Goal: Task Accomplishment & Management: Manage account settings

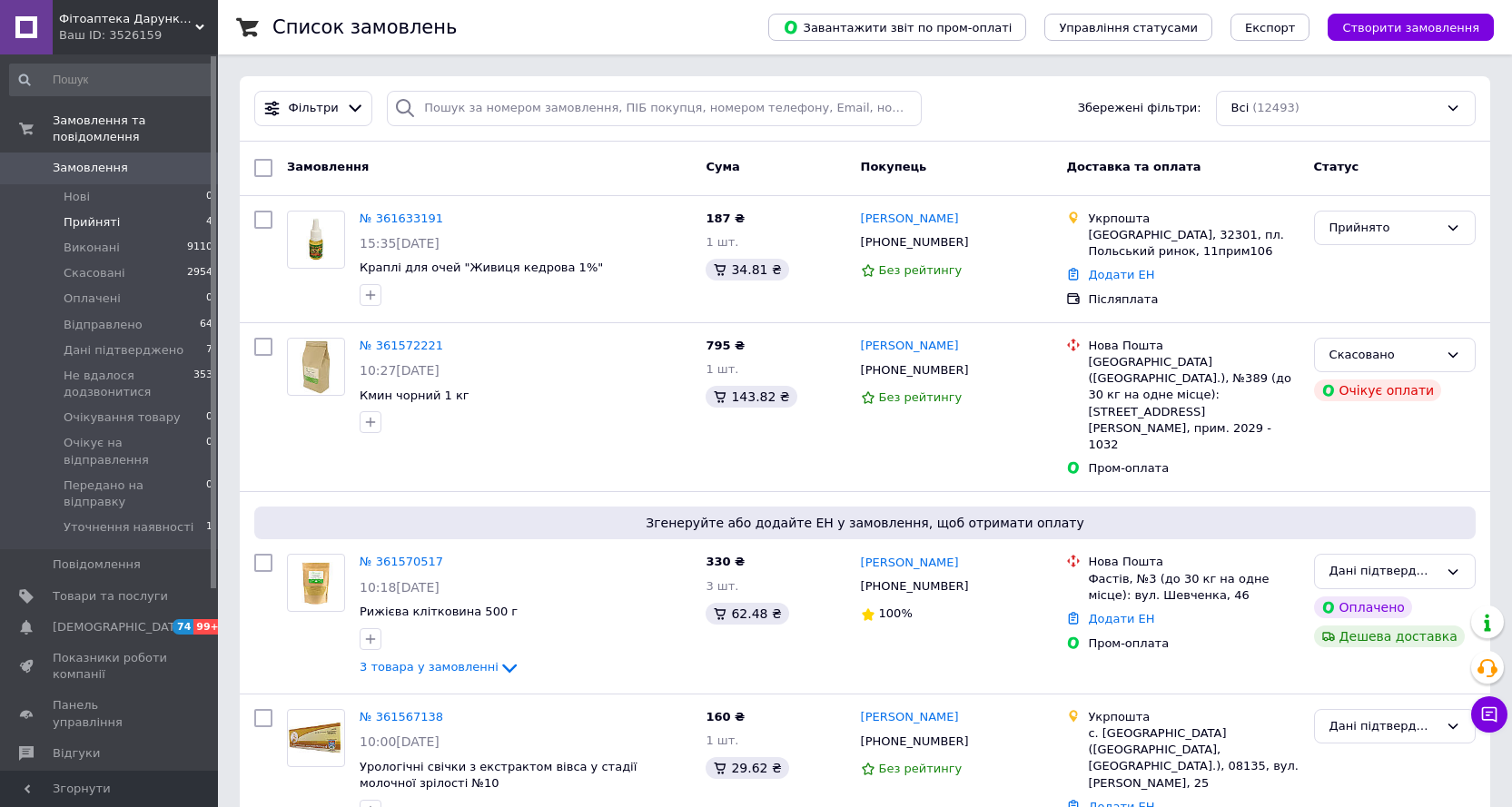
click at [101, 214] on span "Прийняті" at bounding box center [92, 222] width 56 height 16
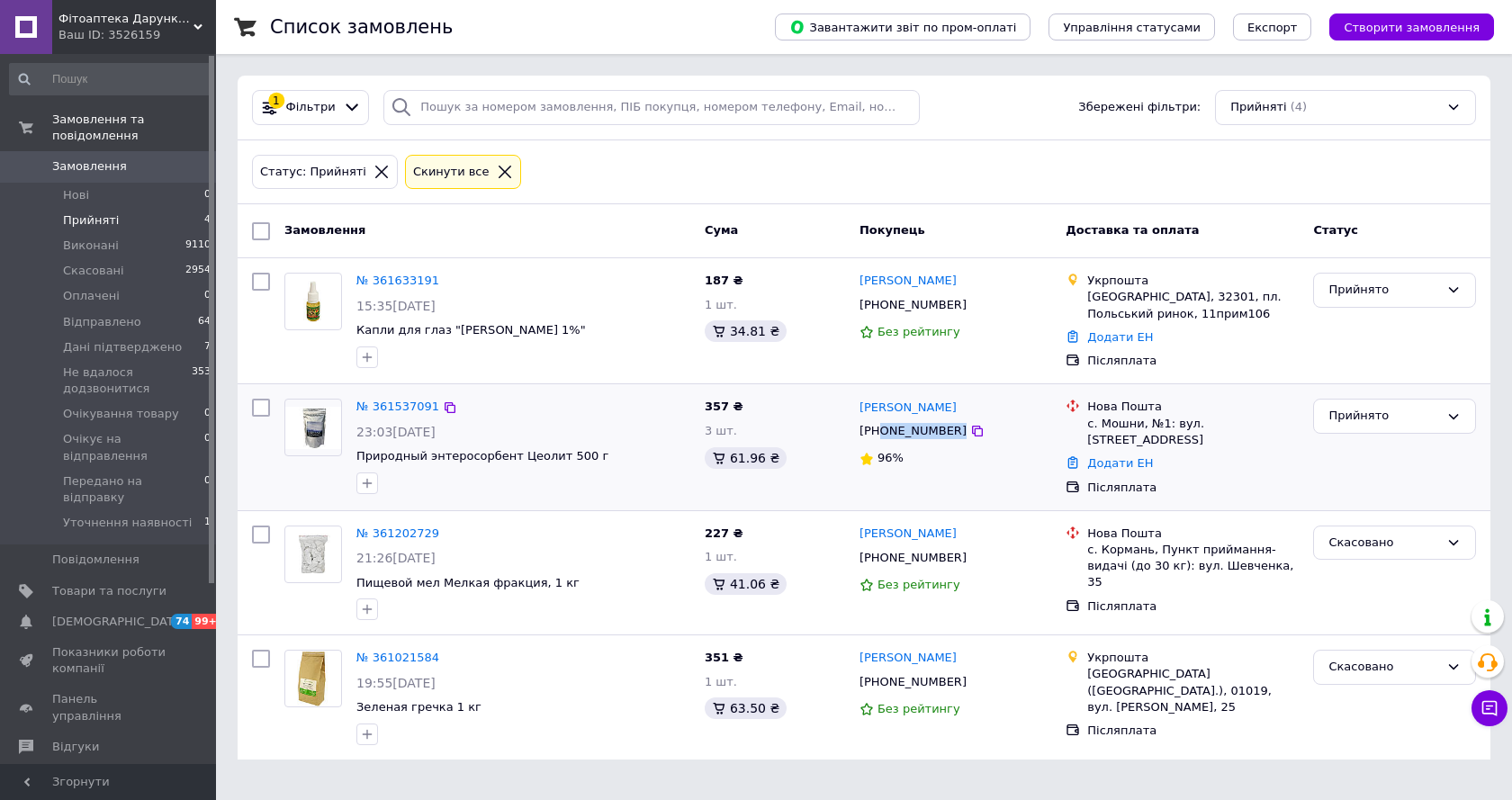
drag, startPoint x: 880, startPoint y: 436, endPoint x: 980, endPoint y: 435, distance: 100.0
click at [973, 436] on div "[PHONE_NUMBER]" at bounding box center [955, 431] width 195 height 20
click at [1413, 427] on div "Прийнято" at bounding box center [1394, 415] width 162 height 35
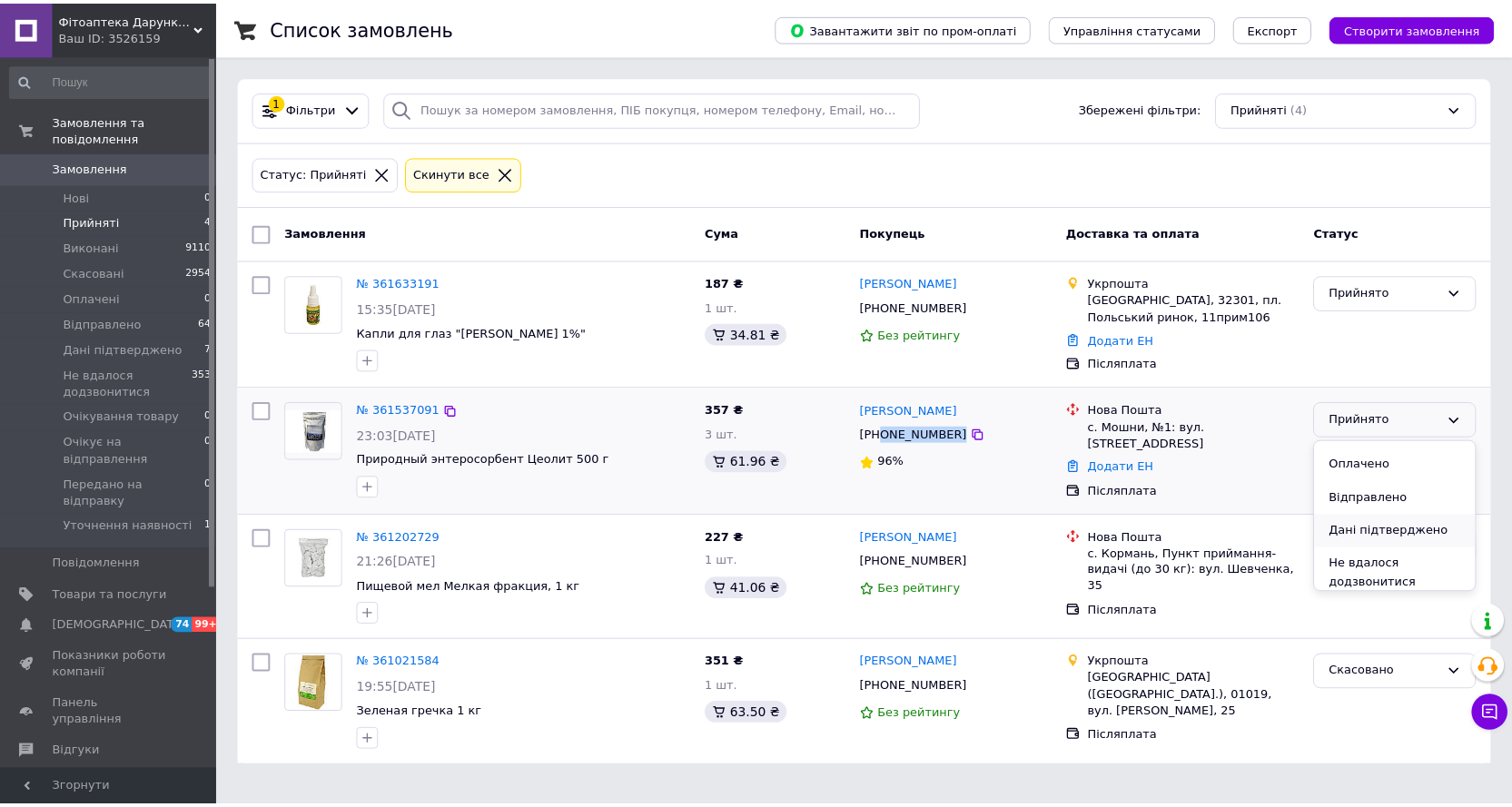
scroll to position [91, 0]
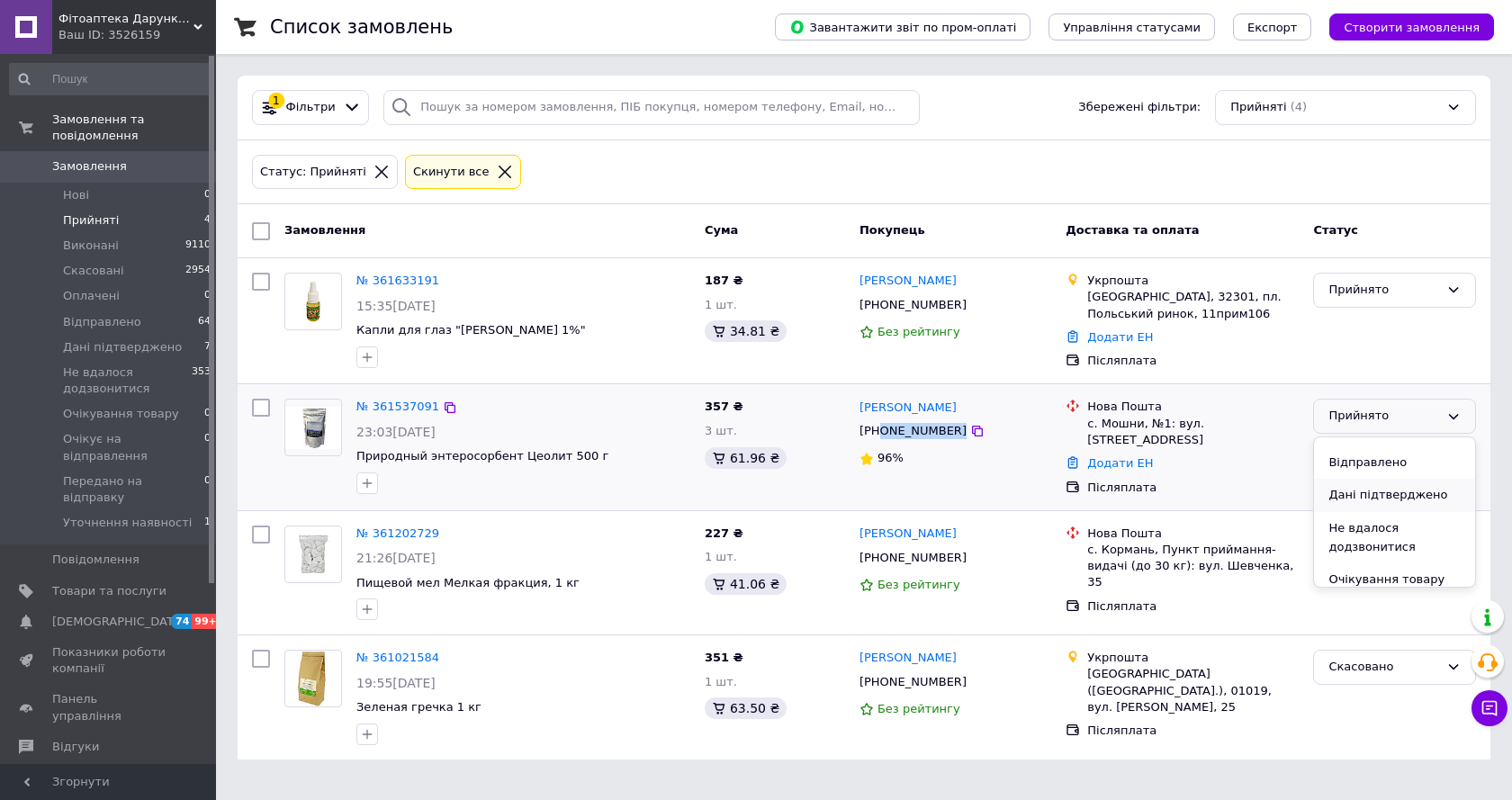
click at [1361, 495] on li "Дані підтверджено" at bounding box center [1394, 496] width 162 height 34
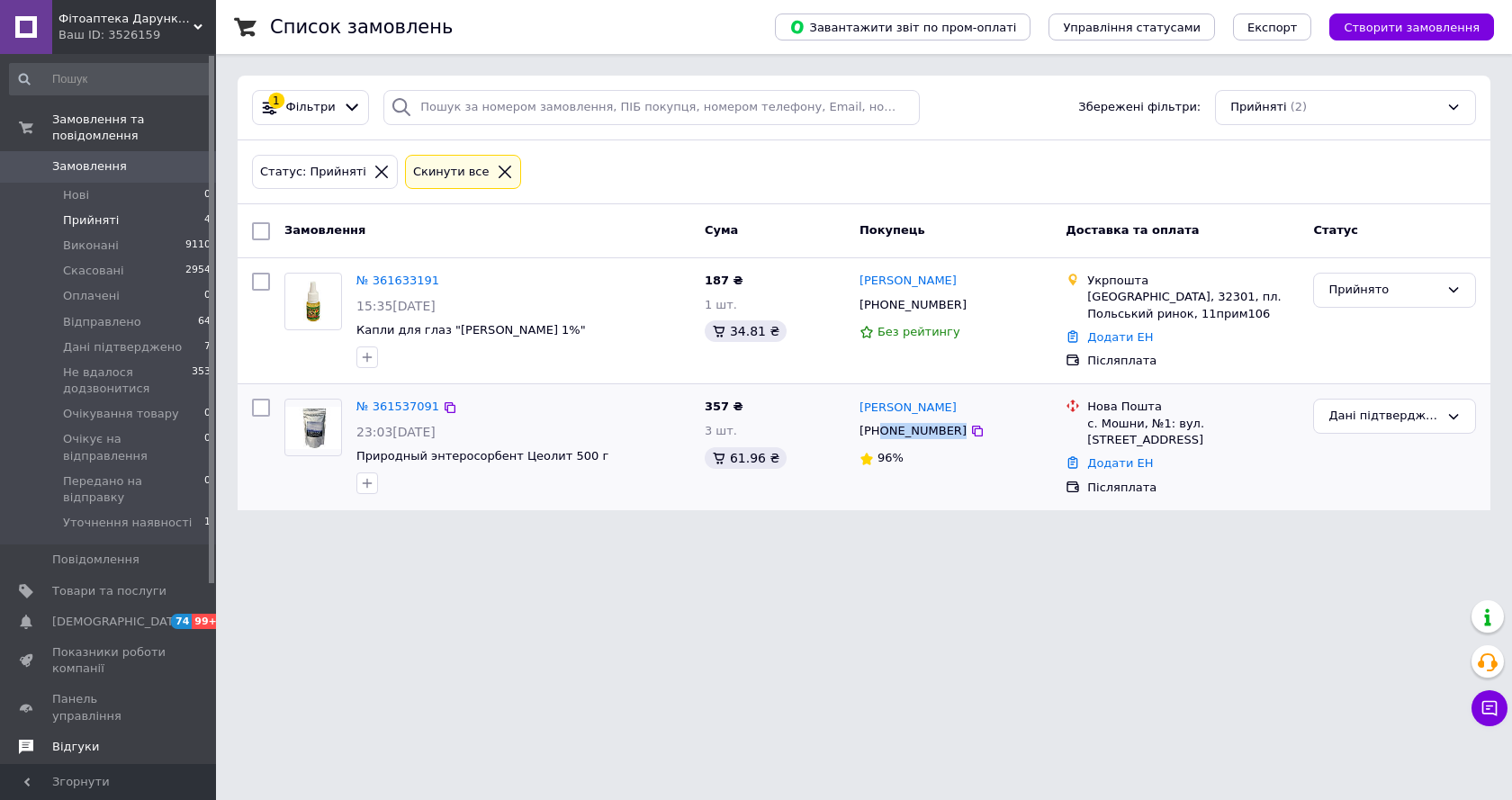
click at [71, 740] on span "Відгуки" at bounding box center [75, 747] width 47 height 16
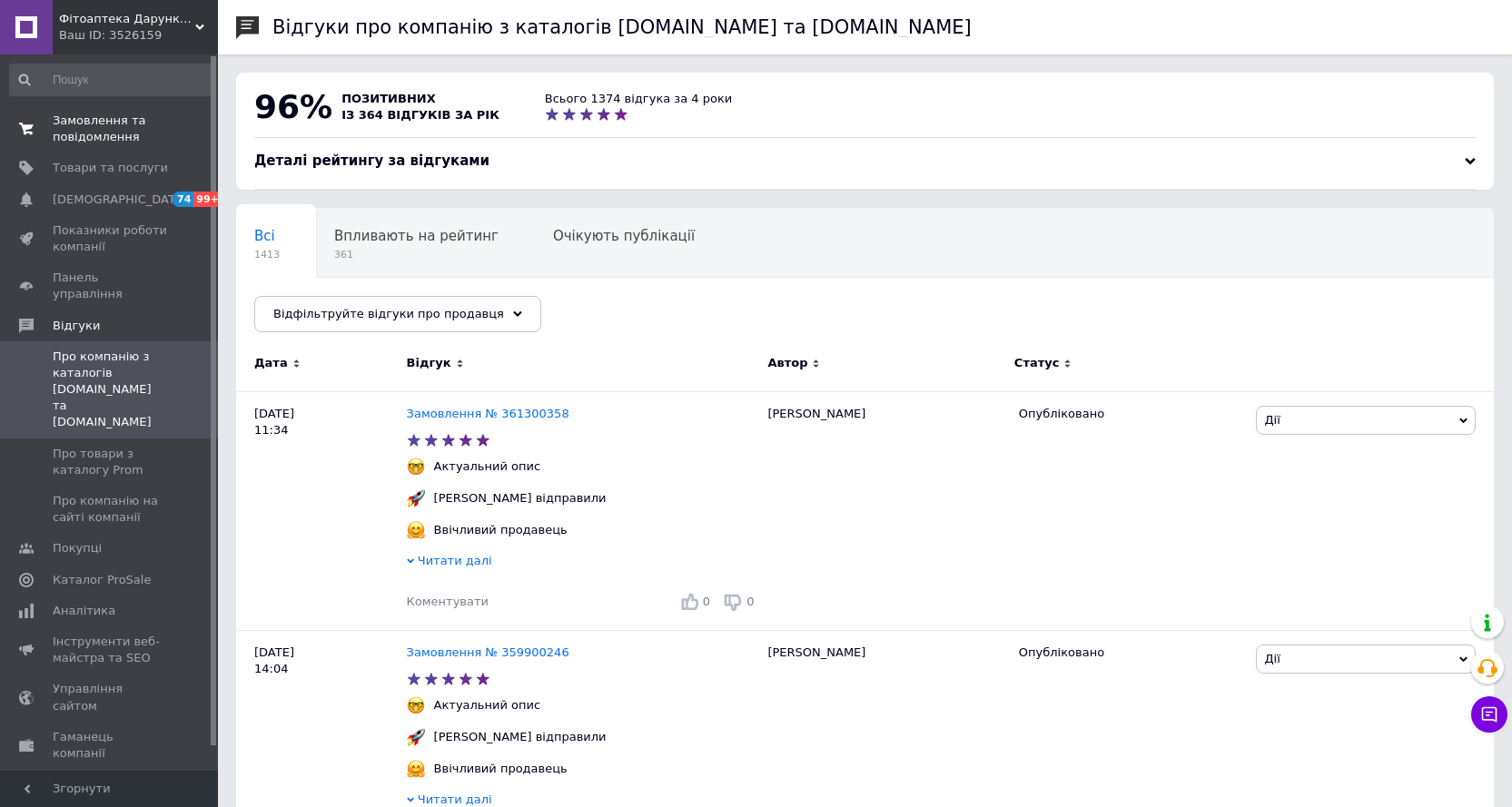
click at [94, 132] on span "Замовлення та повідомлення" at bounding box center [110, 129] width 115 height 33
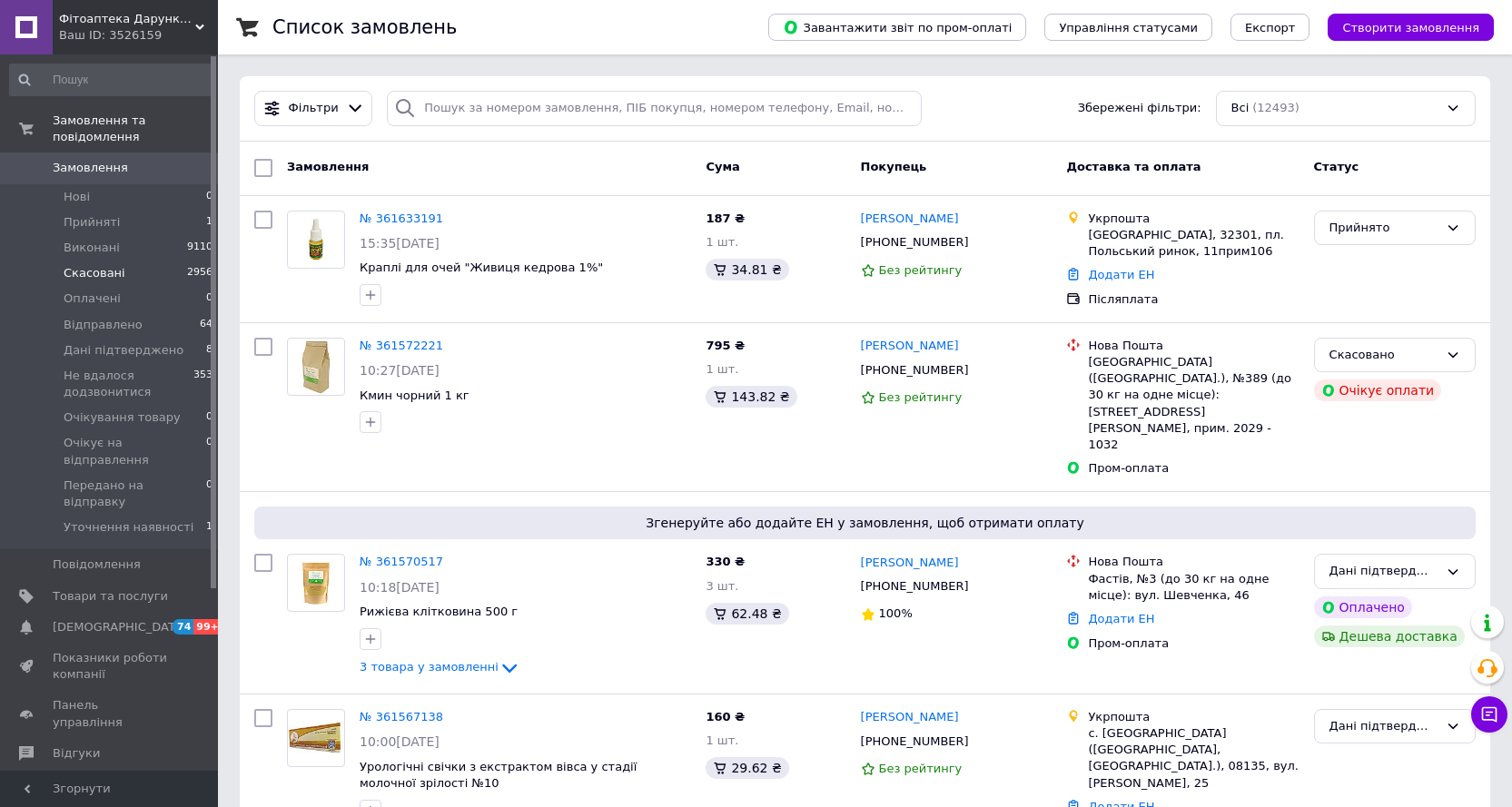
click at [79, 265] on span "Скасовані" at bounding box center [95, 273] width 62 height 16
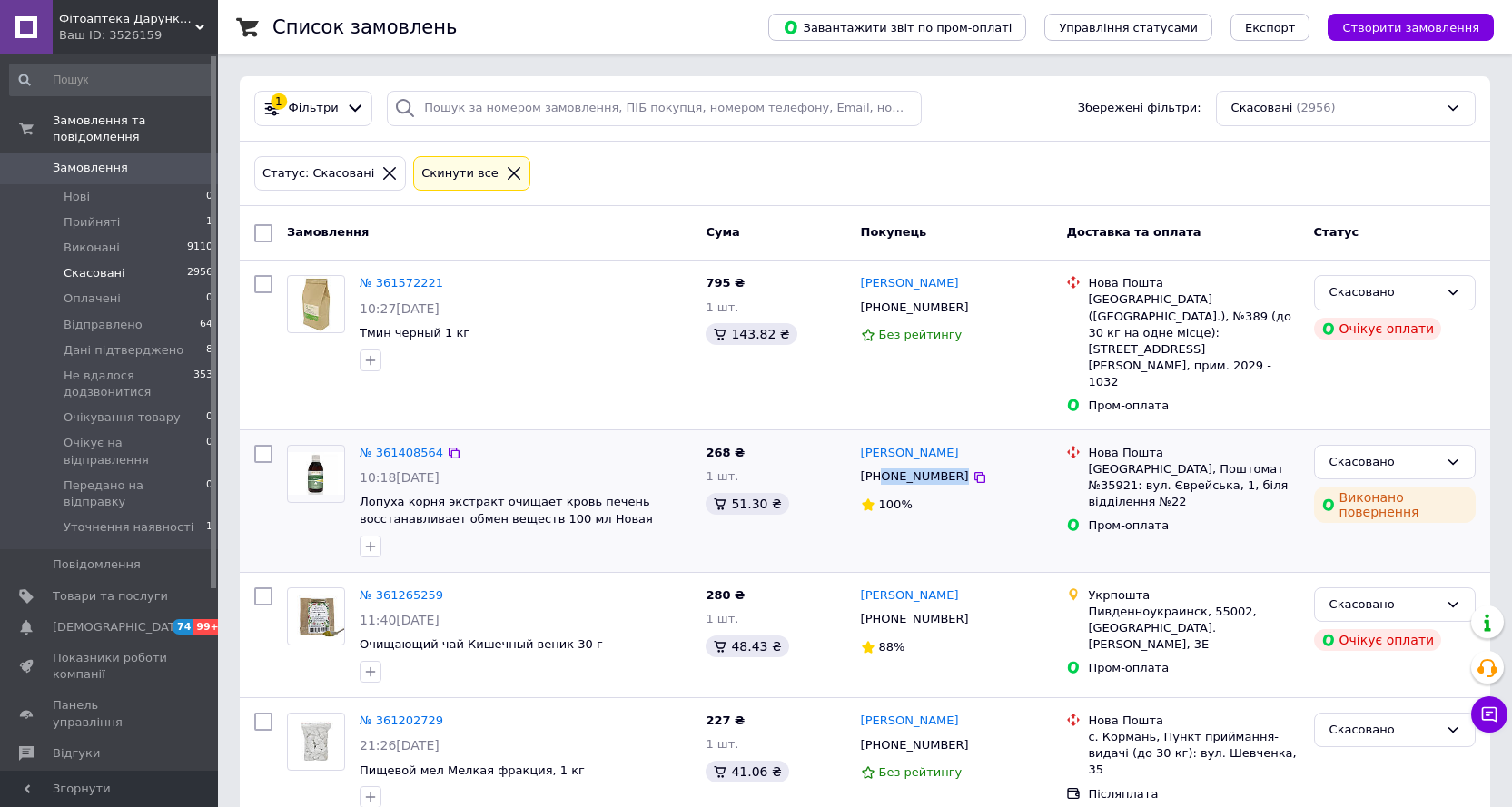
drag, startPoint x: 881, startPoint y: 434, endPoint x: 983, endPoint y: 425, distance: 102.1
click at [980, 467] on div "[PHONE_NUMBER]" at bounding box center [956, 477] width 195 height 20
copy div "0937412372"
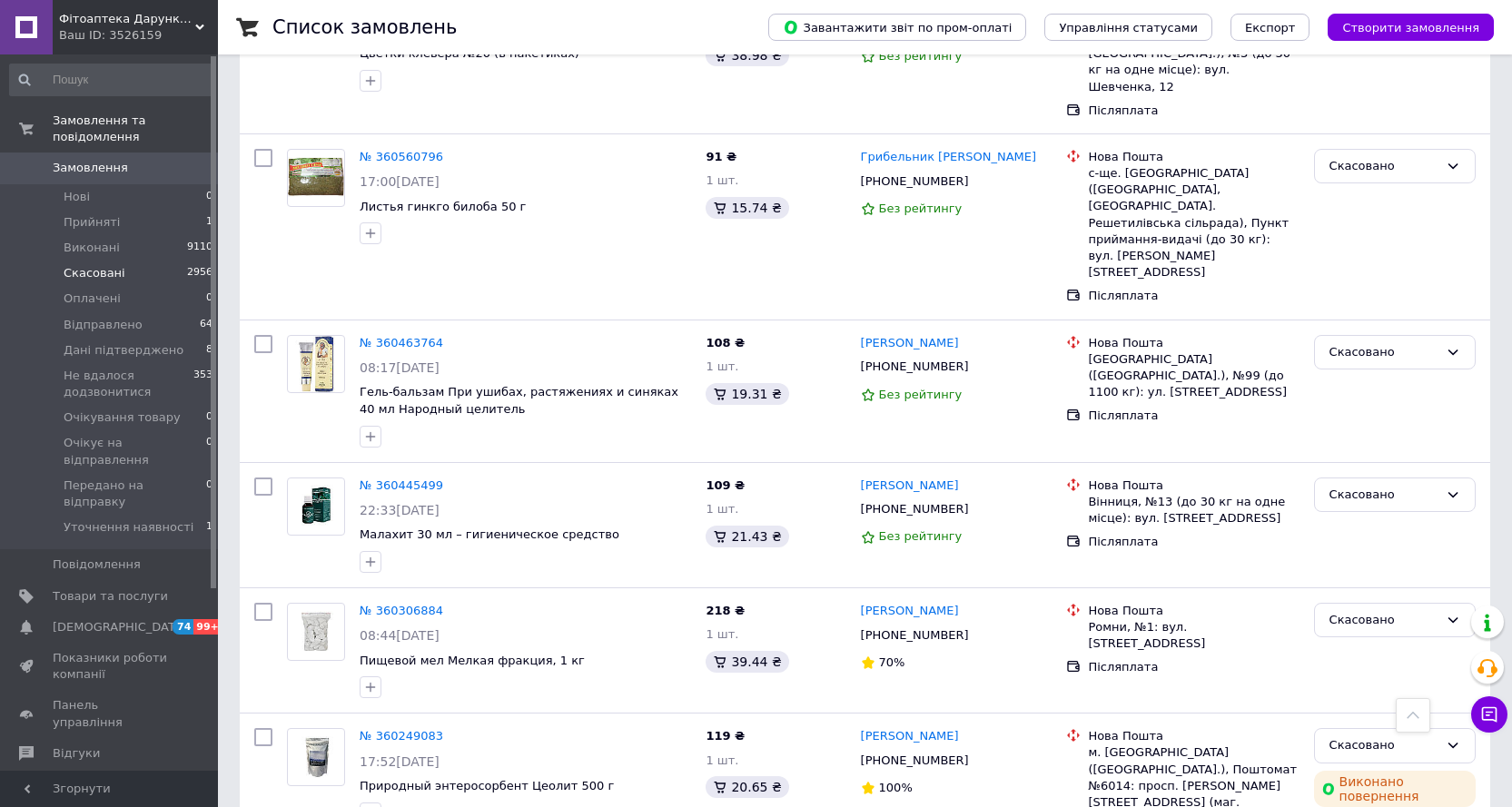
scroll to position [2096, 0]
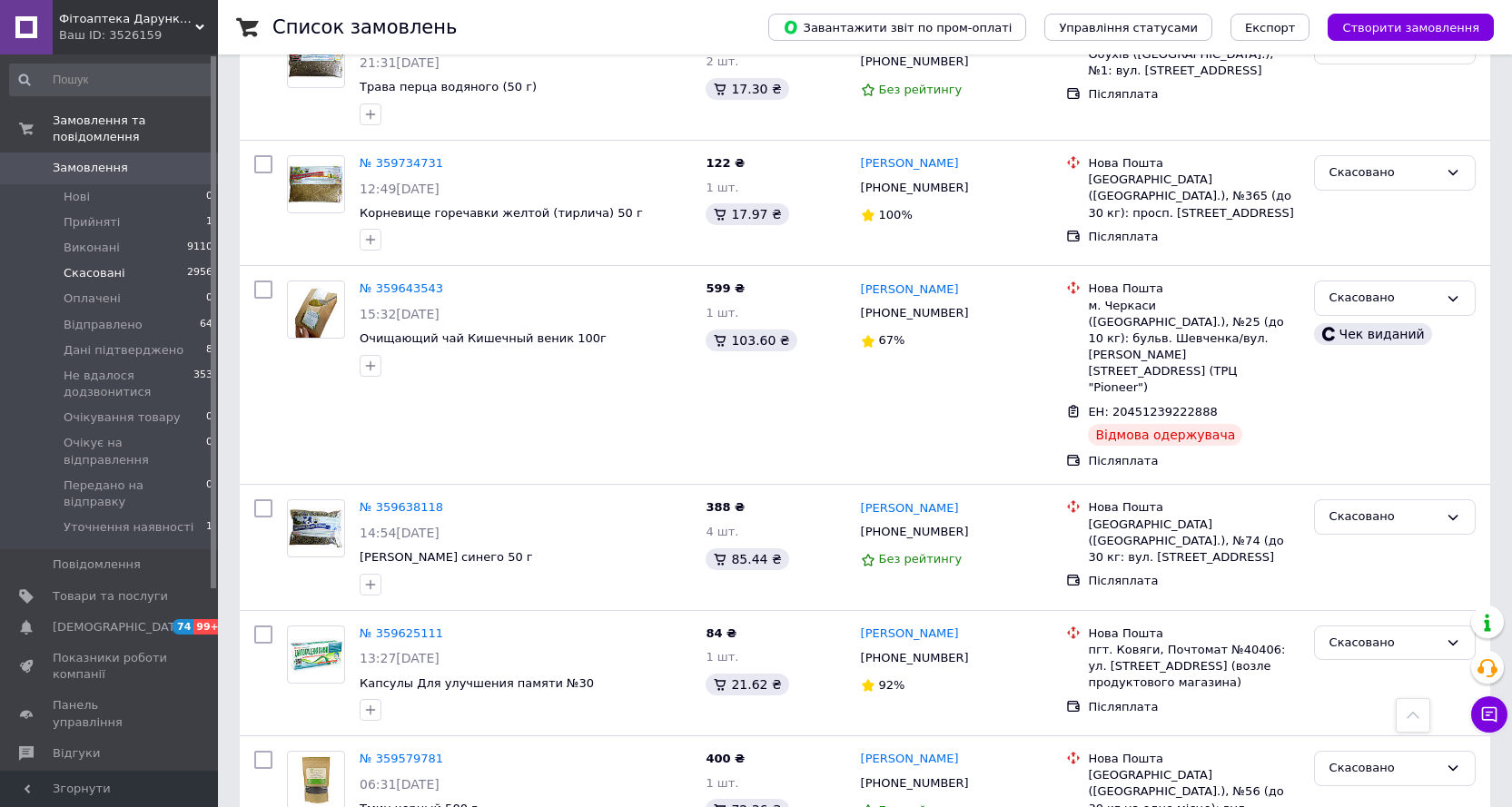
scroll to position [817, 0]
click at [59, 210] on li "Прийняті 1" at bounding box center [111, 222] width 223 height 25
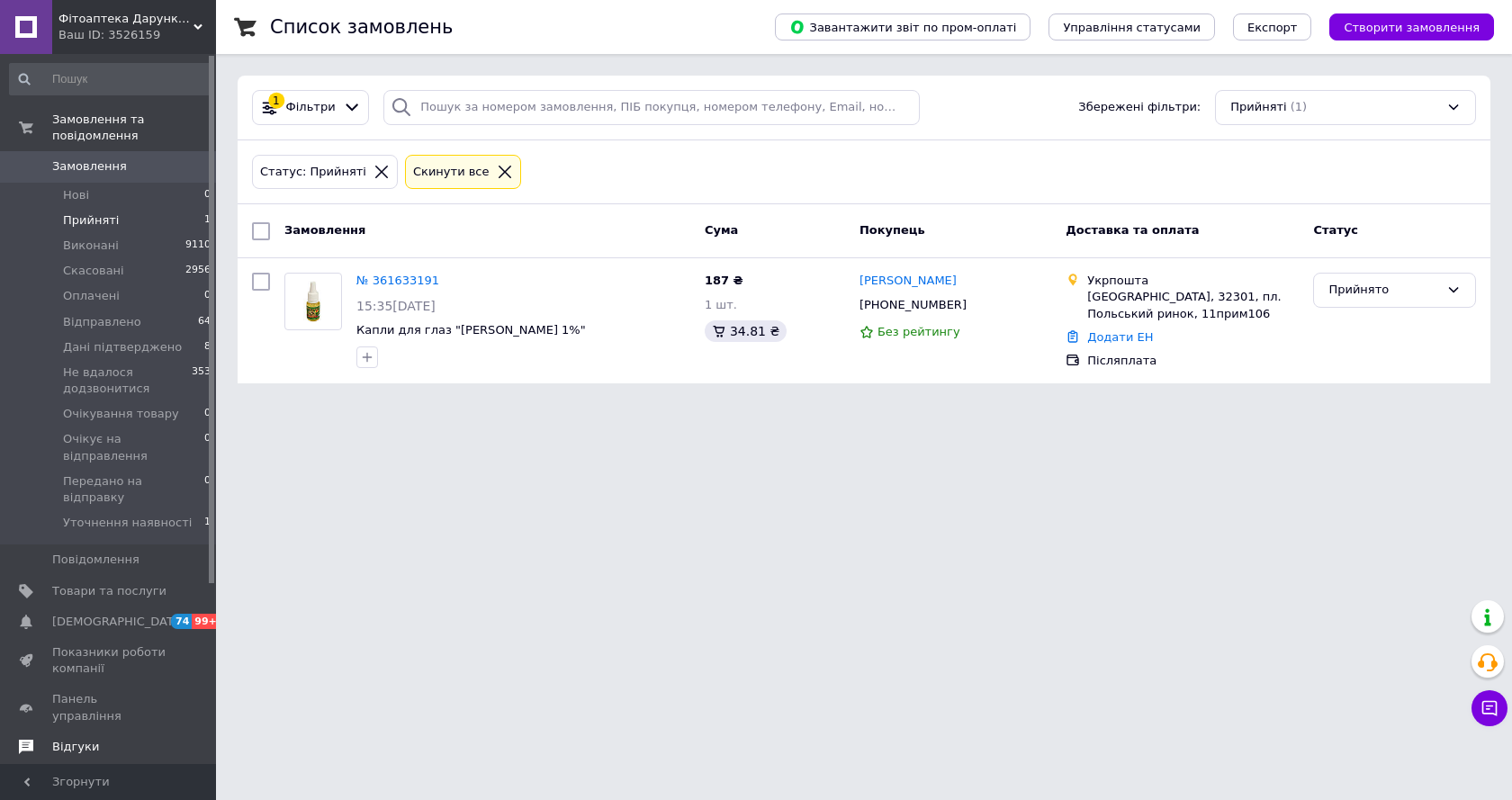
click at [101, 740] on span "Відгуки" at bounding box center [109, 747] width 114 height 16
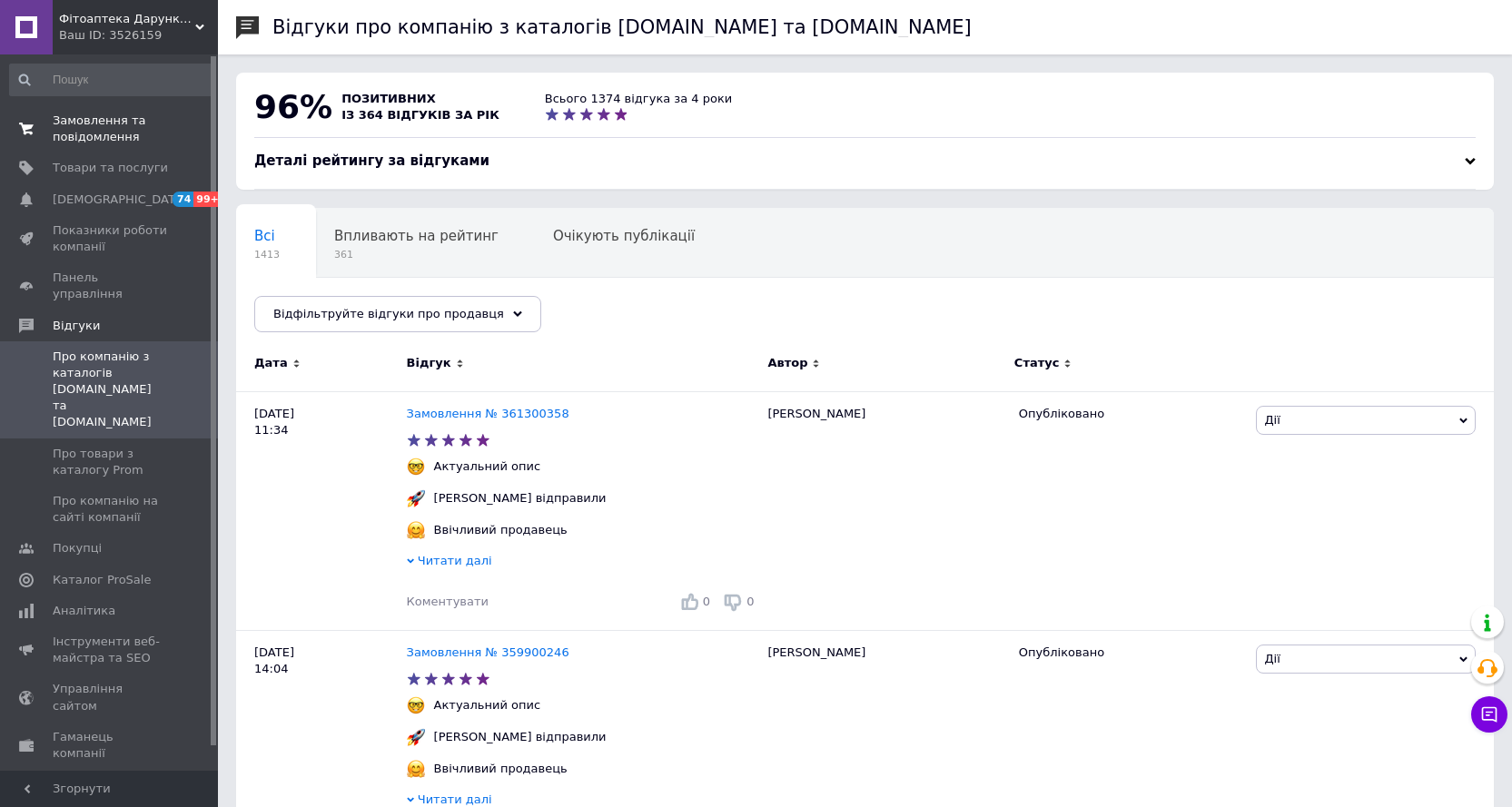
click at [106, 129] on span "Замовлення та повідомлення" at bounding box center [110, 129] width 115 height 33
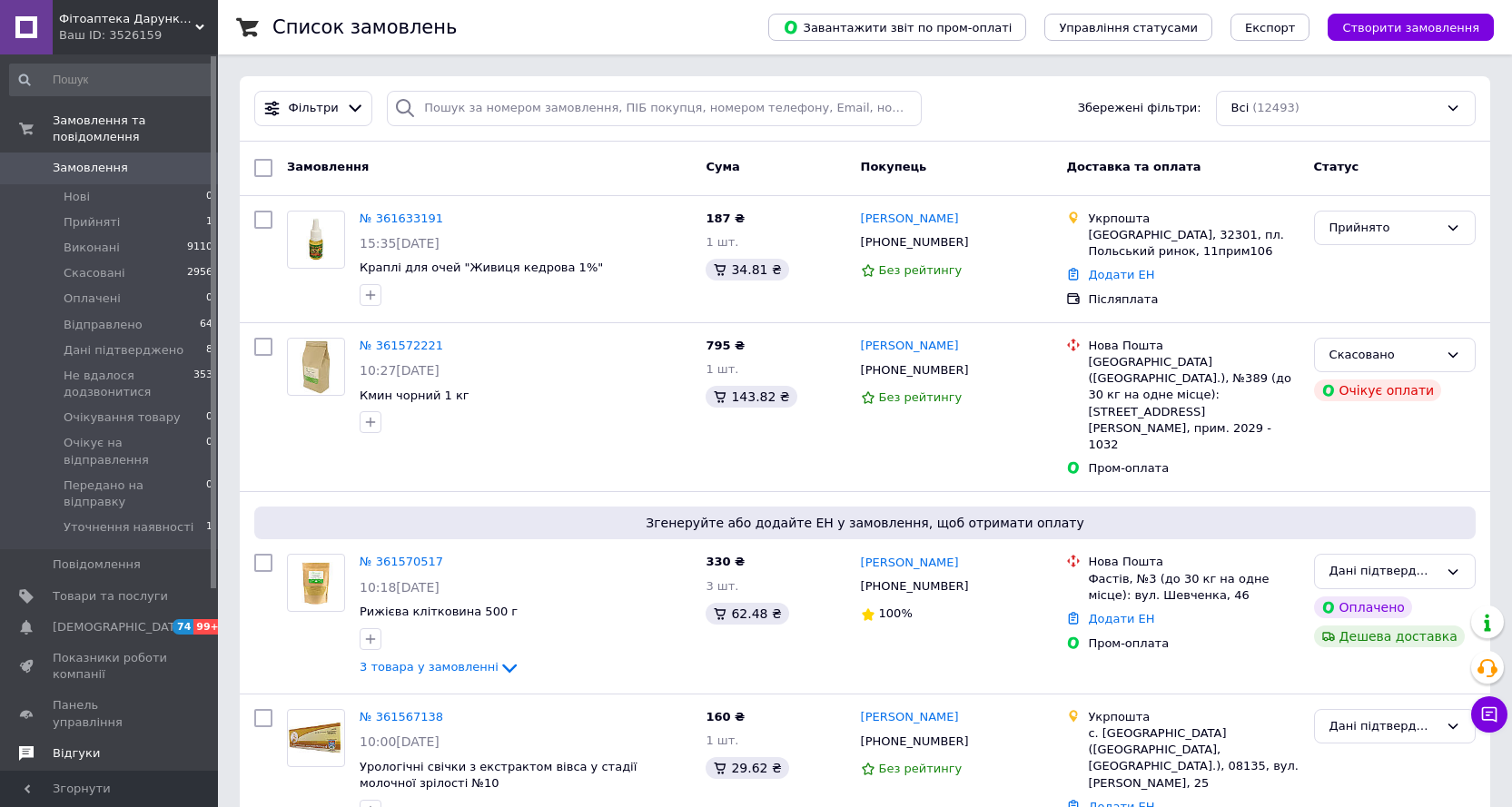
click at [107, 746] on span "Відгуки" at bounding box center [110, 754] width 115 height 16
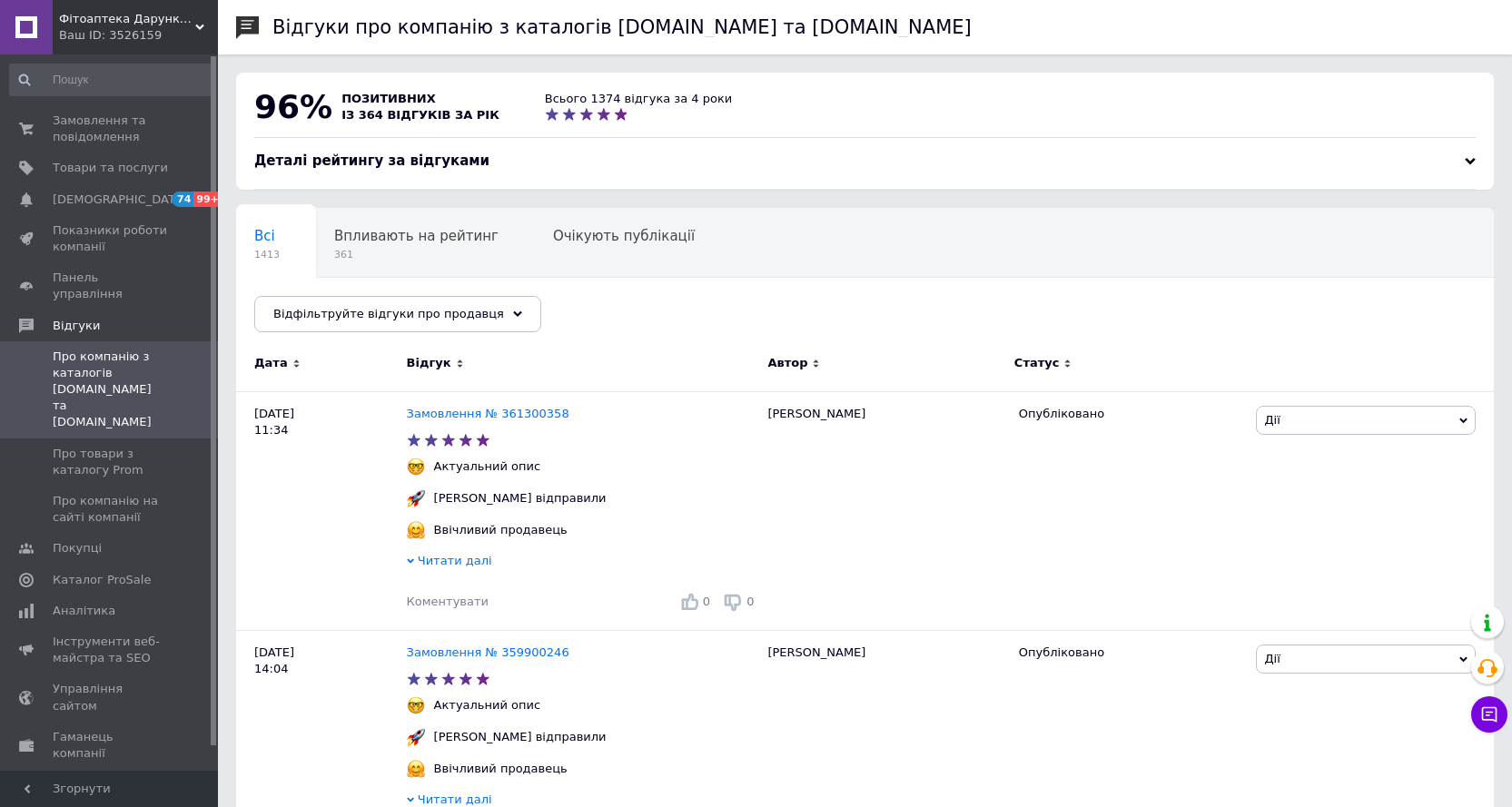
click at [96, 100] on div "Замовлення та повідомлення 0 0 Товари та послуги Сповіщення 74 99+ Показники ро…" at bounding box center [111, 415] width 223 height 722
click at [80, 136] on span "Замовлення та повідомлення" at bounding box center [110, 129] width 115 height 33
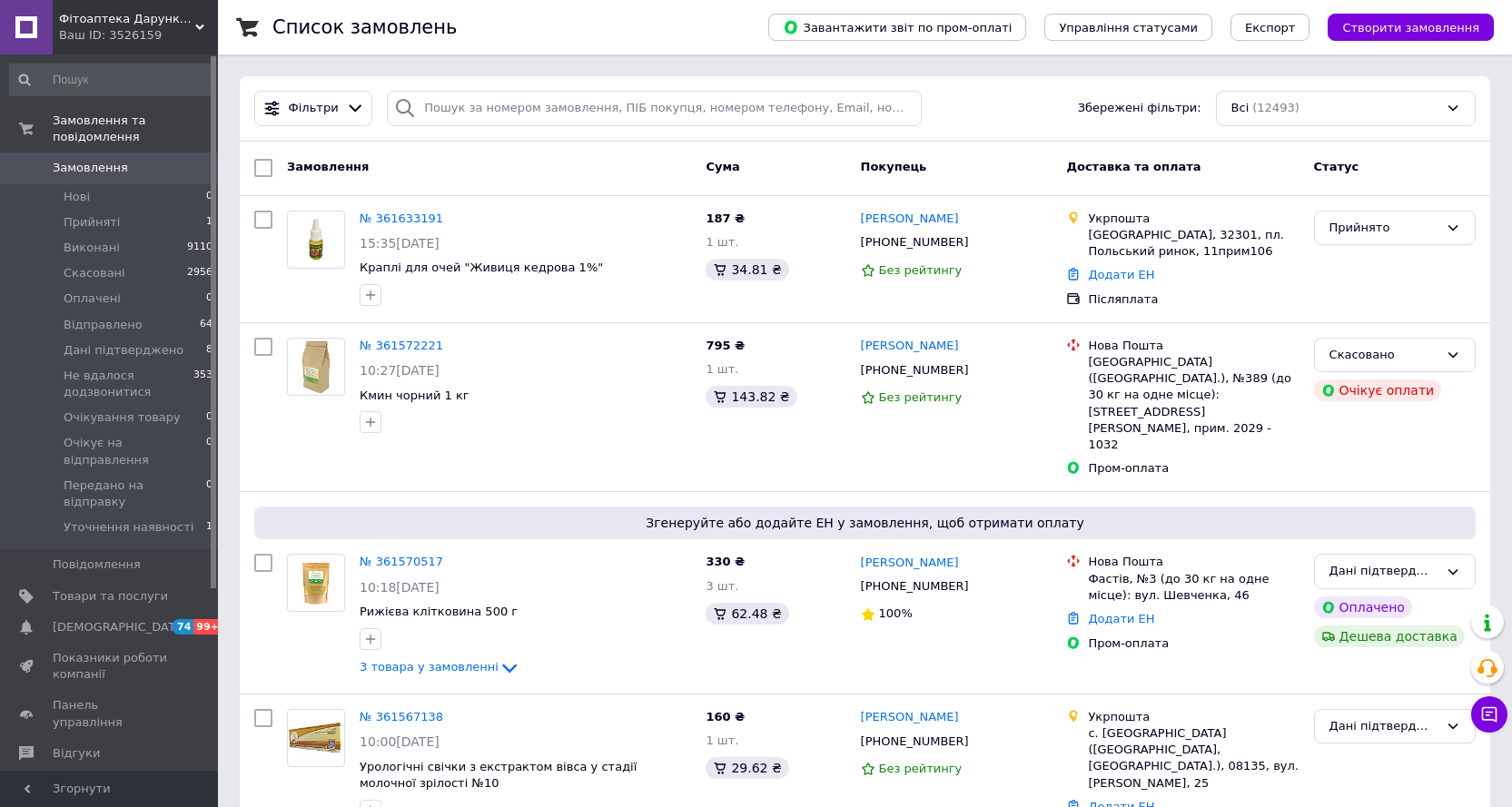
click at [124, 153] on link "Замовлення 0" at bounding box center [111, 168] width 223 height 31
click at [114, 160] on span "Замовлення" at bounding box center [90, 168] width 75 height 16
click at [63, 746] on span "Відгуки" at bounding box center [76, 754] width 47 height 16
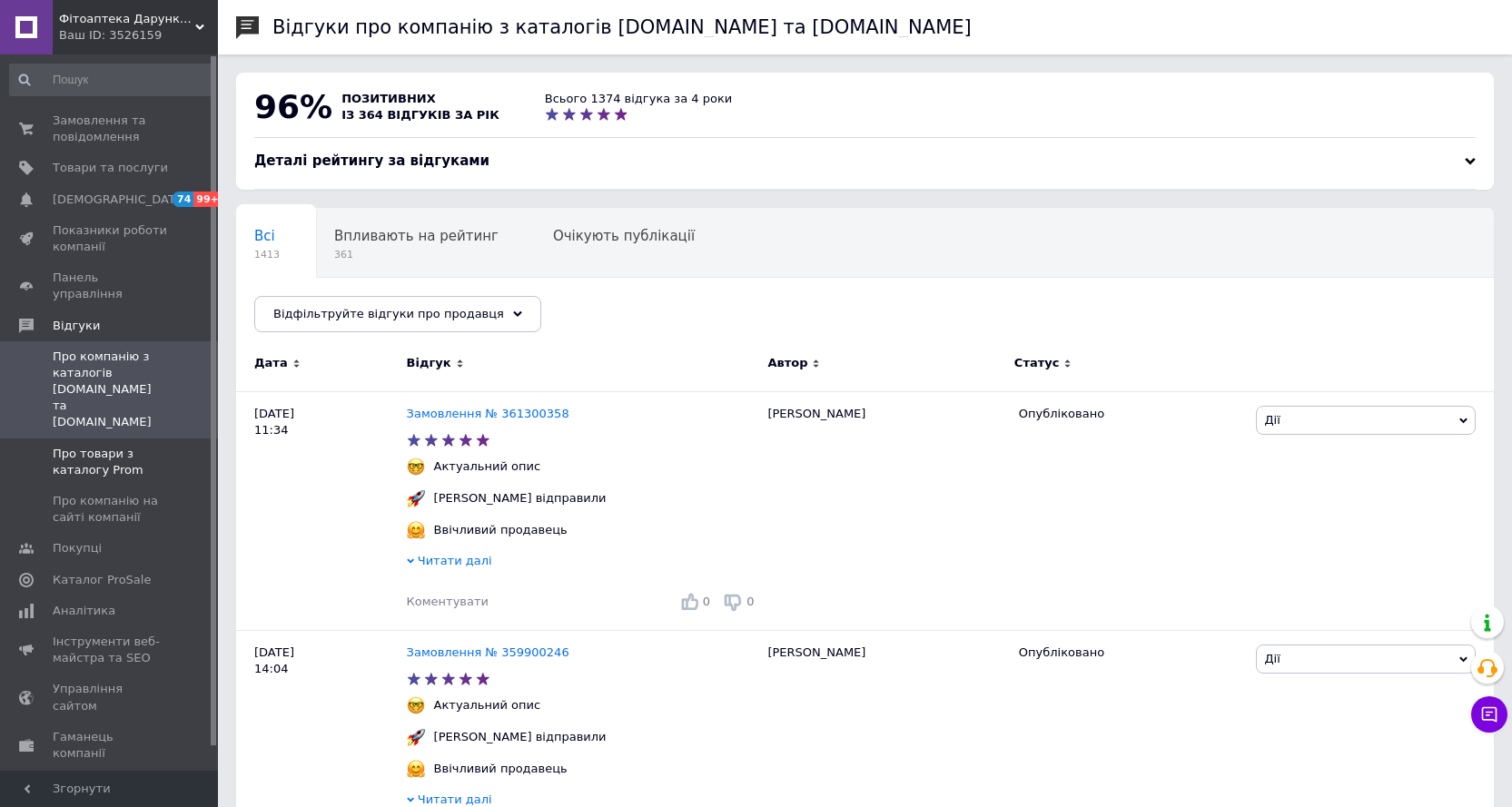
click at [104, 446] on span "Про товари з каталогу Prom" at bounding box center [110, 462] width 115 height 33
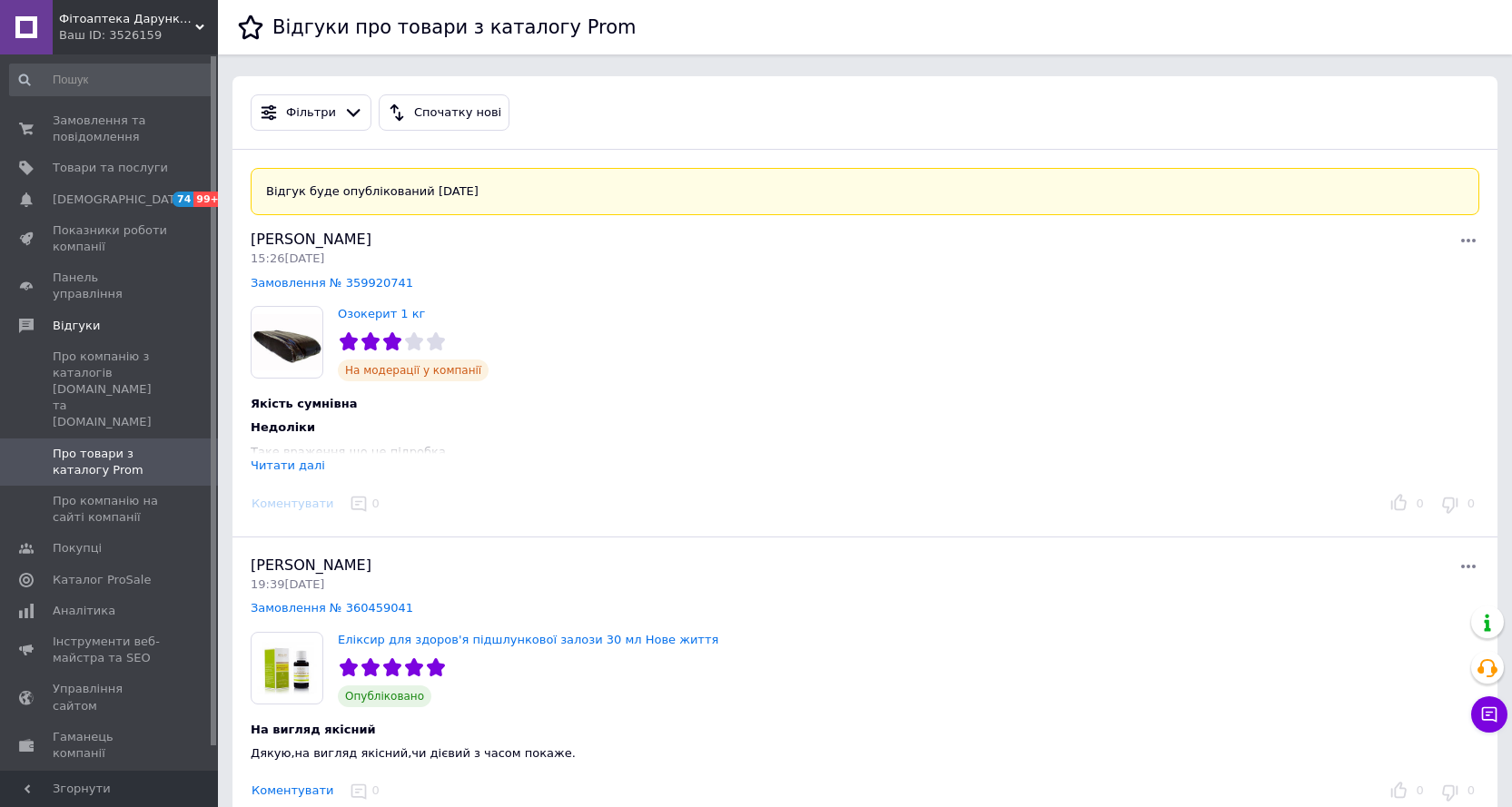
click at [292, 469] on div "Читати далі" at bounding box center [288, 466] width 74 height 14
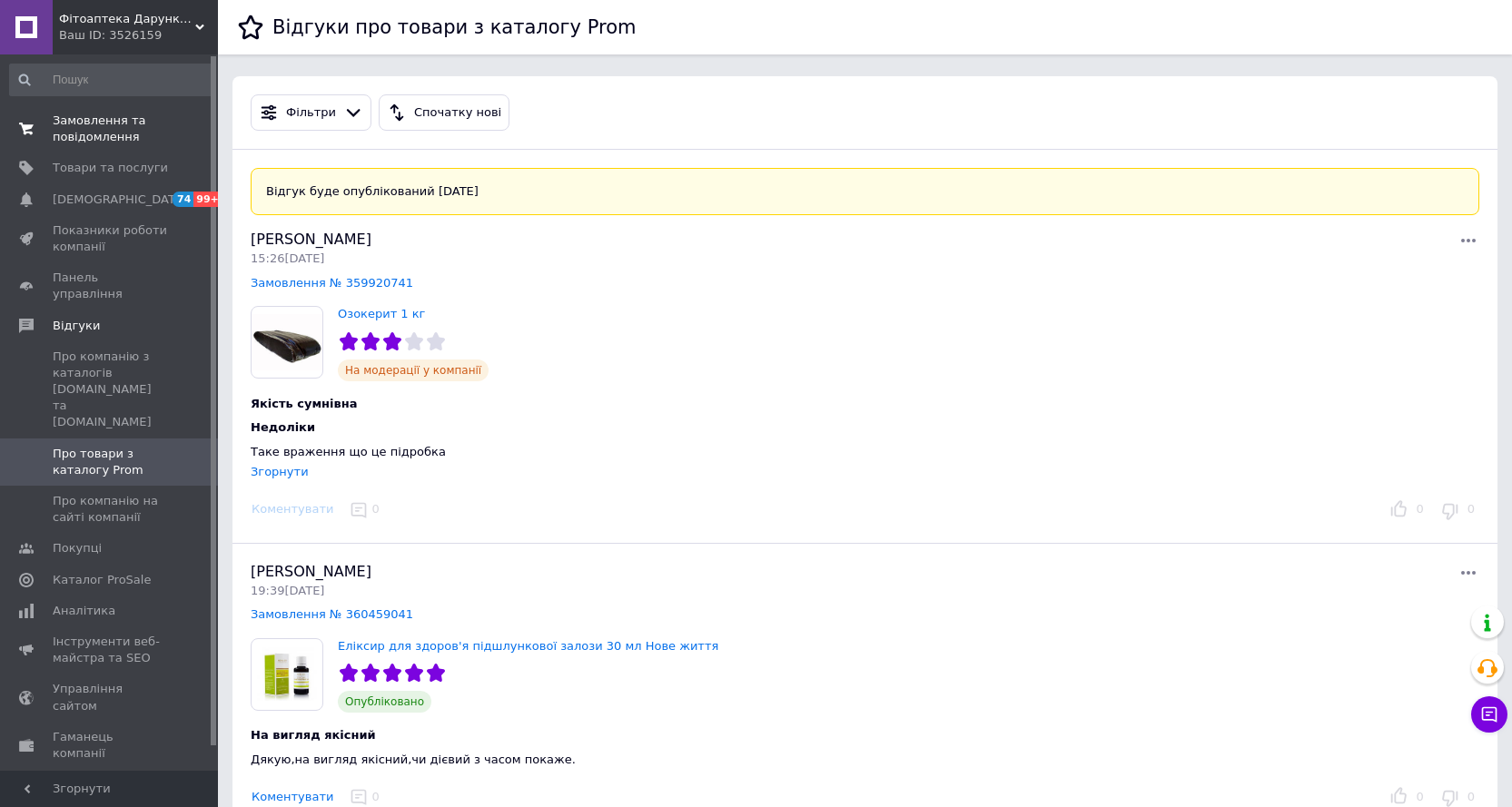
click at [128, 129] on span "Замовлення та повідомлення" at bounding box center [110, 129] width 115 height 33
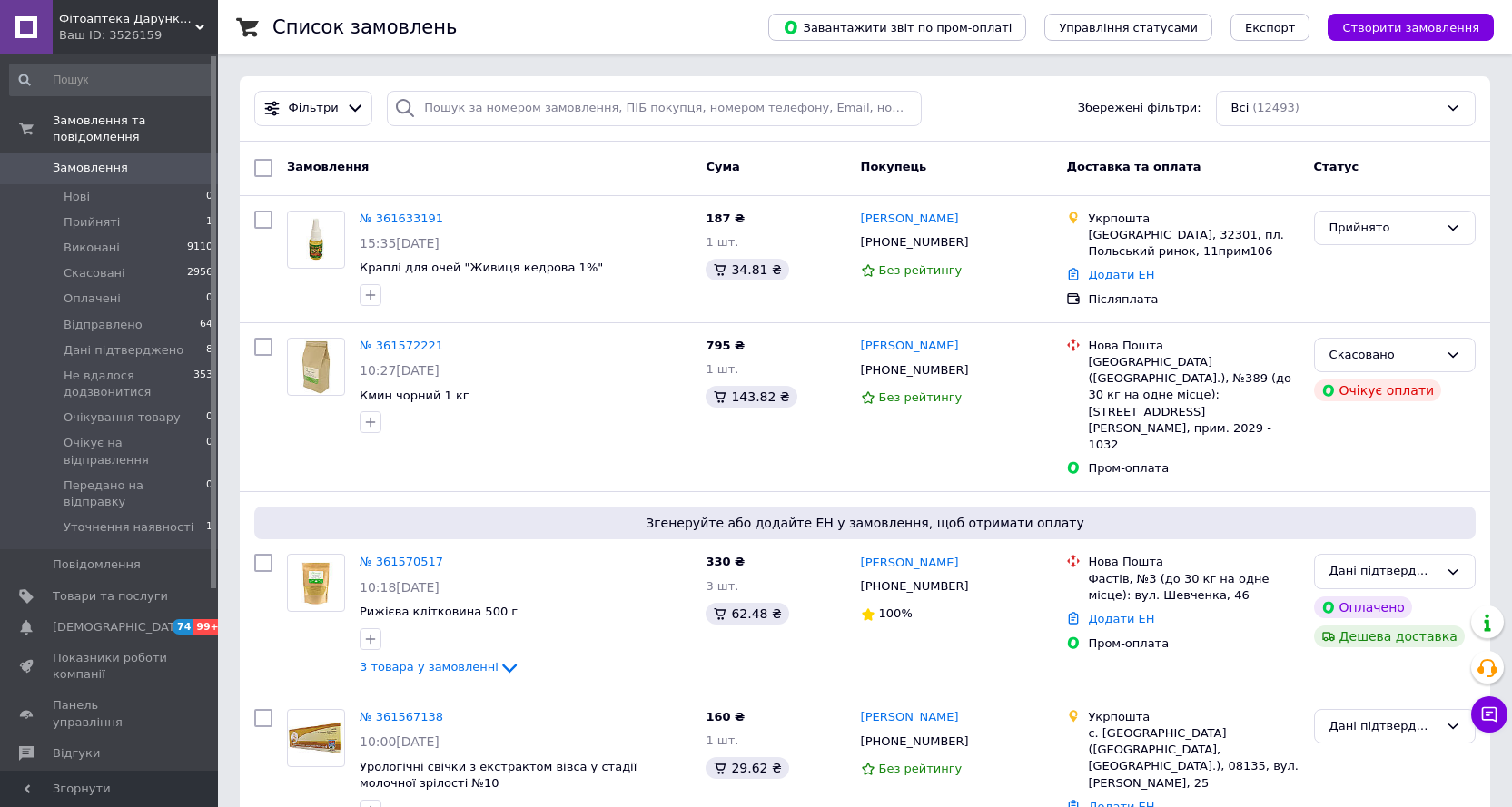
click at [104, 160] on span "Замовлення" at bounding box center [90, 168] width 75 height 16
click at [92, 746] on span "Відгуки" at bounding box center [110, 754] width 115 height 16
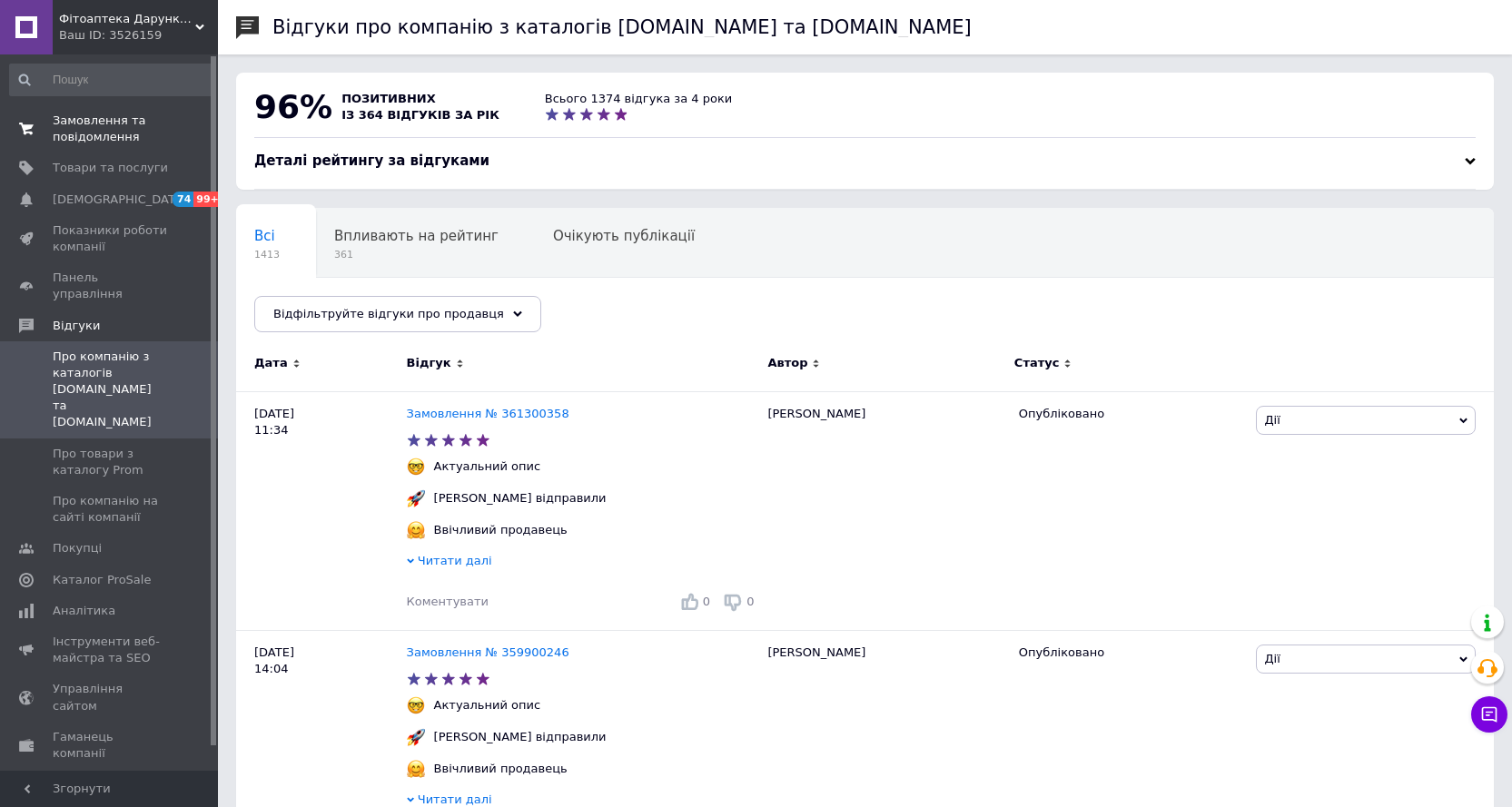
click at [116, 119] on span "Замовлення та повідомлення" at bounding box center [110, 129] width 115 height 33
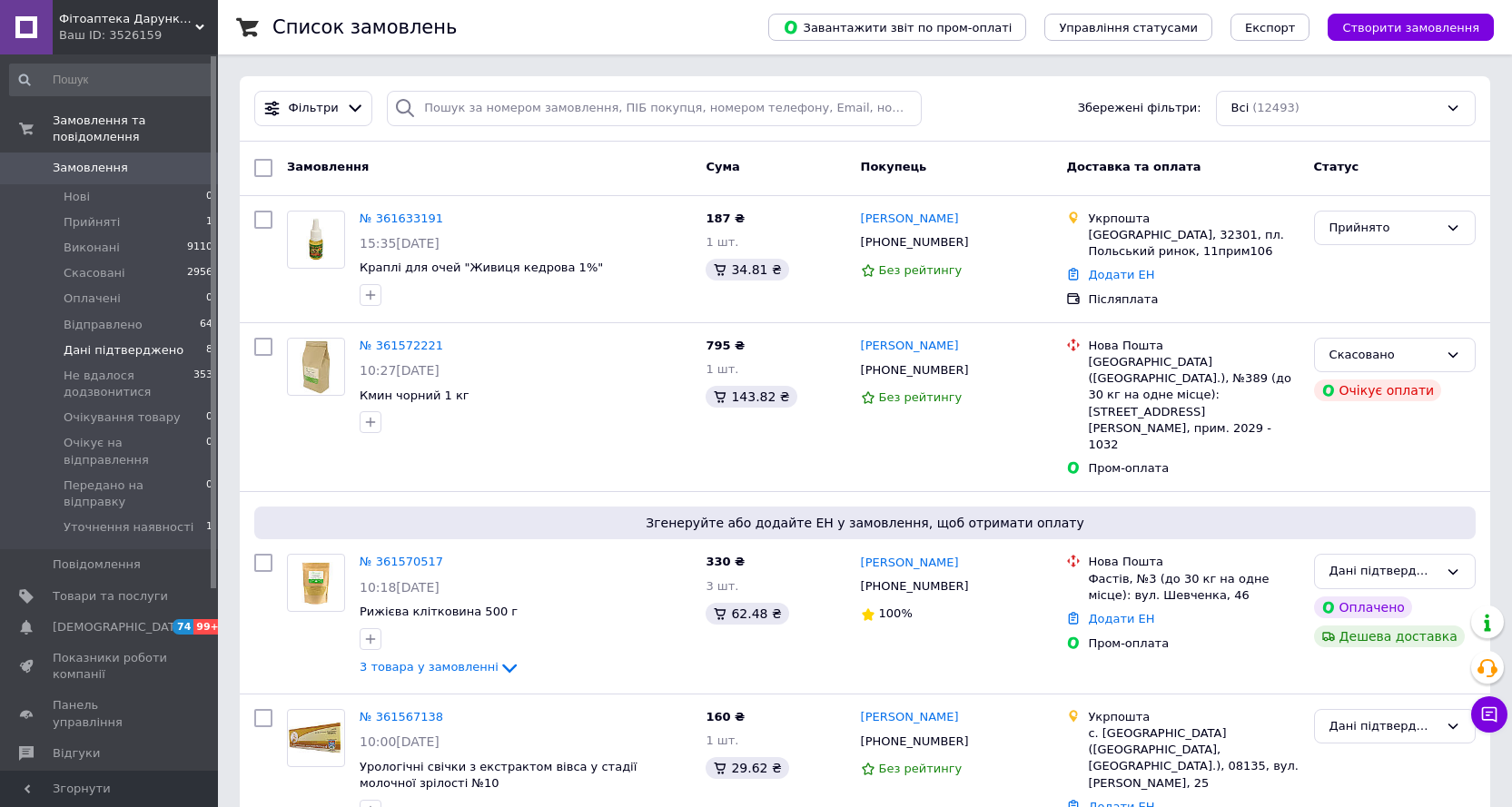
click at [134, 342] on span "Дані підтверджено" at bounding box center [124, 350] width 120 height 16
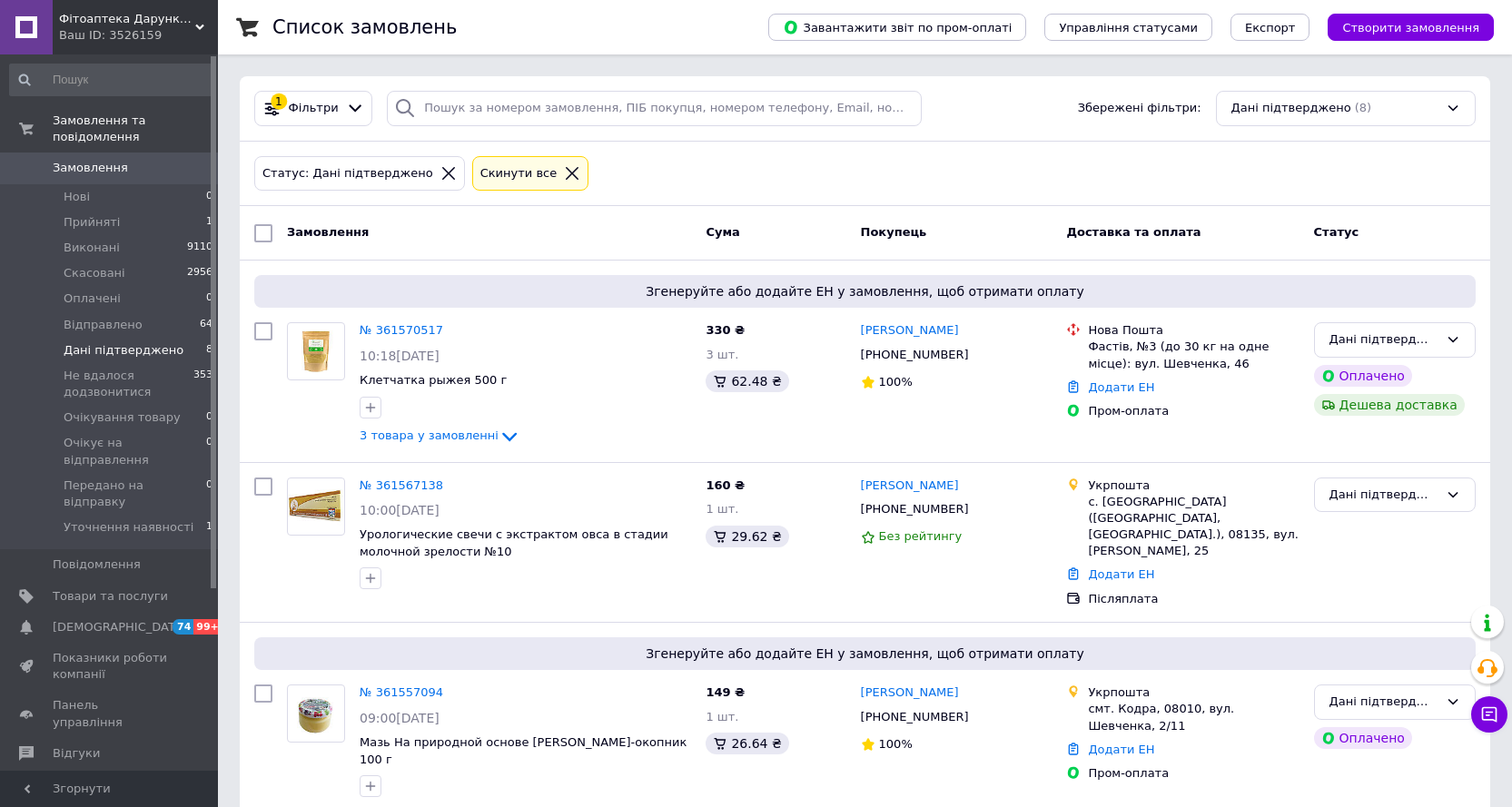
click at [108, 342] on span "Дані підтверджено" at bounding box center [124, 350] width 120 height 16
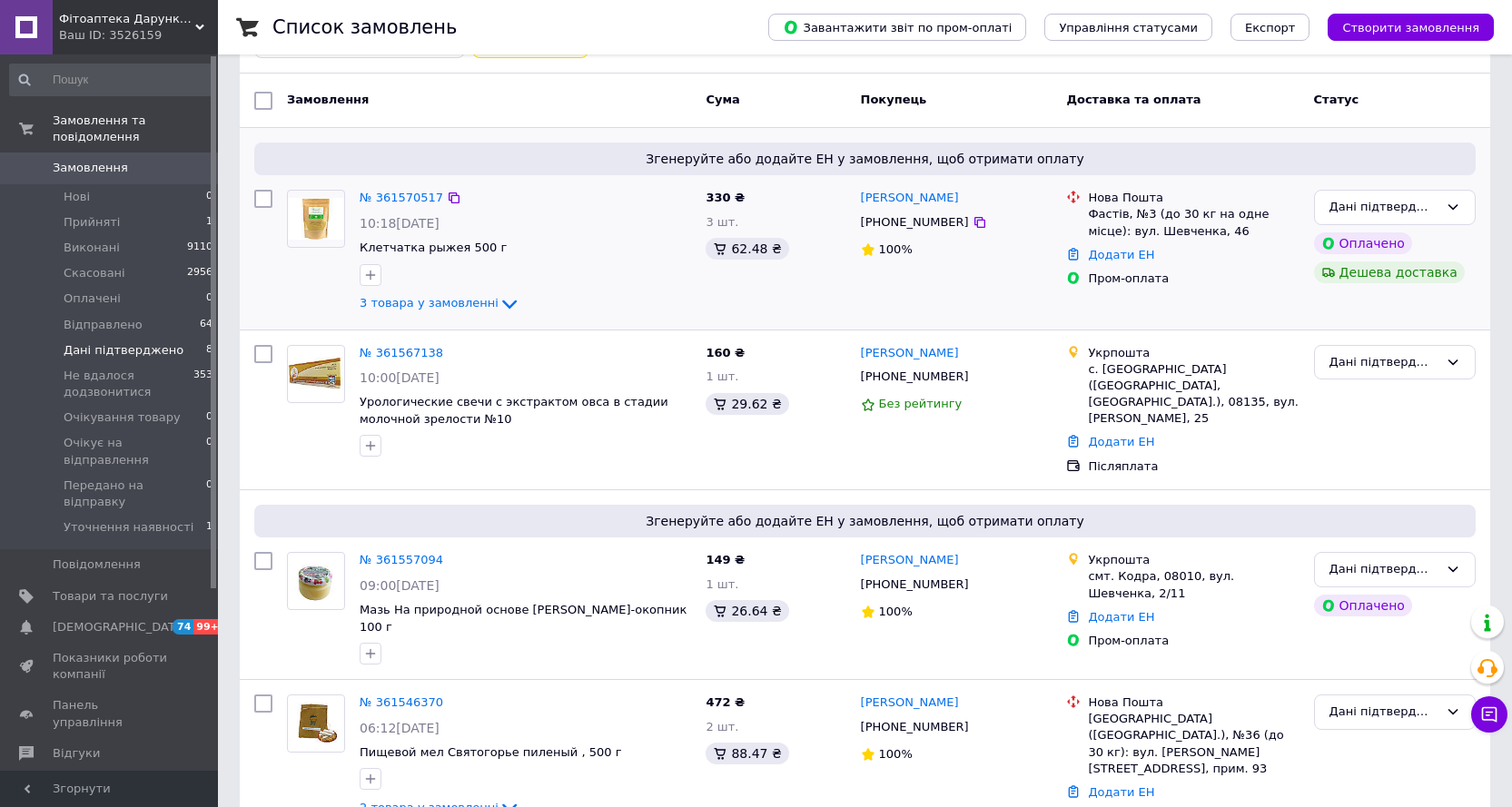
scroll to position [91, 0]
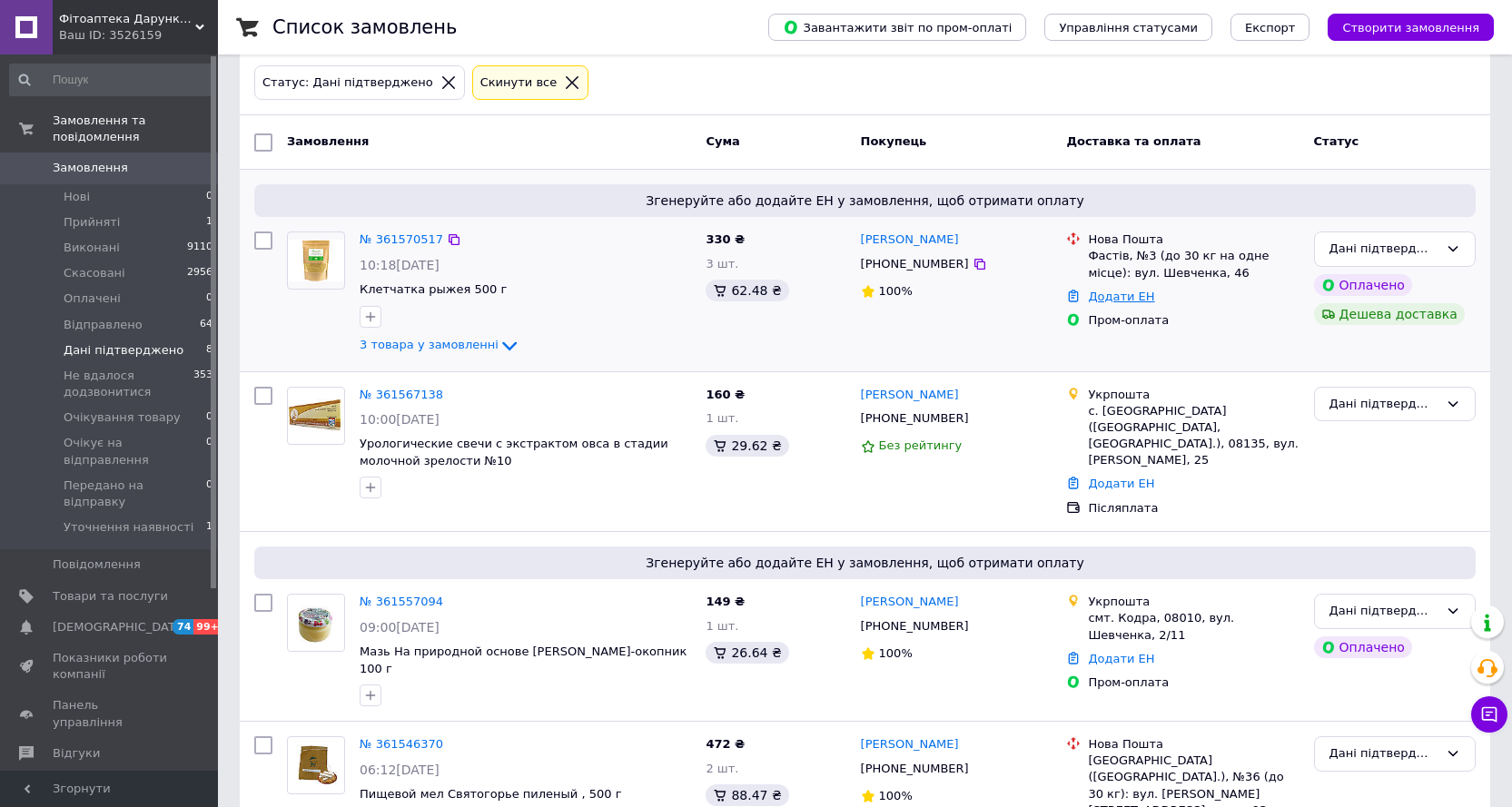
click at [1114, 293] on link "Додати ЕН" at bounding box center [1121, 297] width 66 height 14
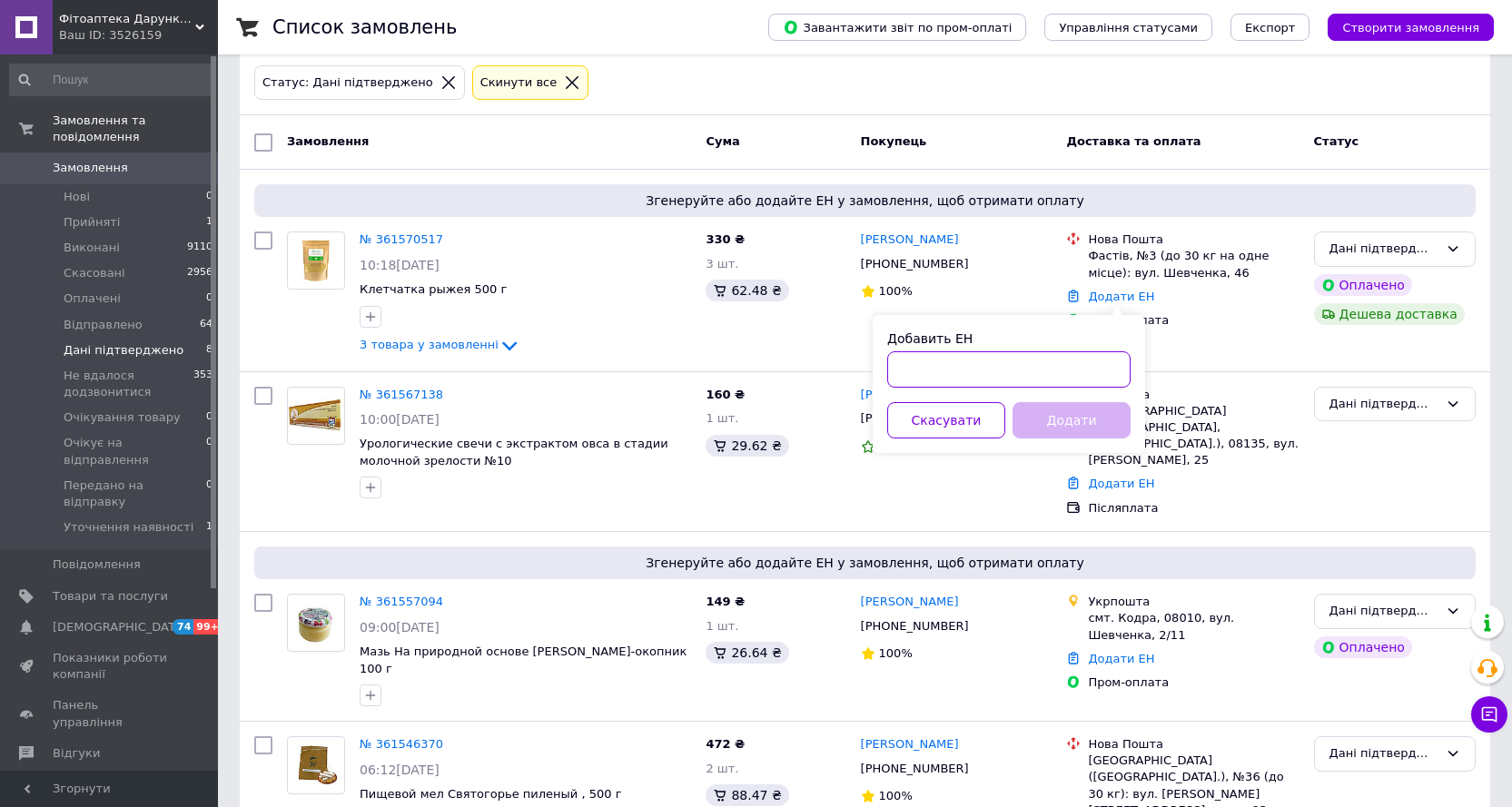
click at [1023, 383] on input "Добавить ЕН" at bounding box center [1008, 370] width 243 height 36
paste input "20400477525553"
type input "20400477525553"
click at [1064, 415] on button "Додати" at bounding box center [1072, 420] width 118 height 36
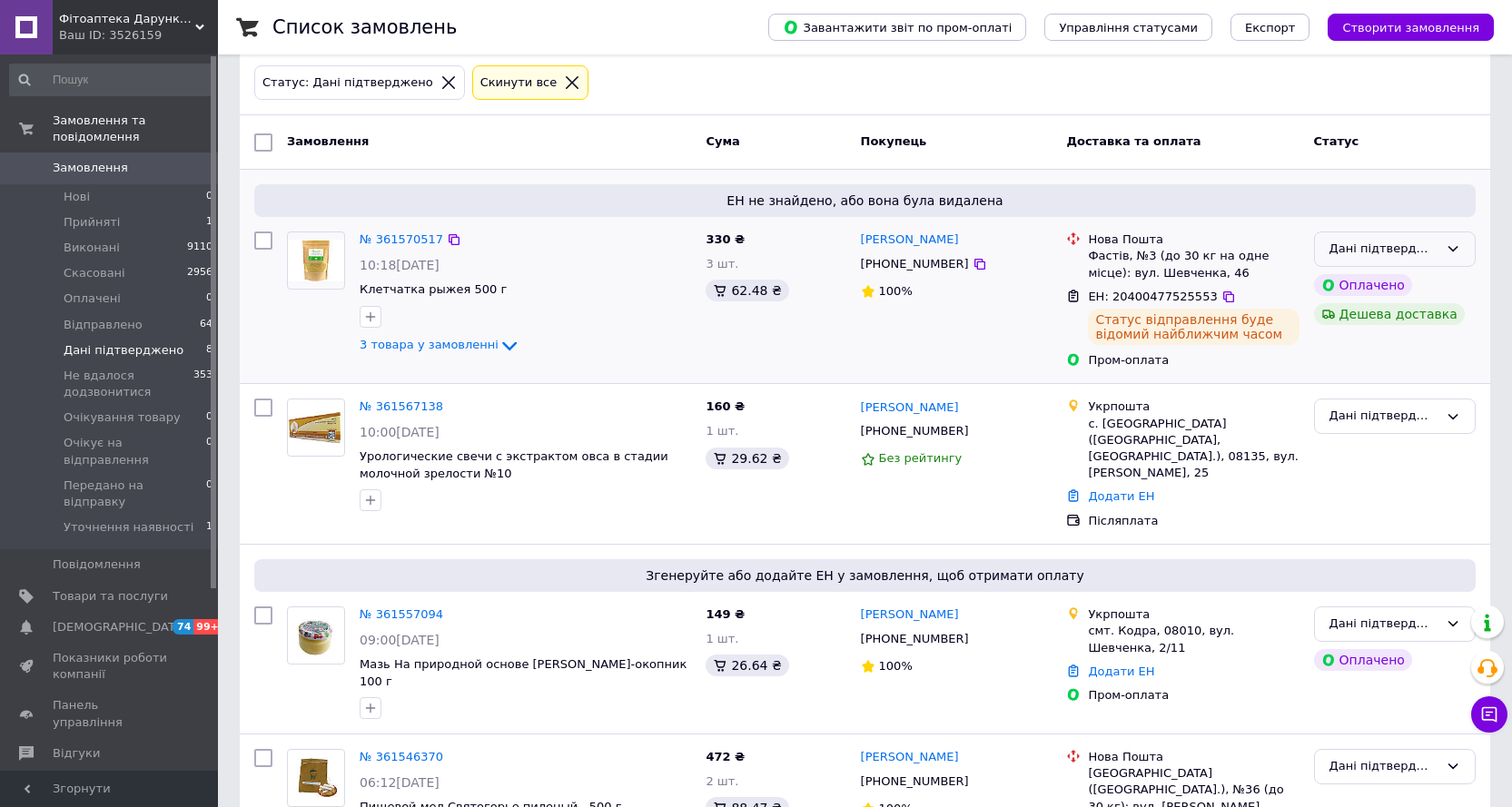
click at [1447, 241] on div "Дані підтверджено" at bounding box center [1395, 249] width 162 height 35
click at [1379, 310] on li "Виконано" at bounding box center [1395, 320] width 160 height 34
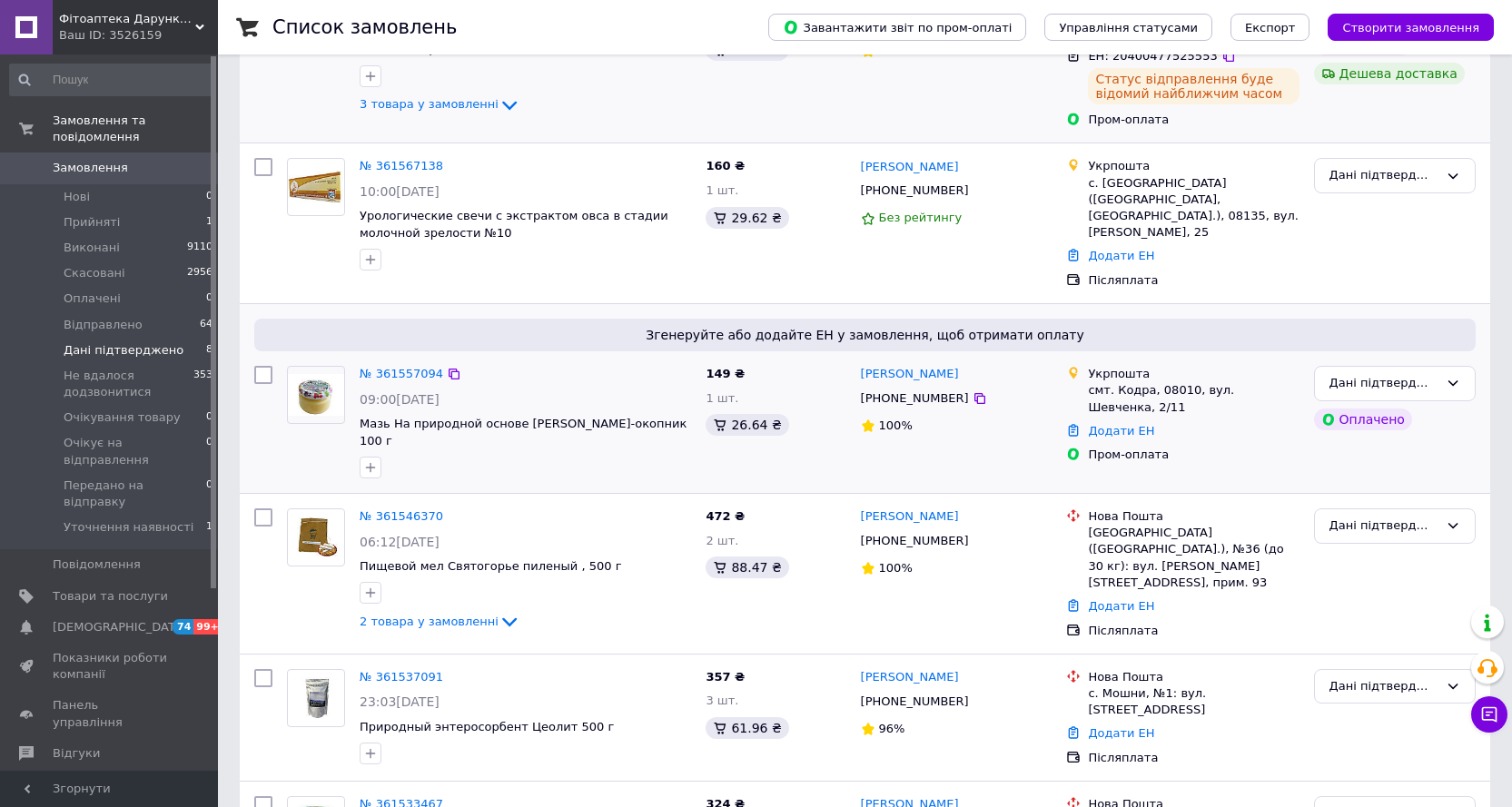
scroll to position [363, 0]
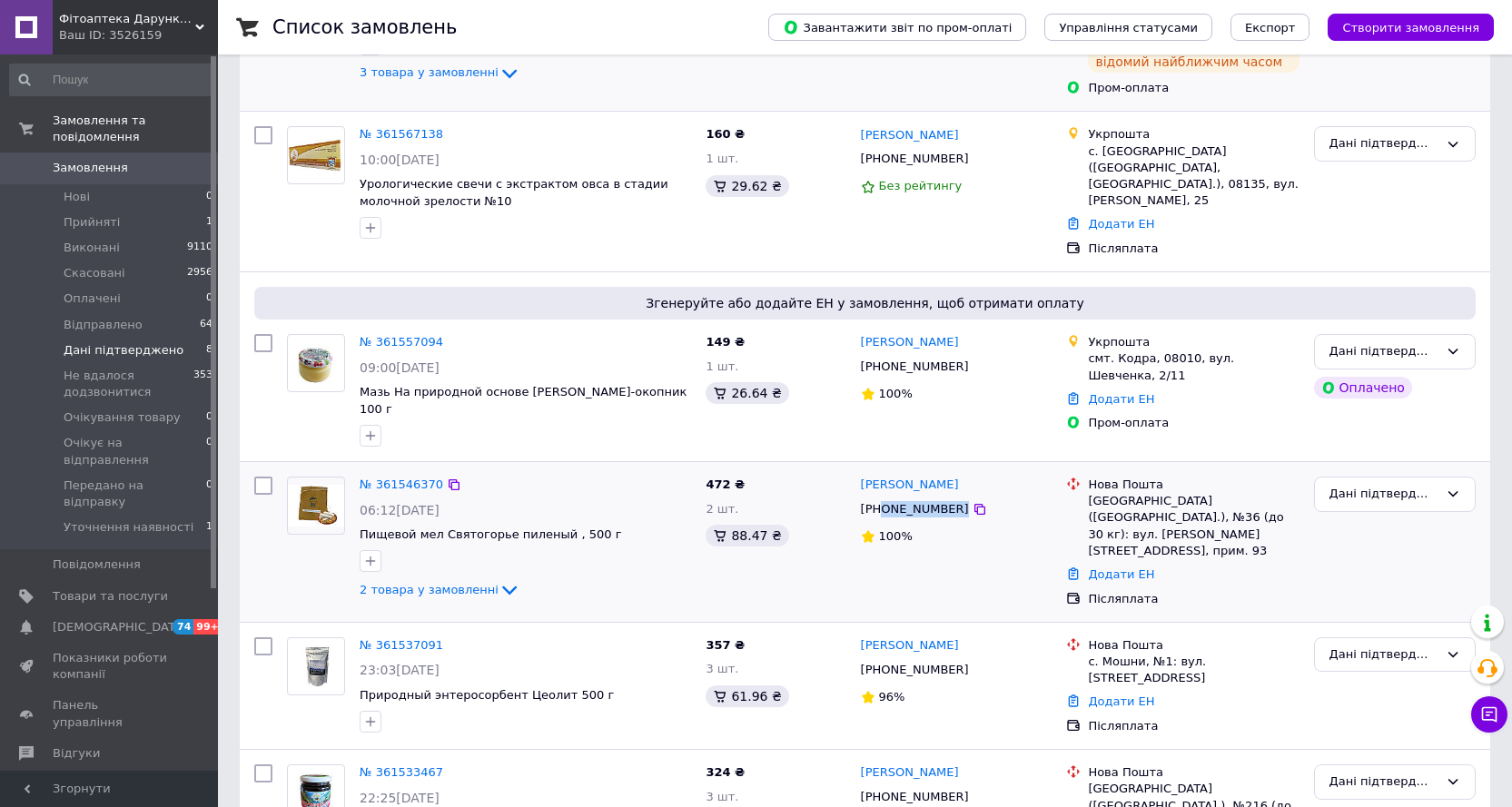
drag, startPoint x: 882, startPoint y: 473, endPoint x: 1013, endPoint y: 460, distance: 131.4
click at [1005, 500] on div "[PHONE_NUMBER]" at bounding box center [956, 510] width 195 height 20
copy div "0666095801"
click at [1110, 568] on link "Додати ЕН" at bounding box center [1121, 575] width 66 height 14
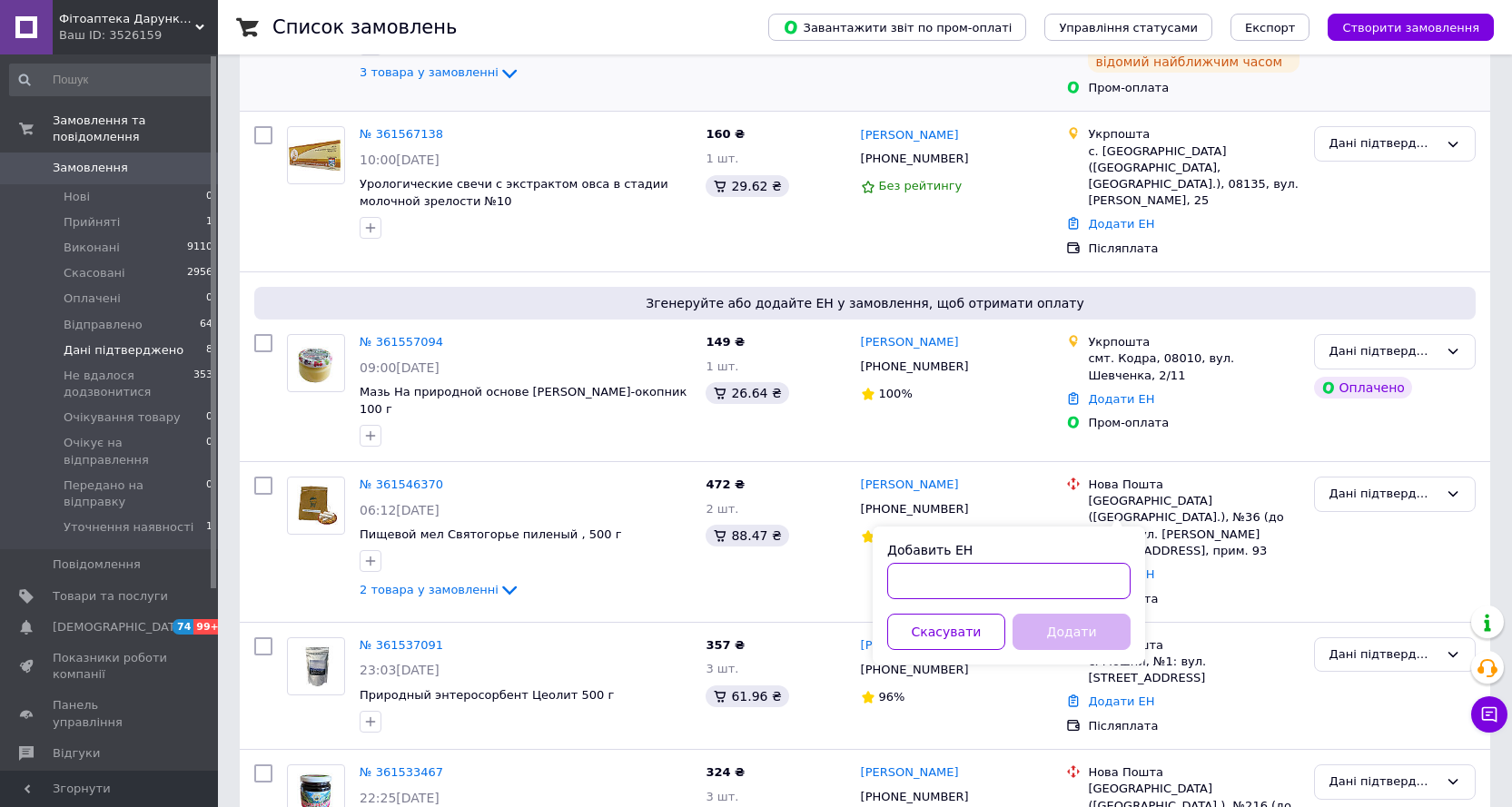
click at [948, 577] on input "Добавить ЕН" at bounding box center [1008, 581] width 243 height 36
paste input "20451247111423"
type input "20451247111423"
click at [1084, 635] on button "Додати" at bounding box center [1072, 632] width 118 height 36
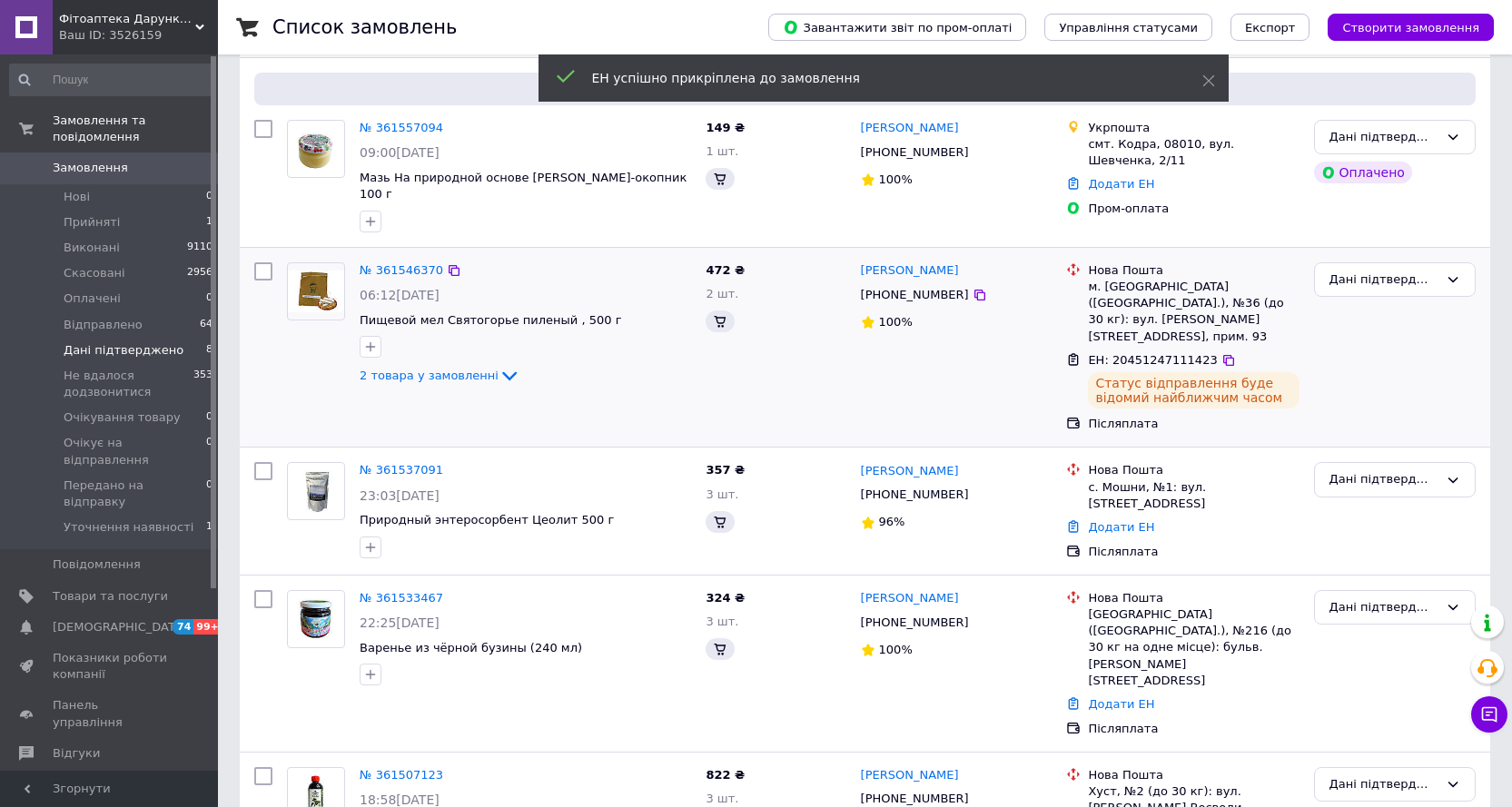
scroll to position [149, 0]
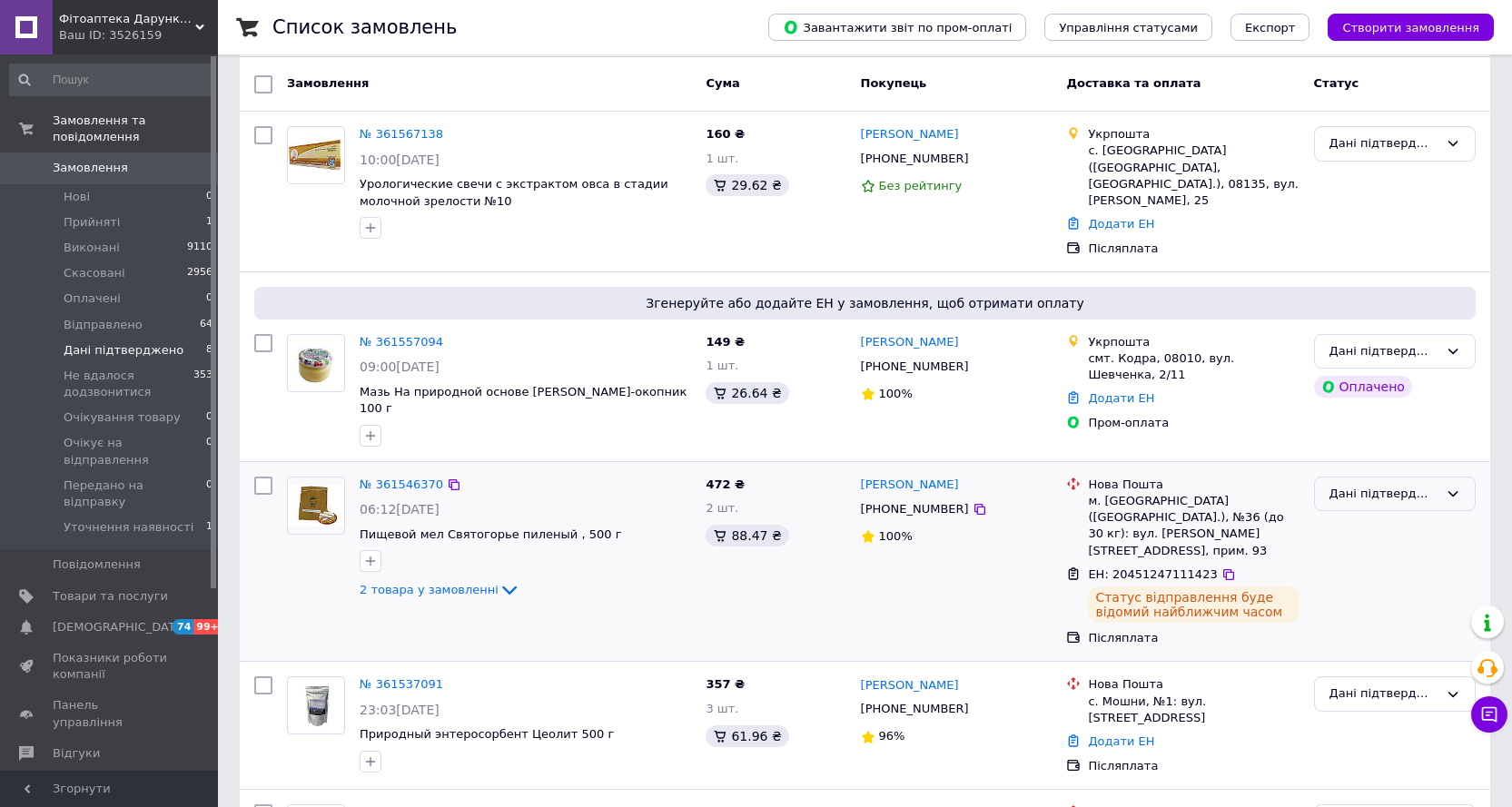
click at [1342, 477] on div "Дані підтверджено" at bounding box center [1395, 494] width 162 height 35
click at [1340, 549] on li "Виконано" at bounding box center [1395, 566] width 160 height 34
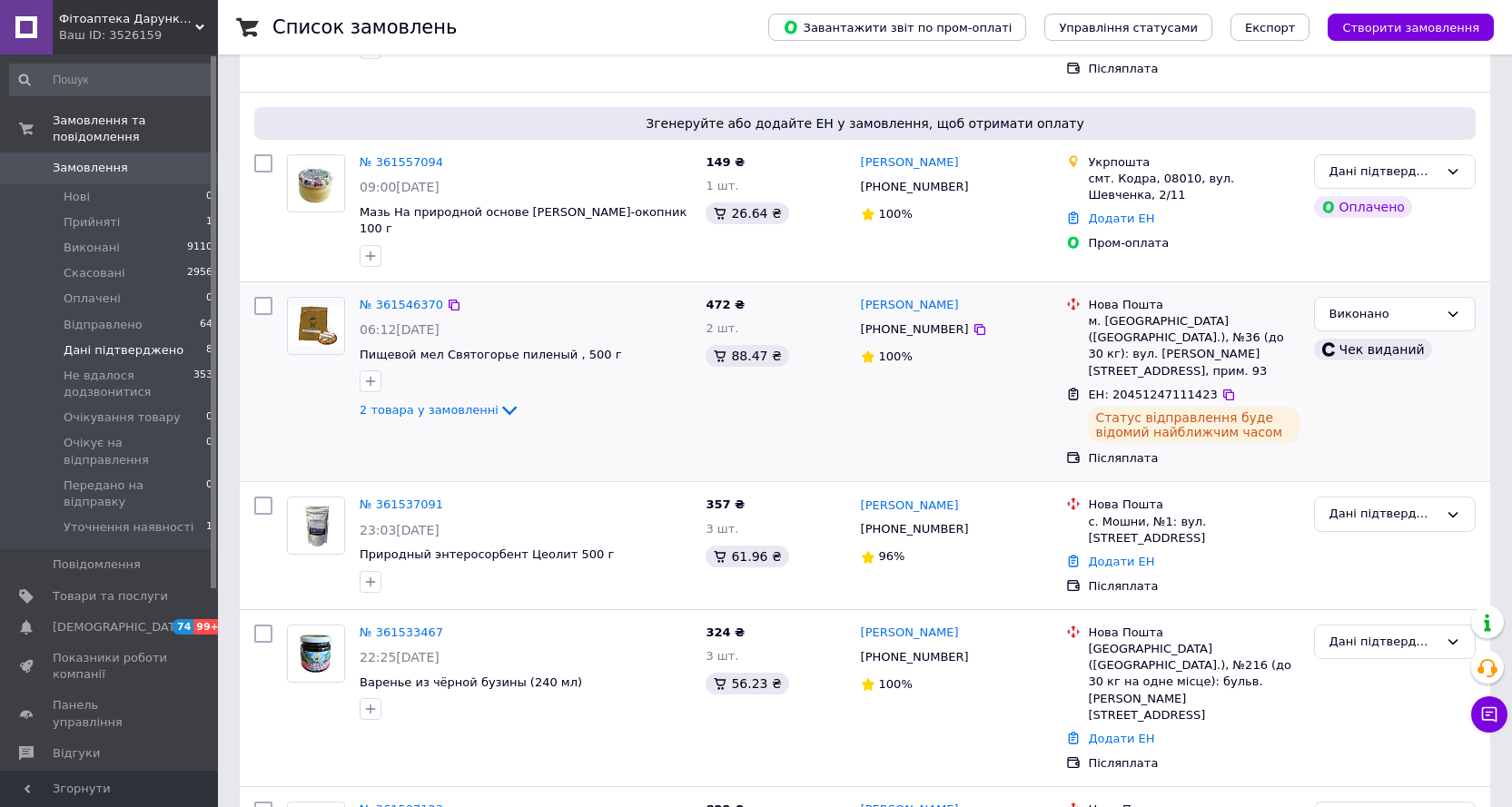
scroll to position [331, 0]
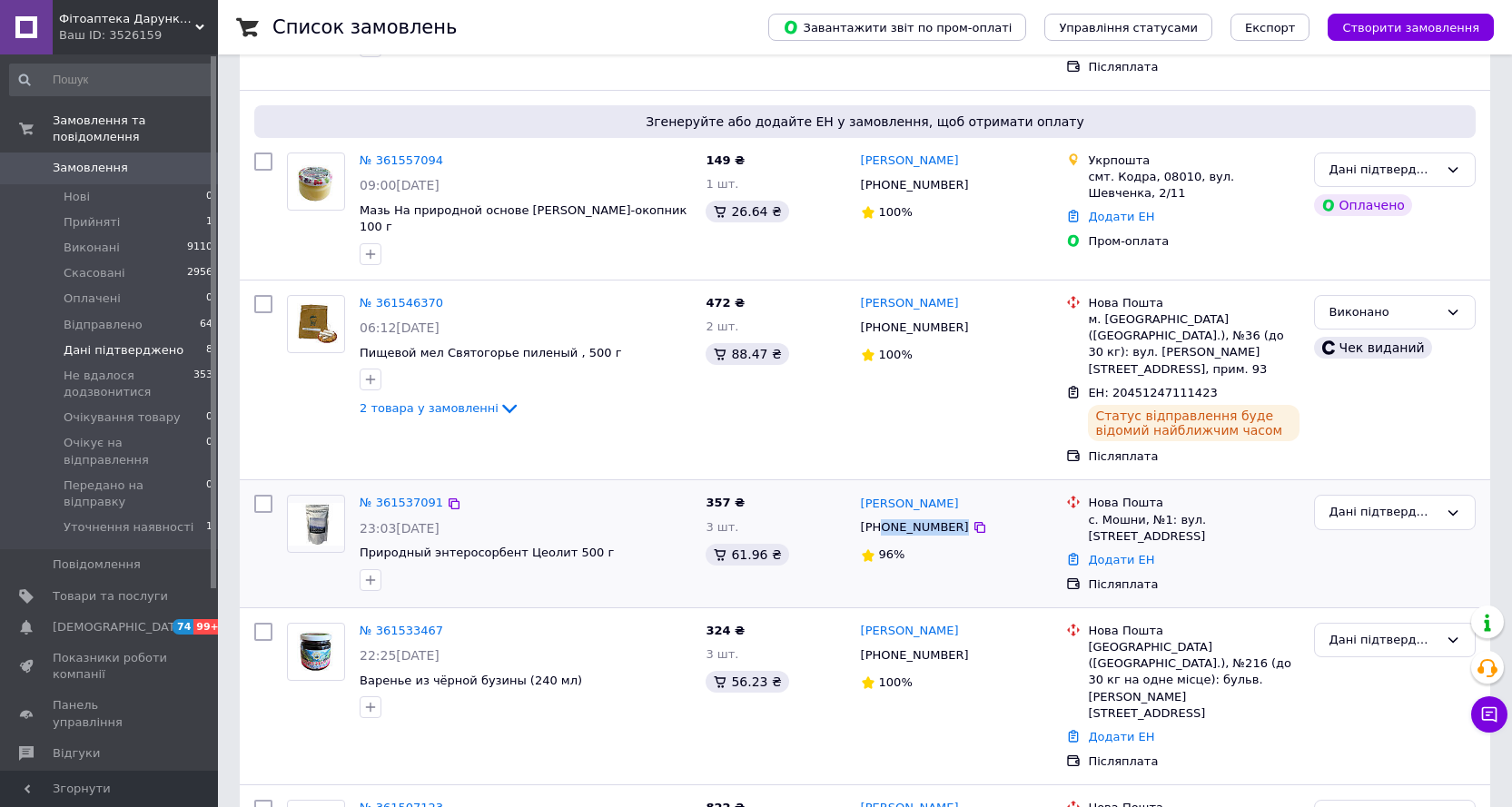
drag, startPoint x: 883, startPoint y: 477, endPoint x: 982, endPoint y: 477, distance: 99.0
click at [982, 518] on div "[PHONE_NUMBER]" at bounding box center [956, 528] width 195 height 20
copy div "0669221486"
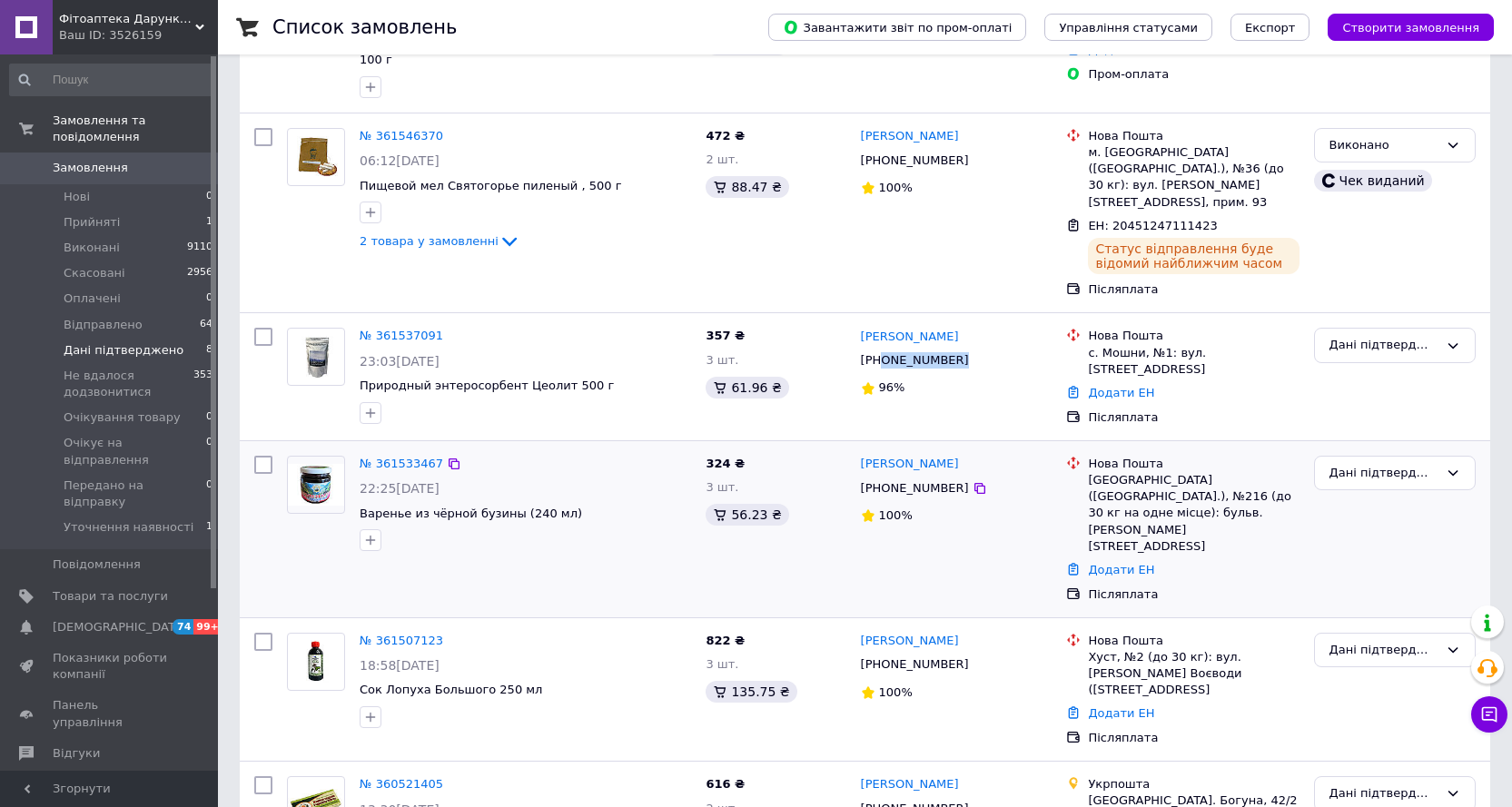
scroll to position [500, 0]
drag, startPoint x: 883, startPoint y: 441, endPoint x: 1013, endPoint y: 435, distance: 130.0
click at [1011, 477] on div "[PHONE_NUMBER]" at bounding box center [956, 487] width 195 height 20
copy div "0950107025"
click at [1120, 561] on link "Додати ЕН" at bounding box center [1121, 568] width 66 height 14
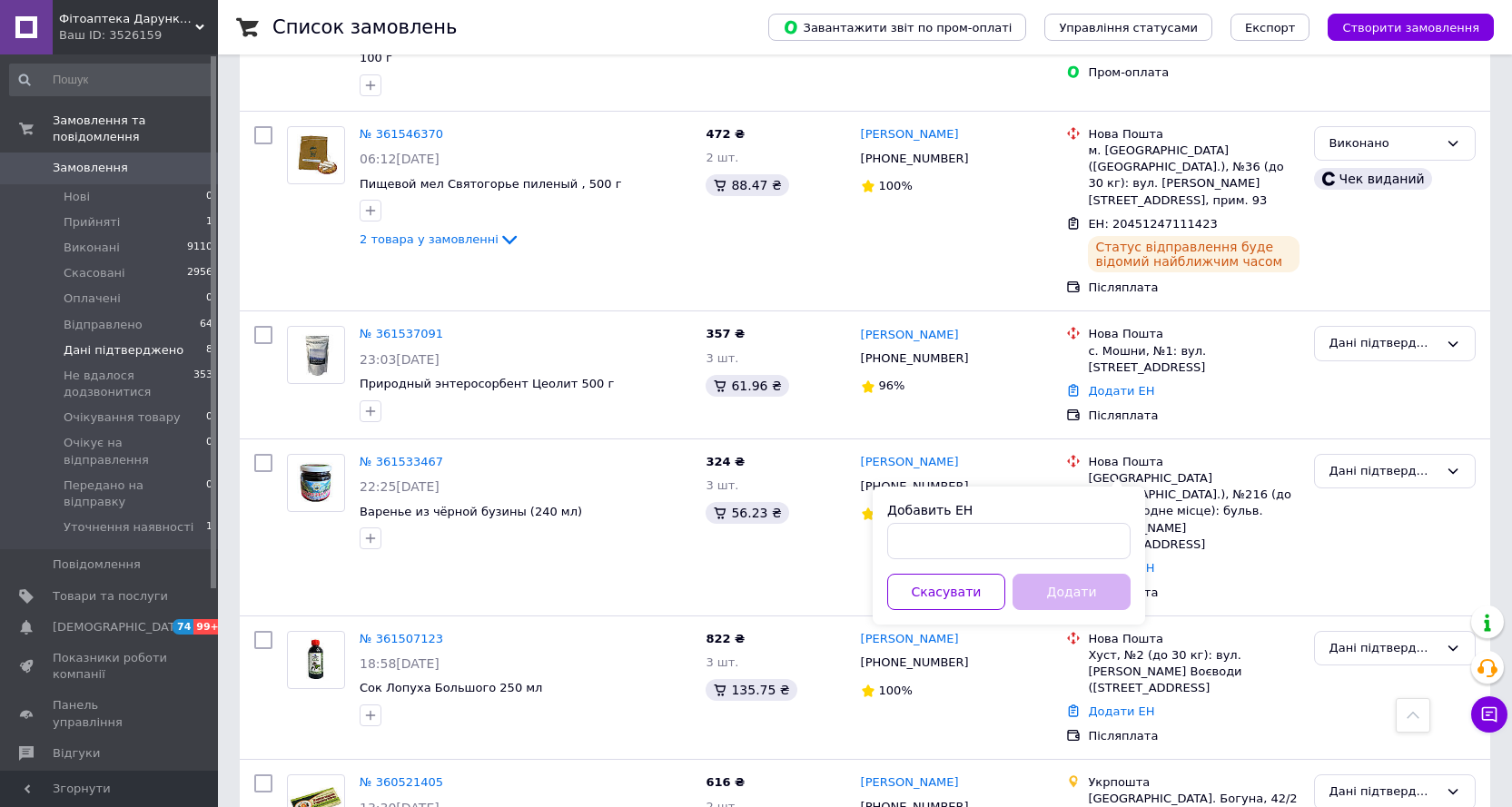
drag, startPoint x: 1083, startPoint y: 521, endPoint x: 1076, endPoint y: 514, distance: 9.7
click at [1080, 526] on div "Добавить ЕН" at bounding box center [1008, 530] width 243 height 58
click at [1064, 540] on input "Добавить ЕН" at bounding box center [1008, 541] width 243 height 36
paste input "20451247172698"
type input "20451247172698"
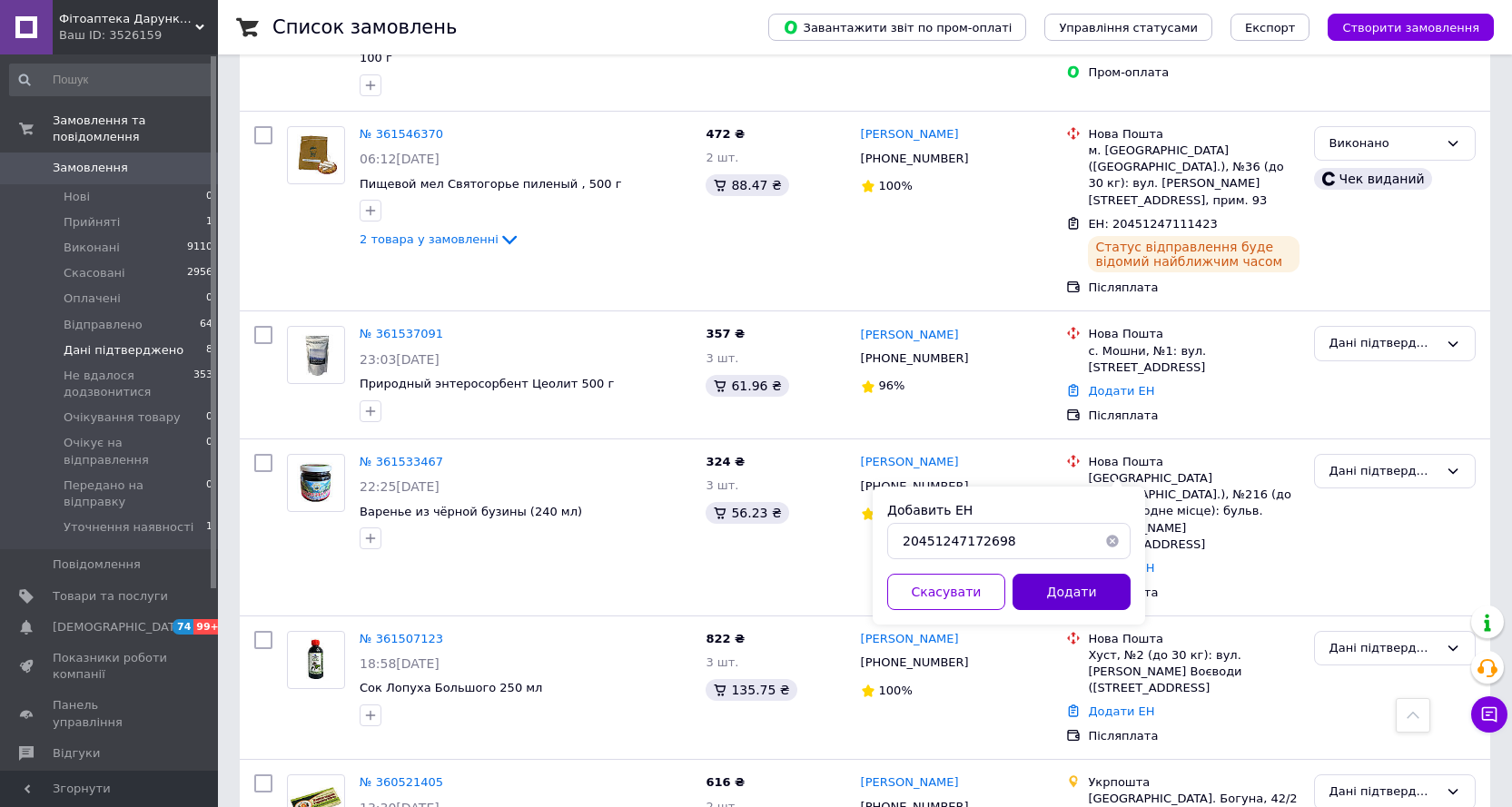
click at [1098, 608] on button "Додати" at bounding box center [1072, 592] width 118 height 36
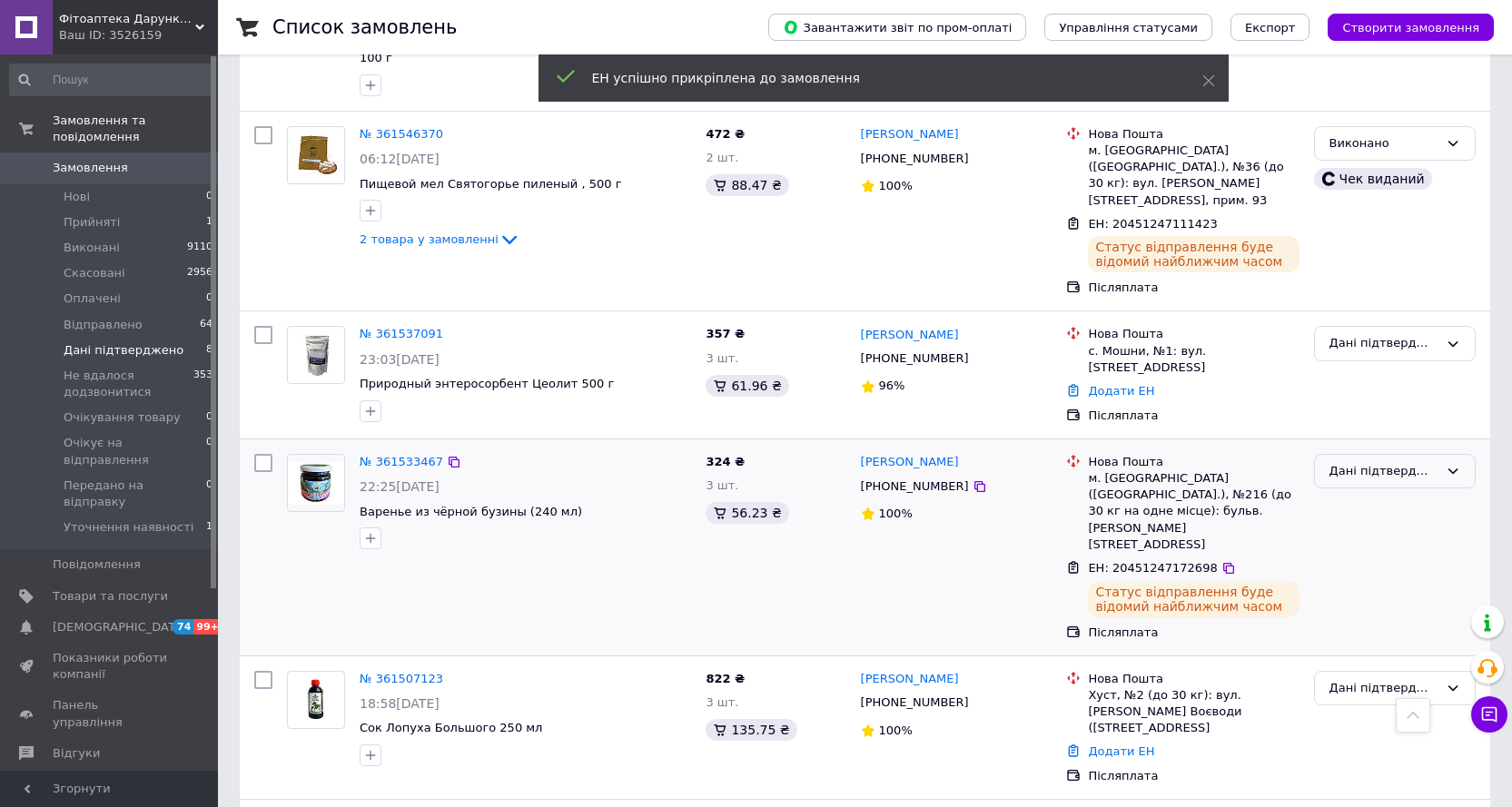
click at [1377, 454] on div "Дані підтверджено" at bounding box center [1395, 471] width 162 height 35
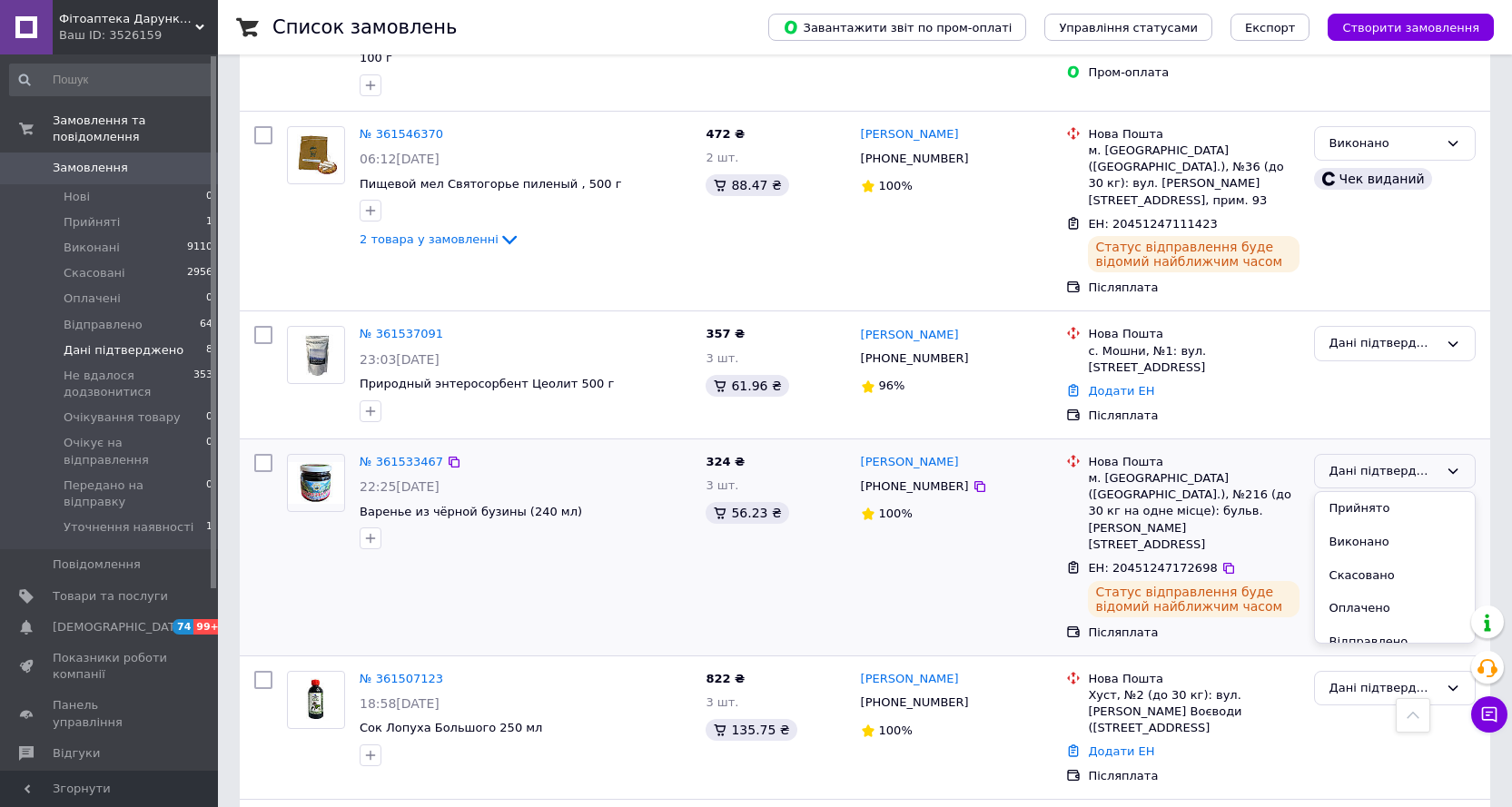
drag, startPoint x: 1347, startPoint y: 490, endPoint x: 1322, endPoint y: 481, distance: 26.2
click at [1343, 526] on li "Виконано" at bounding box center [1395, 543] width 160 height 34
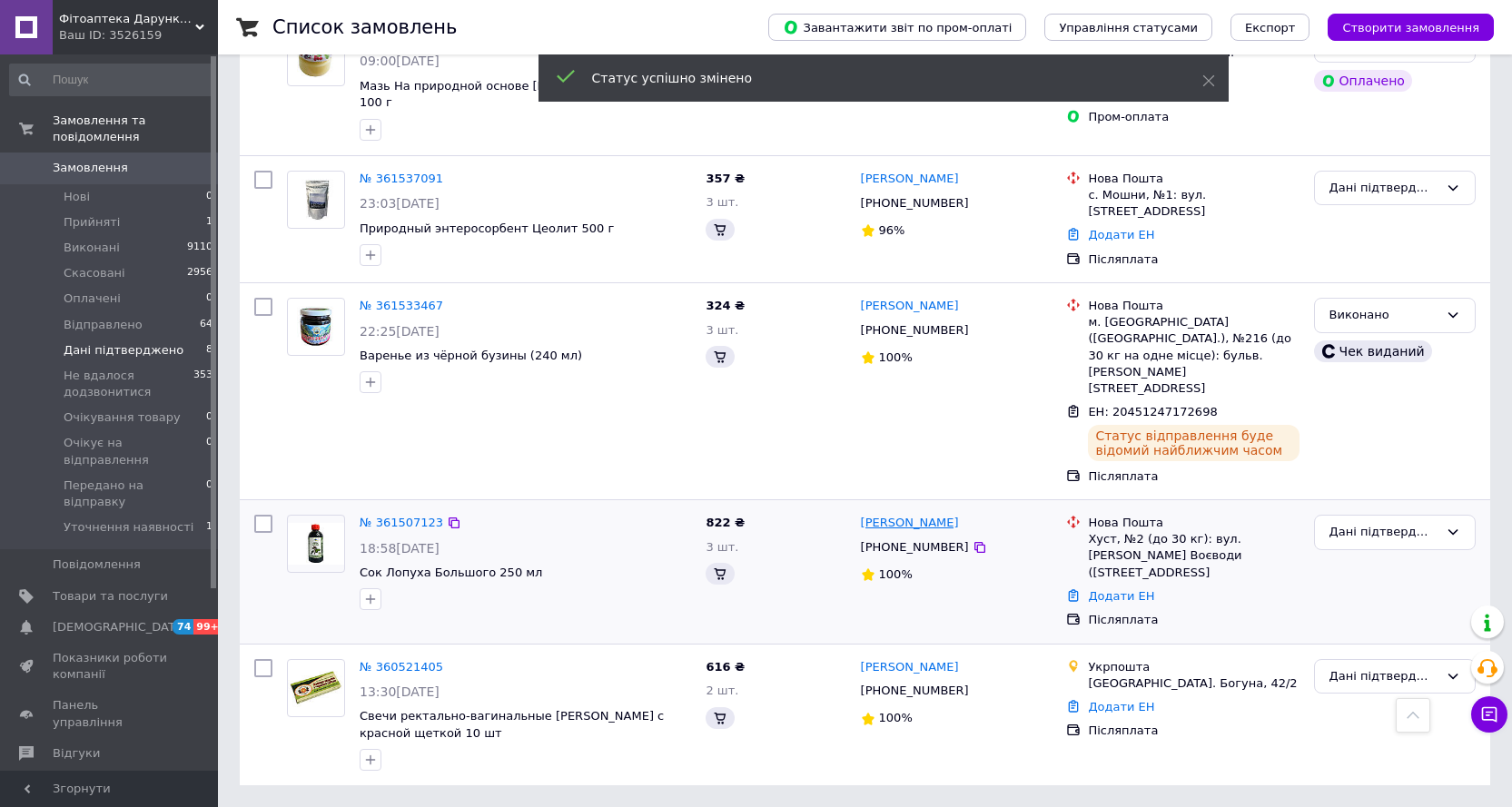
scroll to position [372, 0]
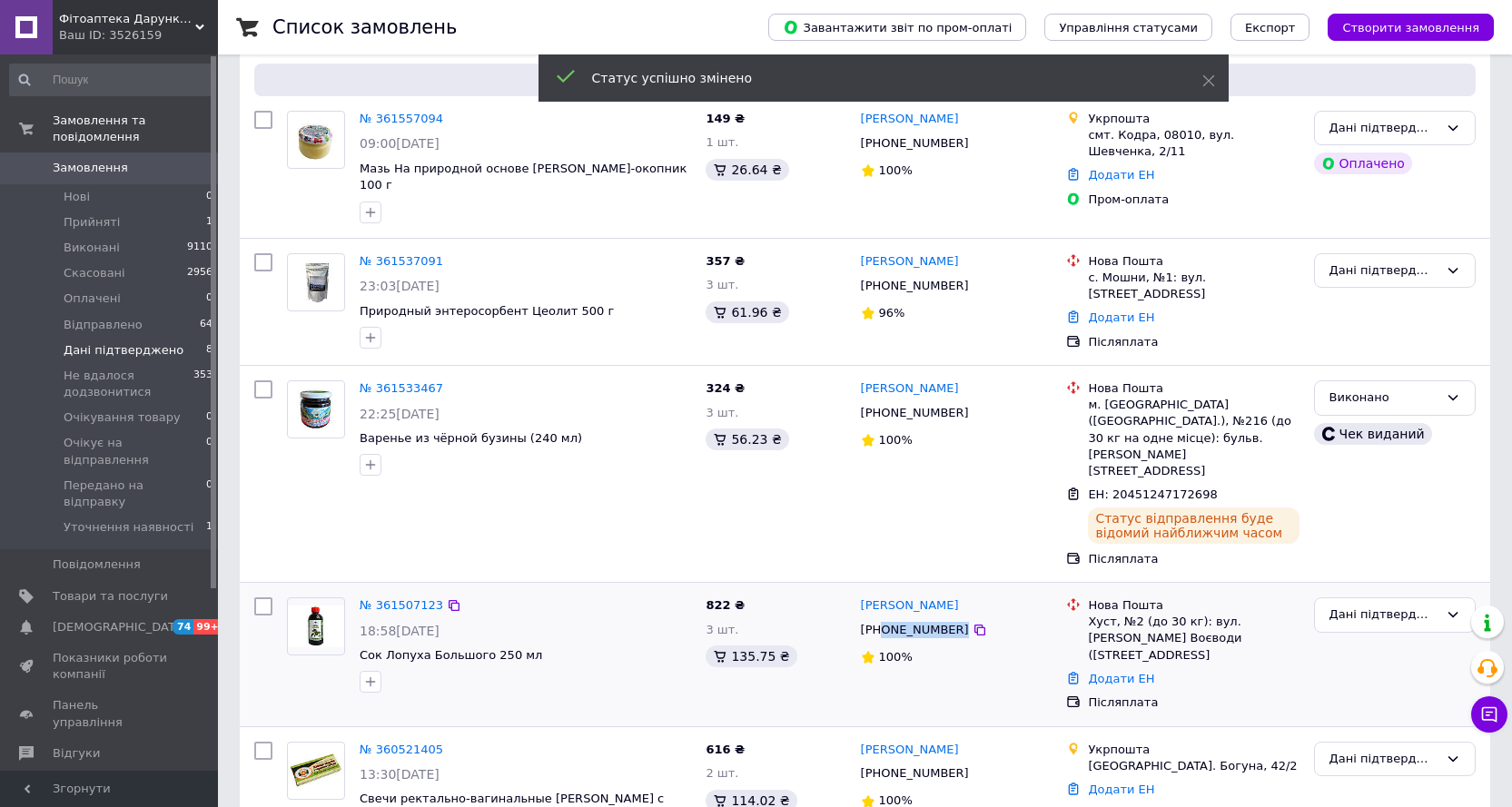
drag, startPoint x: 880, startPoint y: 566, endPoint x: 999, endPoint y: 568, distance: 119.0
click at [996, 620] on div "[PHONE_NUMBER]" at bounding box center [956, 630] width 195 height 20
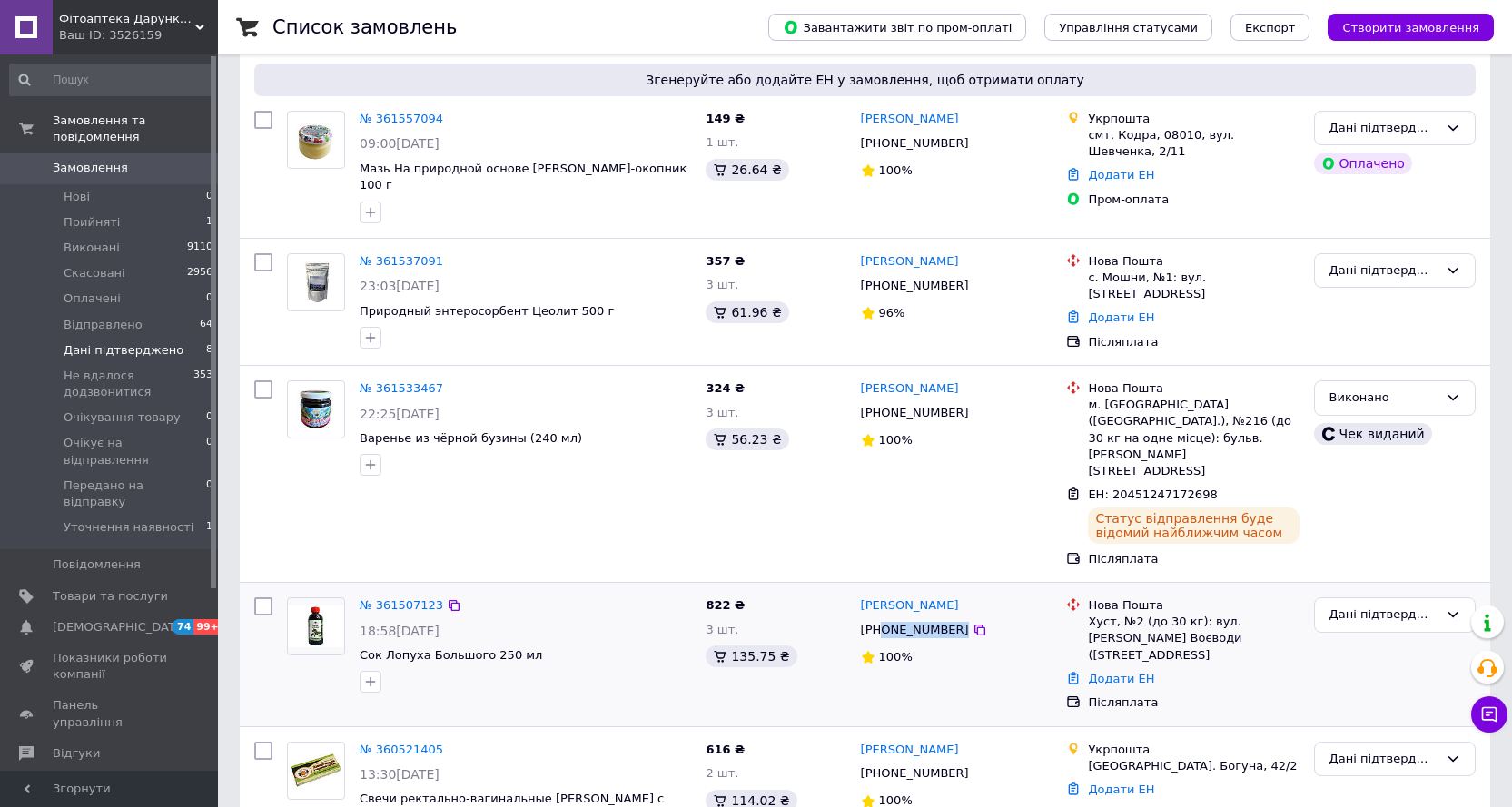
copy div "0961477487"
click at [1130, 672] on link "Додати ЕН" at bounding box center [1121, 679] width 66 height 14
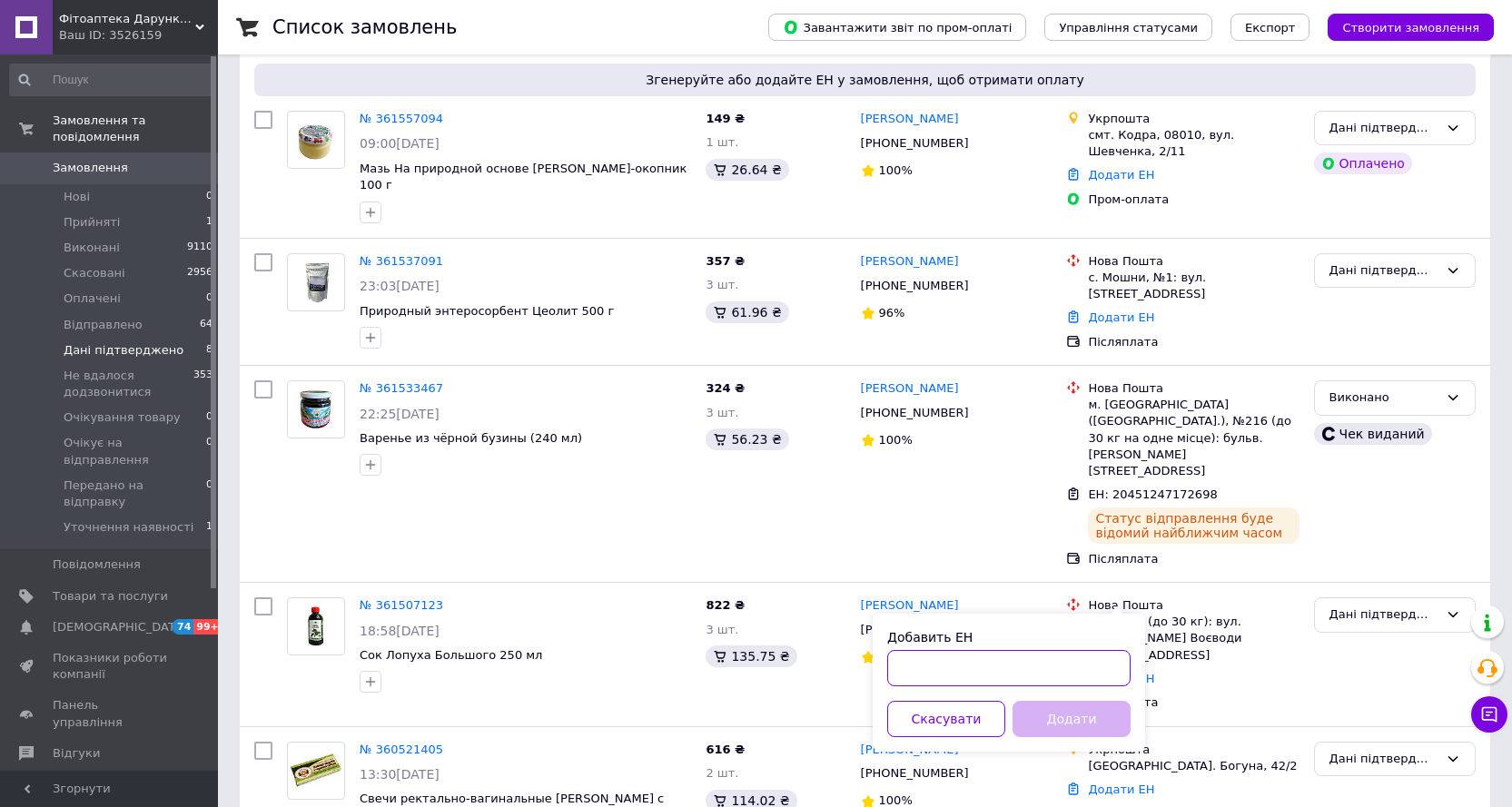
click at [1053, 657] on input "Добавить ЕН" at bounding box center [1008, 668] width 243 height 36
paste input "20451247112696"
type input "20451247112696"
click at [1087, 727] on button "Додати" at bounding box center [1072, 719] width 118 height 36
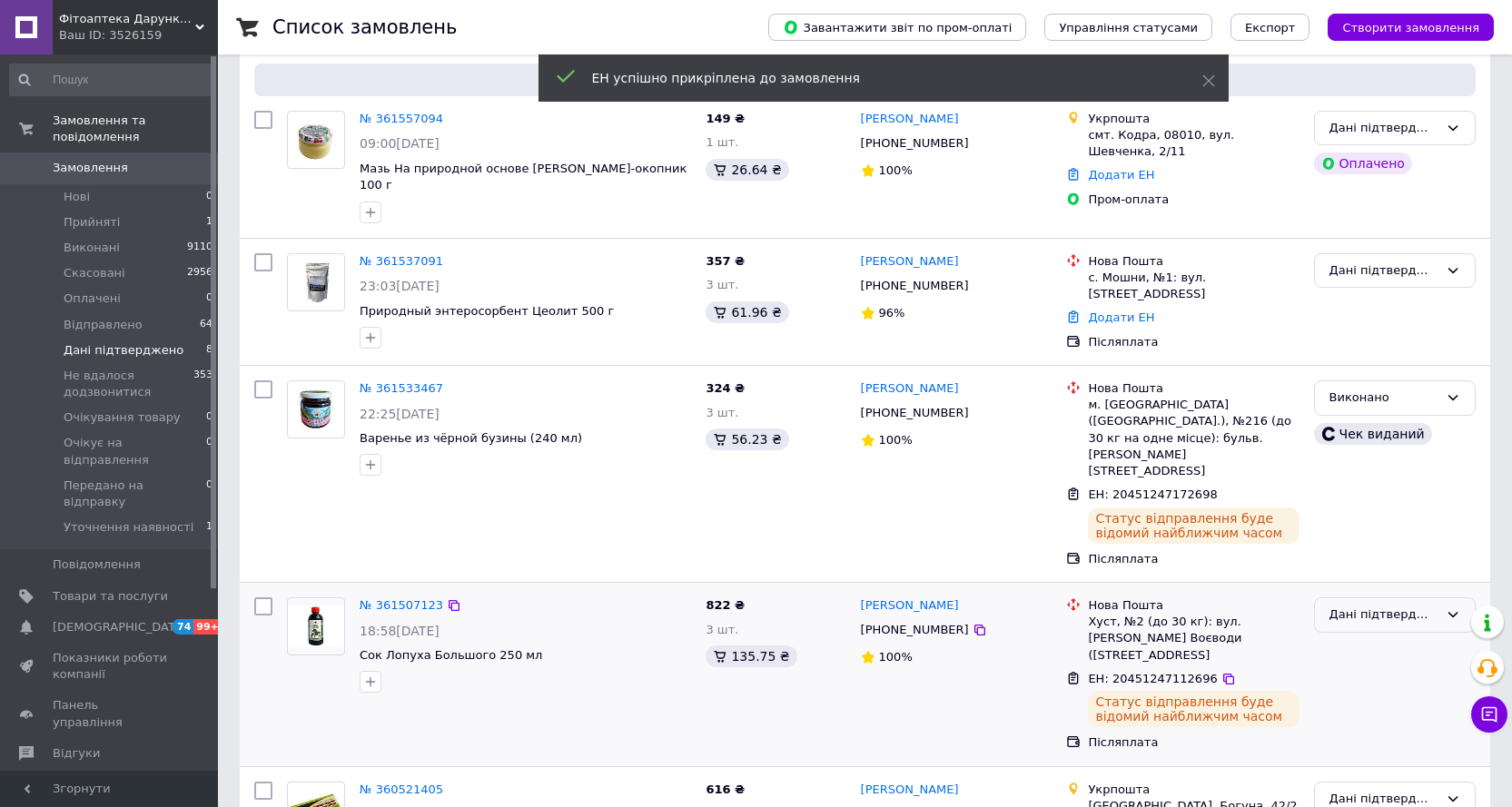
click at [1362, 606] on div "Дані підтверджено" at bounding box center [1384, 615] width 109 height 19
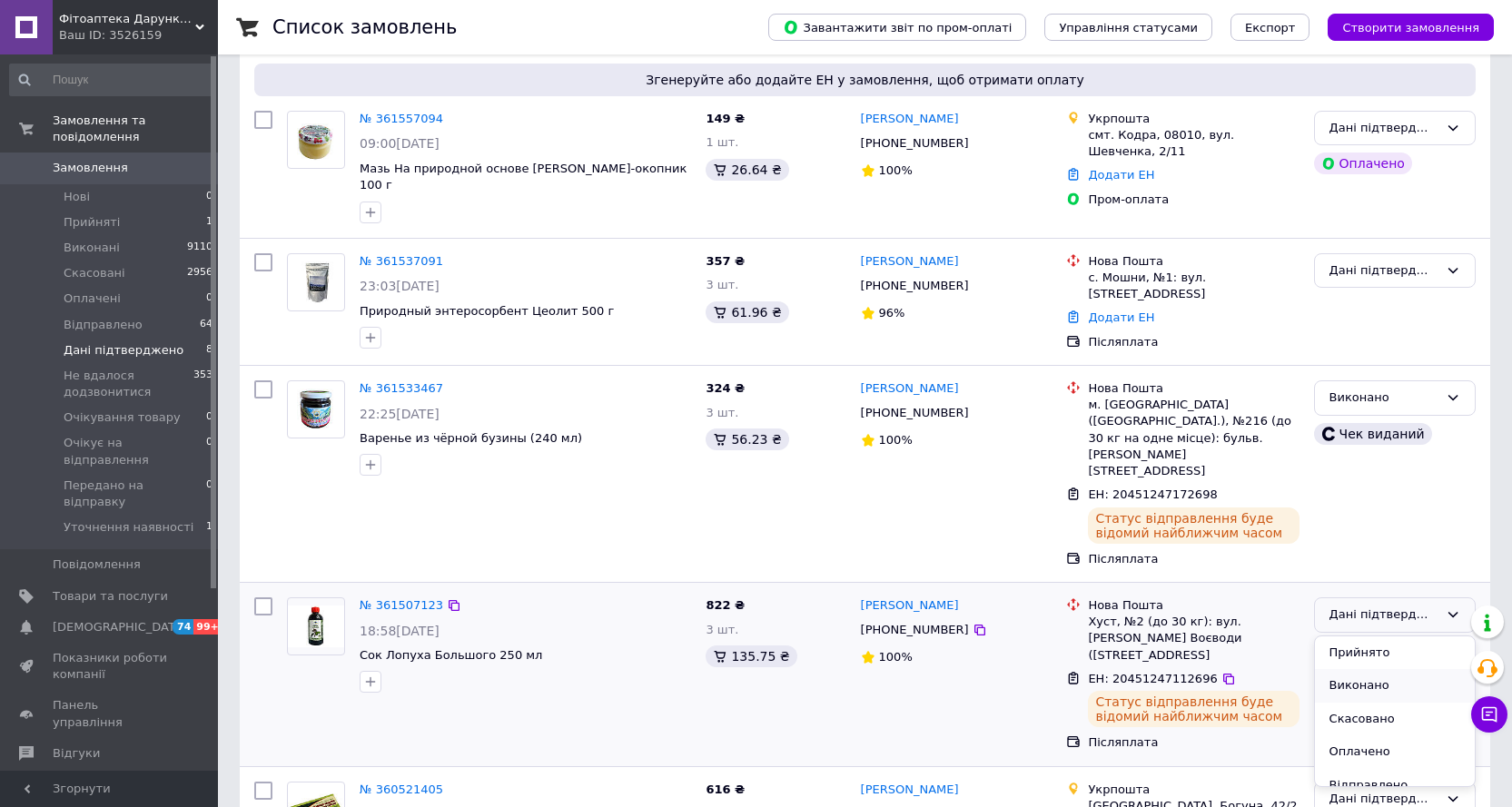
click at [1349, 669] on li "Виконано" at bounding box center [1395, 686] width 160 height 34
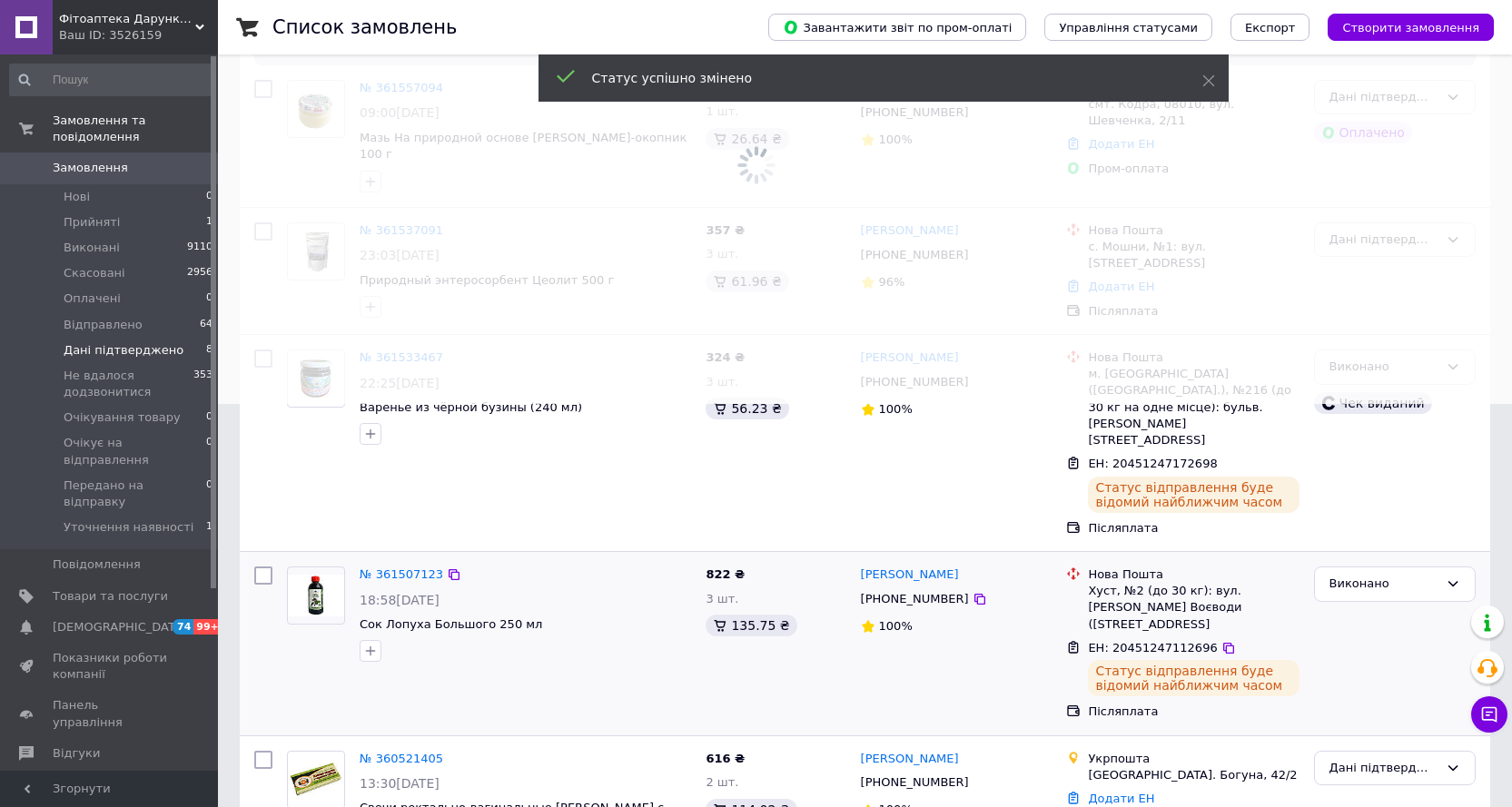
scroll to position [412, 0]
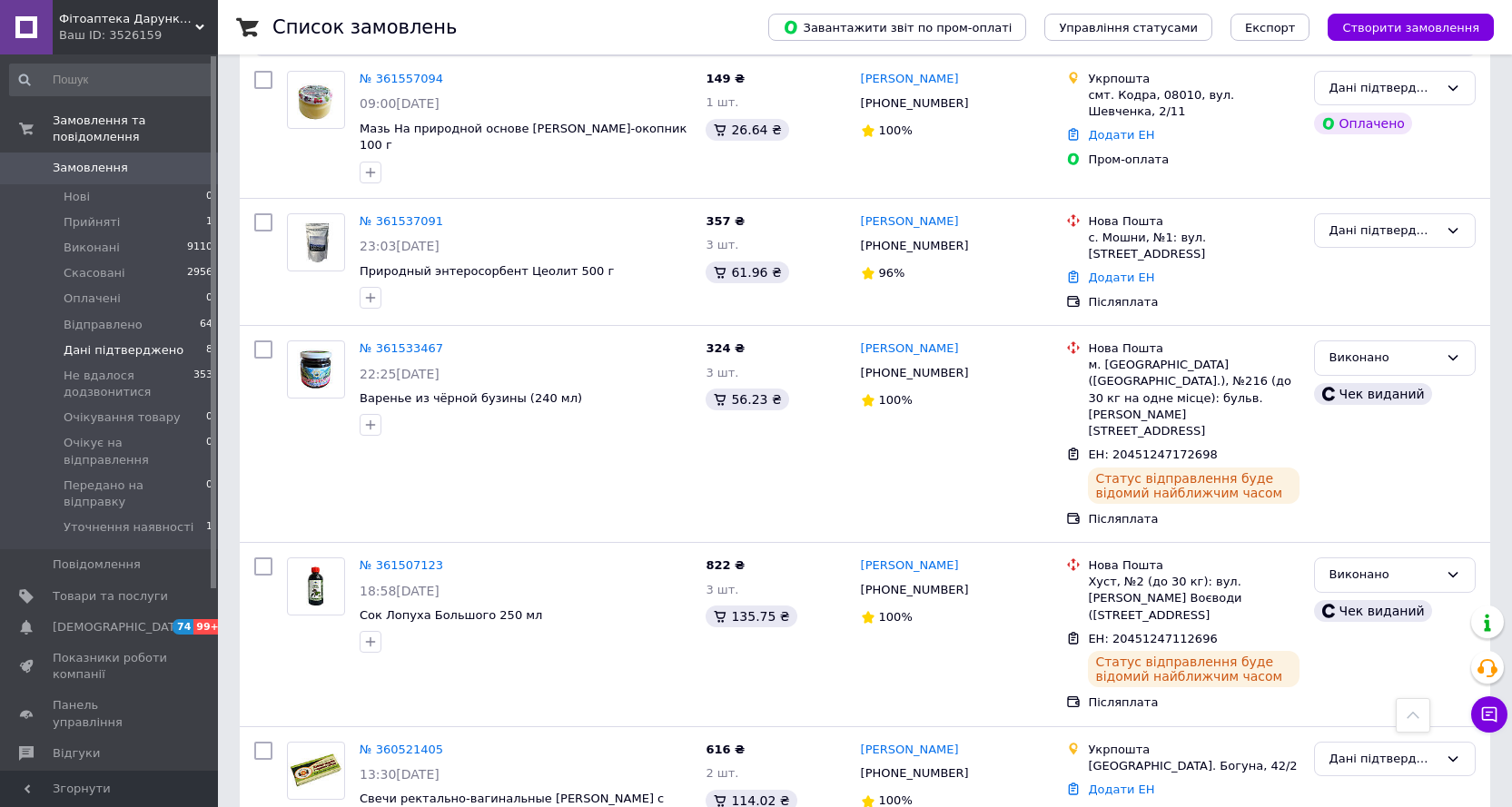
click at [94, 160] on span "Замовлення" at bounding box center [90, 168] width 75 height 16
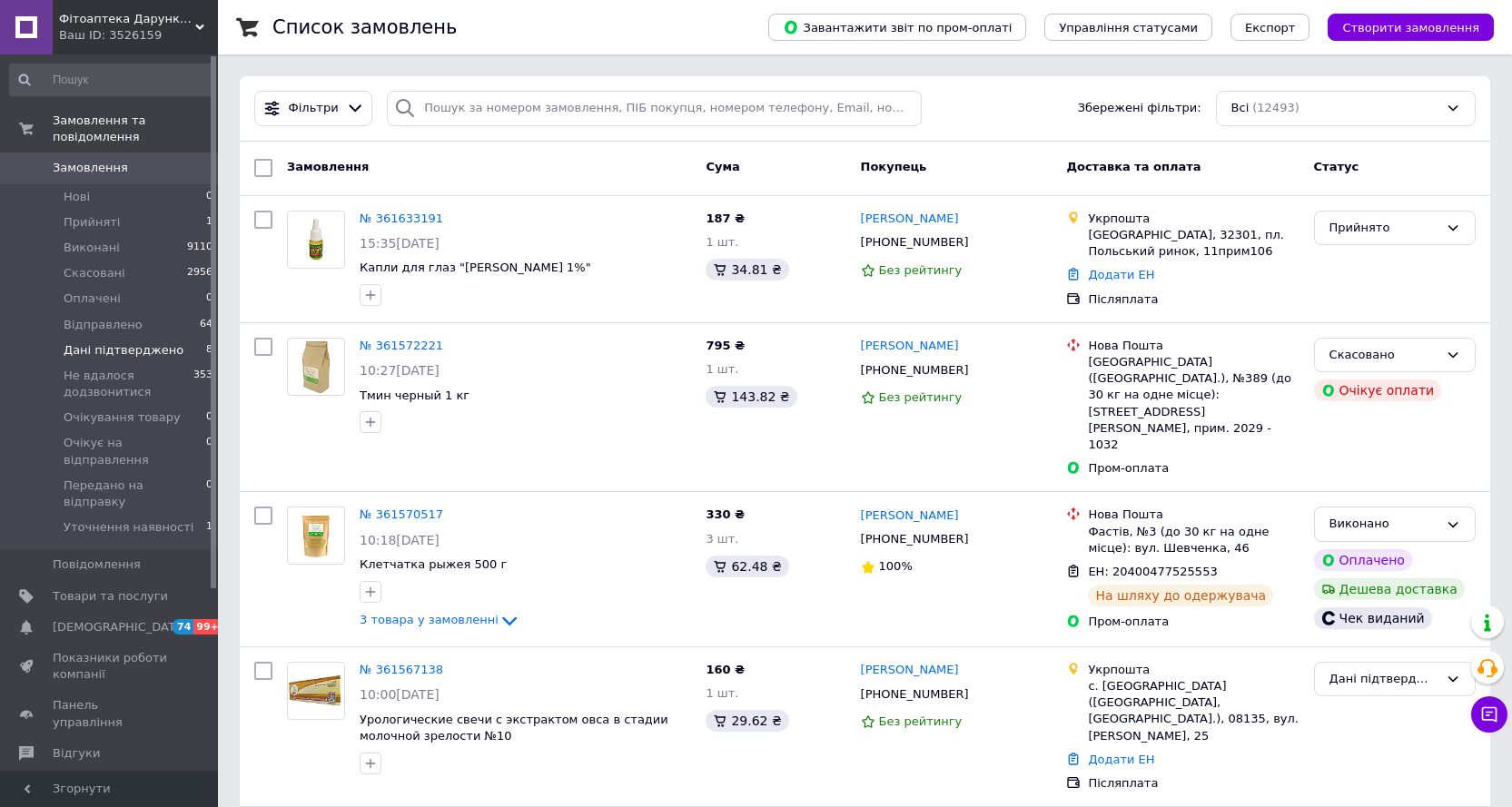
click at [111, 342] on span "Дані підтверджено" at bounding box center [124, 350] width 120 height 16
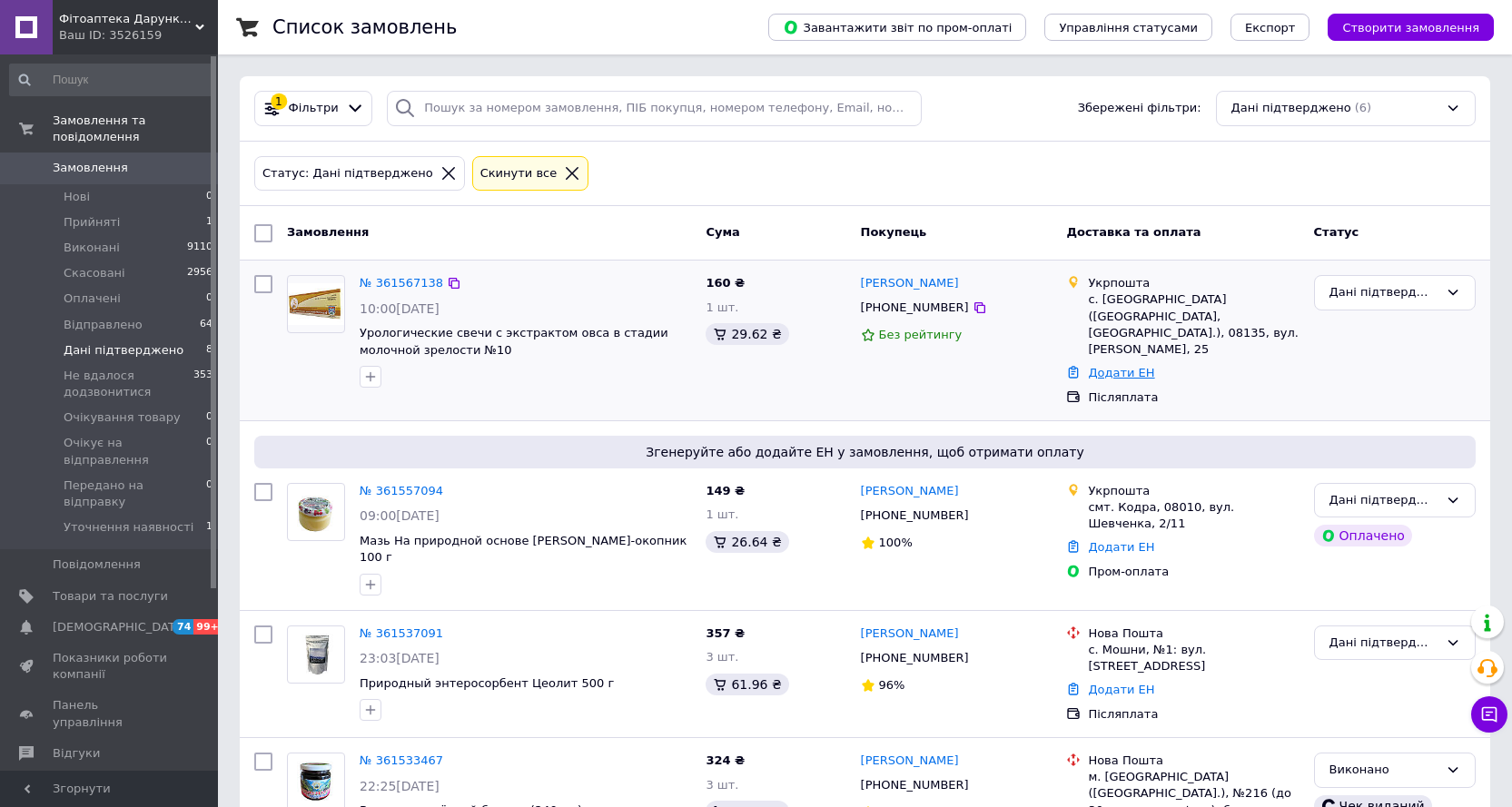
drag, startPoint x: 1119, startPoint y: 347, endPoint x: 1118, endPoint y: 361, distance: 14.6
click at [1118, 361] on div "Додати ЕН" at bounding box center [1193, 373] width 218 height 25
click at [1118, 365] on div "Додати ЕН" at bounding box center [1193, 373] width 218 height 25
click at [1124, 366] on link "Додати ЕН" at bounding box center [1121, 373] width 66 height 14
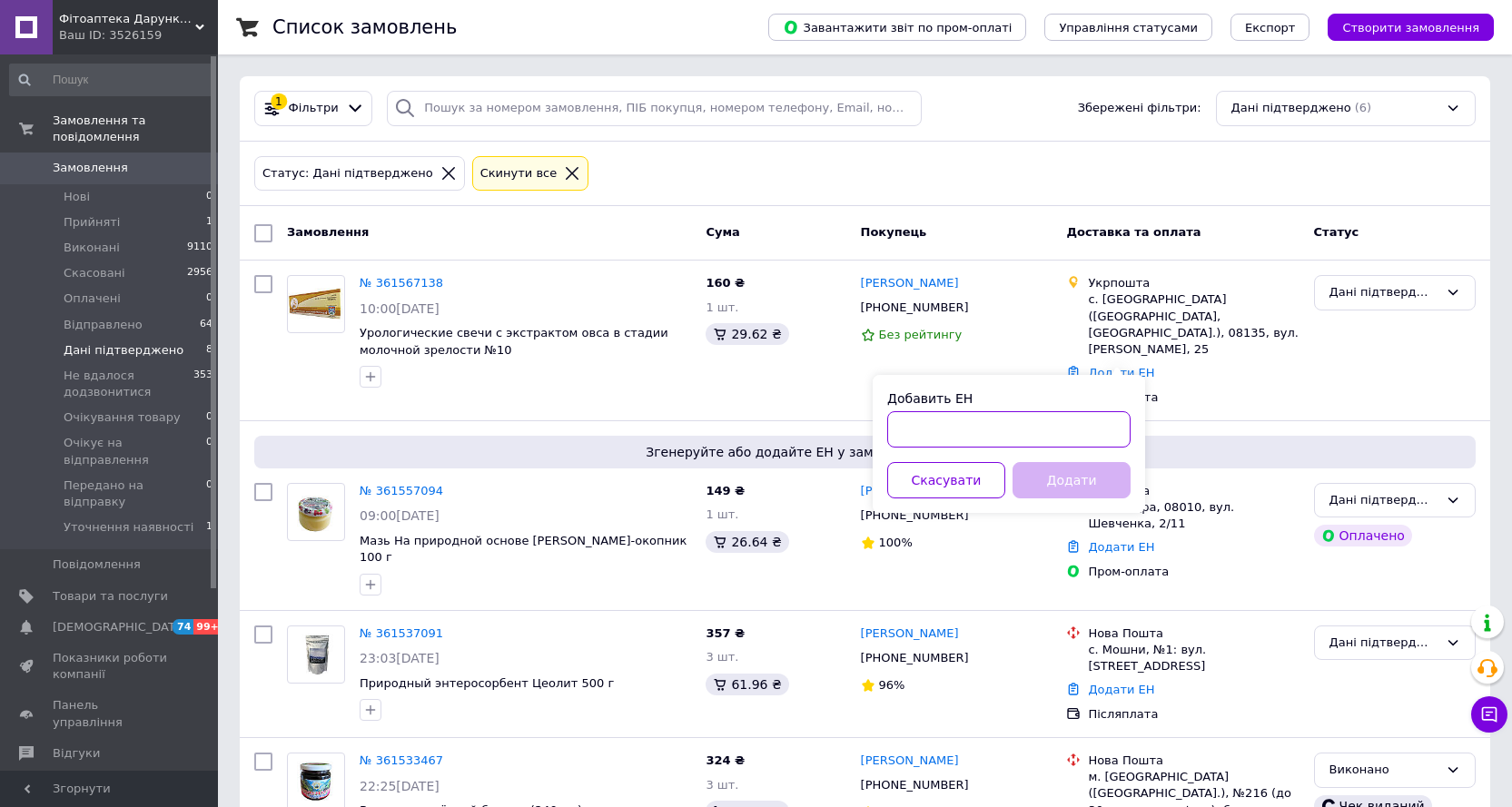
click at [978, 422] on input "Добавить ЕН" at bounding box center [1008, 429] width 243 height 36
paste input "0505368788605"
type input "0505368788605"
drag, startPoint x: 1035, startPoint y: 463, endPoint x: 1066, endPoint y: 480, distance: 36.2
click at [1036, 464] on button "Додати" at bounding box center [1072, 480] width 118 height 36
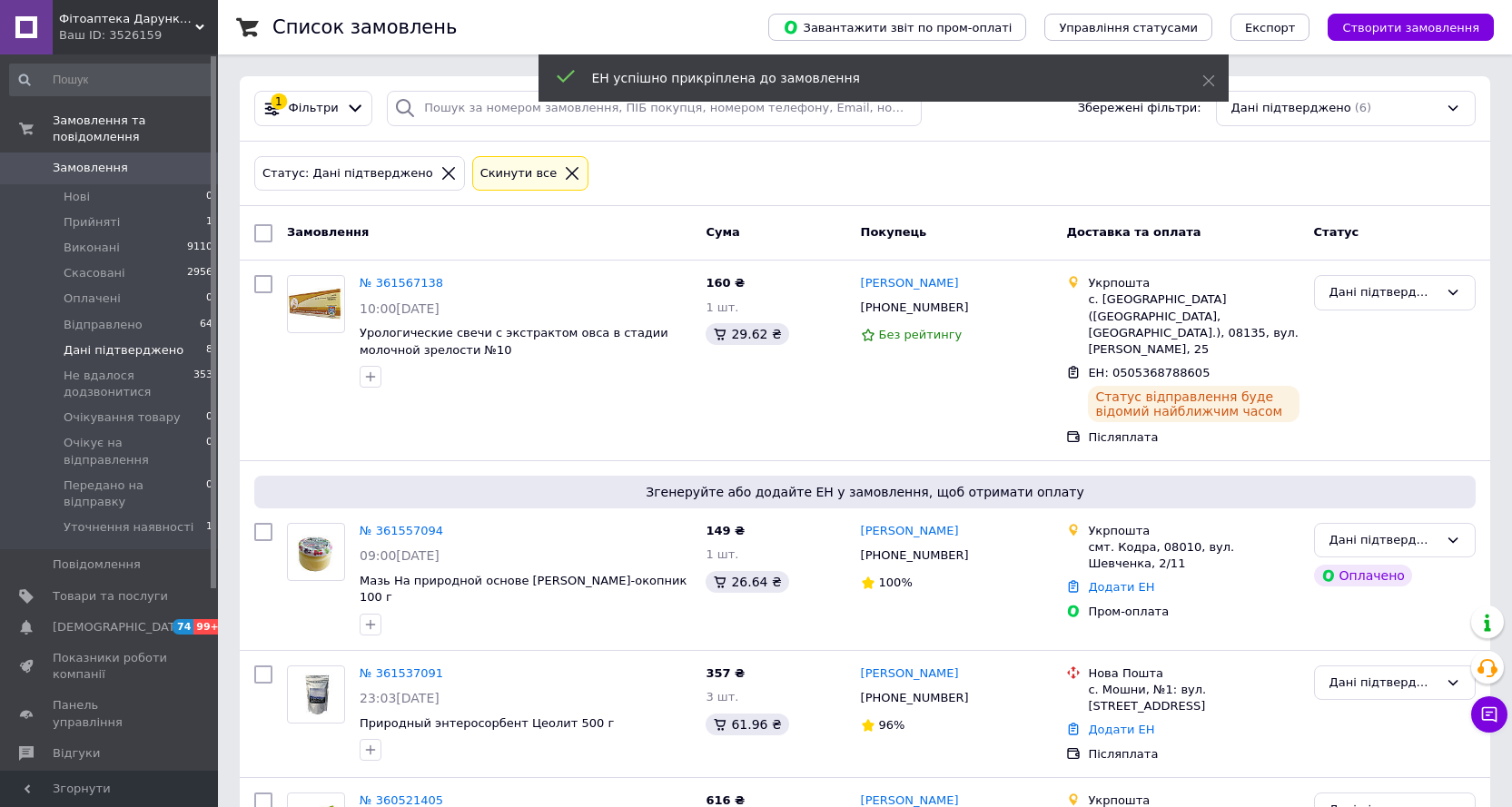
click at [1376, 296] on div "Дані підтверджено" at bounding box center [1384, 292] width 109 height 19
drag, startPoint x: 1350, startPoint y: 362, endPoint x: 1240, endPoint y: 351, distance: 110.5
click at [1349, 362] on li "Виконано" at bounding box center [1395, 364] width 160 height 34
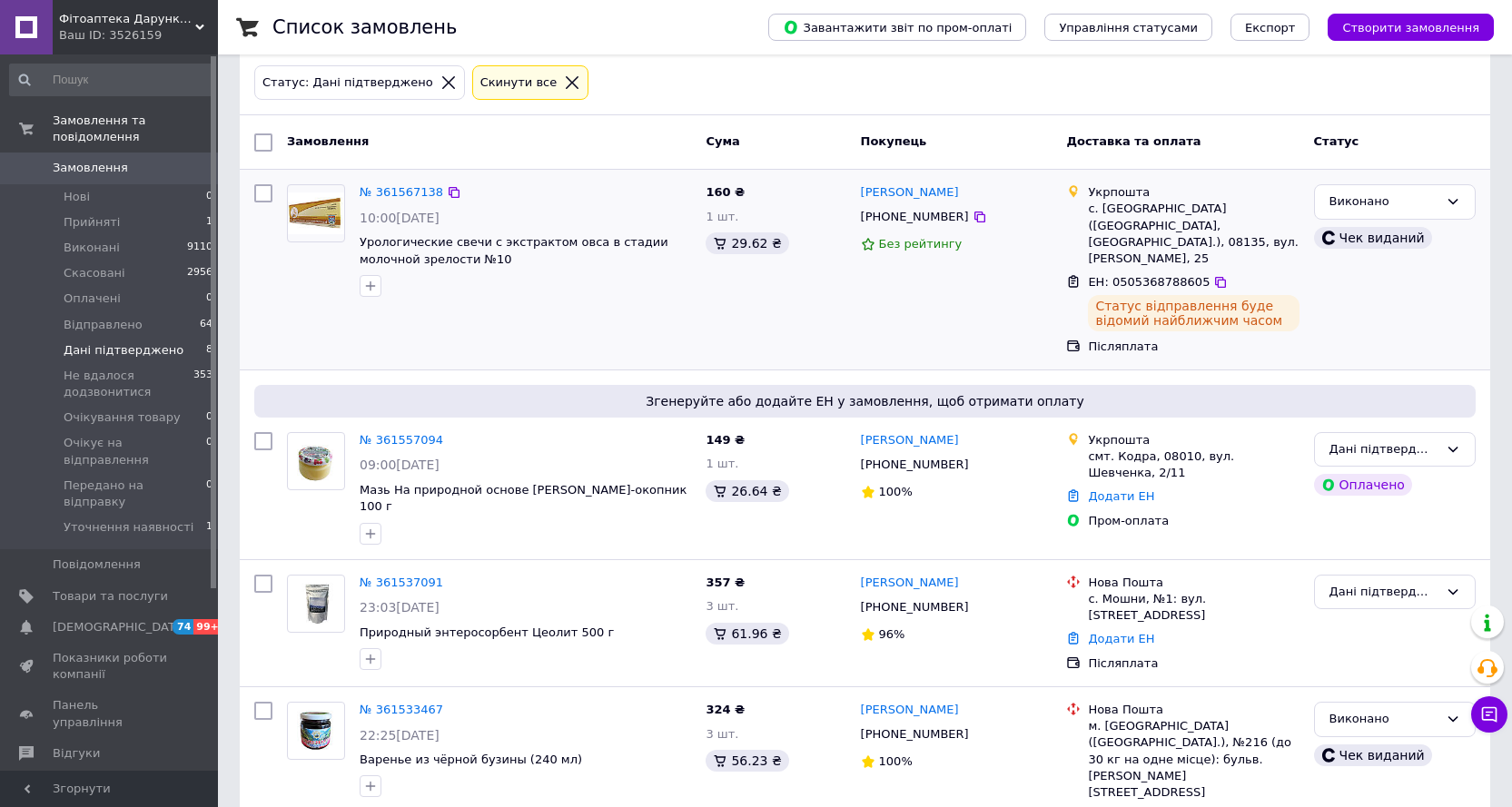
scroll to position [182, 0]
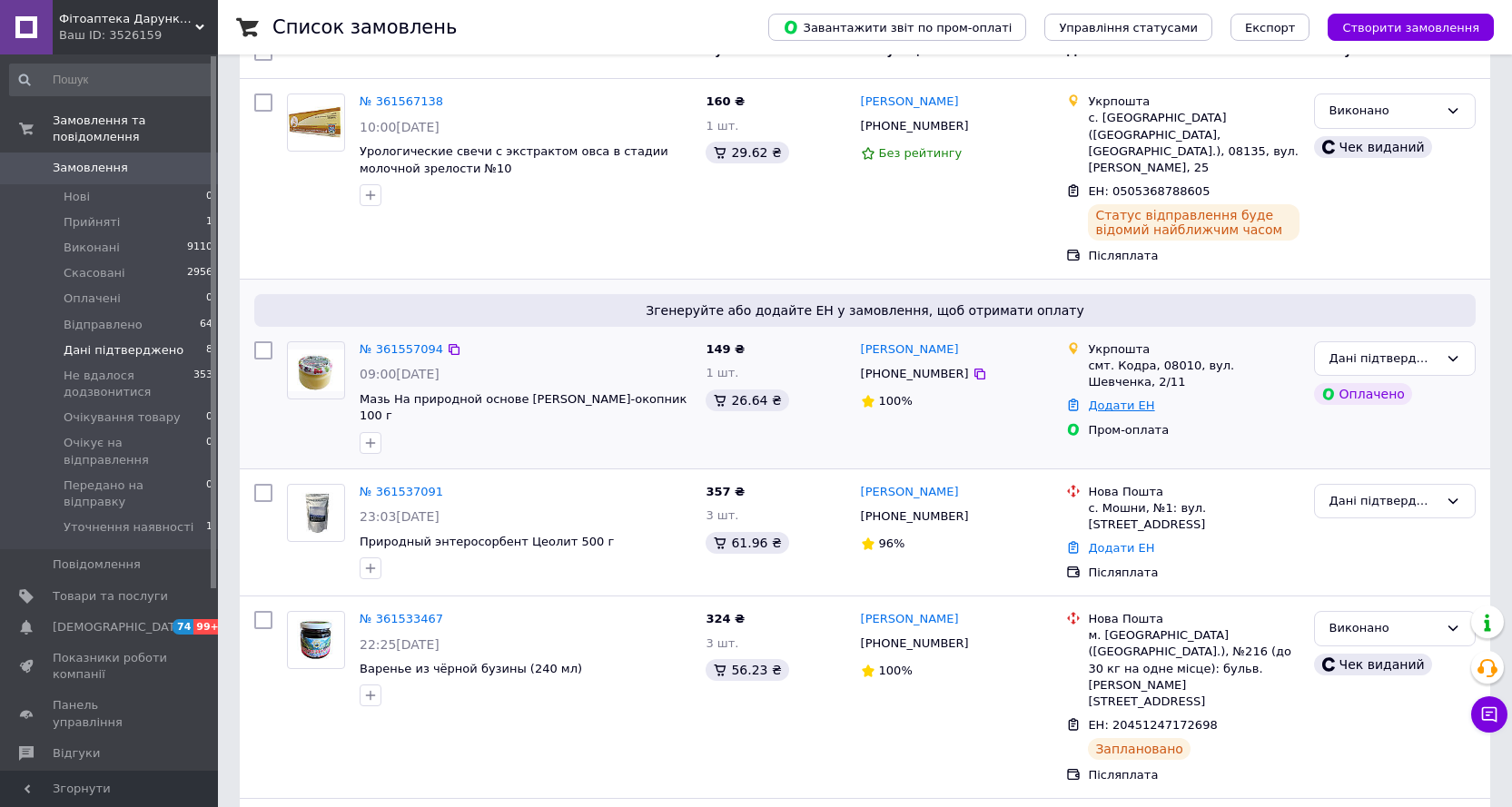
click at [1101, 399] on link "Додати ЕН" at bounding box center [1121, 406] width 66 height 14
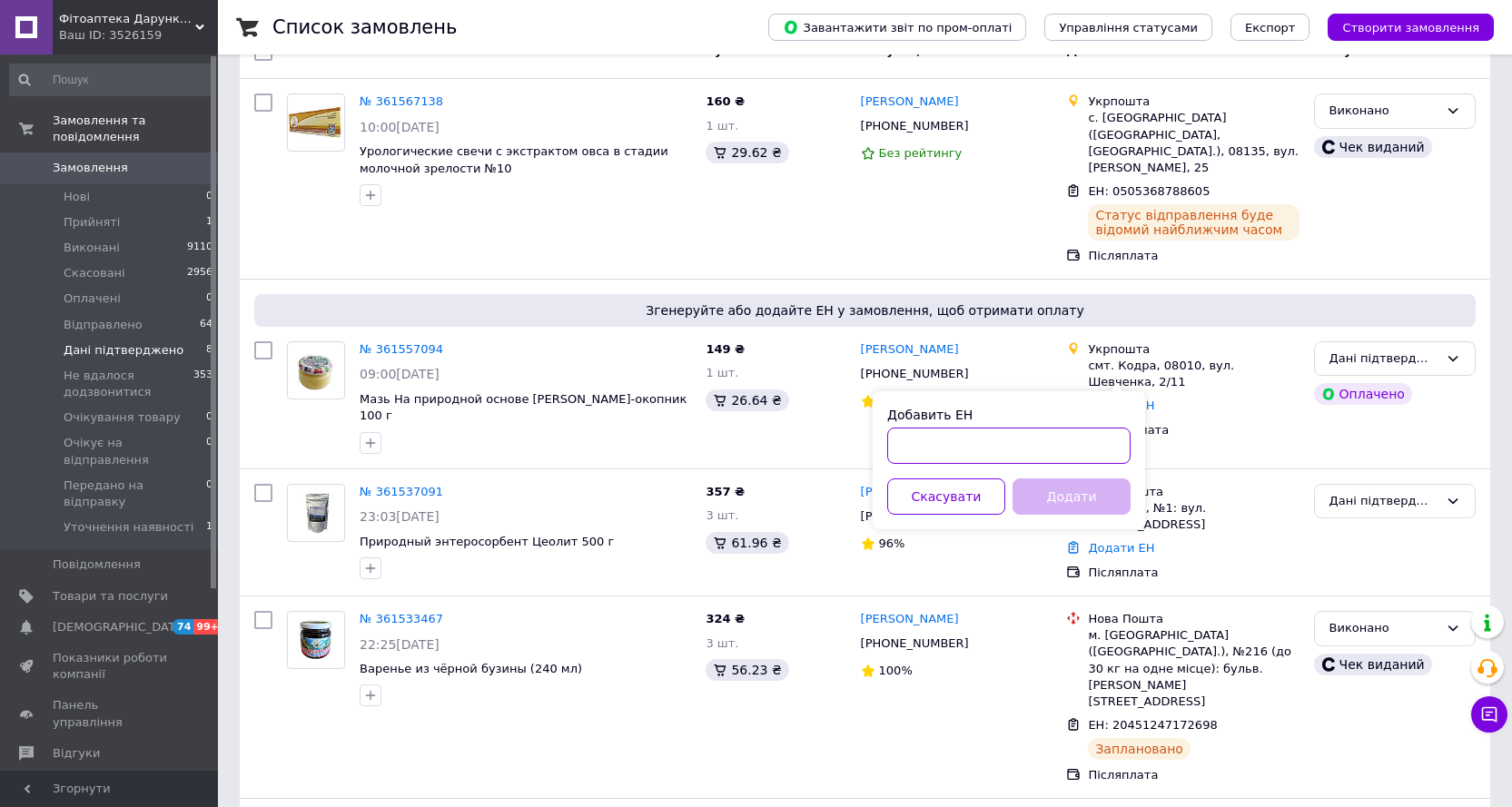
click at [1047, 461] on input "Добавить ЕН" at bounding box center [1008, 446] width 243 height 36
paste input "0505368785223"
type input "0505368785223"
click at [1086, 496] on button "Додати" at bounding box center [1072, 497] width 118 height 36
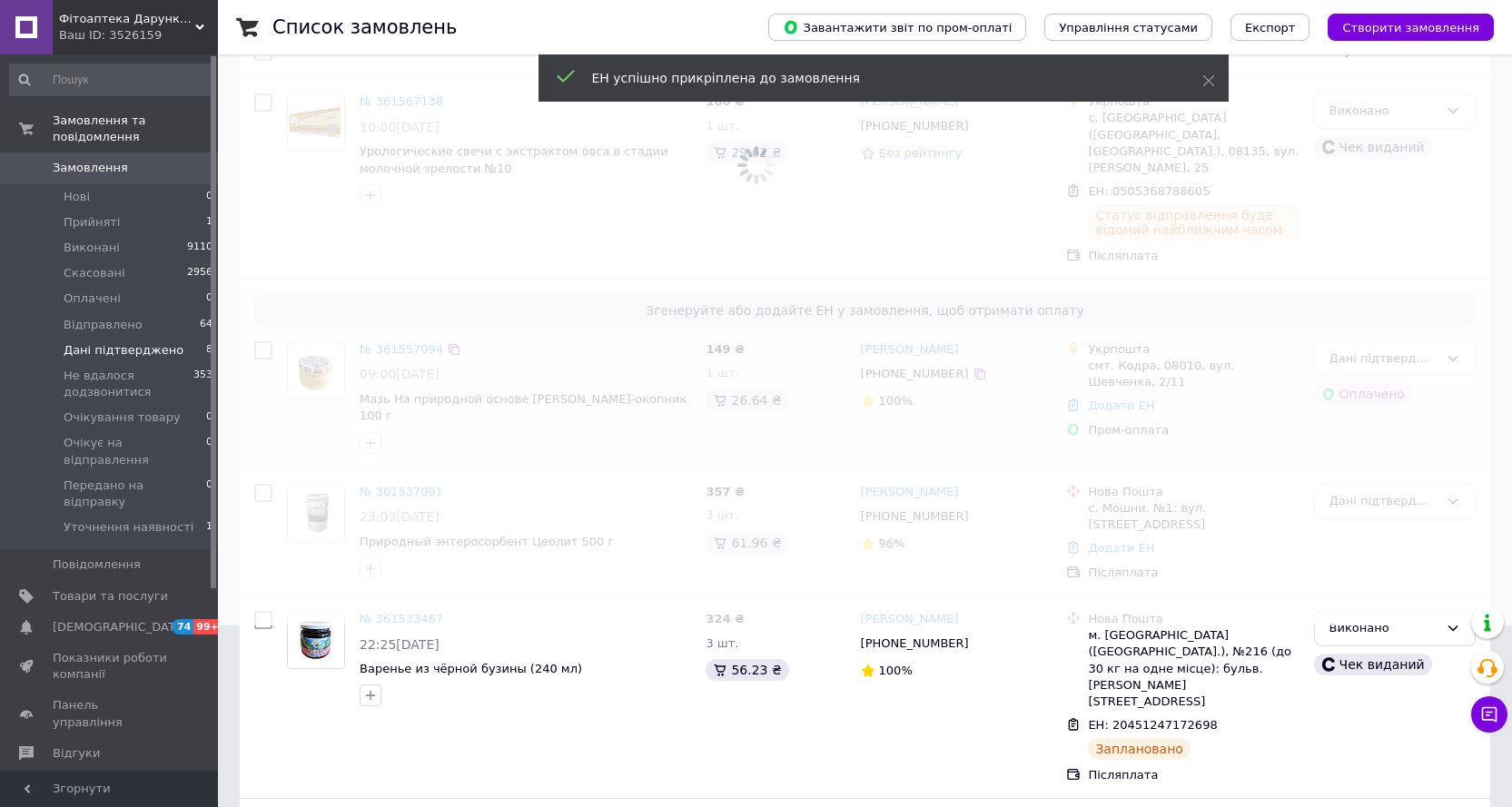
scroll to position [64, 0]
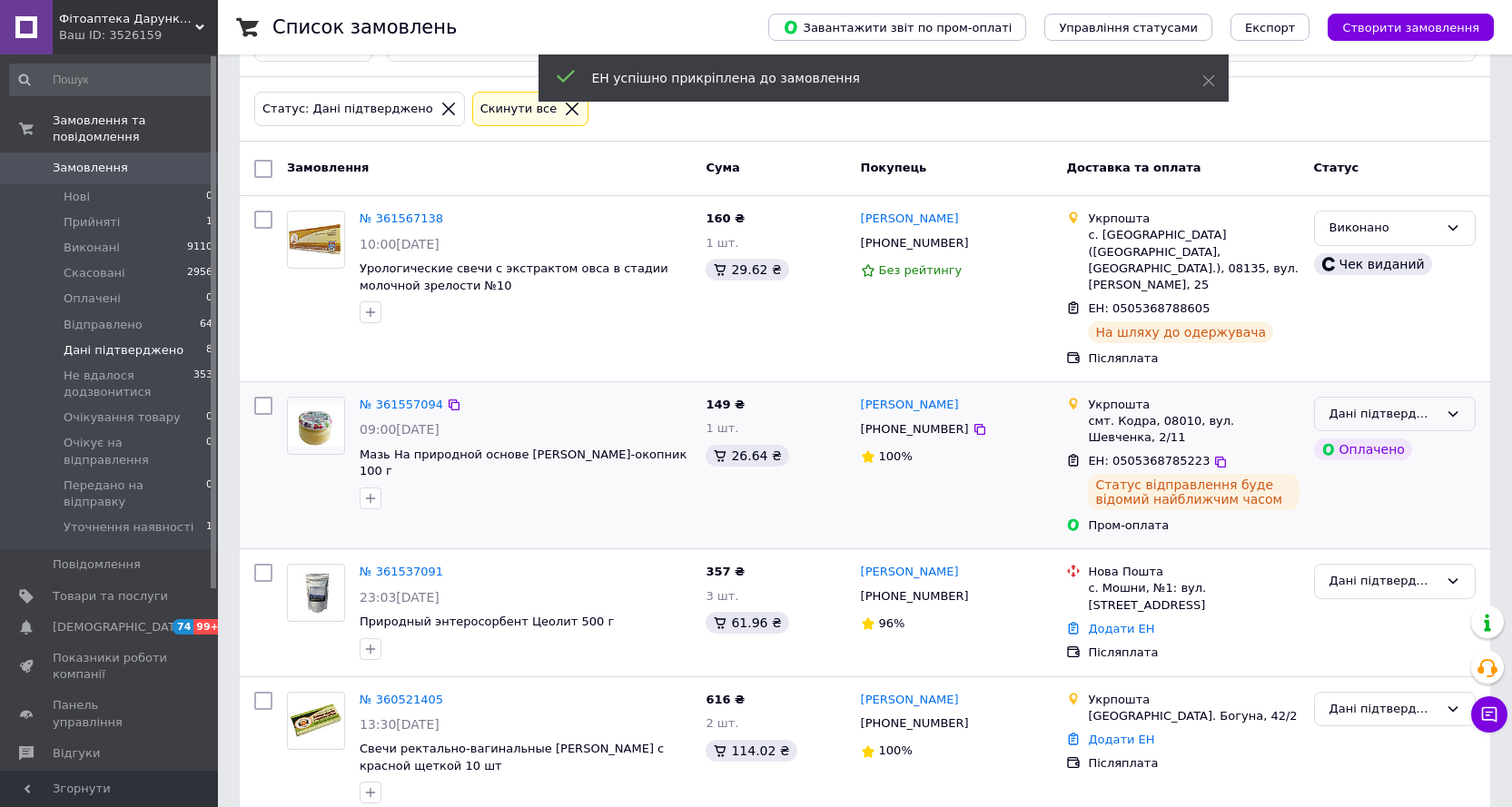
click at [1430, 405] on div "Дані підтверджено" at bounding box center [1384, 414] width 109 height 19
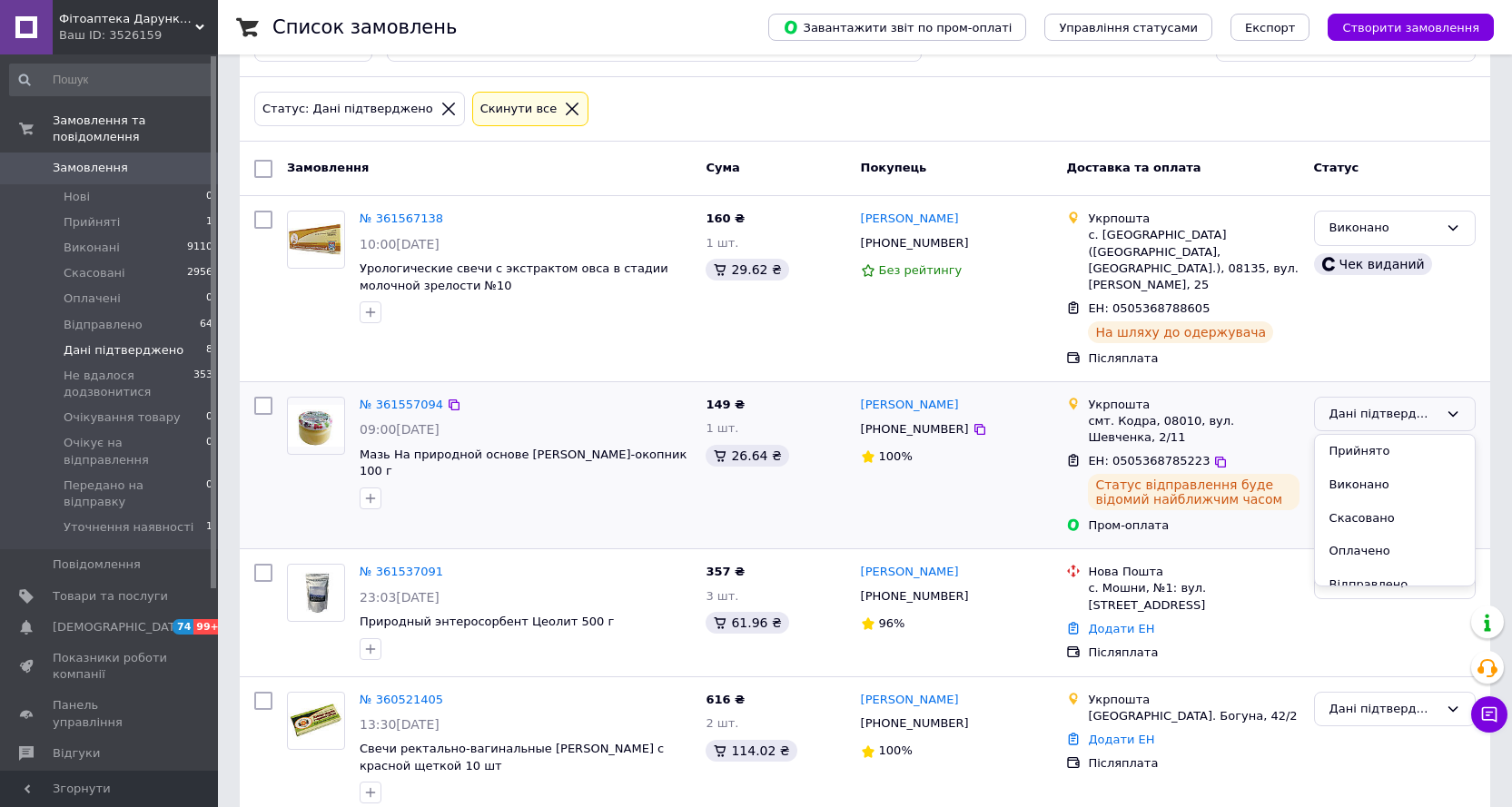
drag, startPoint x: 1355, startPoint y: 467, endPoint x: 1128, endPoint y: 422, distance: 231.4
click at [1353, 469] on li "Виконано" at bounding box center [1395, 486] width 160 height 34
click at [89, 746] on span "Відгуки" at bounding box center [76, 754] width 47 height 16
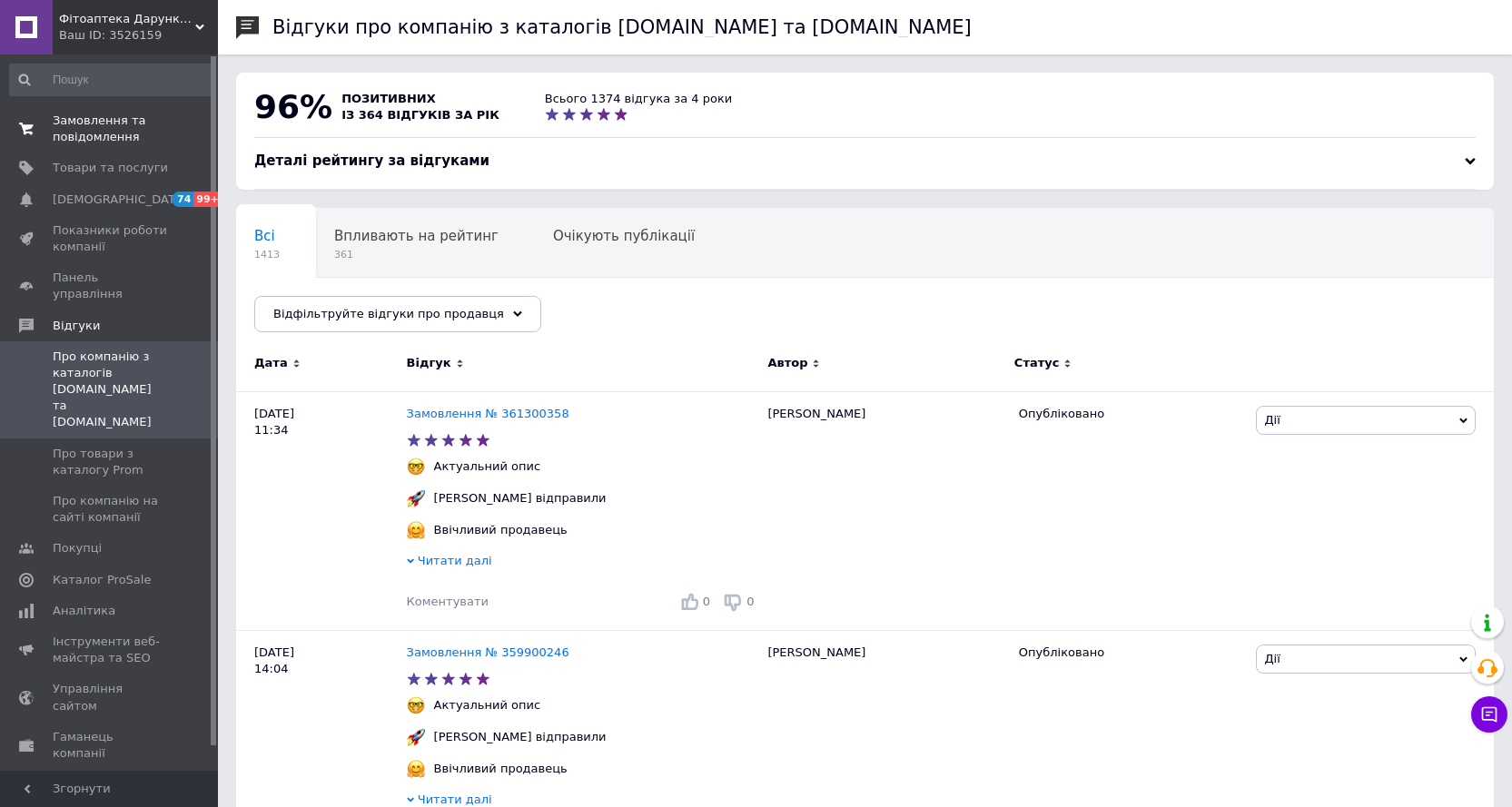
click at [114, 132] on span "Замовлення та повідомлення" at bounding box center [110, 129] width 115 height 33
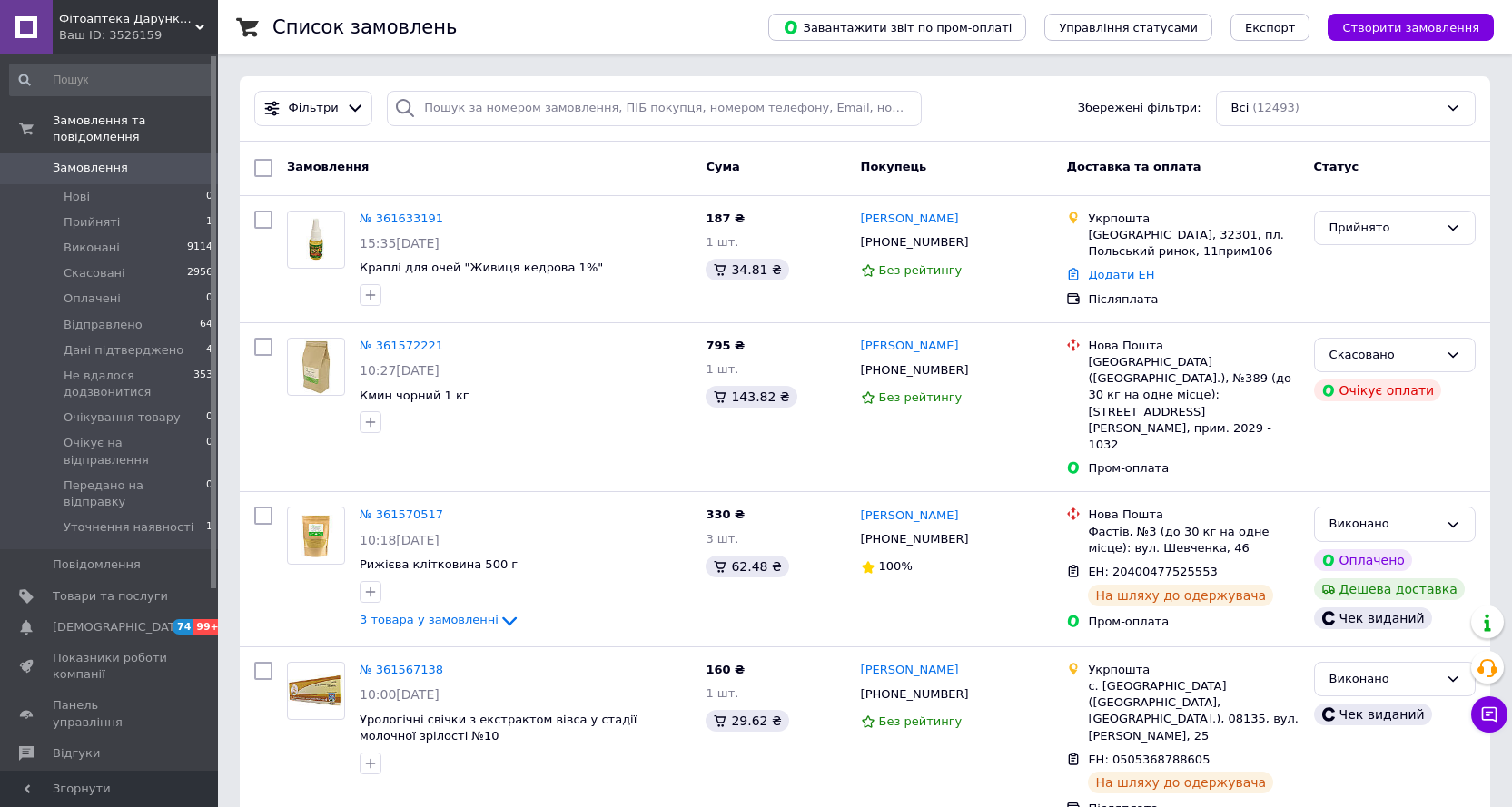
drag, startPoint x: 57, startPoint y: 688, endPoint x: 66, endPoint y: 630, distance: 58.8
click at [57, 746] on span "Відгуки" at bounding box center [76, 754] width 47 height 16
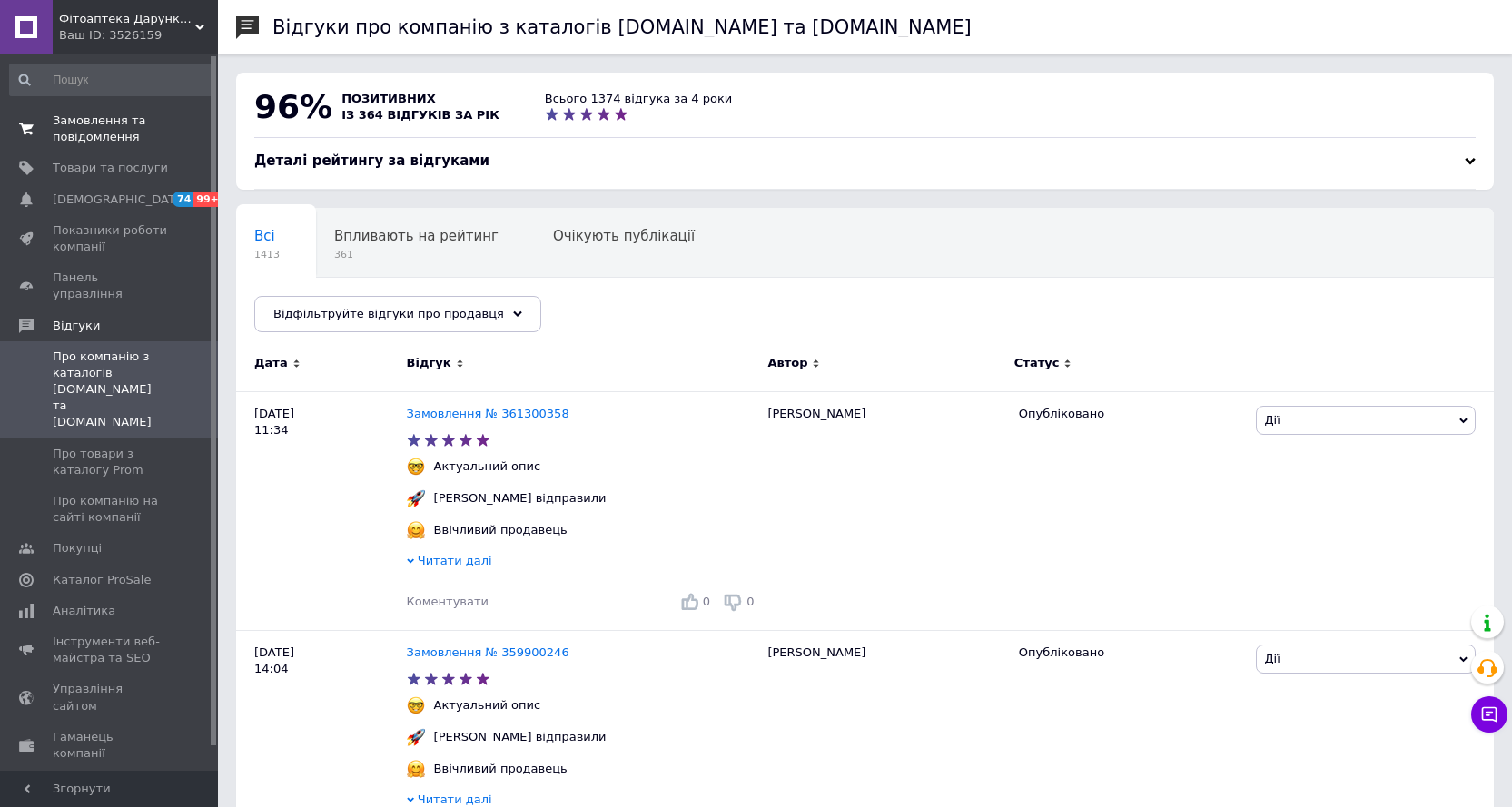
click at [95, 110] on link "Замовлення та повідомлення 0 0" at bounding box center [111, 128] width 223 height 47
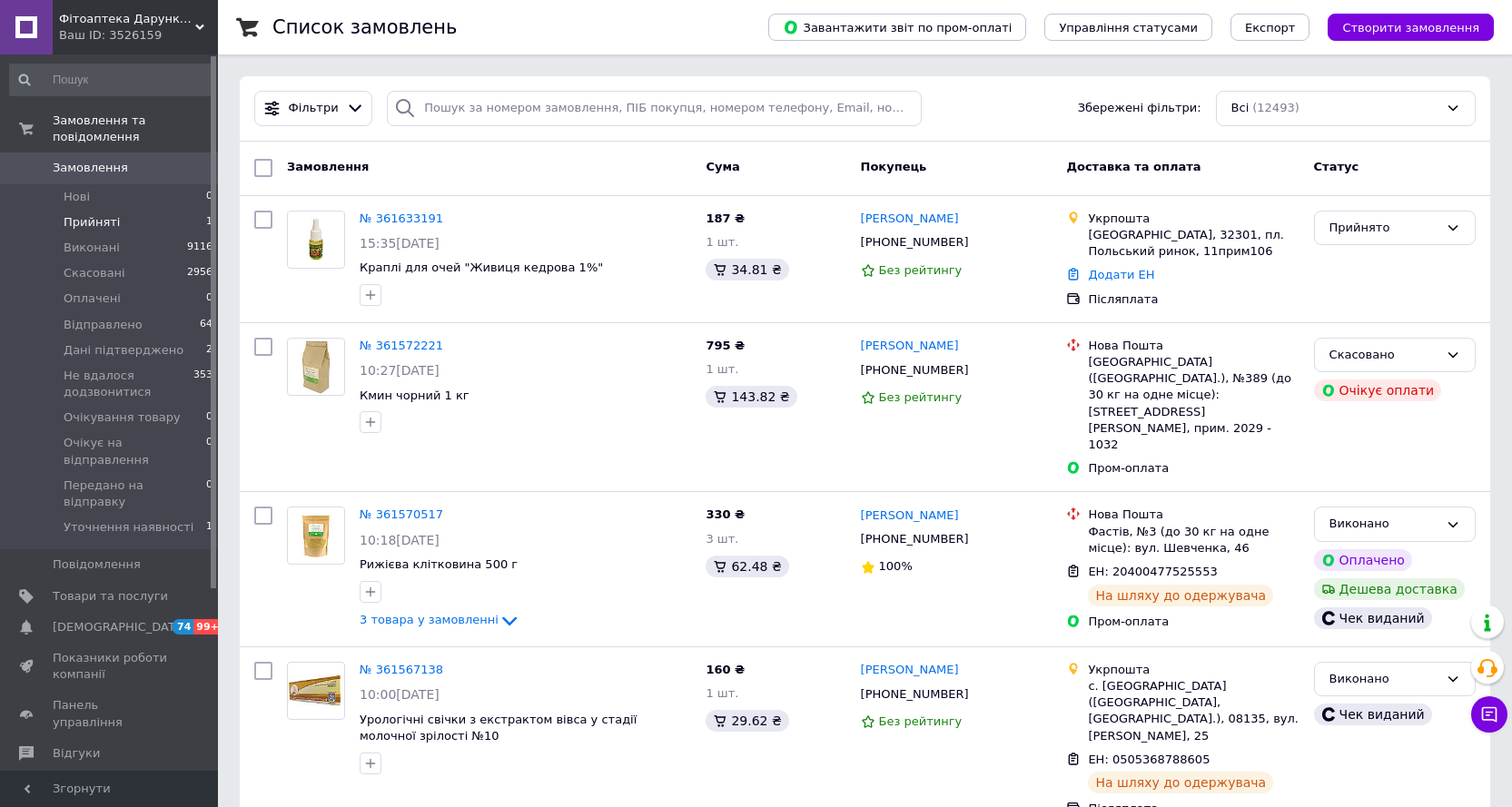
click at [98, 214] on span "Прийняті" at bounding box center [92, 222] width 56 height 16
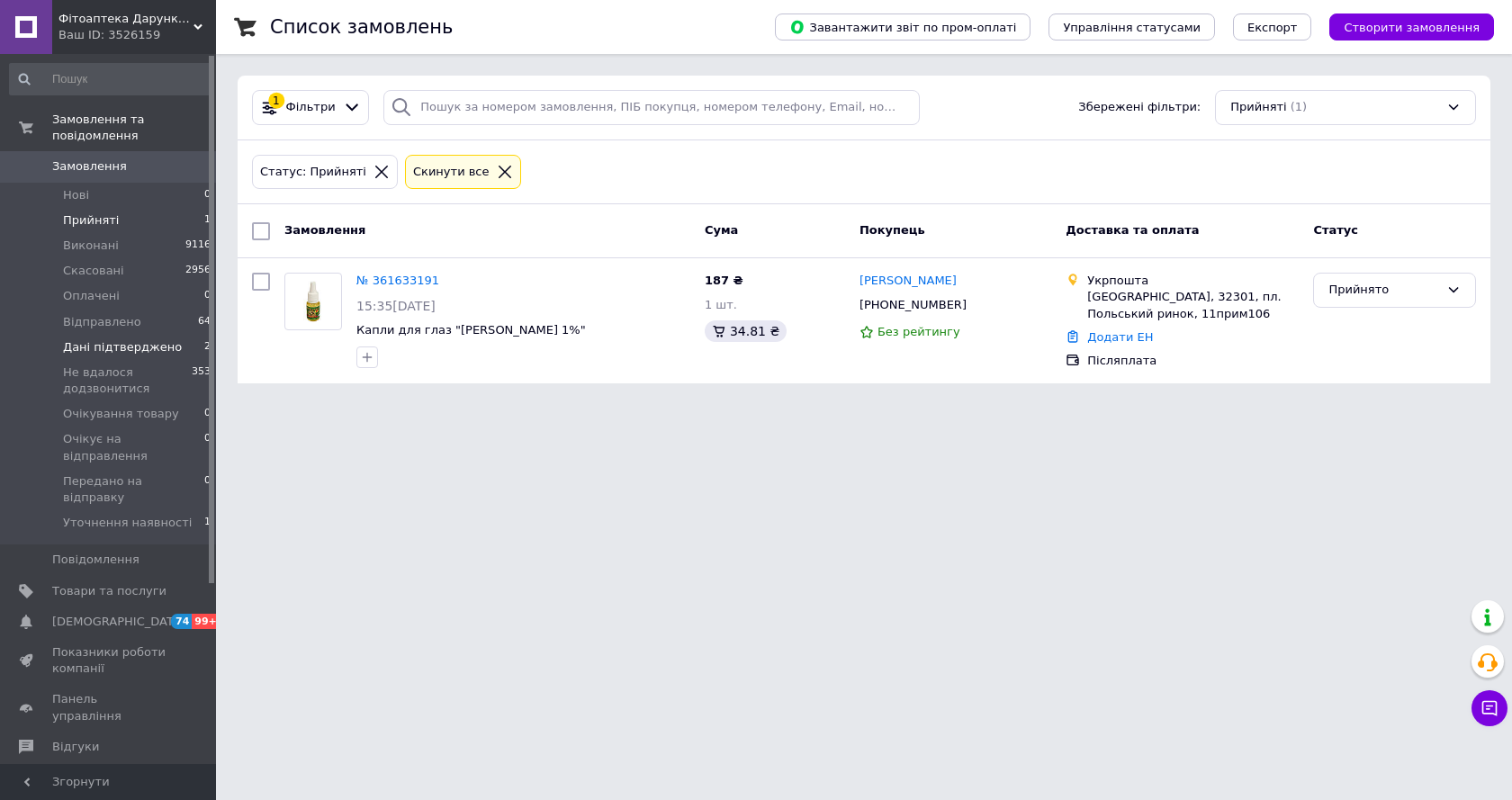
click at [116, 339] on span "Дані підтверджено" at bounding box center [123, 347] width 119 height 16
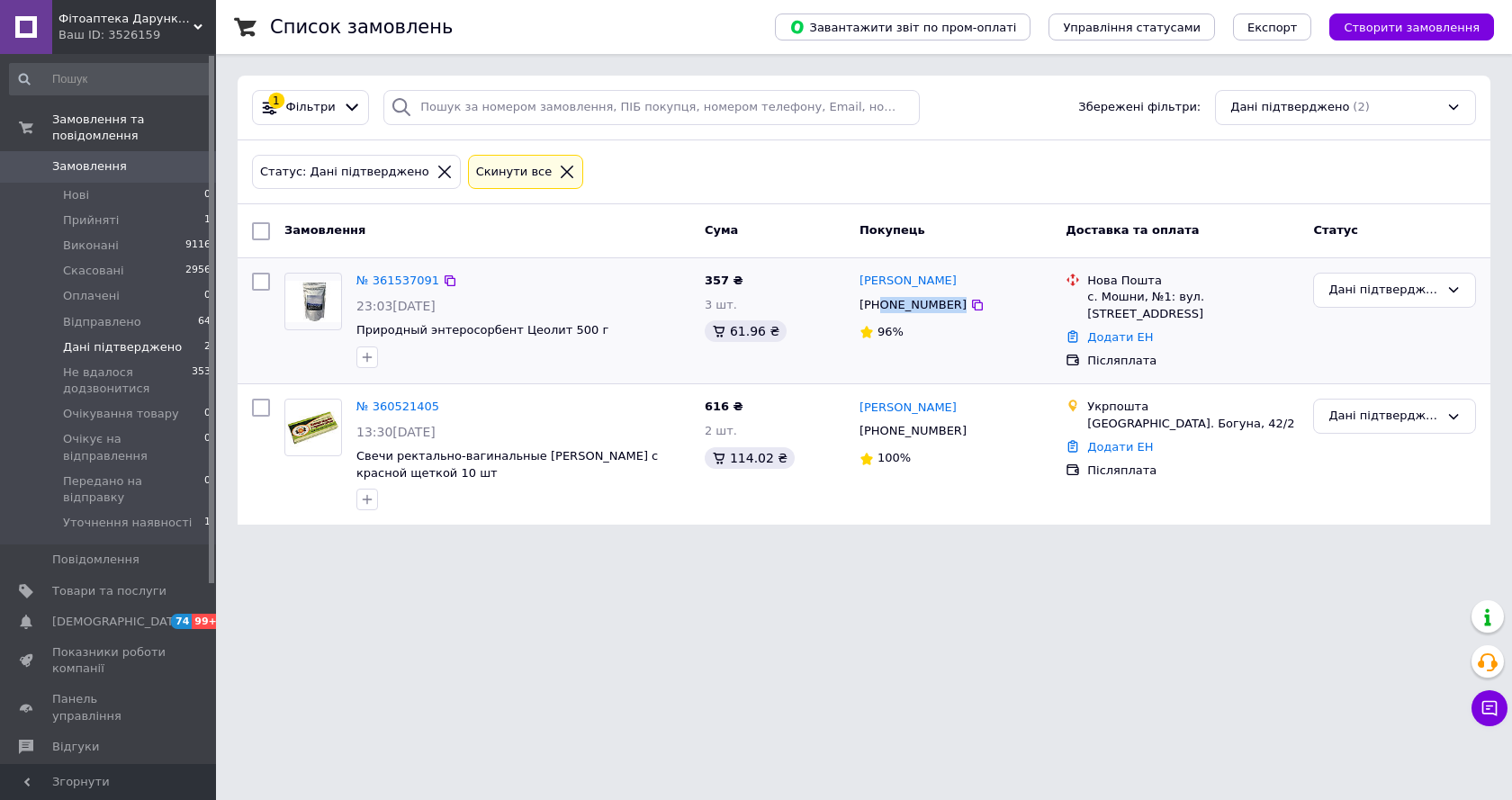
drag, startPoint x: 878, startPoint y: 306, endPoint x: 1035, endPoint y: 305, distance: 157.0
click at [1035, 305] on div "[PHONE_NUMBER]" at bounding box center [955, 305] width 195 height 20
copy div "0669221486"
click at [1131, 331] on link "Додати ЕН" at bounding box center [1120, 337] width 65 height 14
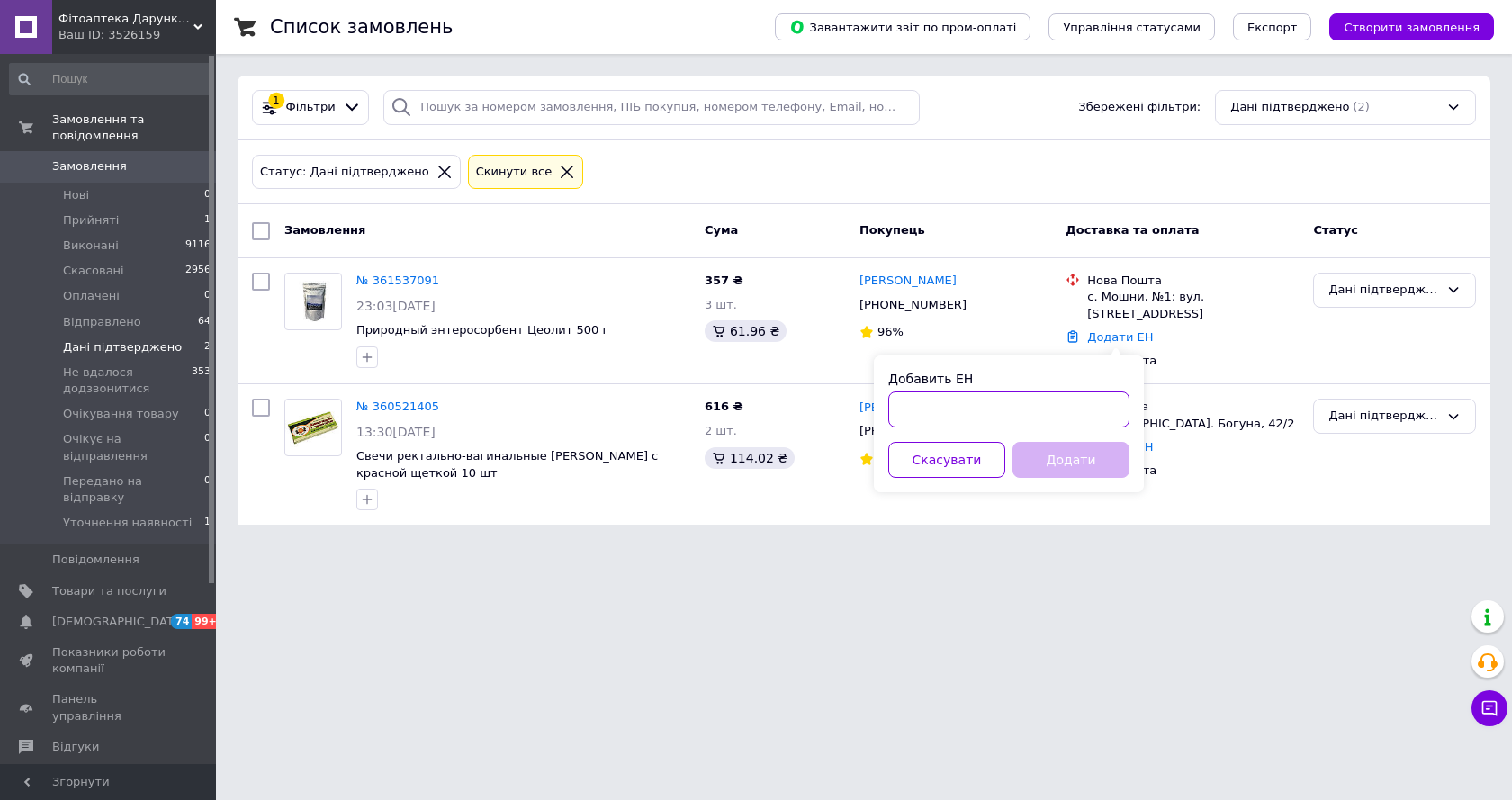
click at [946, 404] on input "Добавить ЕН" at bounding box center [1008, 409] width 241 height 36
paste input "20451247353235"
type input "20451247353235"
click at [1084, 460] on button "Додати" at bounding box center [1071, 460] width 117 height 36
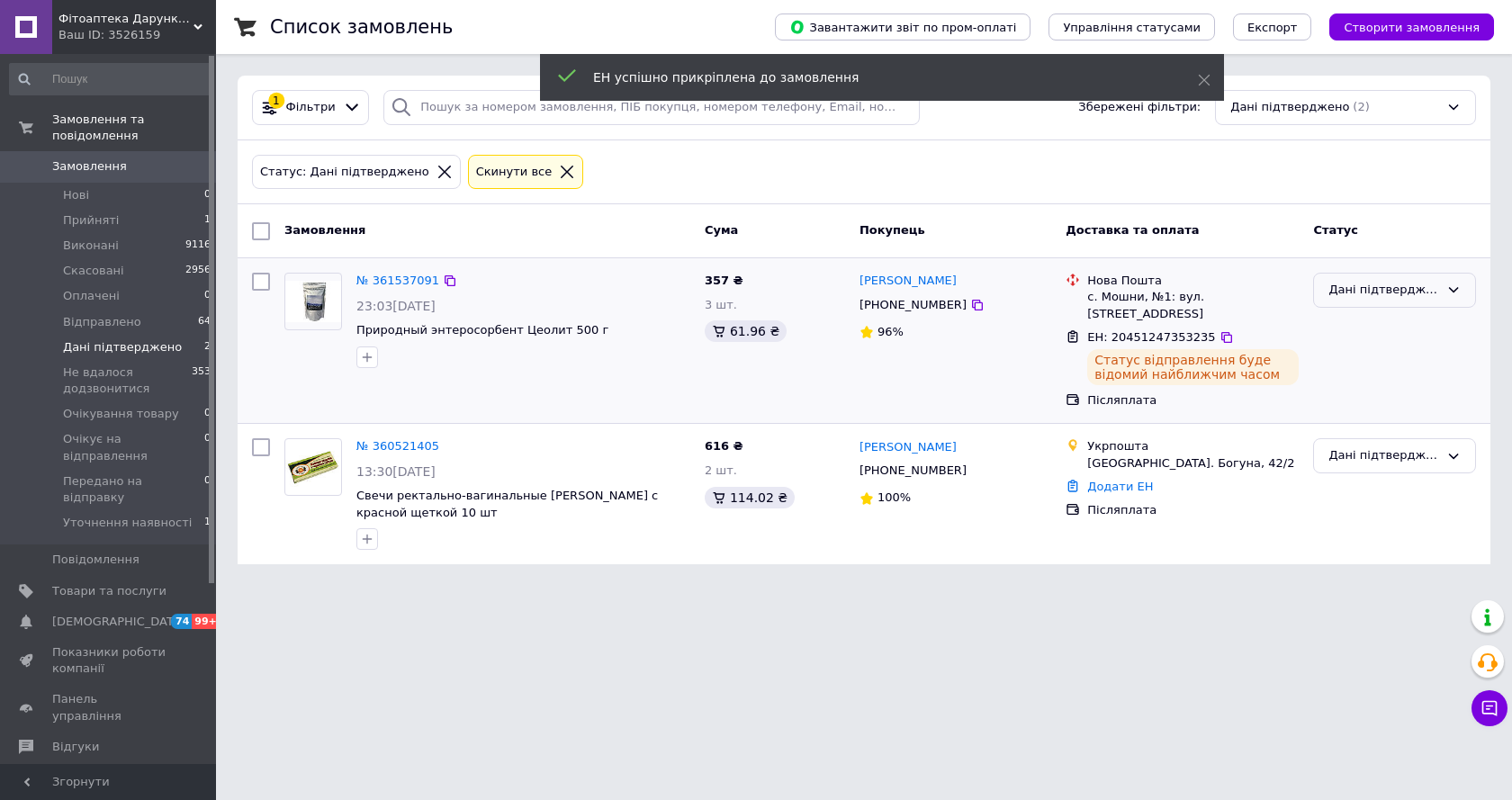
click at [1378, 290] on div "Дані підтверджено" at bounding box center [1384, 289] width 111 height 19
drag, startPoint x: 1352, startPoint y: 357, endPoint x: 1002, endPoint y: 286, distance: 357.1
click at [1350, 355] on li "Виконано" at bounding box center [1394, 361] width 162 height 34
drag, startPoint x: 880, startPoint y: 474, endPoint x: 1007, endPoint y: 458, distance: 128.0
click at [987, 467] on div "+380661023441" at bounding box center [955, 471] width 195 height 20
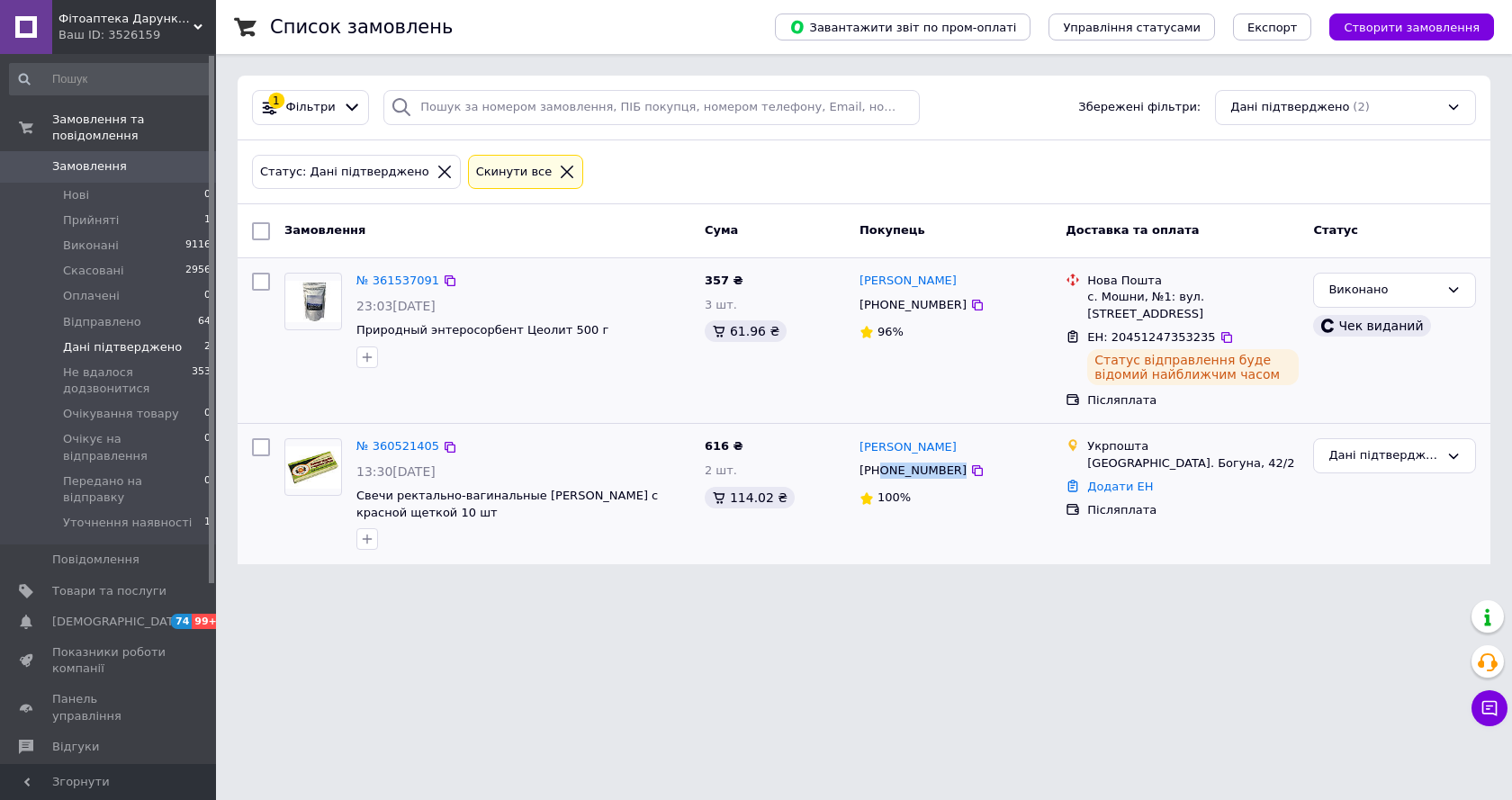
copy div "0661023441"
click at [723, 586] on html "Фітоаптека Дарунки Природи Ваш ID: 3526159 Сайт Фітоаптека Дарунки Природи Кабі…" at bounding box center [756, 292] width 1512 height 586
click at [1368, 454] on div "Дані підтверджено" at bounding box center [1384, 456] width 111 height 19
click at [1008, 578] on div "Список замовлень Завантажити звіт по пром-оплаті Управління статусами Експорт С…" at bounding box center [864, 292] width 1296 height 586
click at [386, 441] on link "№ 360521405" at bounding box center [398, 446] width 83 height 14
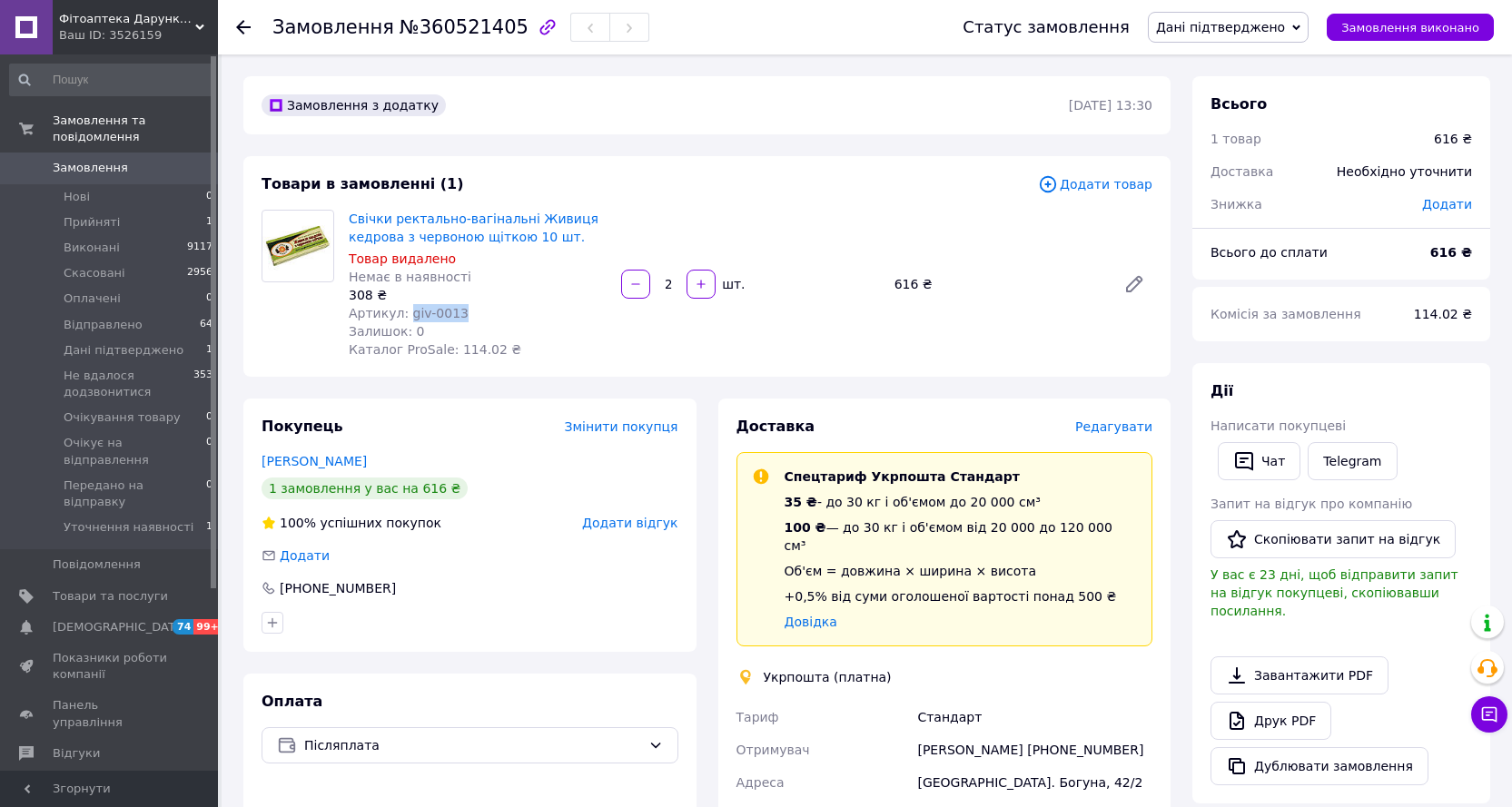
drag, startPoint x: 403, startPoint y: 315, endPoint x: 466, endPoint y: 313, distance: 62.7
click at [466, 313] on div "Артикул: giv-0013" at bounding box center [478, 313] width 258 height 18
copy span "giv-0013"
click at [1246, 25] on span "Дані підтверджено" at bounding box center [1220, 27] width 129 height 15
click at [1208, 123] on li "Скасовано" at bounding box center [1239, 117] width 180 height 27
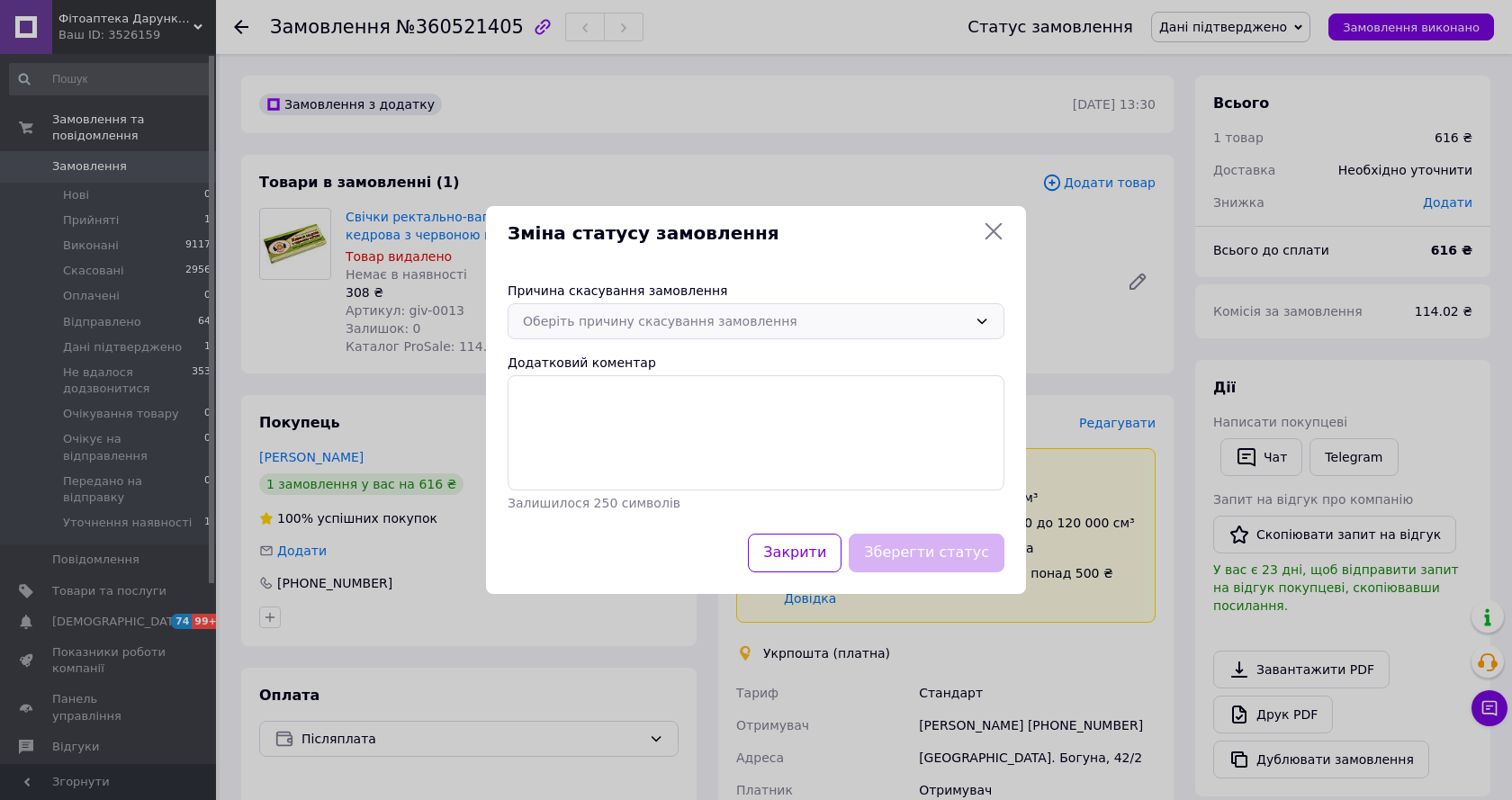
click at [590, 320] on div "Оберіть причину скасування замовлення" at bounding box center [745, 321] width 445 height 20
click at [602, 366] on li "Немає в наявності" at bounding box center [756, 360] width 495 height 35
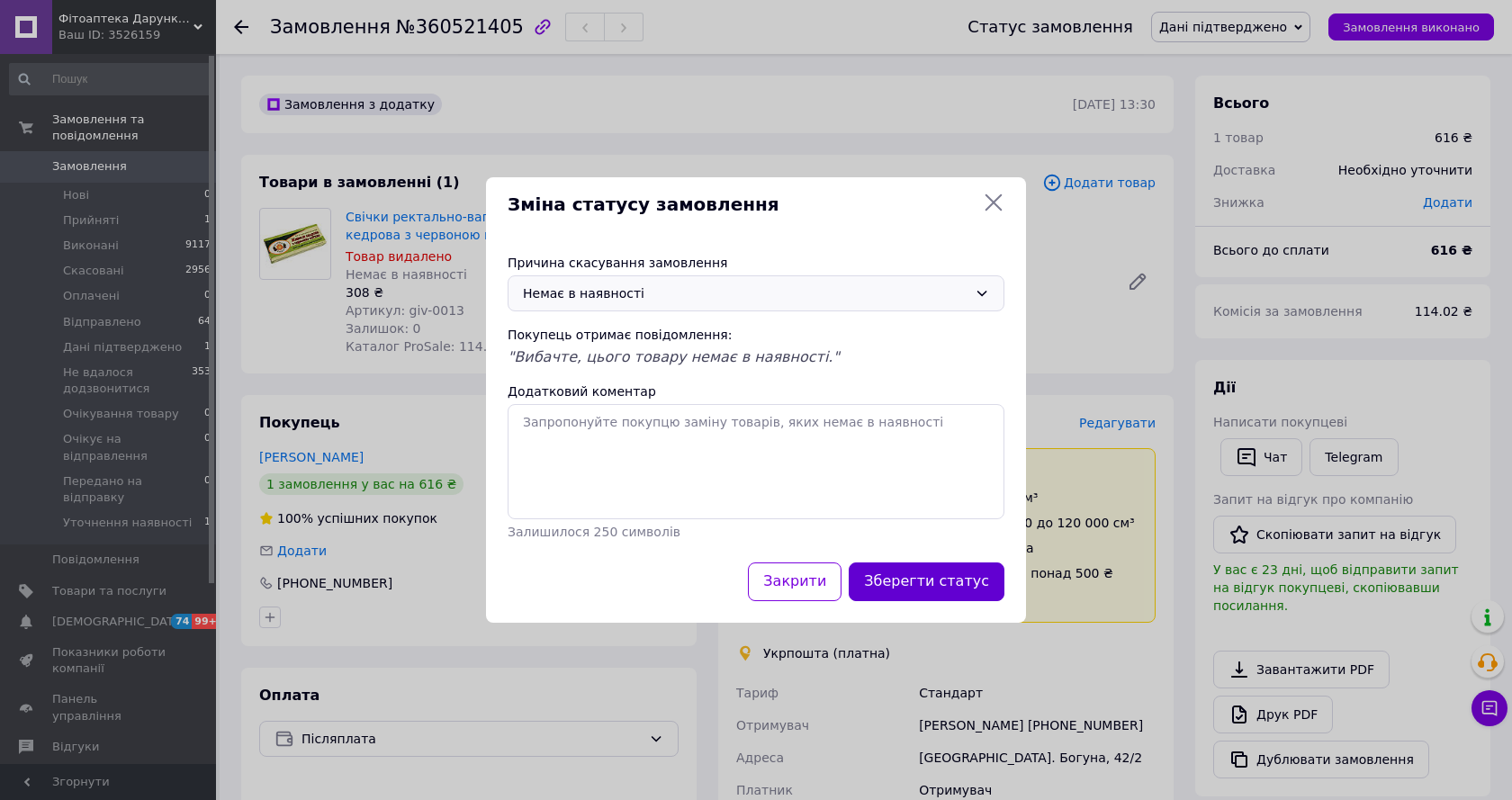
click at [911, 569] on button "Зберегти статус" at bounding box center [926, 582] width 156 height 39
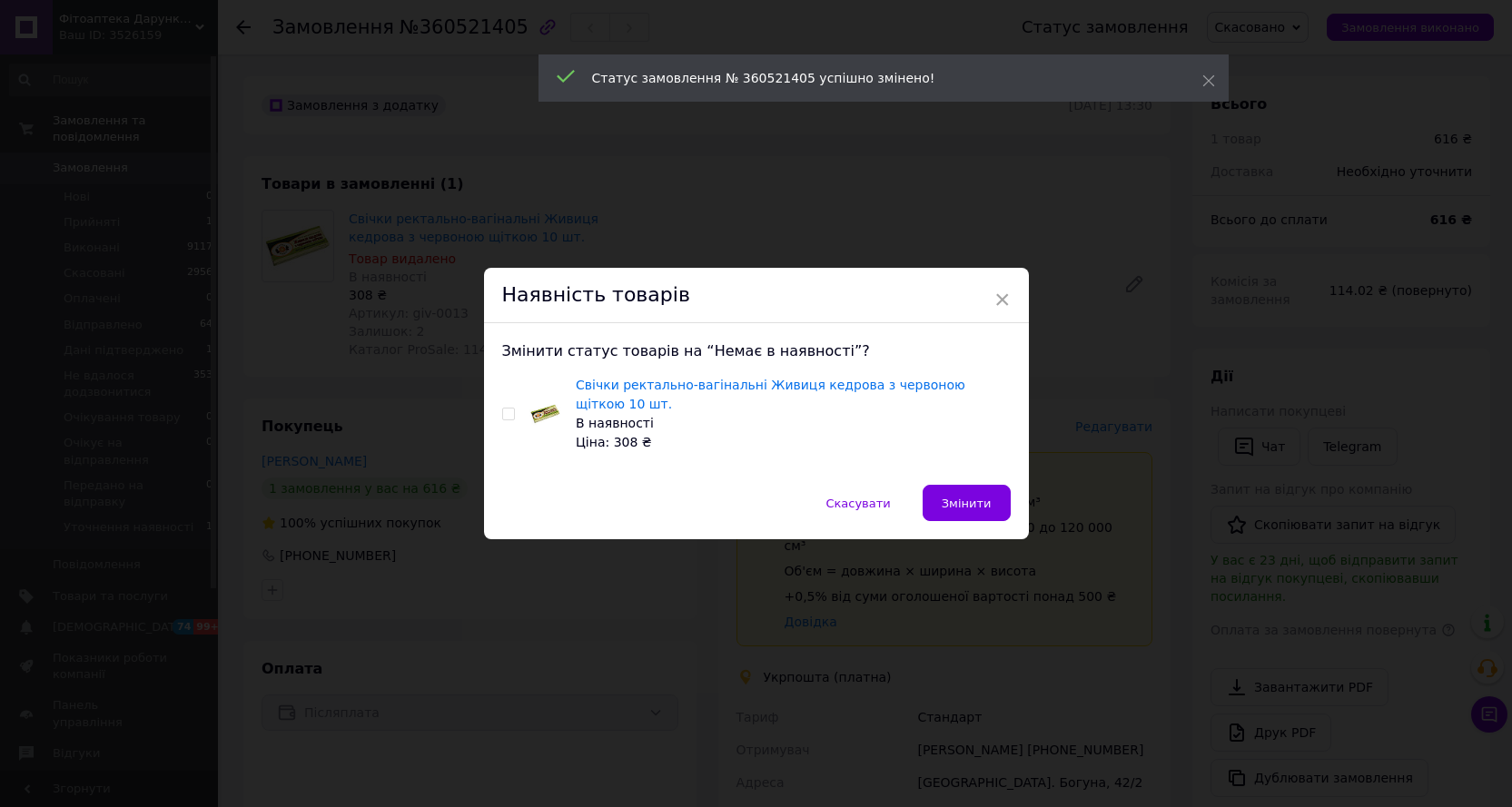
click at [503, 415] on input "checkbox" at bounding box center [508, 415] width 12 height 12
checkbox input "true"
click at [967, 497] on span "Змінити" at bounding box center [967, 504] width 50 height 14
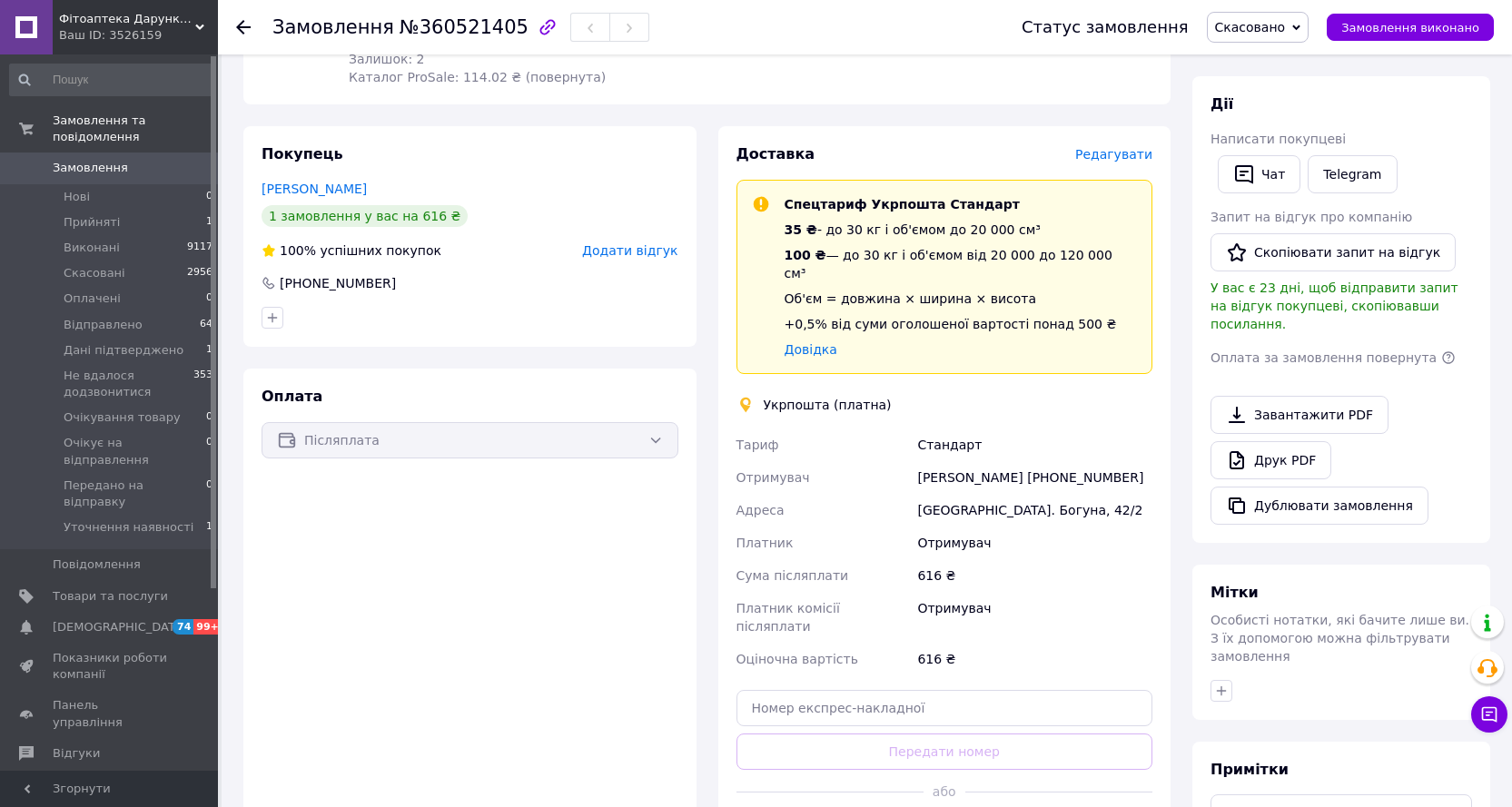
scroll to position [537, 0]
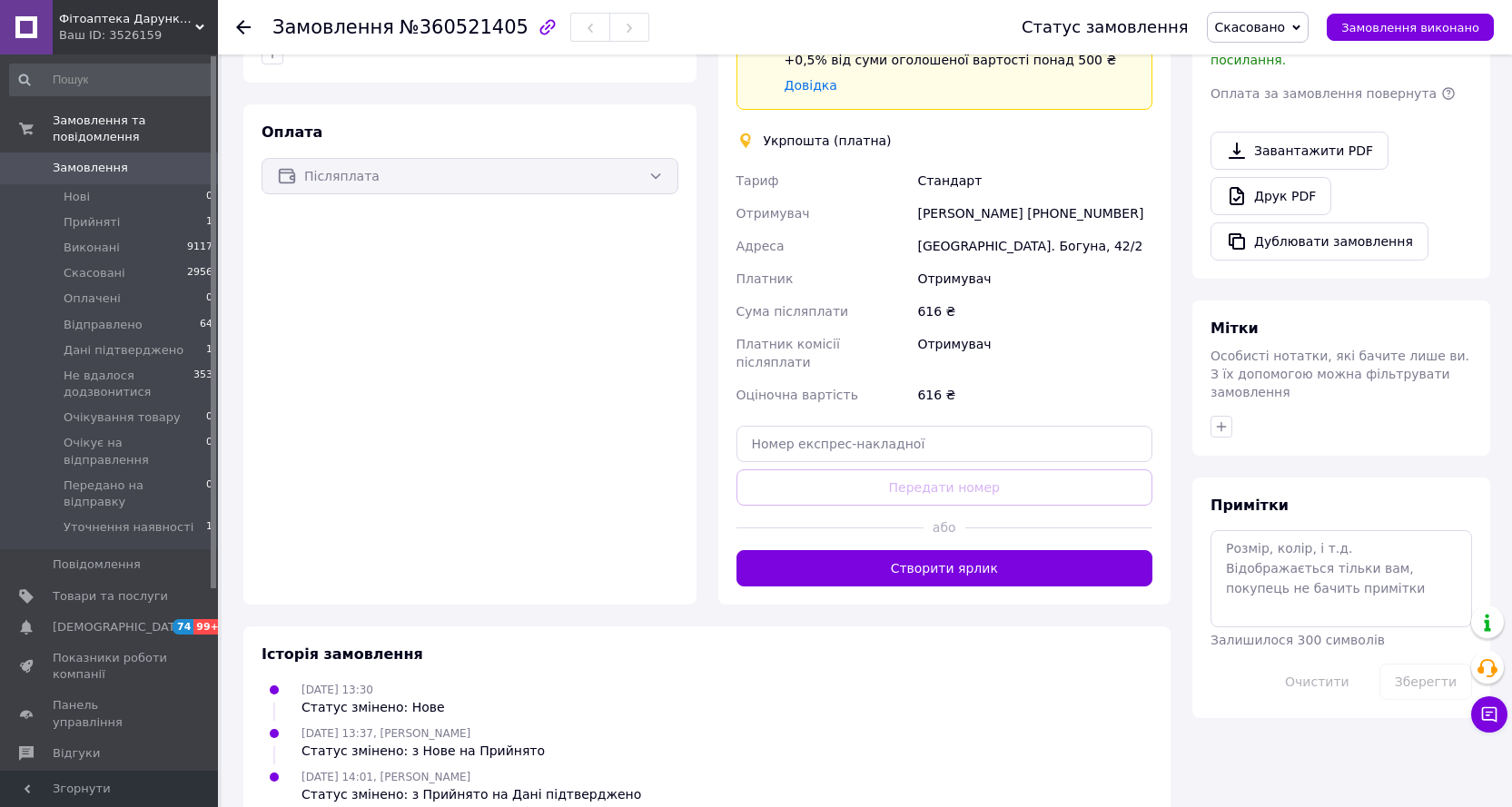
click at [89, 160] on span "Замовлення" at bounding box center [90, 168] width 75 height 16
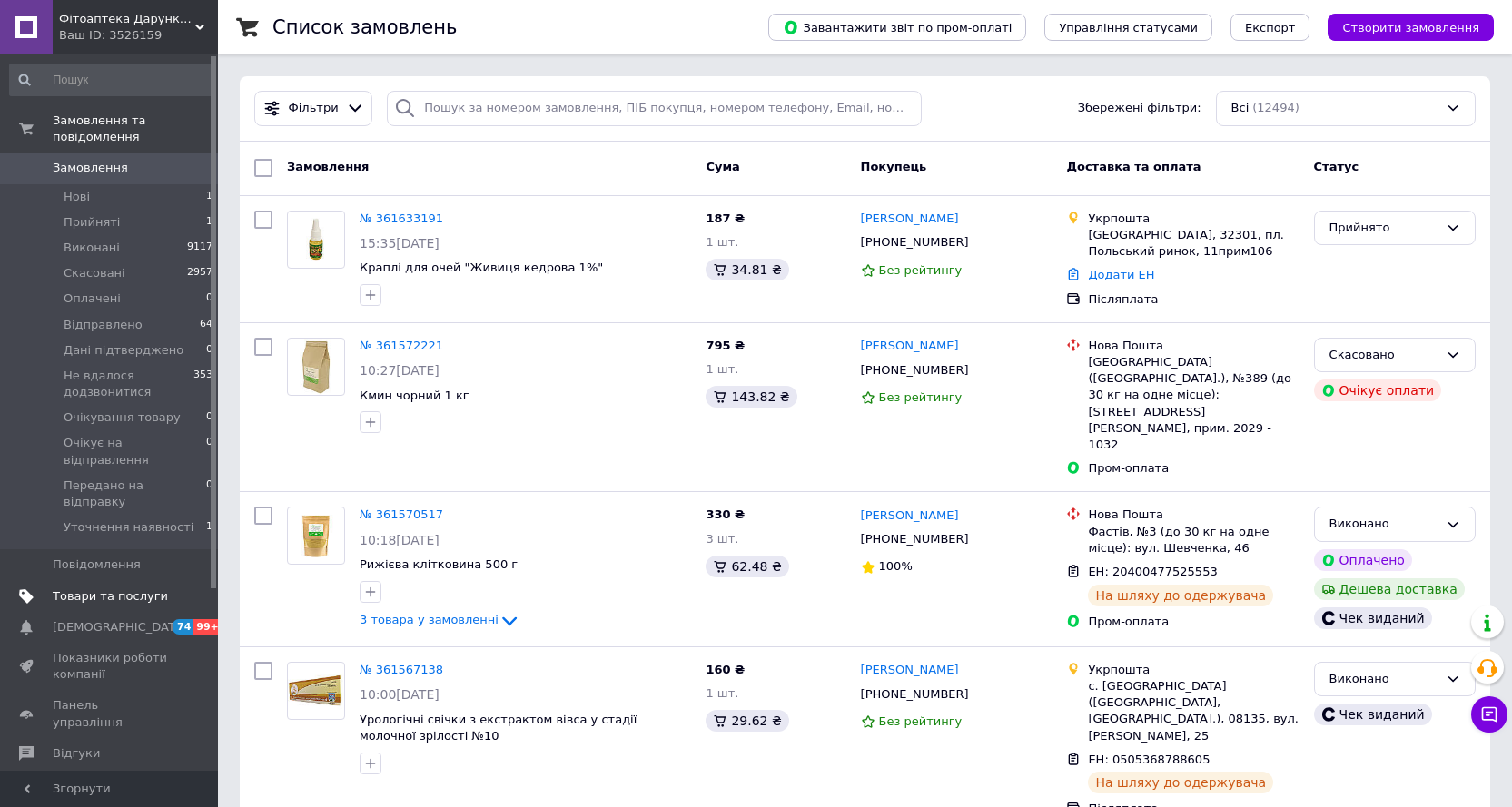
click at [107, 589] on span "Товари та послуги" at bounding box center [110, 597] width 115 height 16
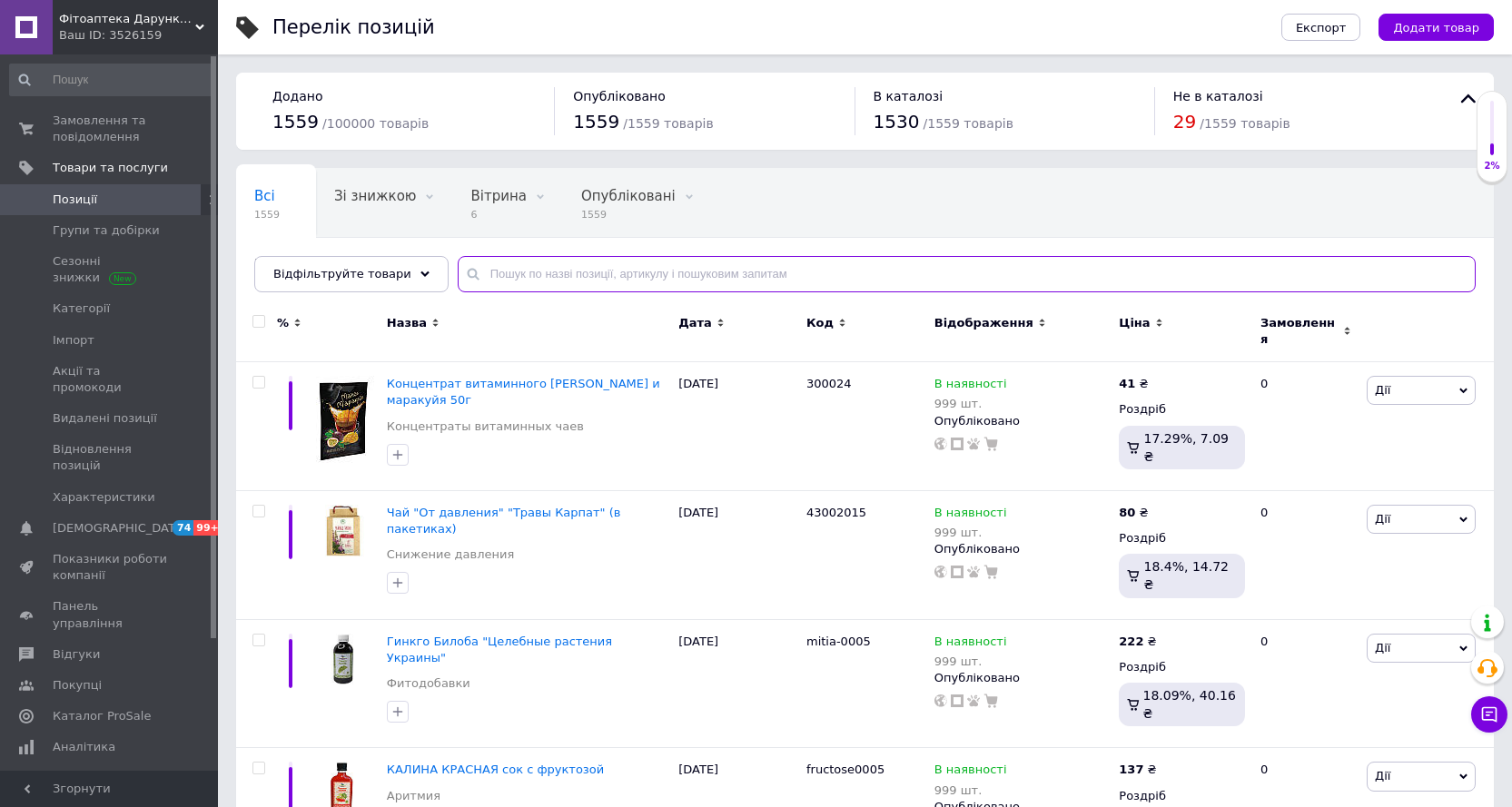
drag, startPoint x: 601, startPoint y: 269, endPoint x: 599, endPoint y: 256, distance: 12.8
click at [601, 262] on input "text" at bounding box center [967, 274] width 1018 height 36
paste input "giv-0013"
type input "giv-0013"
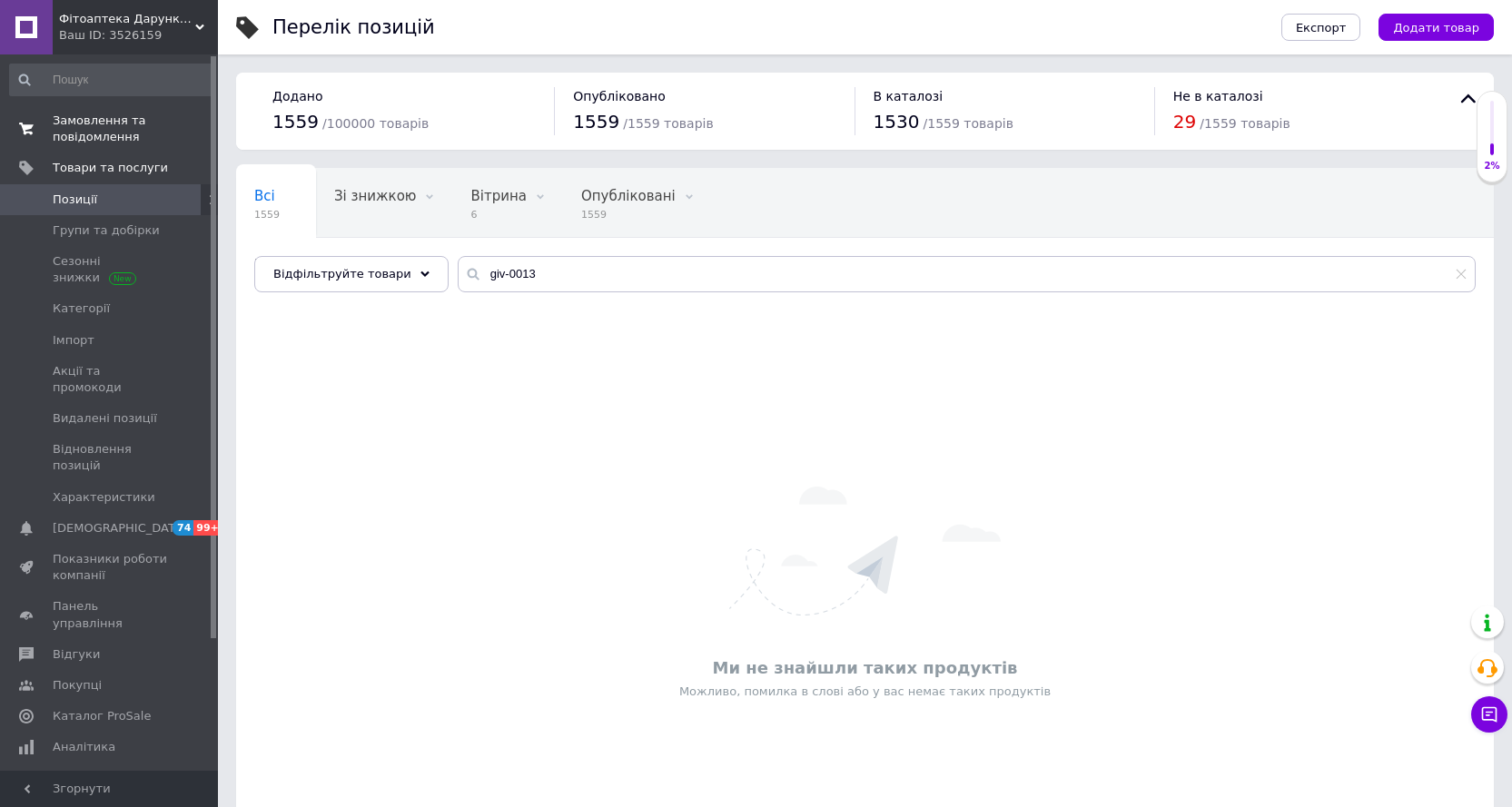
click at [80, 130] on span "Замовлення та повідомлення" at bounding box center [110, 129] width 115 height 33
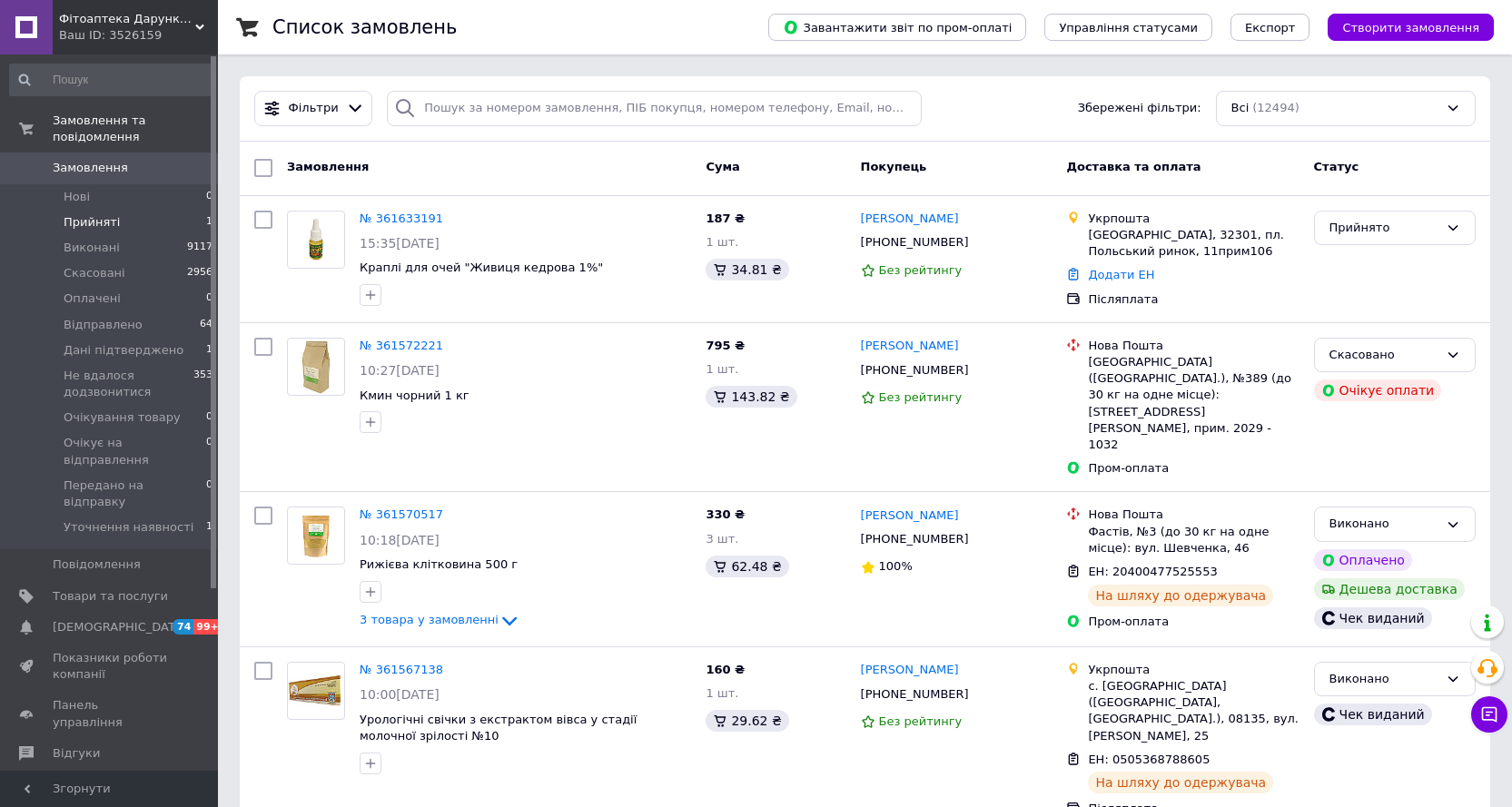
click at [88, 214] on span "Прийняті" at bounding box center [92, 222] width 56 height 16
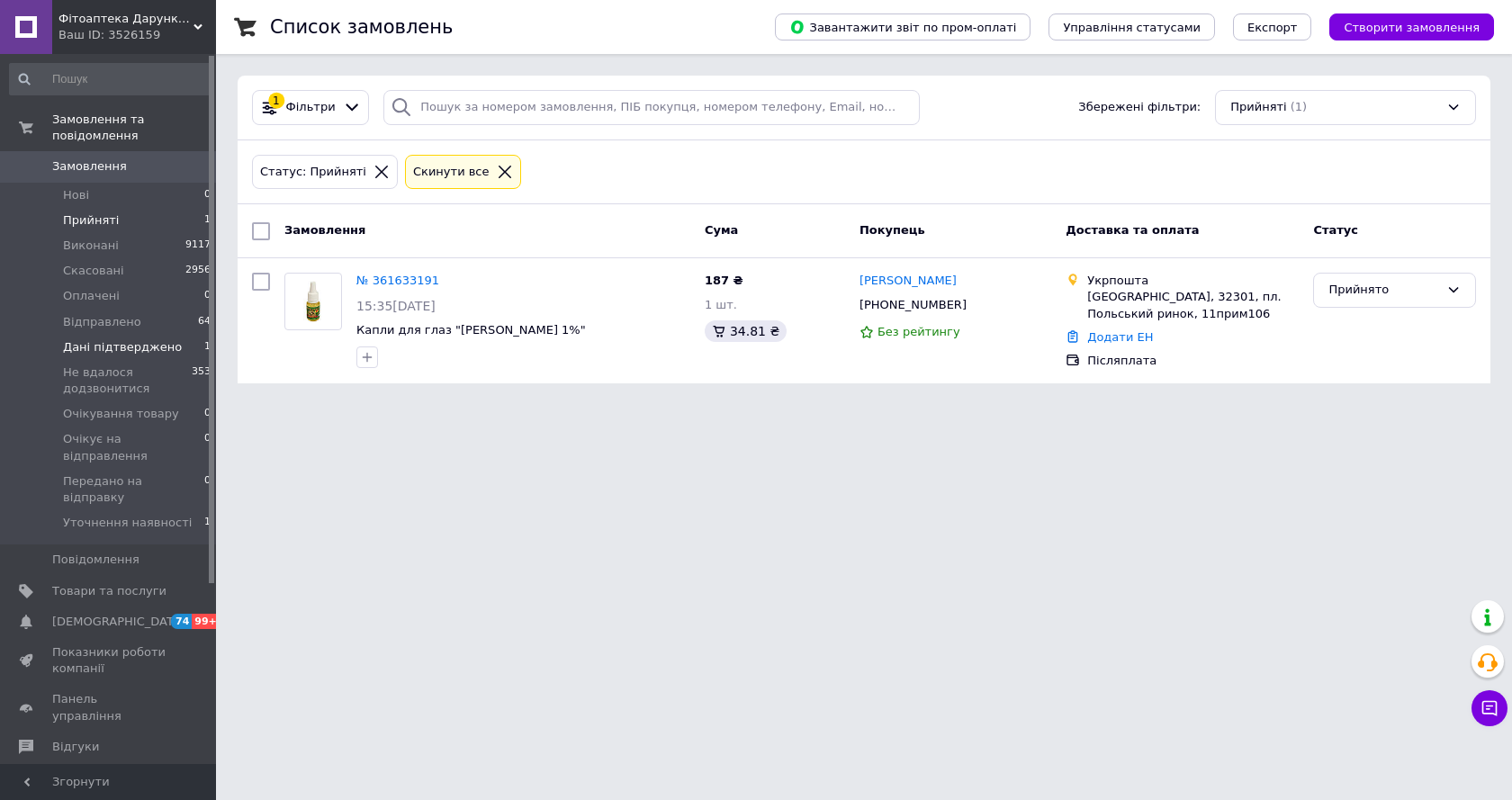
click at [81, 335] on li "Дані підтверджено 1" at bounding box center [110, 347] width 221 height 25
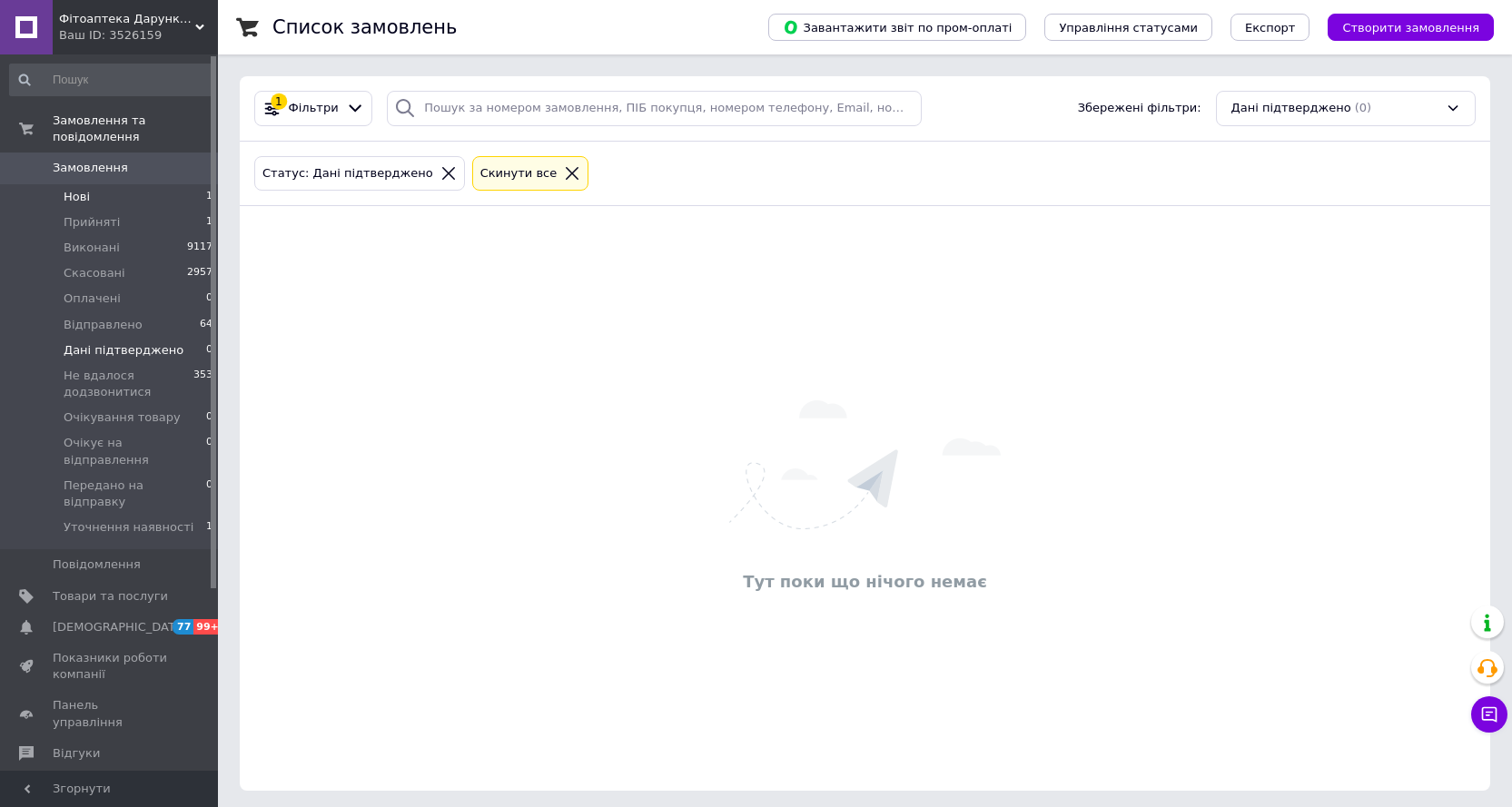
click at [96, 184] on li "Нові 1" at bounding box center [111, 196] width 223 height 25
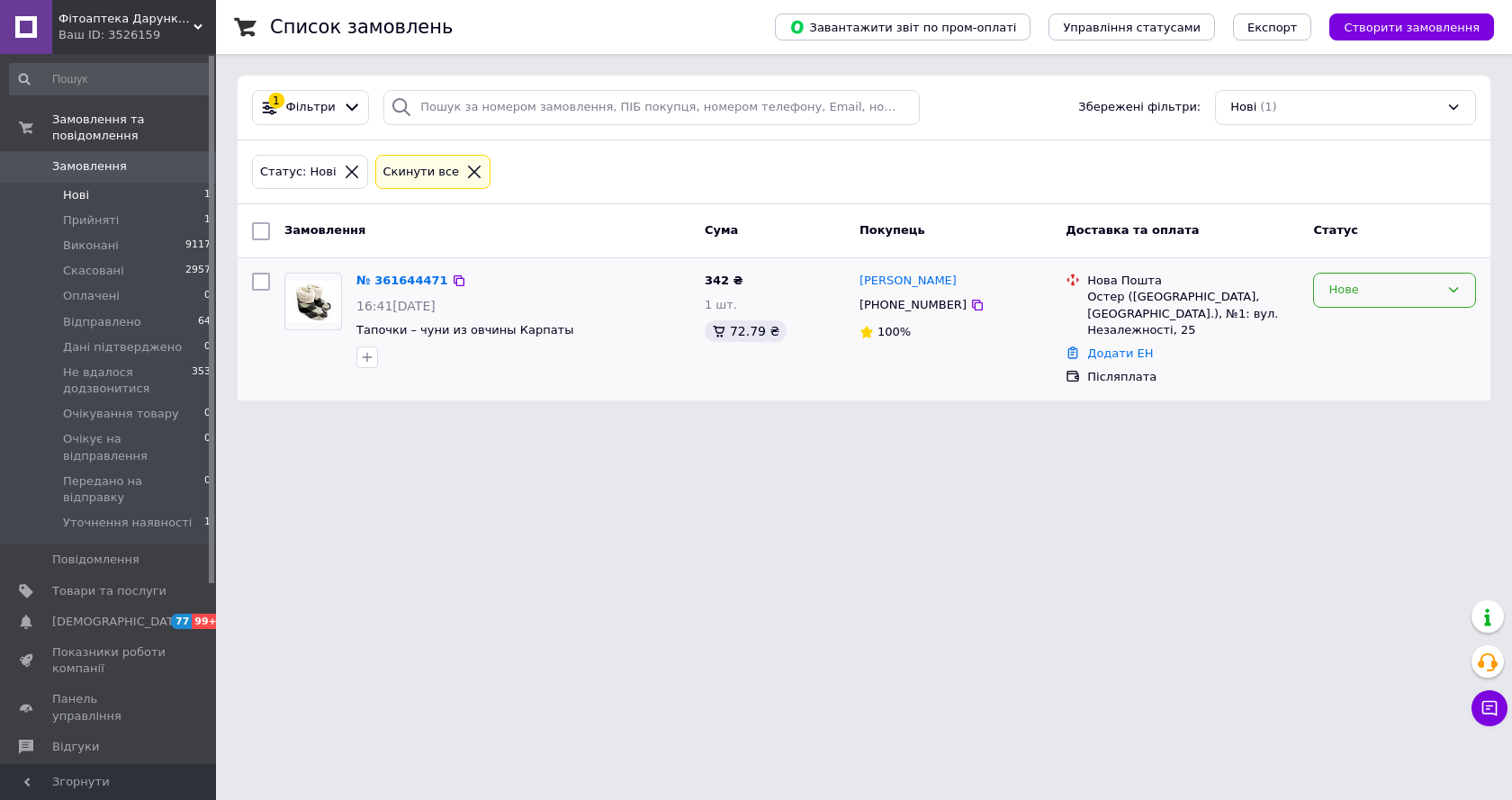
click at [1336, 286] on div "Нове" at bounding box center [1384, 289] width 111 height 19
click at [1342, 329] on li "Прийнято" at bounding box center [1394, 328] width 162 height 34
click at [74, 740] on span "Відгуки" at bounding box center [75, 747] width 47 height 16
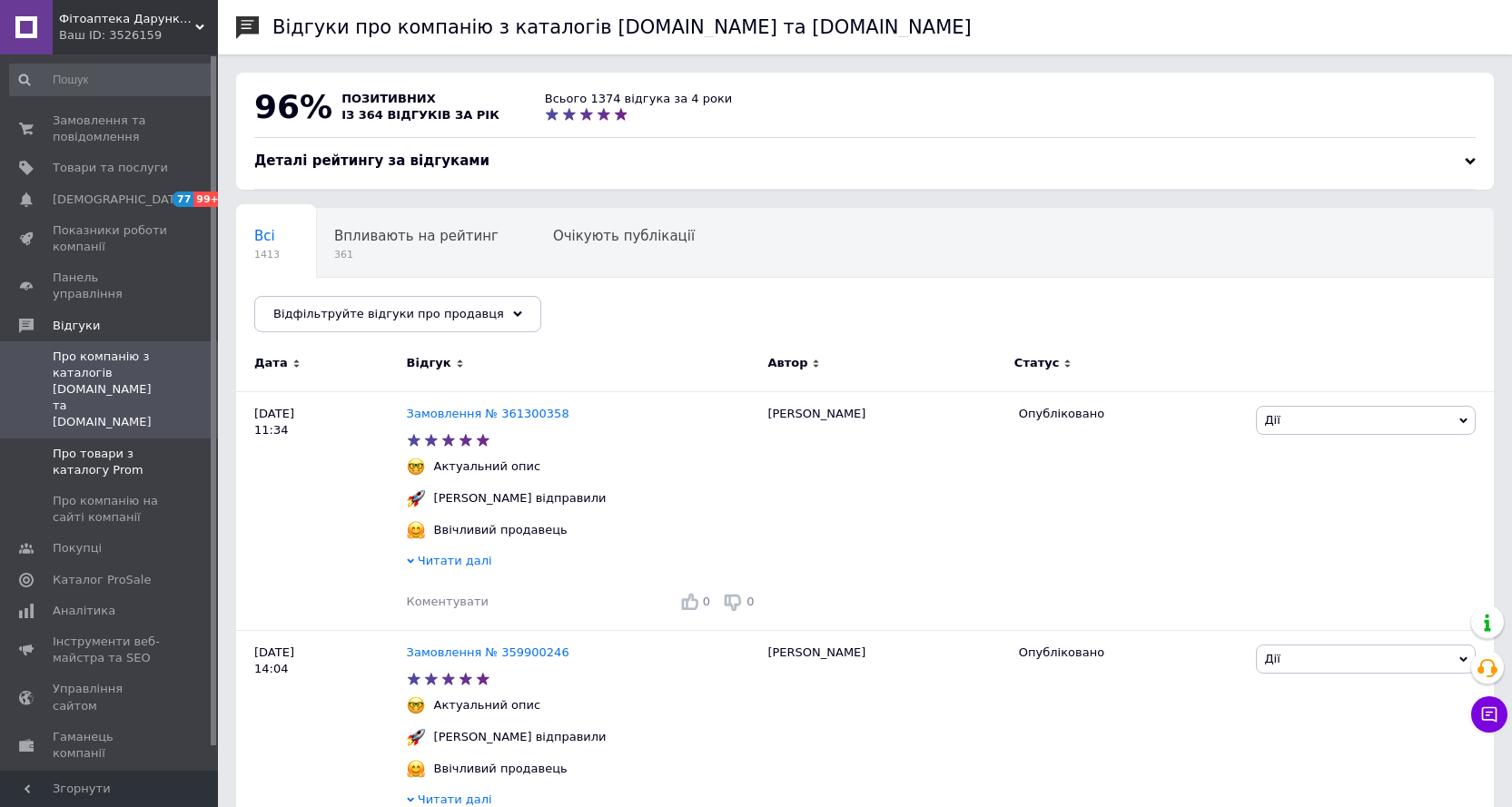
click at [91, 446] on span "Про товари з каталогу Prom" at bounding box center [110, 462] width 115 height 33
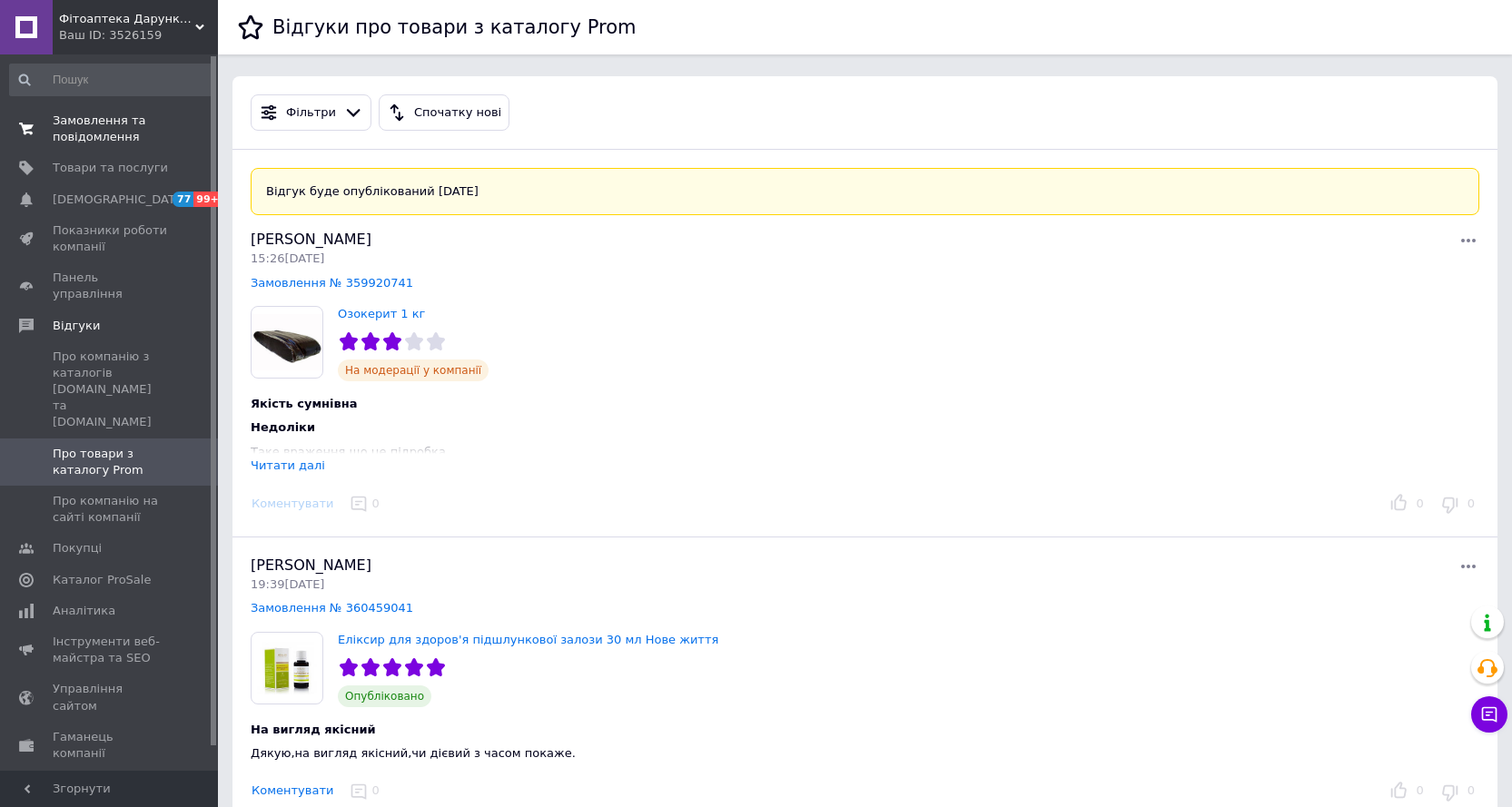
click at [118, 129] on span "Замовлення та повідомлення" at bounding box center [110, 129] width 115 height 33
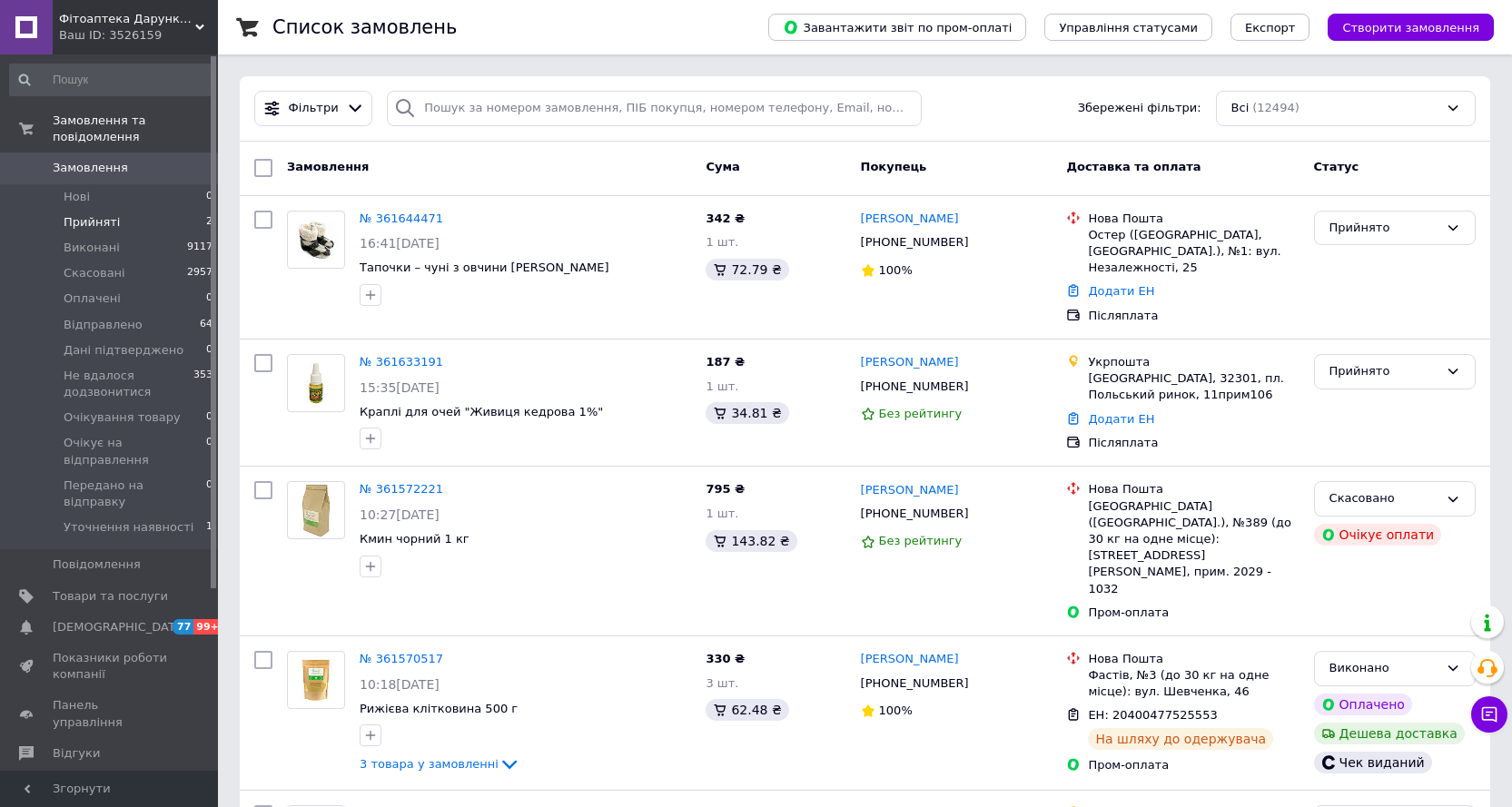
click at [98, 214] on span "Прийняті" at bounding box center [92, 222] width 56 height 16
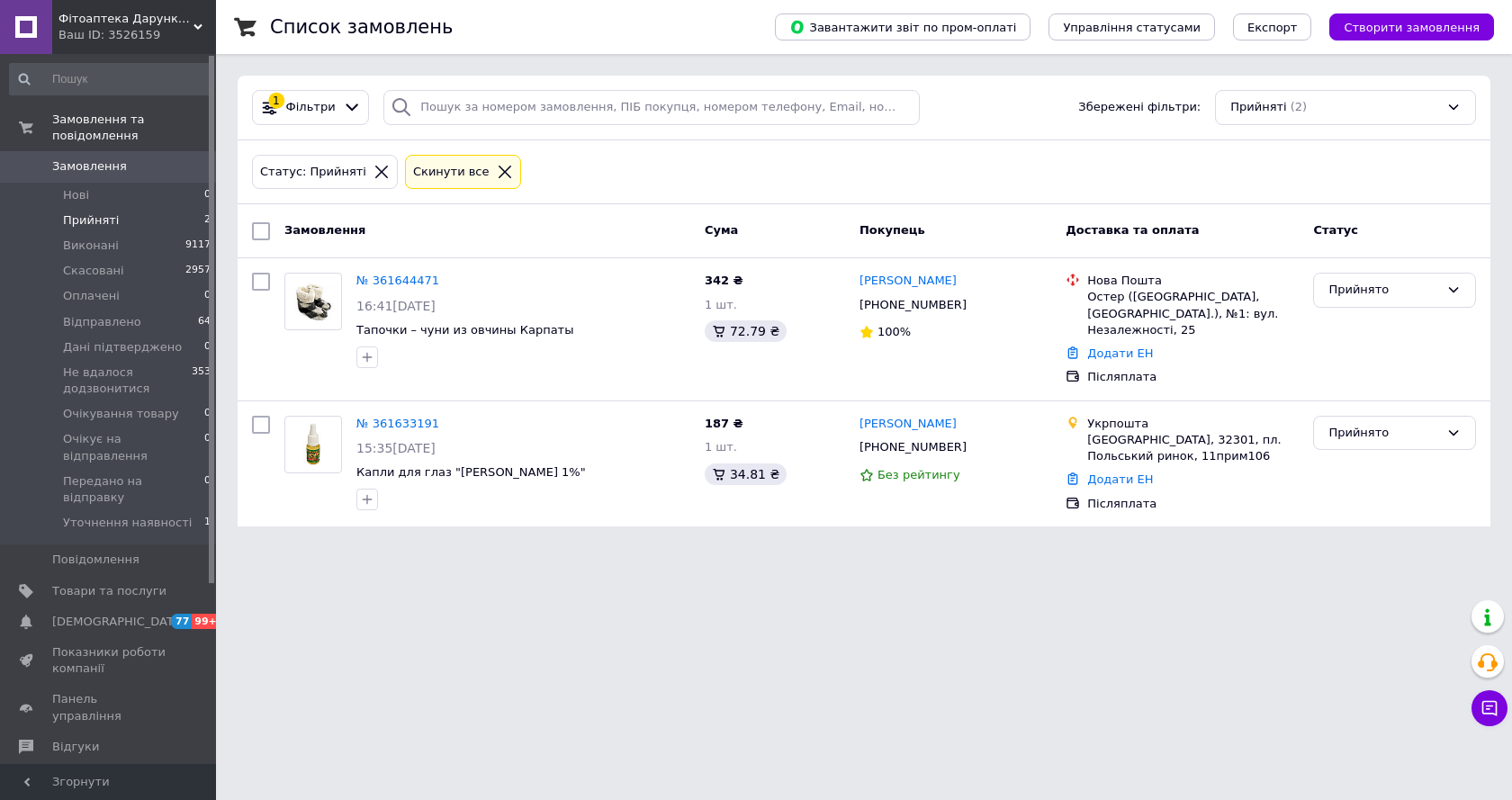
click at [66, 740] on span "Відгуки" at bounding box center [75, 747] width 47 height 16
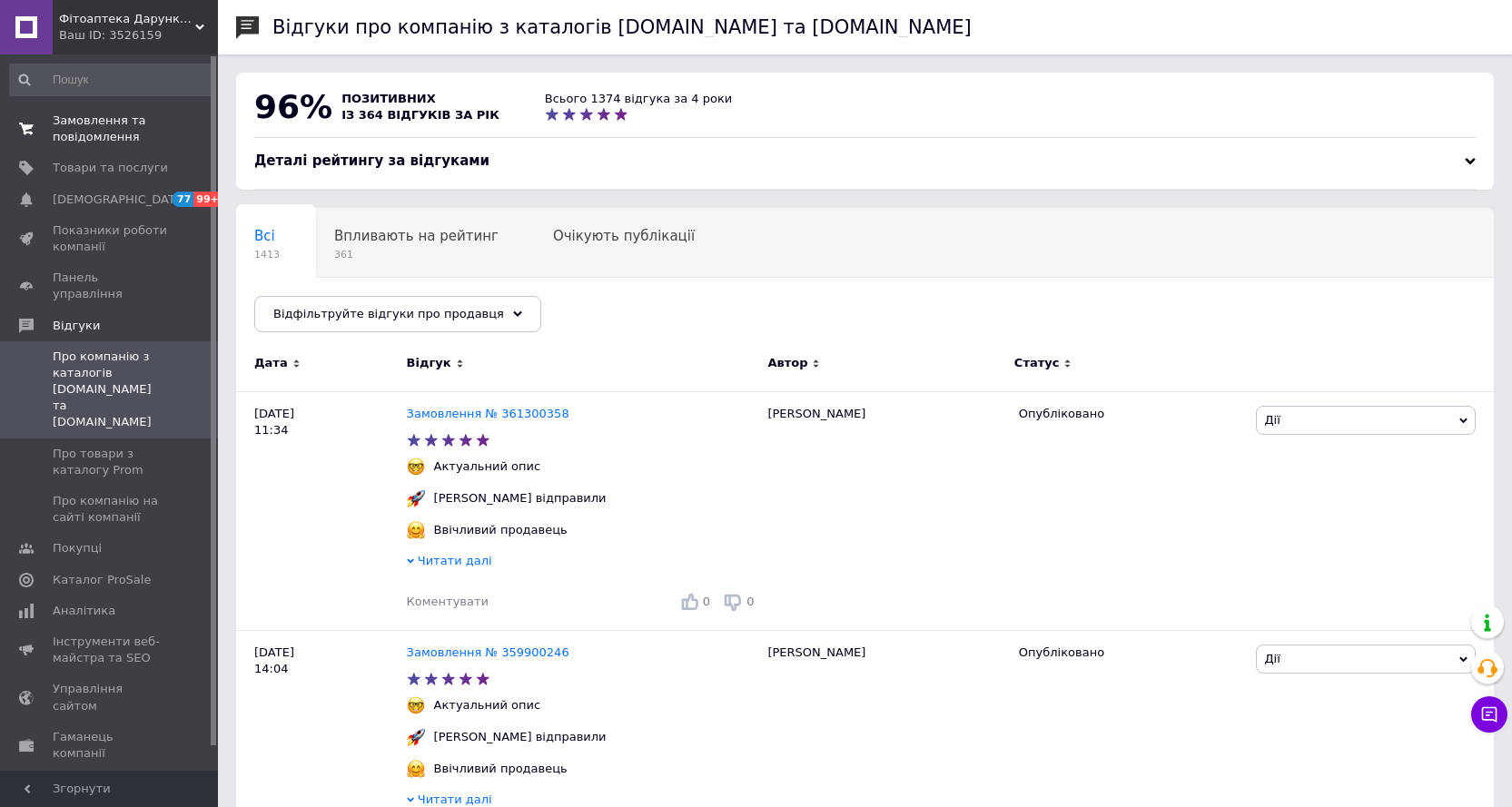
click at [120, 125] on span "Замовлення та повідомлення" at bounding box center [110, 129] width 115 height 33
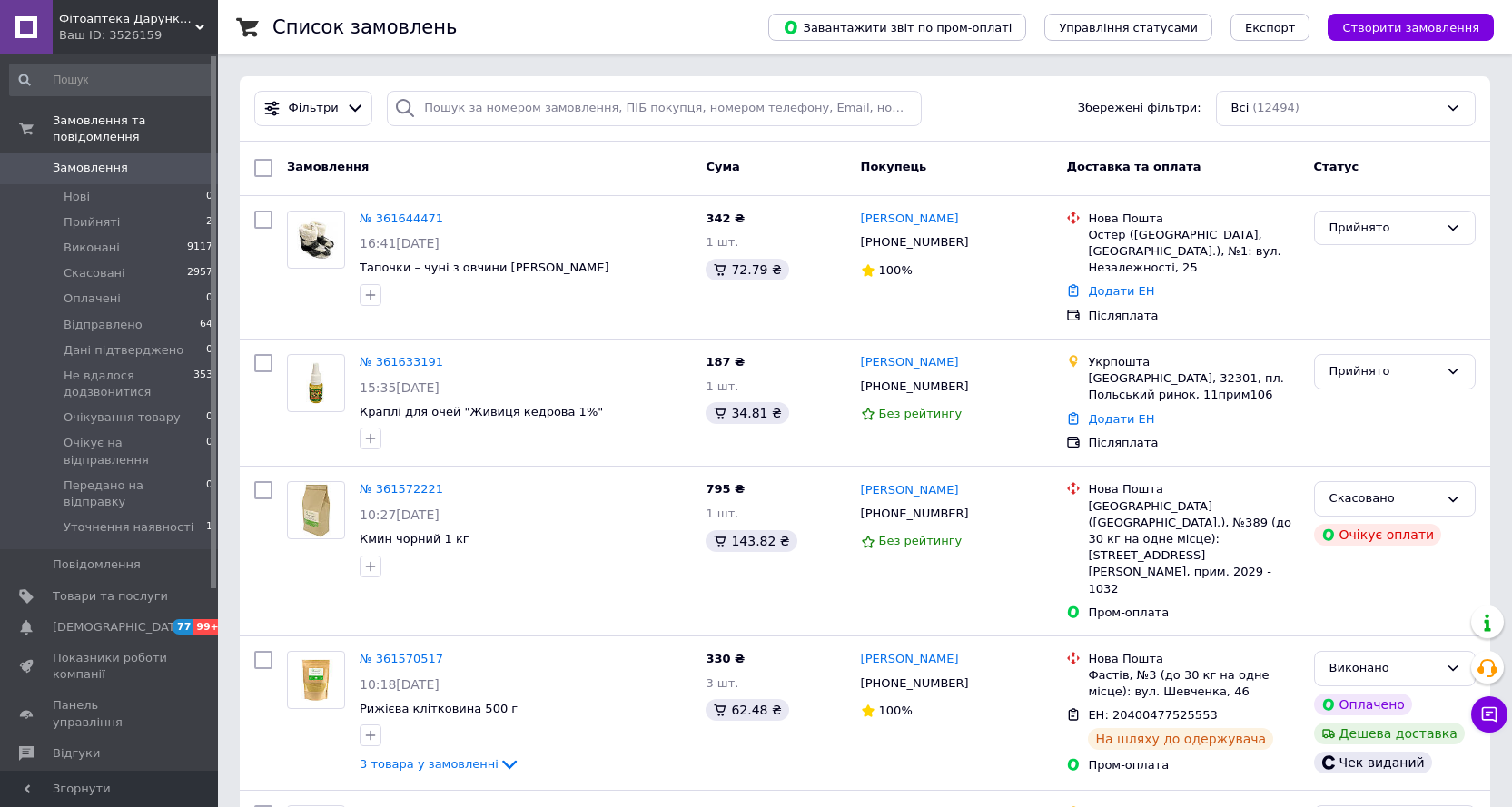
click at [392, 215] on link "№ 361644471" at bounding box center [402, 219] width 84 height 14
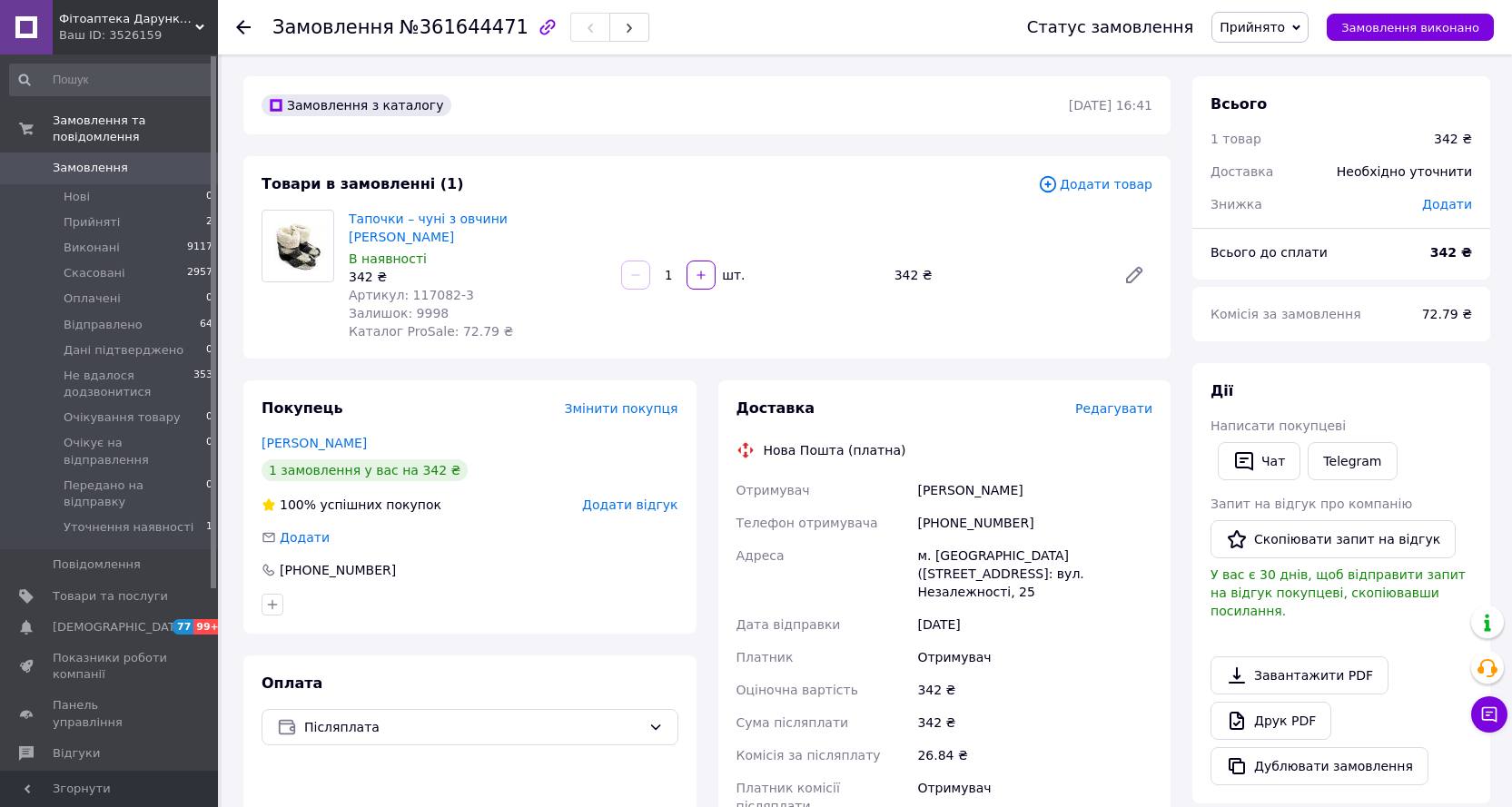
click at [1285, 21] on span "Прийнято" at bounding box center [1252, 27] width 65 height 15
click at [1283, 88] on li "Скасовано" at bounding box center [1303, 90] width 180 height 27
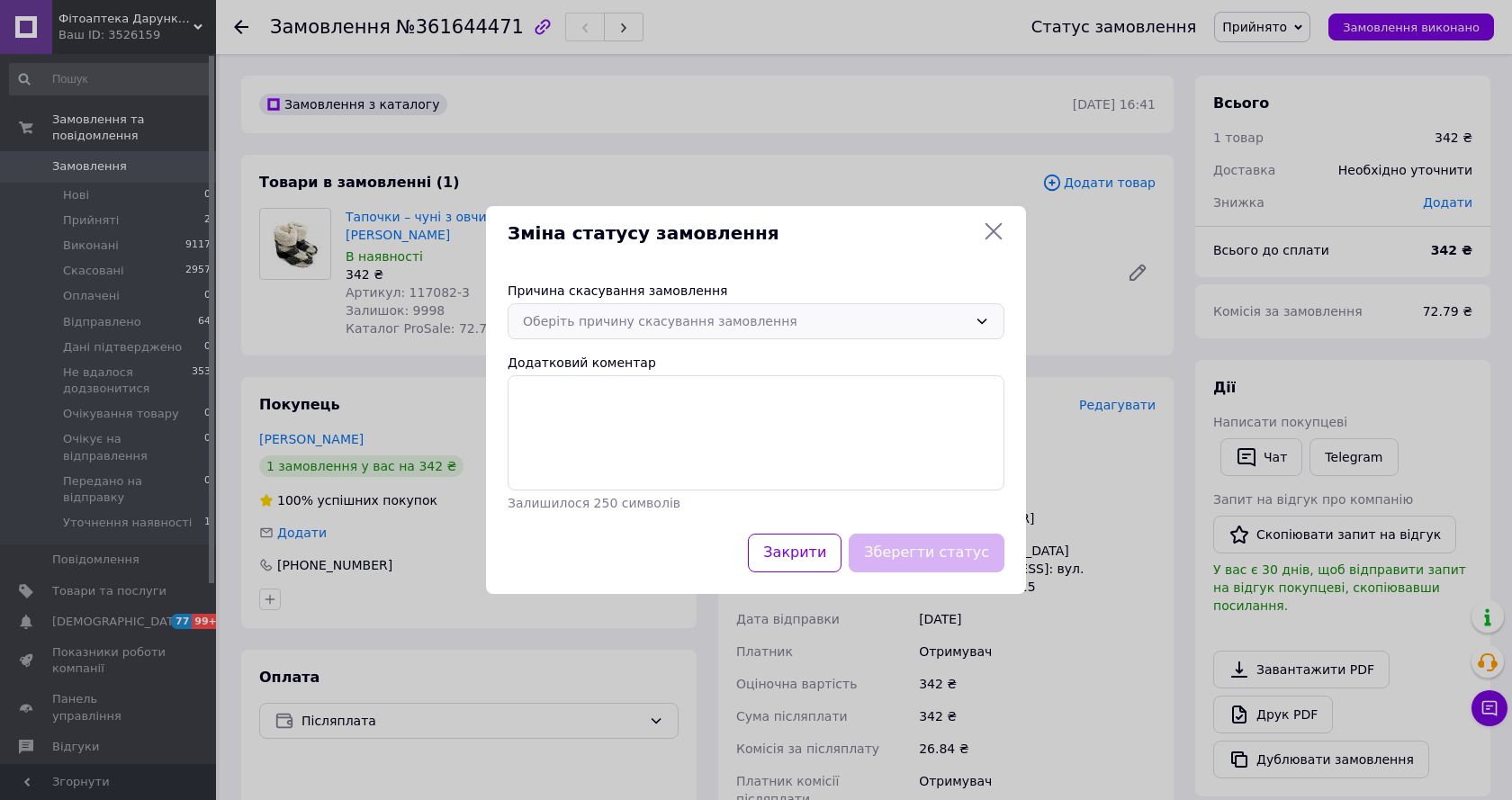
click at [608, 323] on div "Оберіть причину скасування замовлення" at bounding box center [745, 321] width 445 height 20
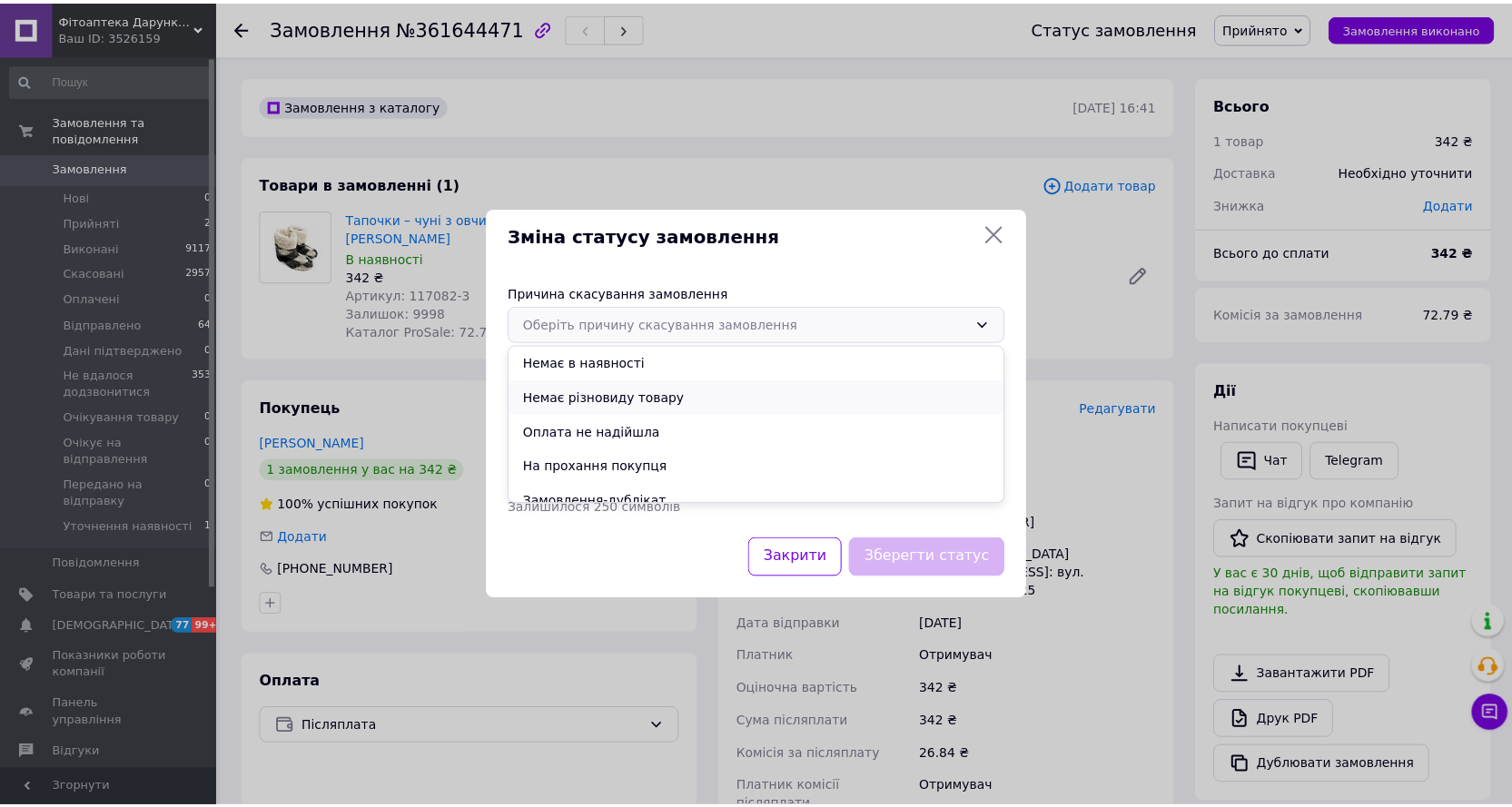
scroll to position [84, 0]
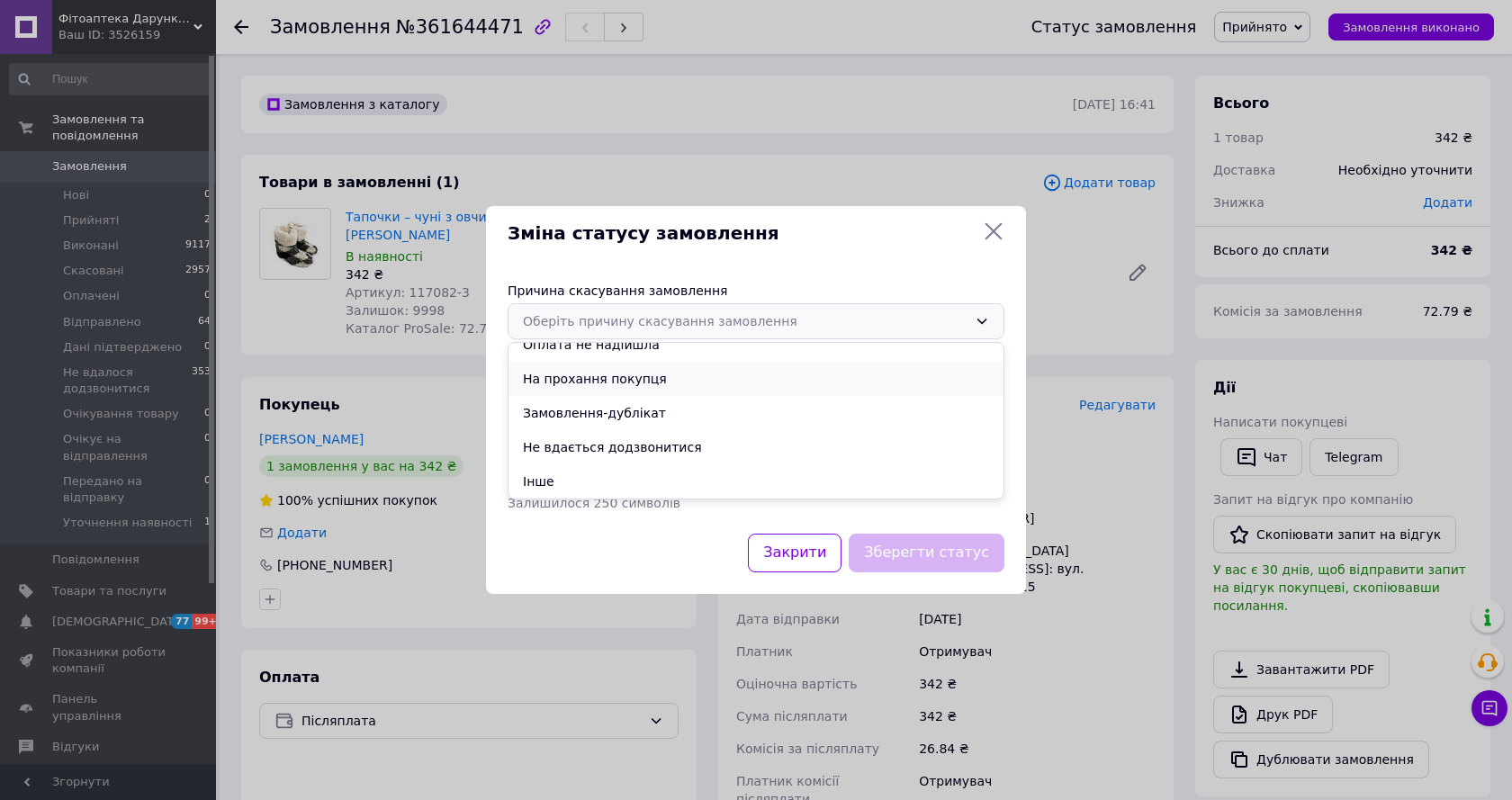
click at [566, 375] on li "На прохання покупця" at bounding box center [756, 379] width 495 height 35
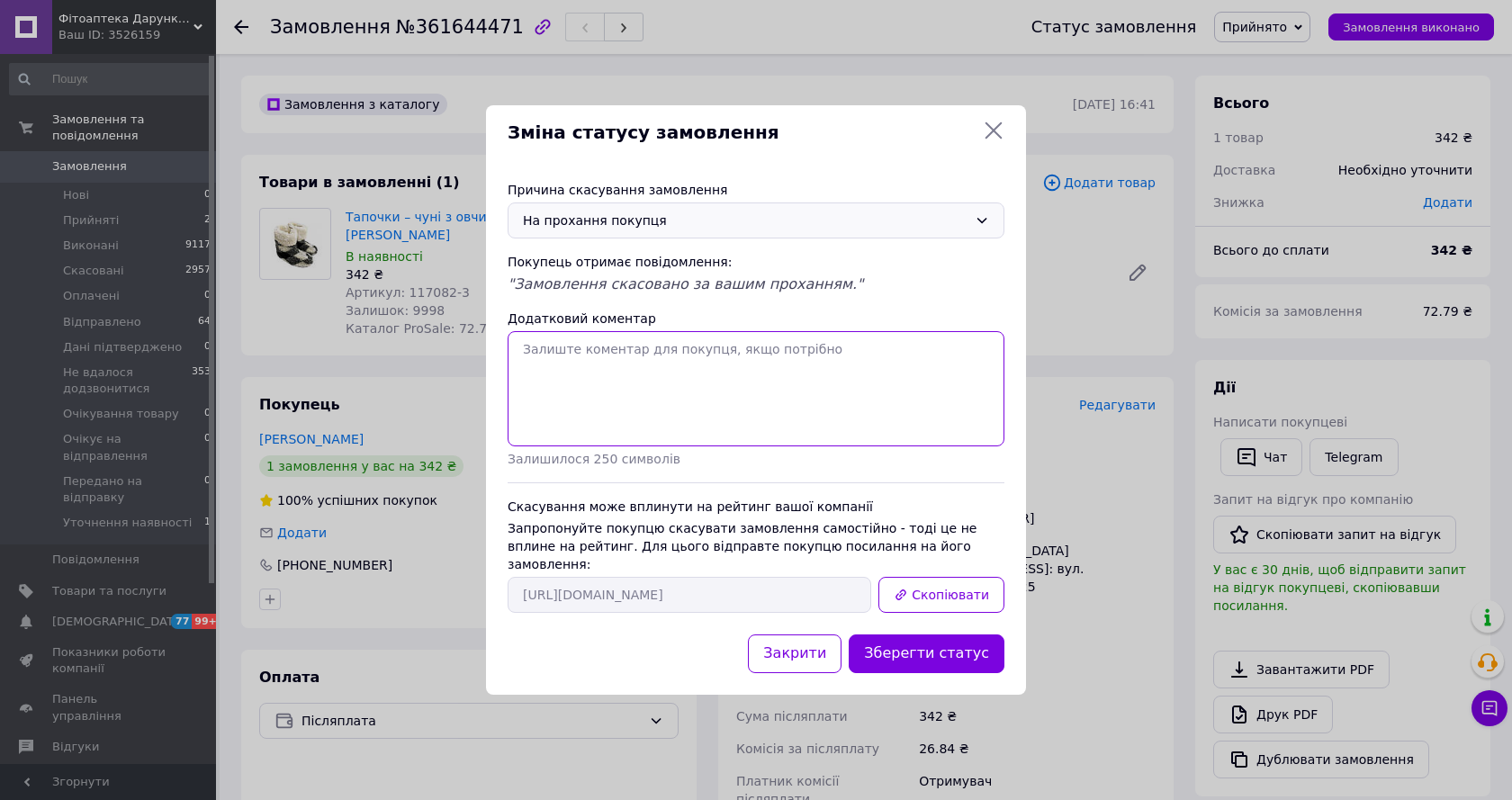
click at [571, 367] on textarea "Додатковий коментар" at bounding box center [755, 389] width 496 height 115
type textarea "Клієнт каже, що не замовляв"
click at [927, 643] on button "Зберегти статус" at bounding box center [926, 653] width 156 height 39
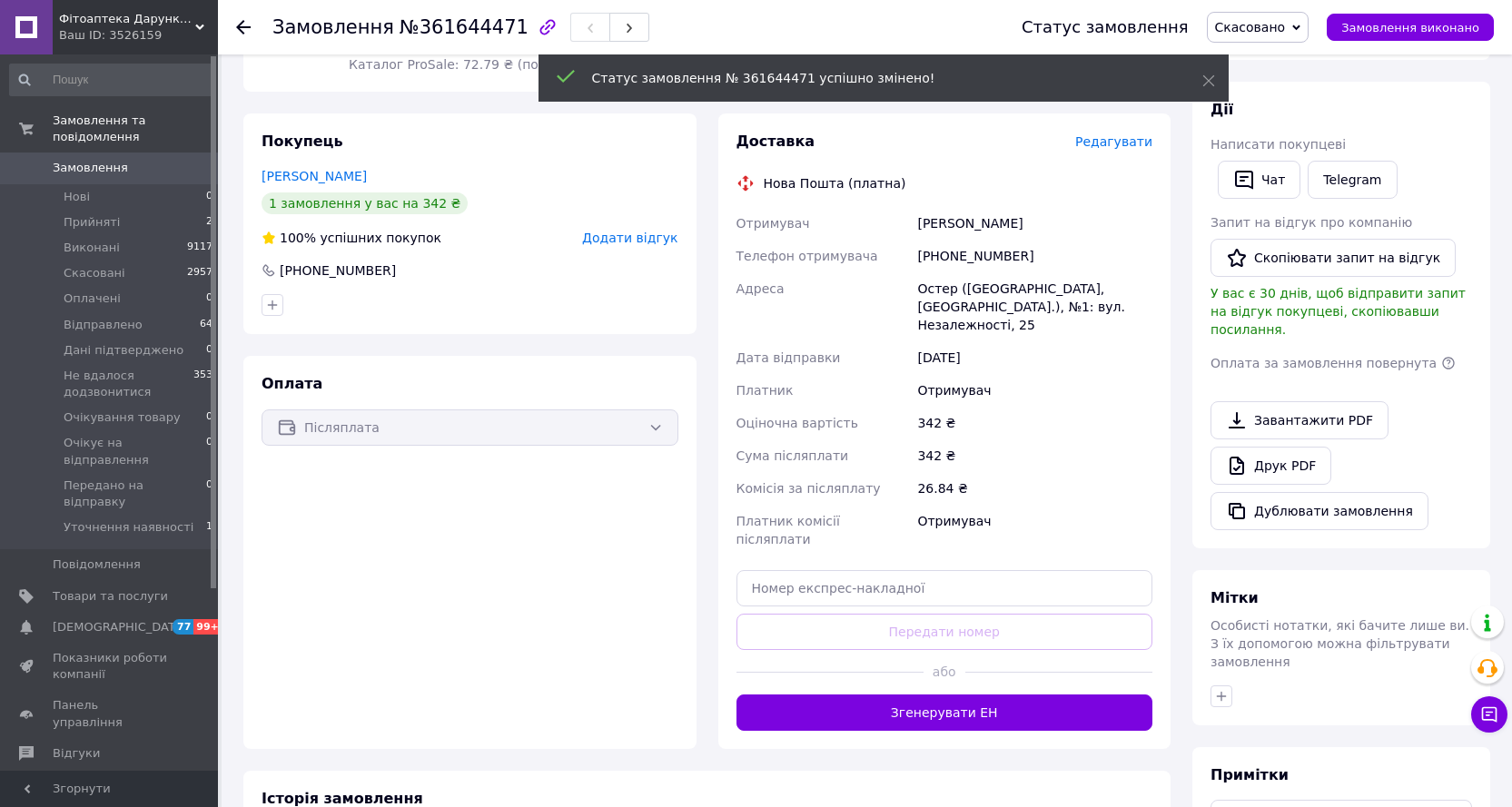
scroll to position [272, 0]
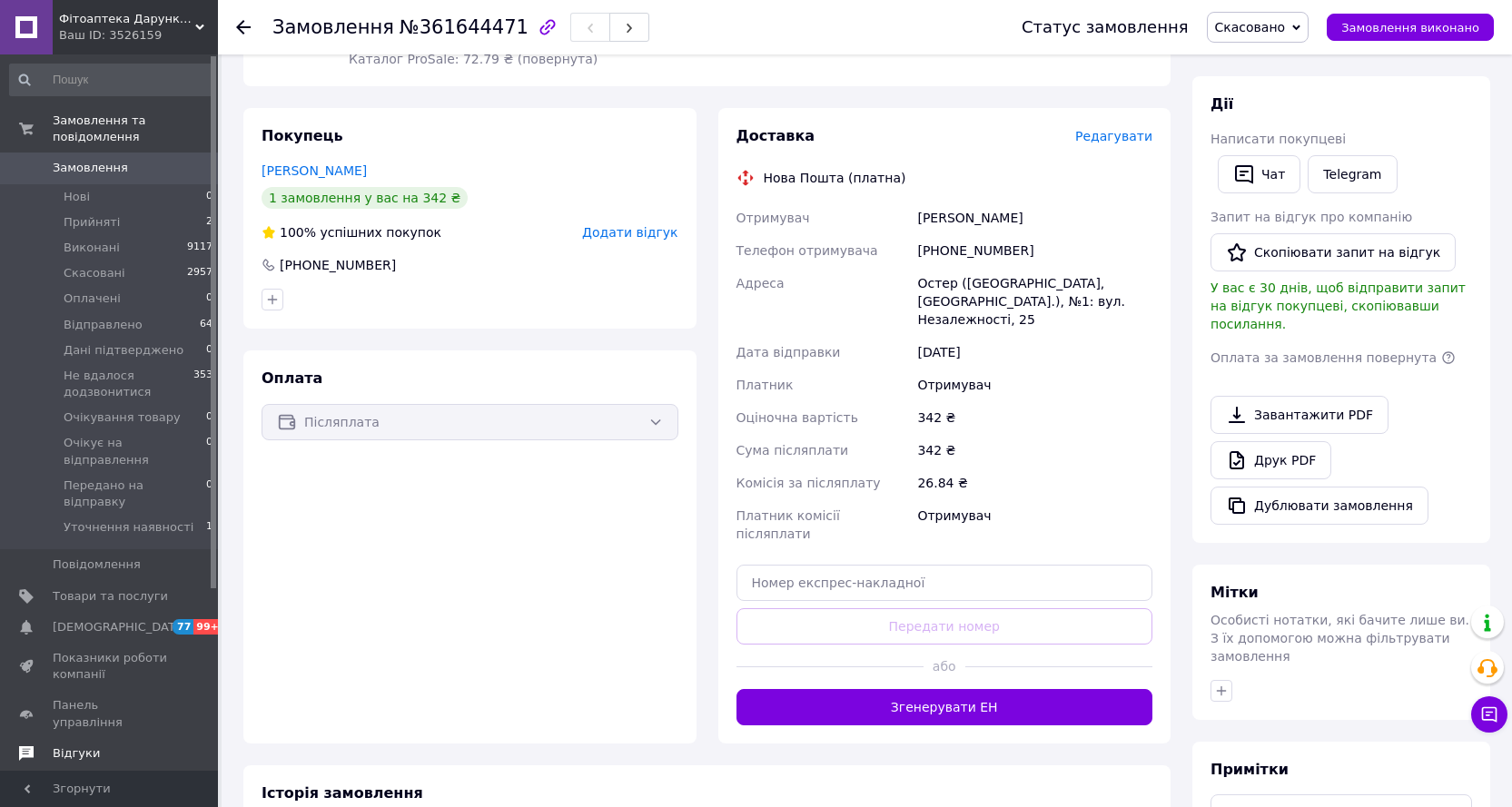
click at [60, 746] on span "Відгуки" at bounding box center [76, 754] width 47 height 16
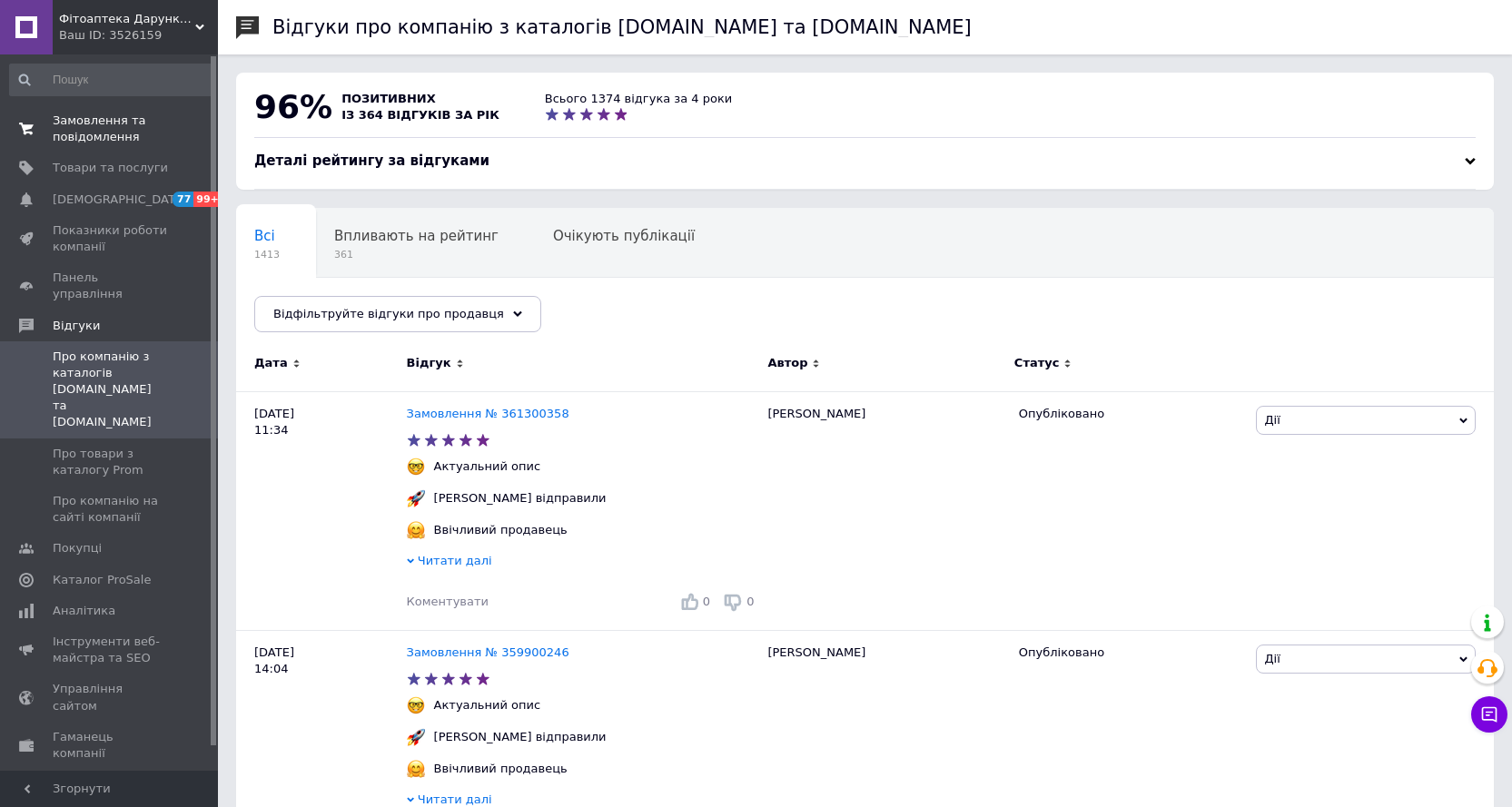
click at [84, 125] on span "Замовлення та повідомлення" at bounding box center [110, 129] width 115 height 33
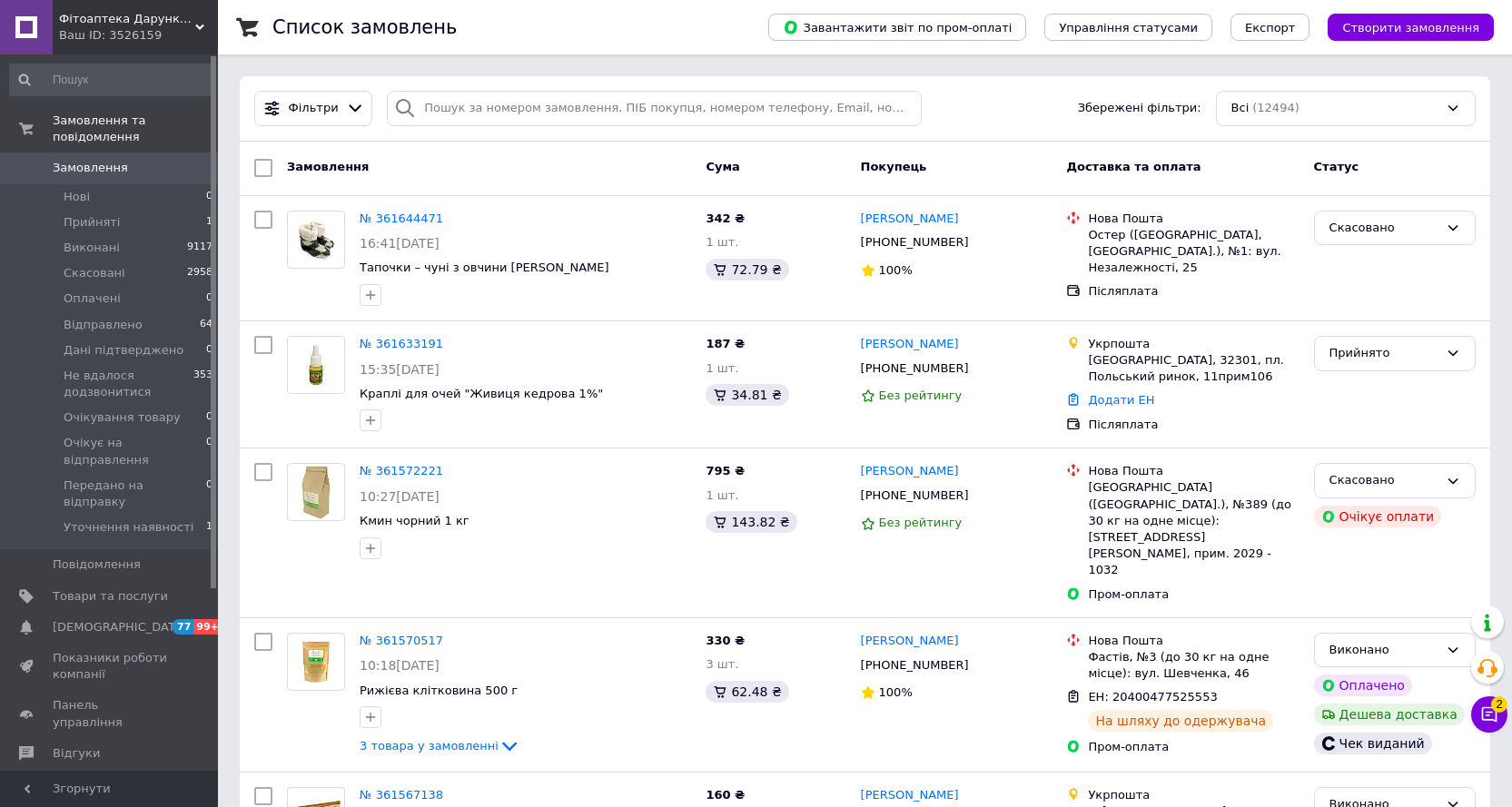
click at [94, 162] on link "Замовлення 0" at bounding box center [111, 168] width 223 height 31
click at [510, 106] on input "search" at bounding box center [654, 108] width 535 height 35
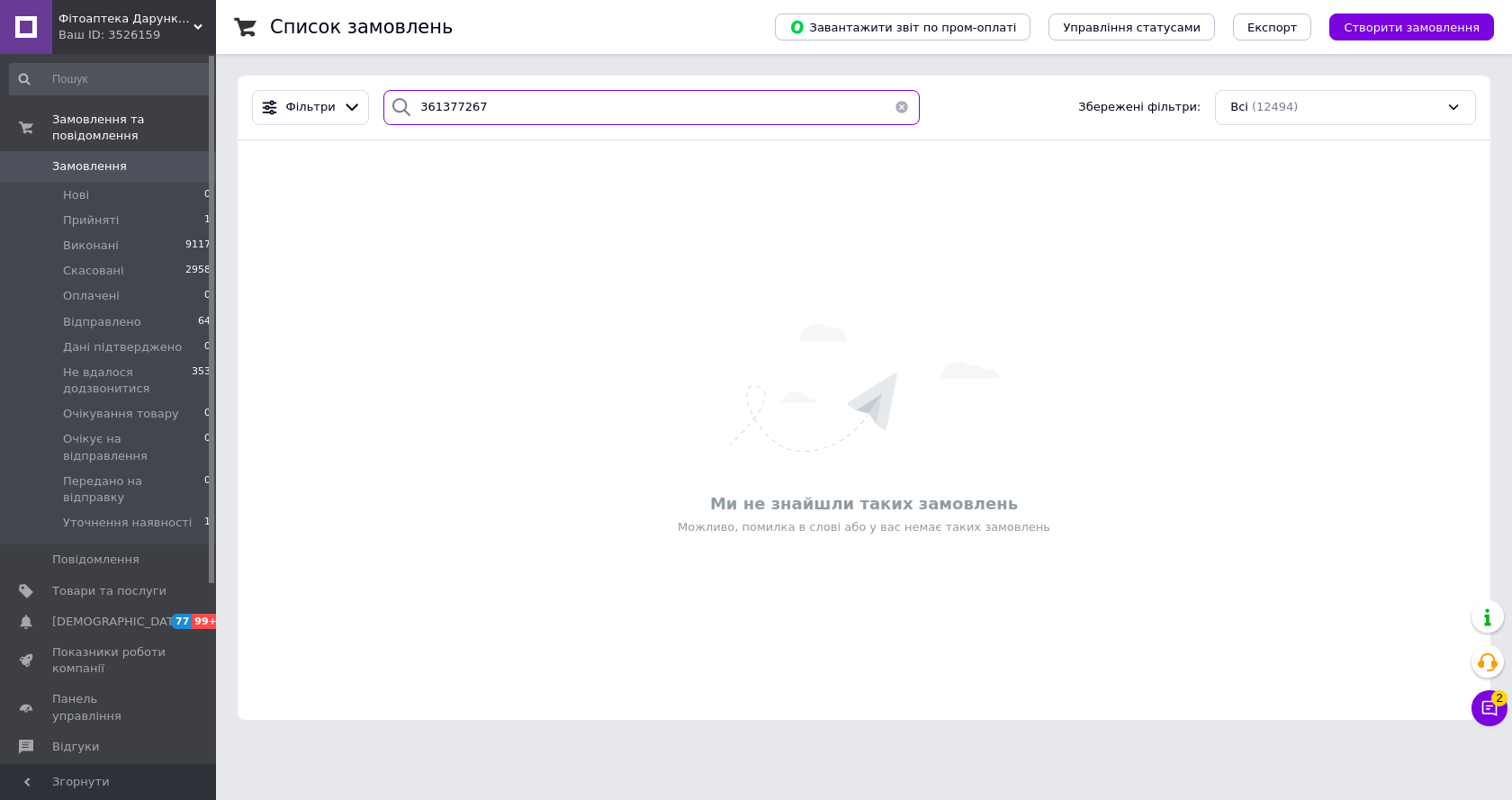
type input "361377267"
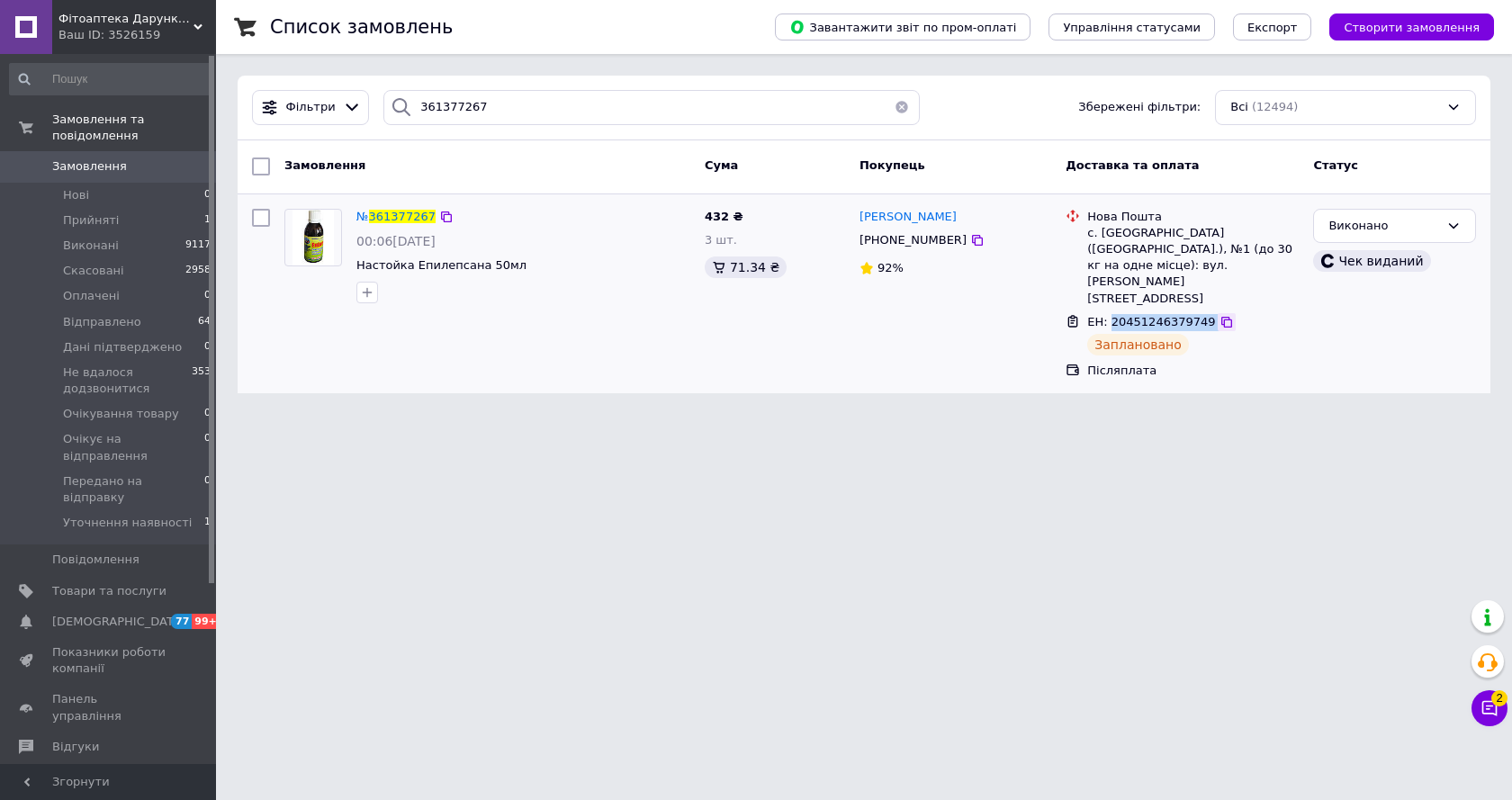
drag, startPoint x: 1109, startPoint y: 289, endPoint x: 1197, endPoint y: 294, distance: 88.1
click at [1197, 312] on div "ЕН: 20451246379749" at bounding box center [1192, 322] width 215 height 21
copy div "20451246379749"
click at [118, 208] on li "Прийняті 1" at bounding box center [110, 220] width 221 height 25
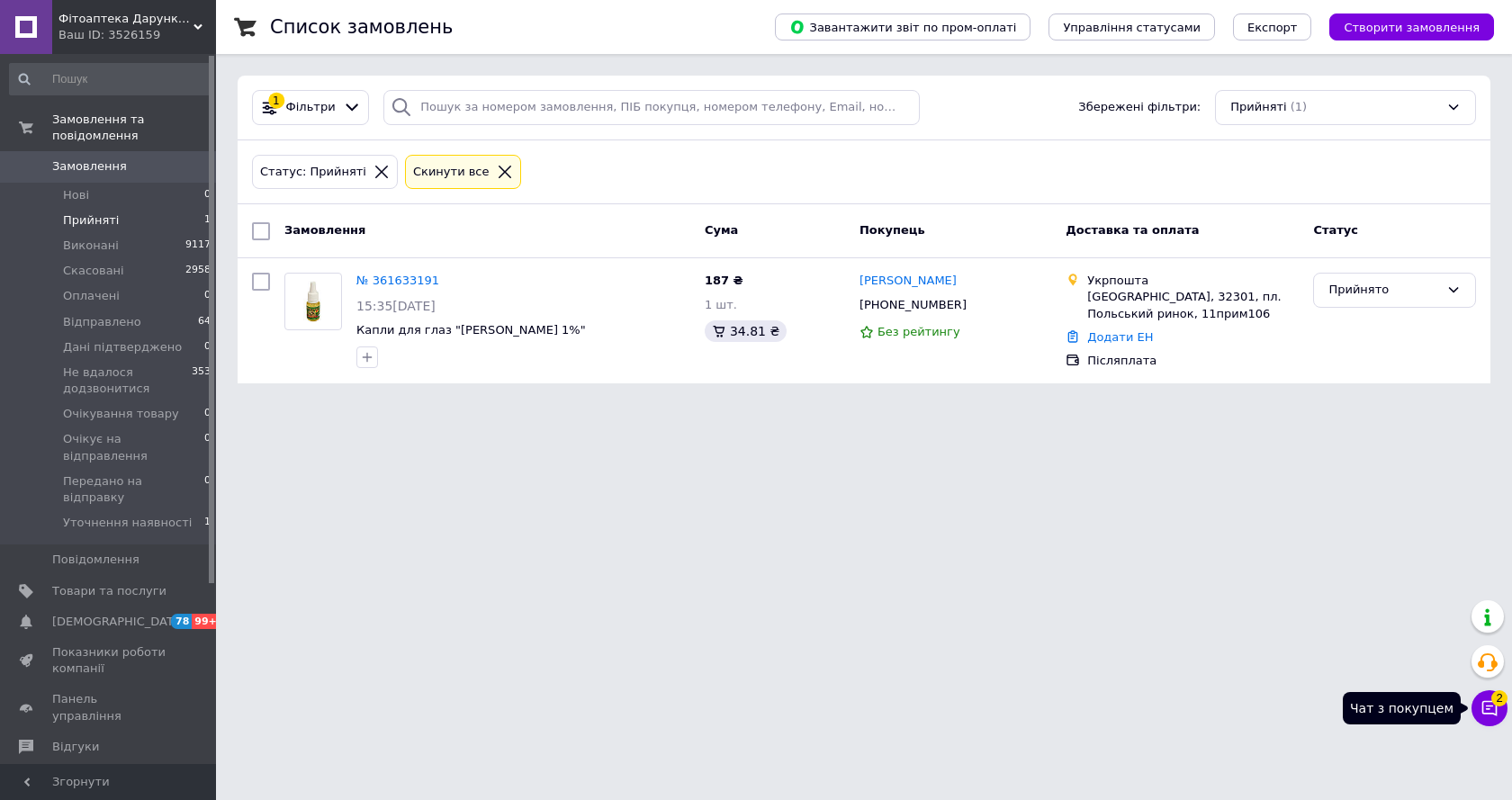
click at [1485, 718] on button "Чат з покупцем 2" at bounding box center [1489, 709] width 36 height 36
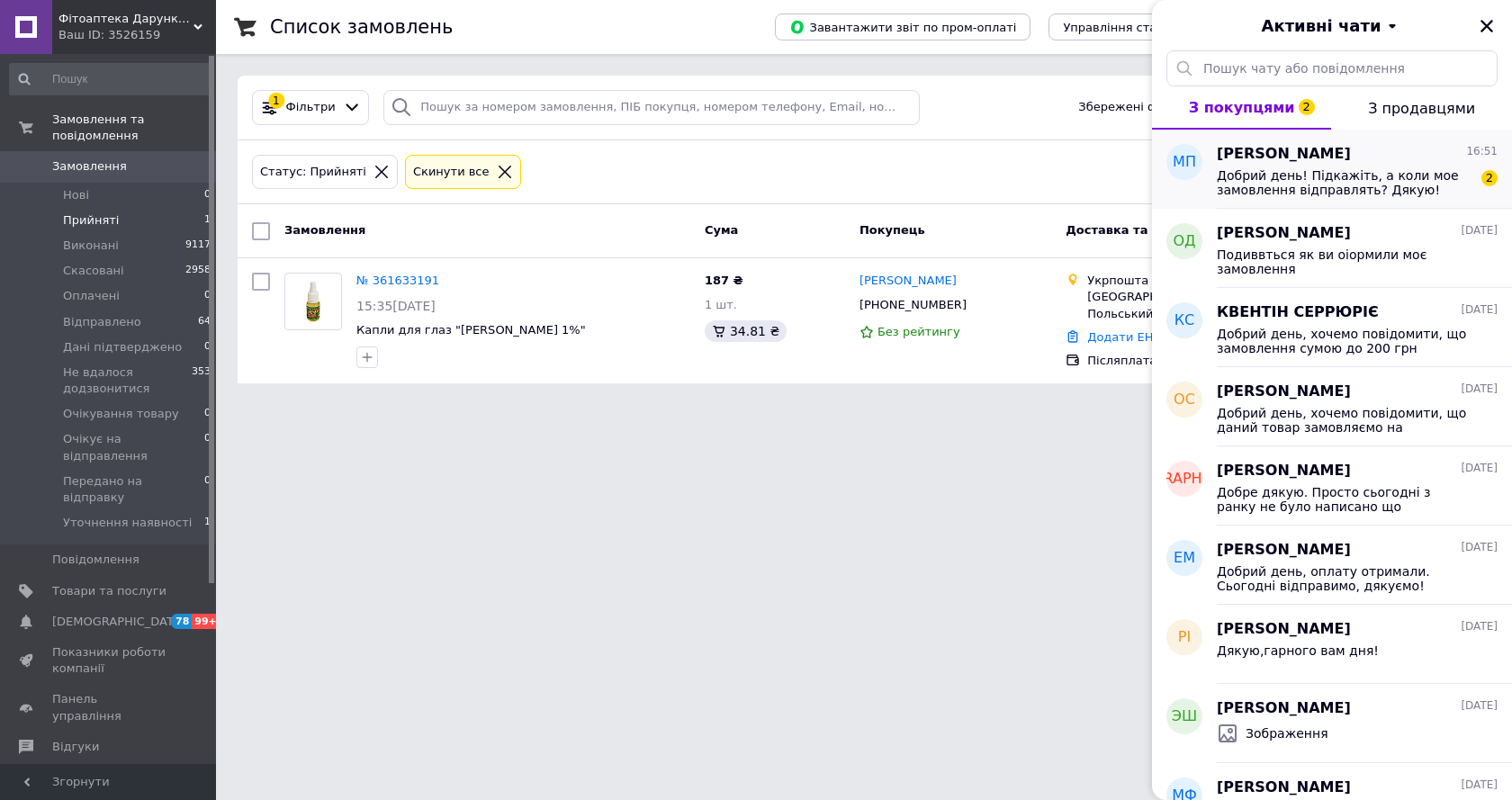
click at [1372, 181] on span "Добрий день! Підкажіть, а коли мое замовлення відправлять? Дякую!" at bounding box center [1345, 182] width 256 height 29
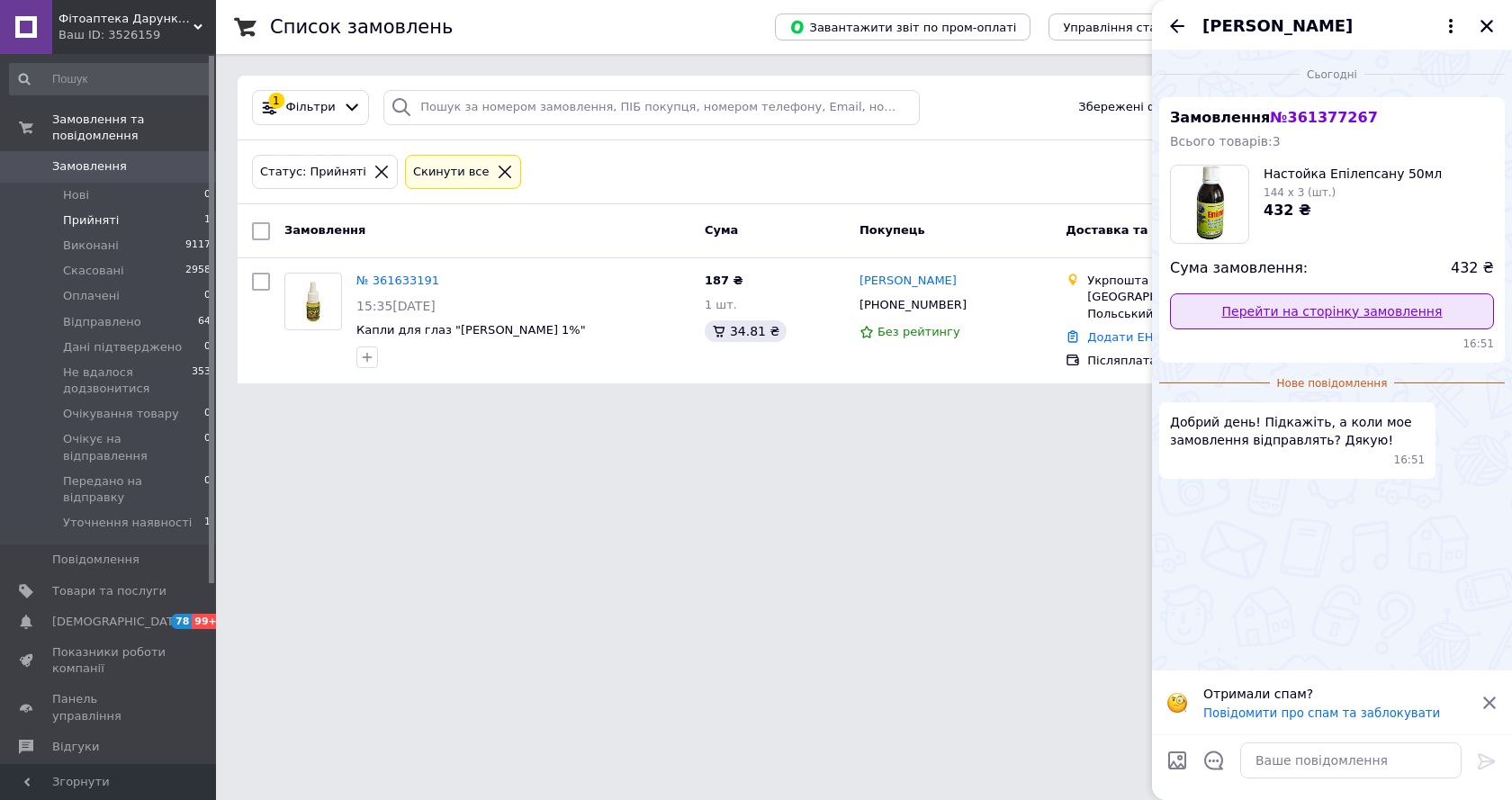
click at [1312, 317] on link "Перейти на сторінку замовлення" at bounding box center [1332, 311] width 324 height 36
click at [1486, 25] on icon "Закрити" at bounding box center [1486, 26] width 13 height 13
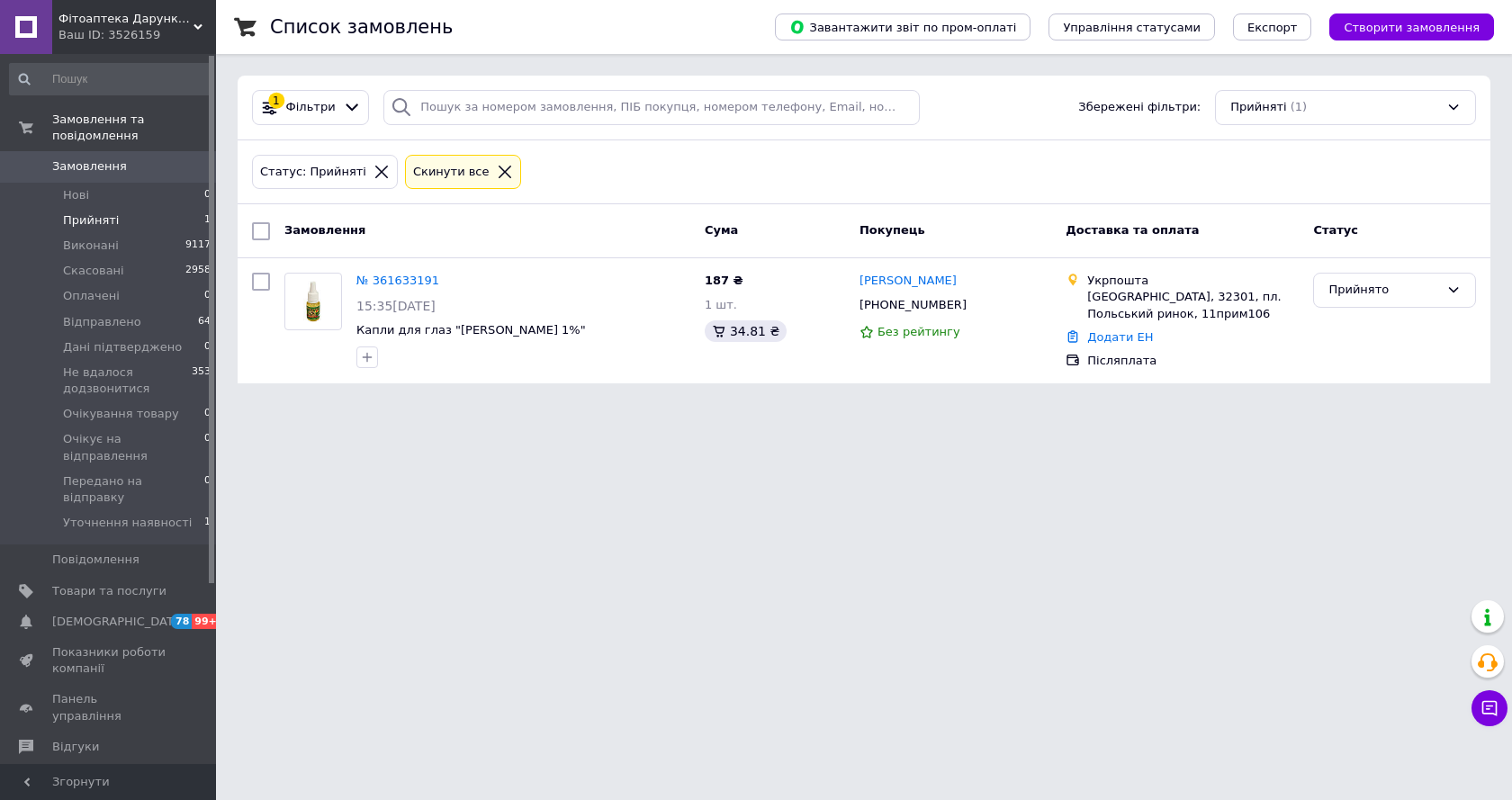
click at [83, 159] on span "Замовлення" at bounding box center [89, 167] width 74 height 16
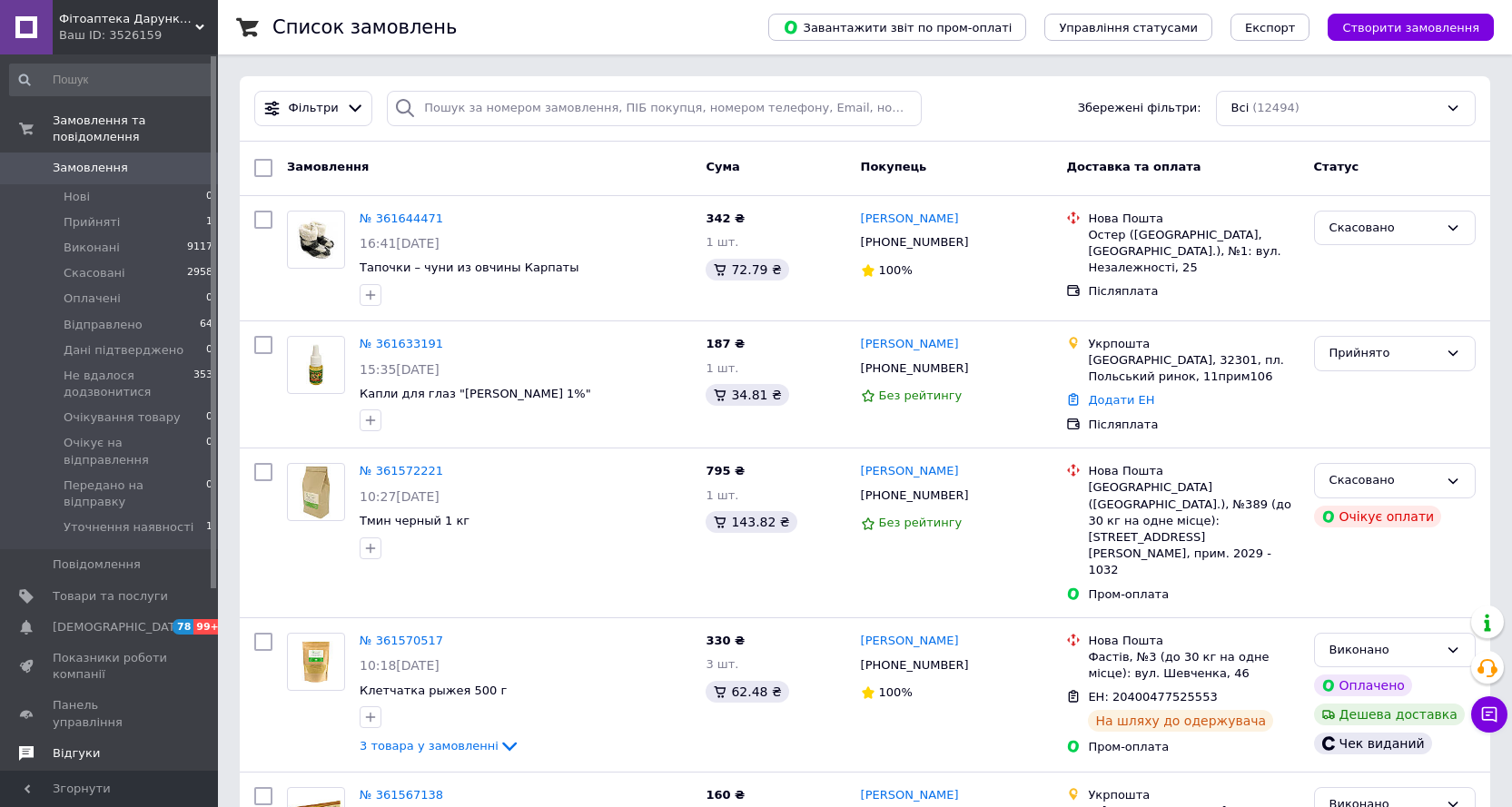
click at [87, 746] on span "Відгуки" at bounding box center [76, 754] width 47 height 16
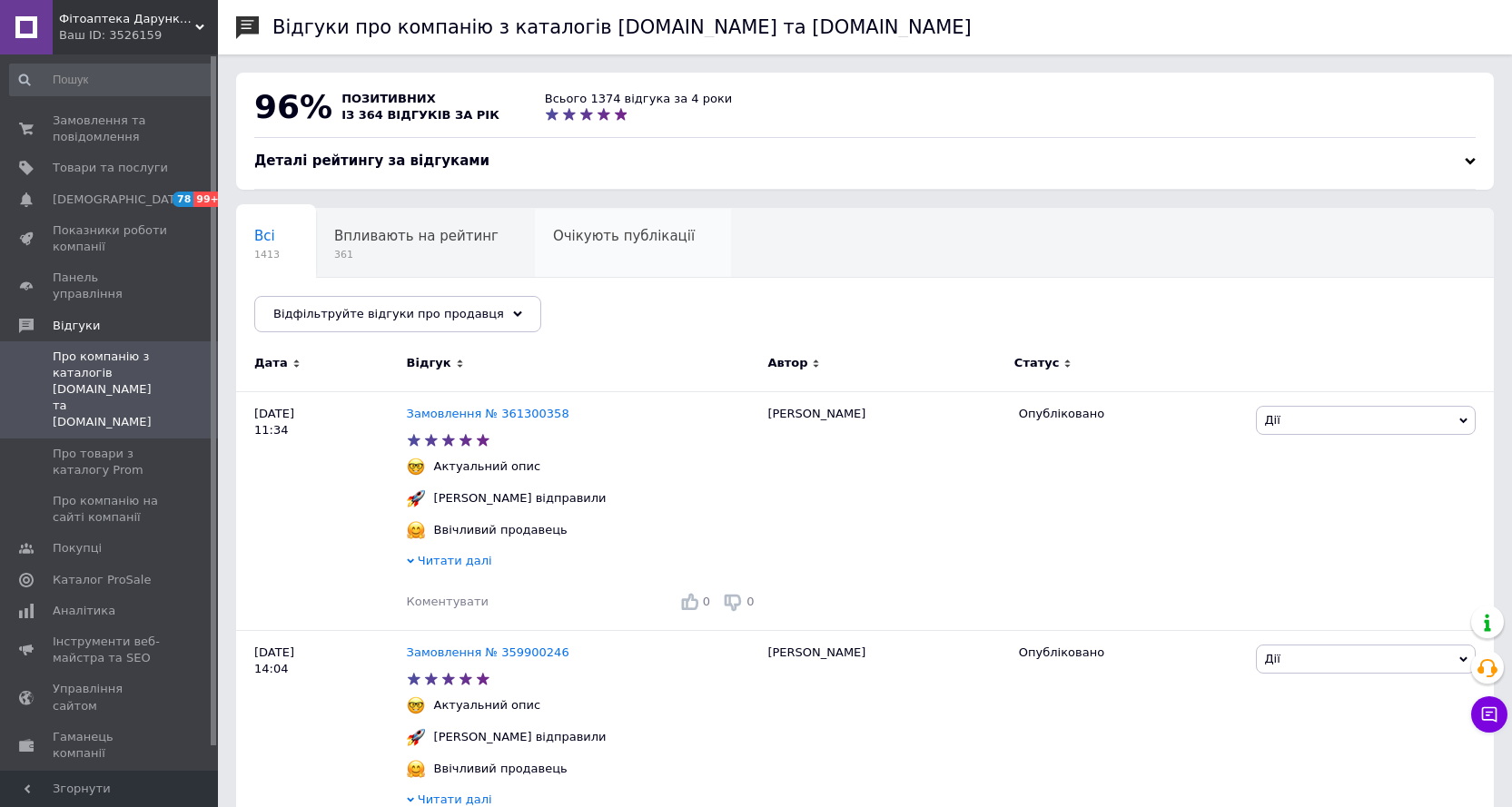
click at [629, 235] on span "Очікують публікації" at bounding box center [624, 236] width 142 height 16
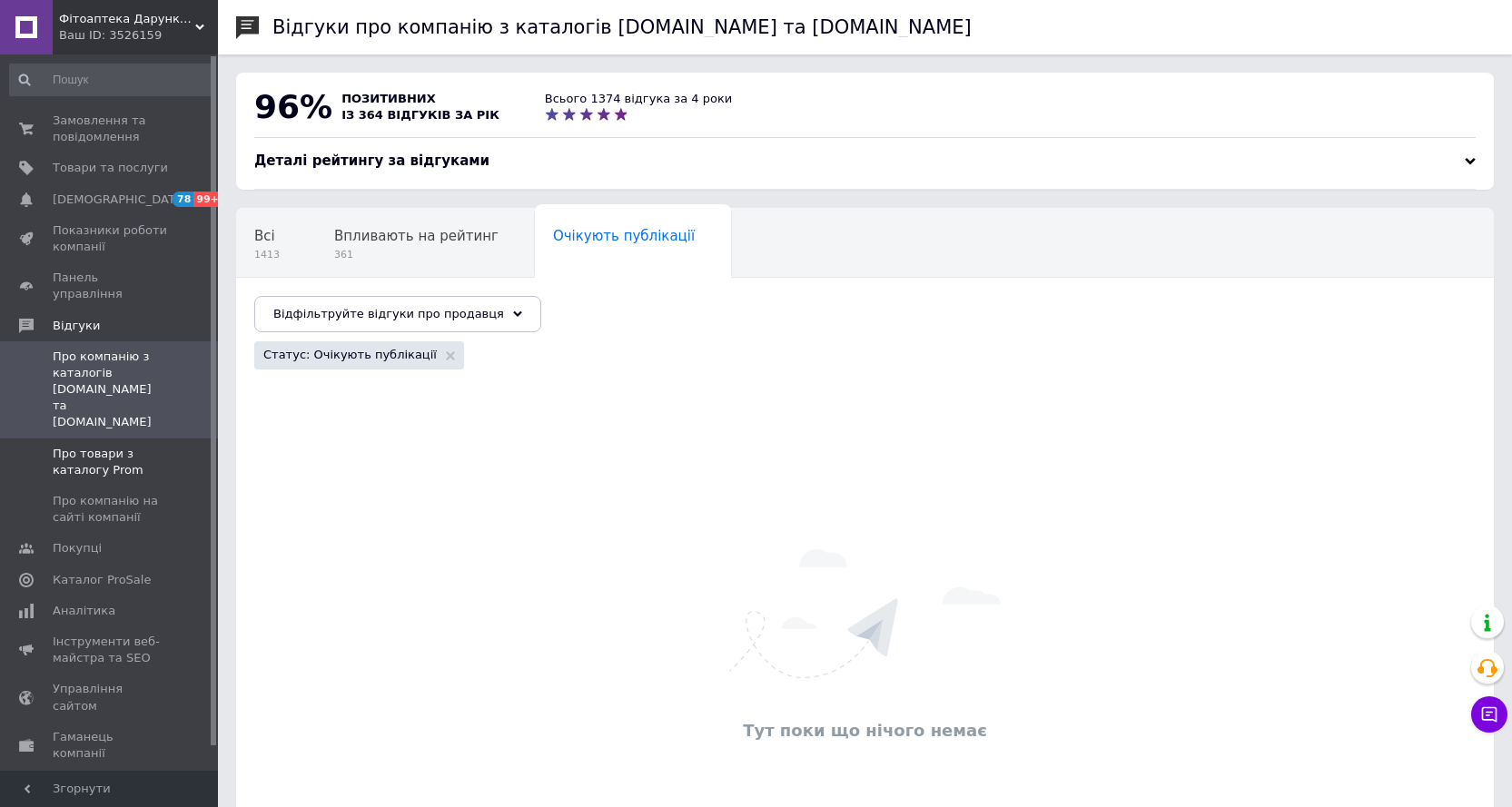
click at [94, 446] on span "Про товари з каталогу Prom" at bounding box center [110, 462] width 115 height 33
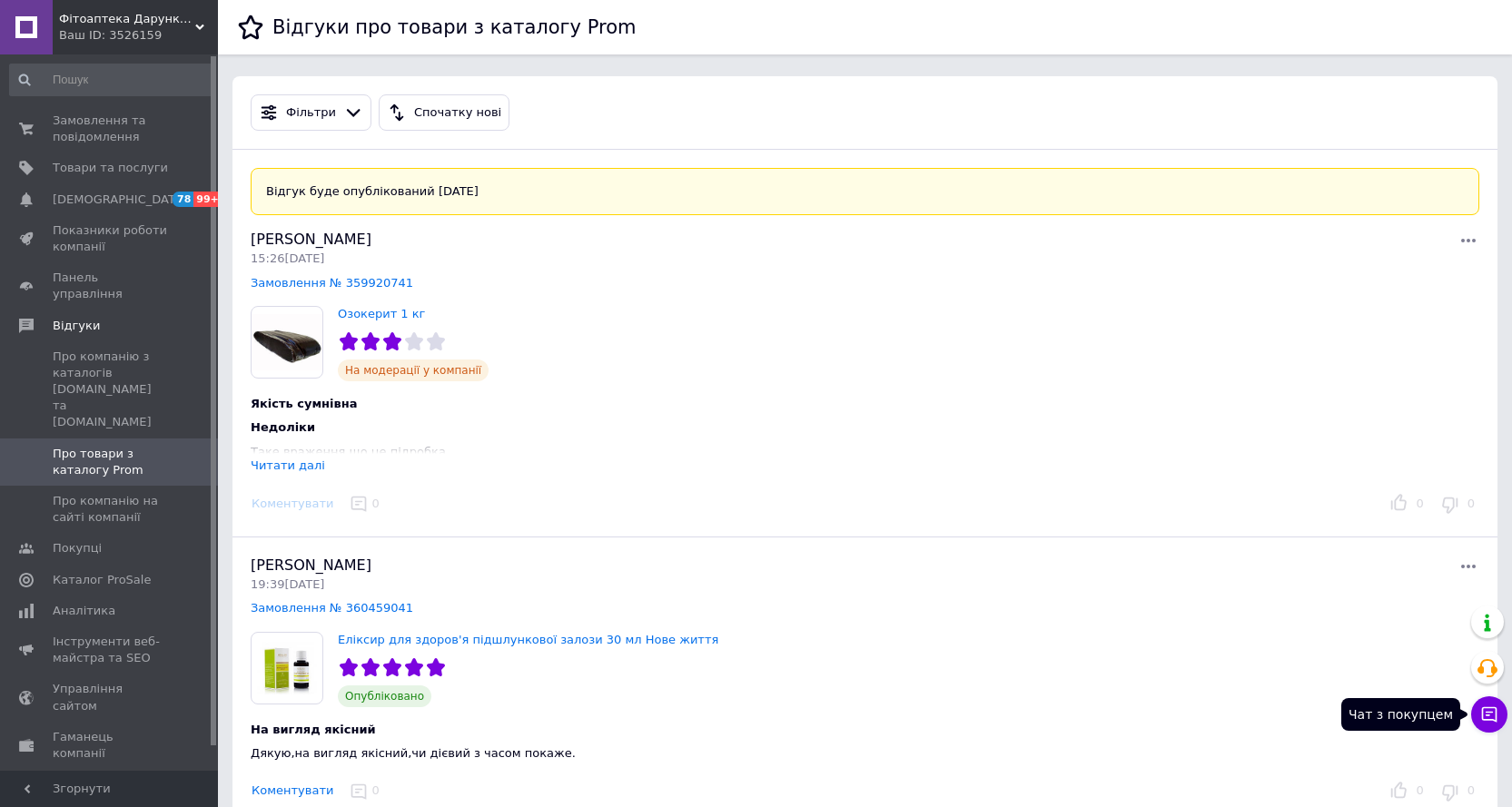
click at [1479, 714] on button "Чат з покупцем" at bounding box center [1489, 715] width 36 height 36
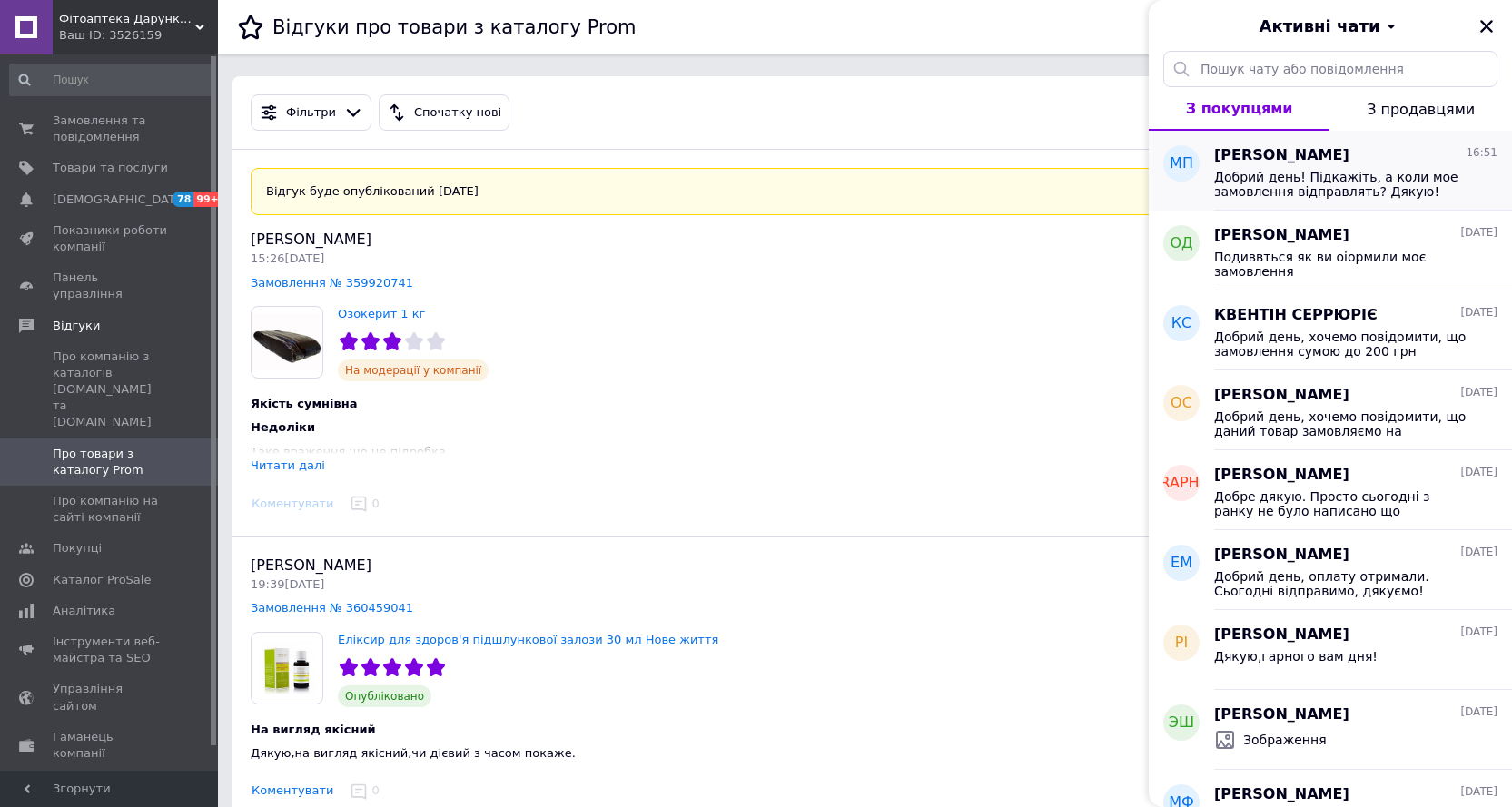
click at [1332, 174] on span "Добрий день! Підкажіть, а коли мое замовлення відправлять? Дякую!" at bounding box center [1343, 184] width 258 height 29
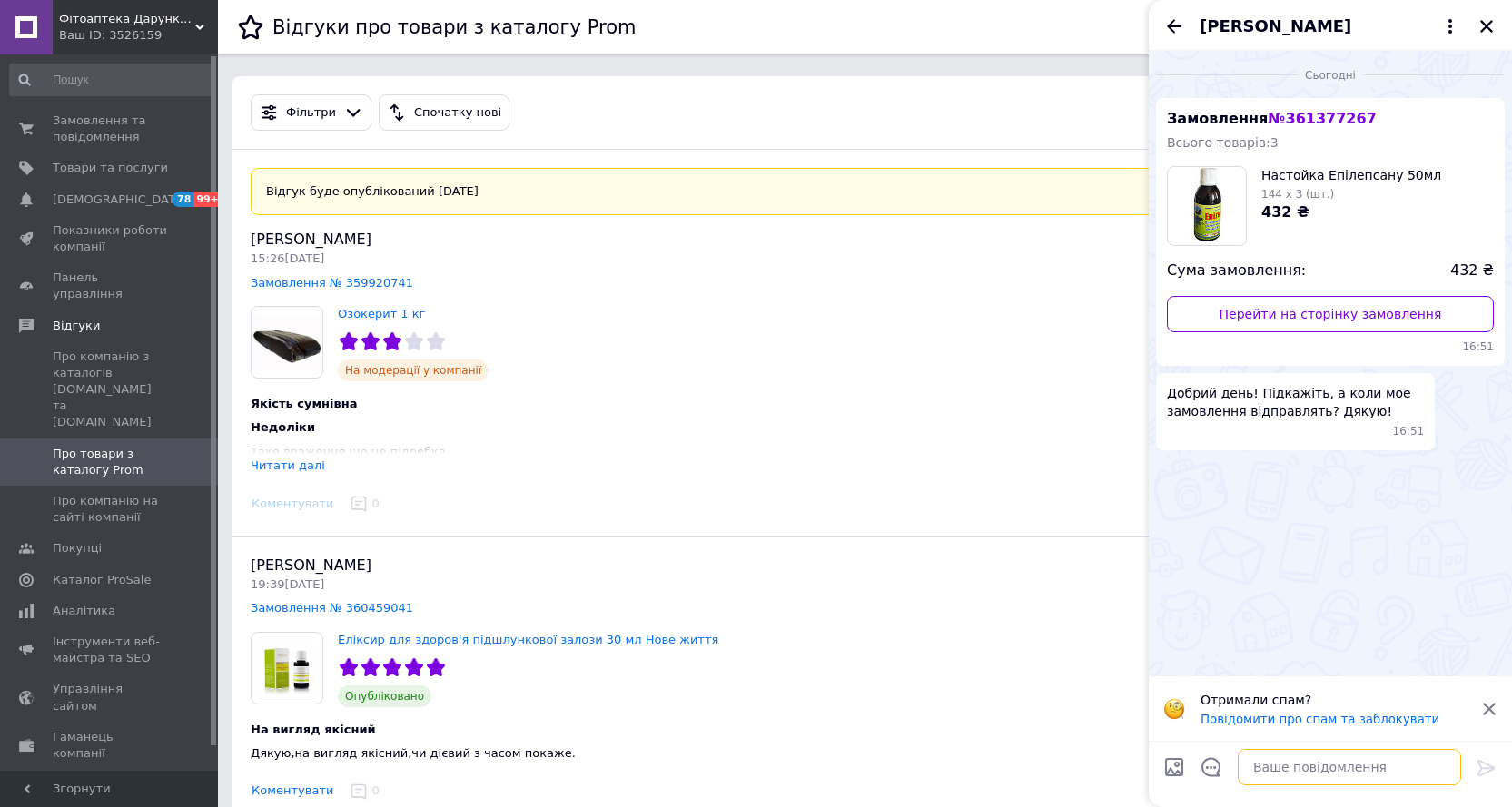
click at [1285, 759] on textarea at bounding box center [1349, 767] width 223 height 36
paste textarea "20451246379749"
type textarea "Добрий день, вже відправили. ТТН 20451246379749"
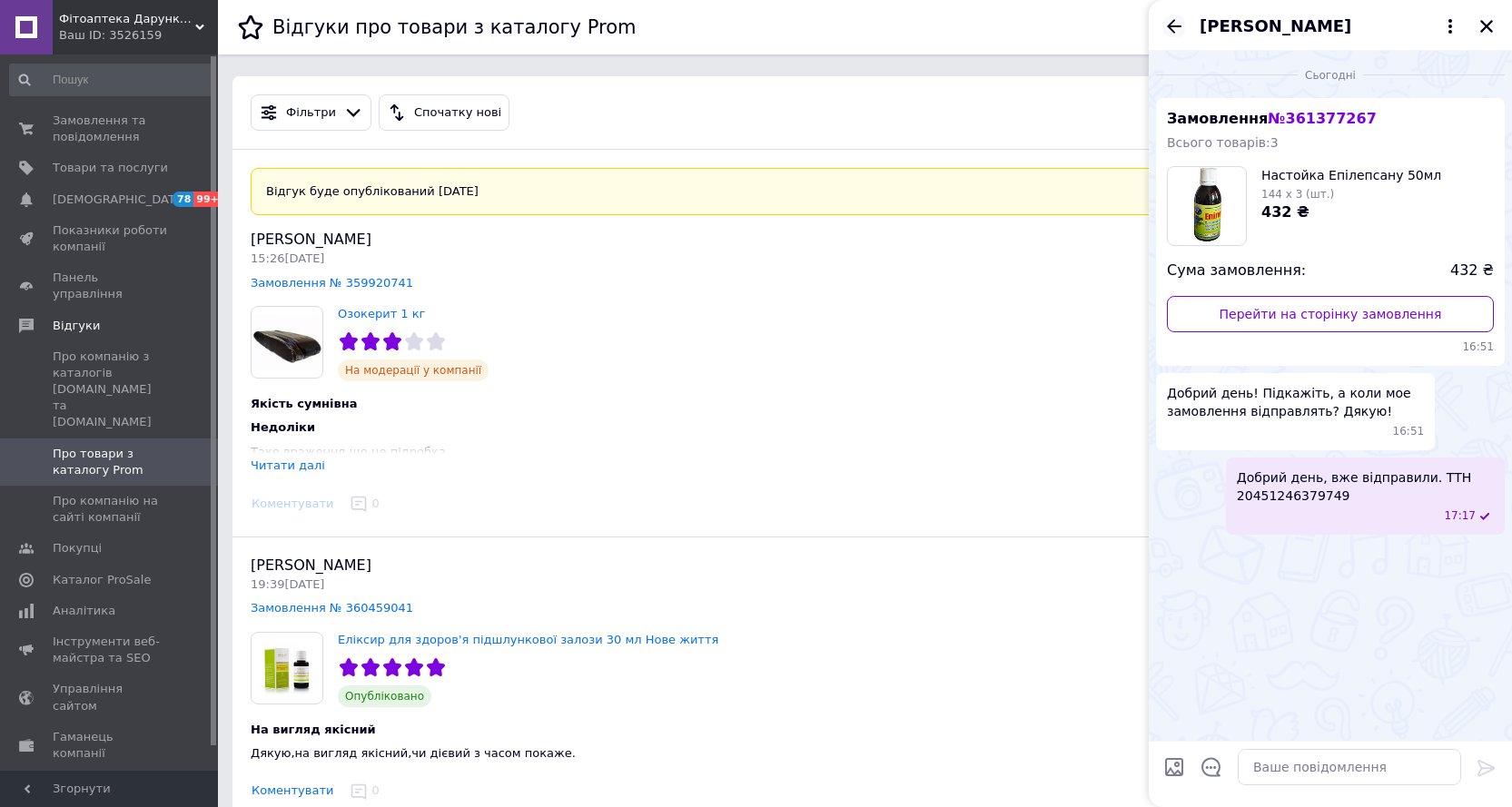
click at [1174, 24] on icon "Назад" at bounding box center [1175, 26] width 22 height 22
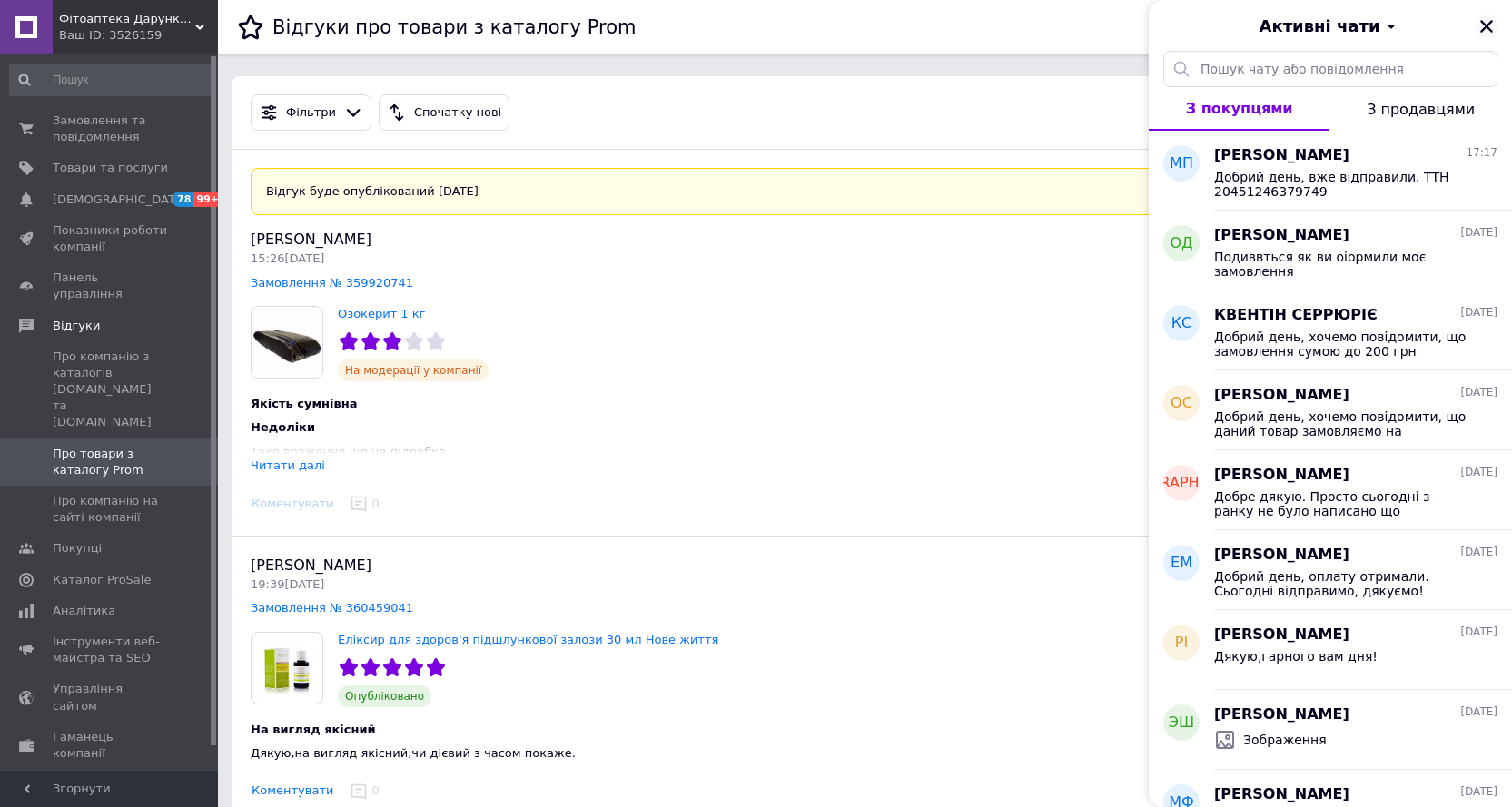
click at [1482, 22] on icon "Закрити" at bounding box center [1486, 26] width 13 height 13
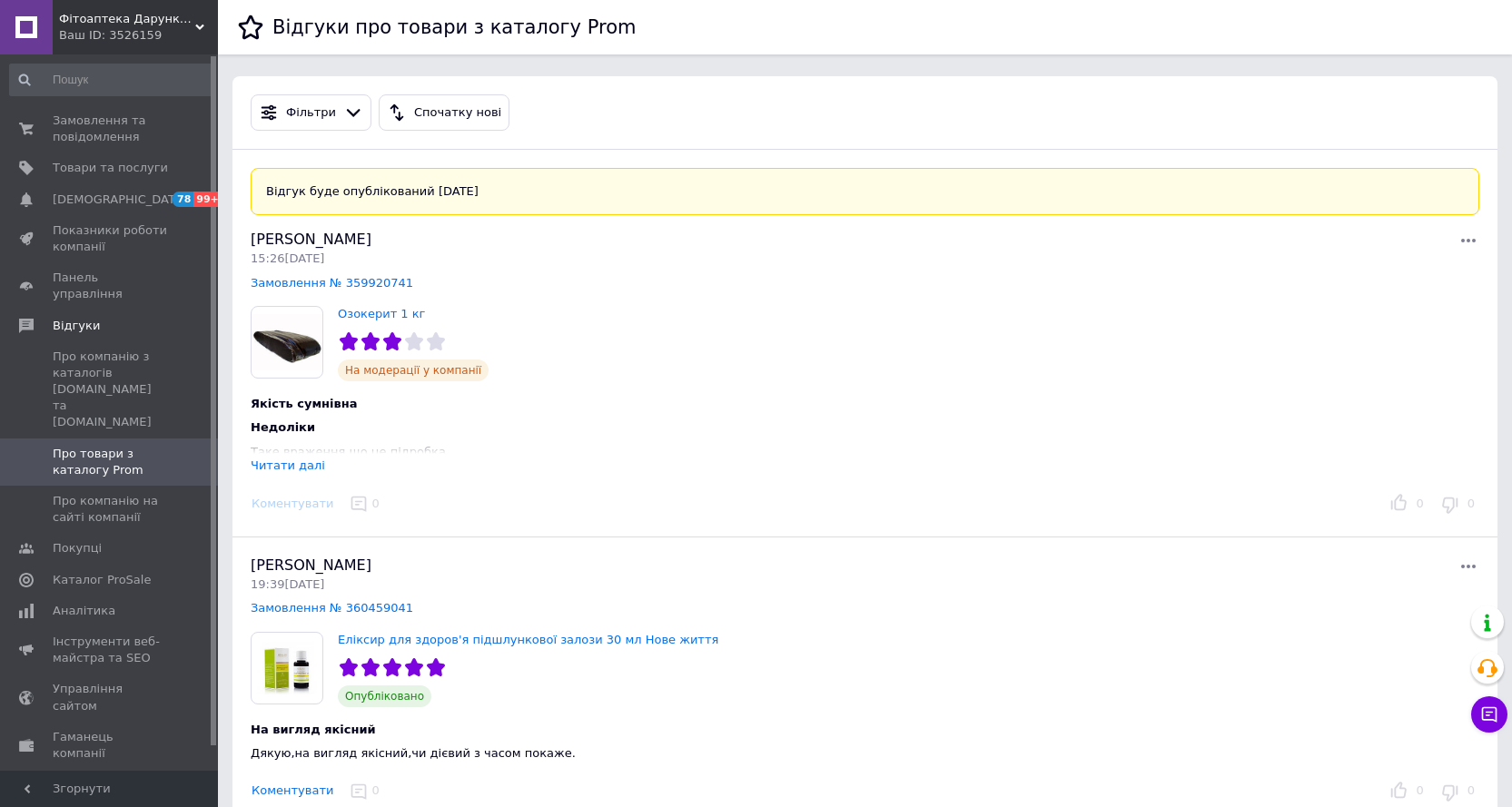
click at [295, 462] on div "Читати далі" at bounding box center [288, 466] width 74 height 14
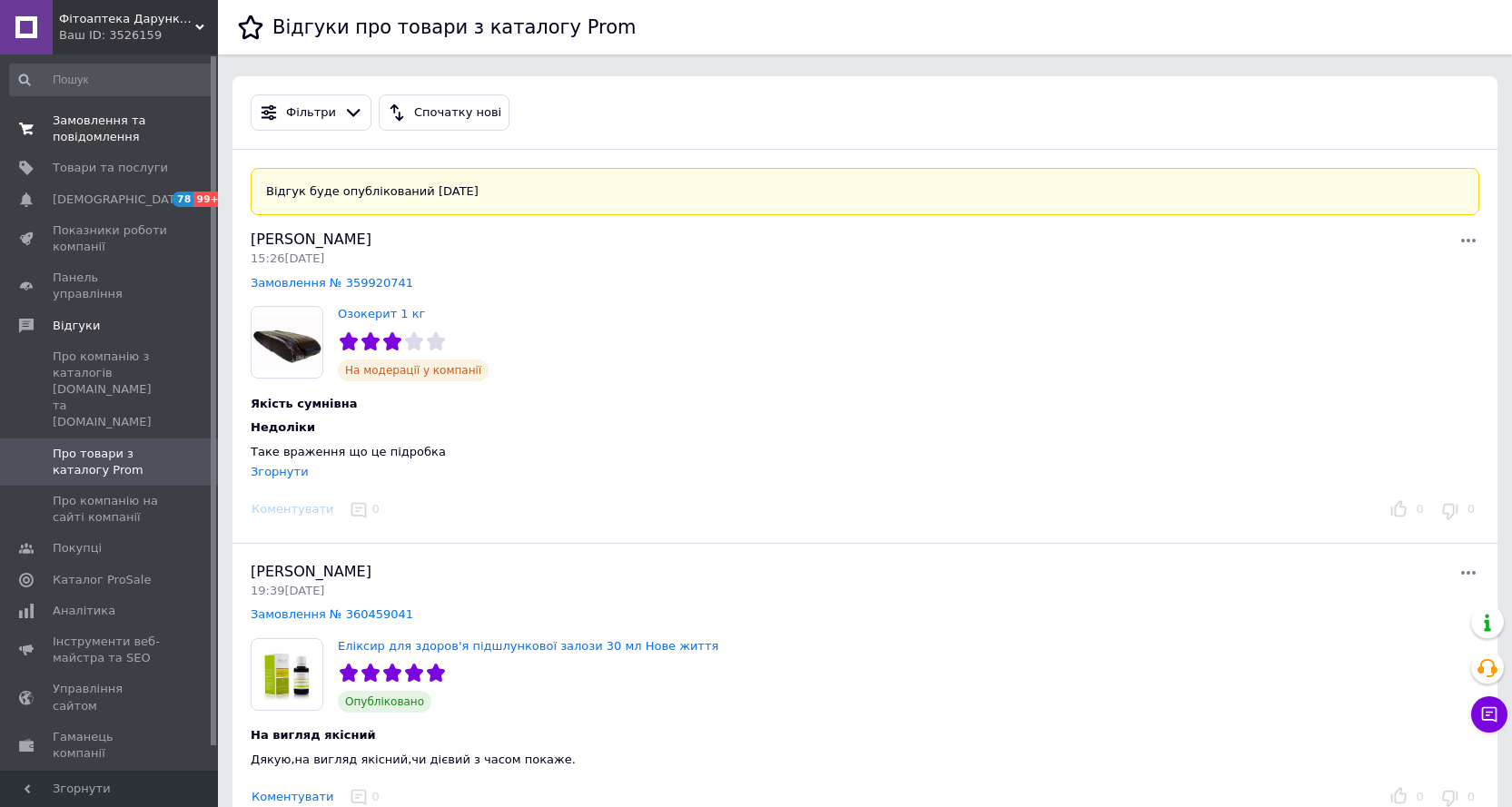
click at [81, 124] on span "Замовлення та повідомлення" at bounding box center [110, 129] width 115 height 33
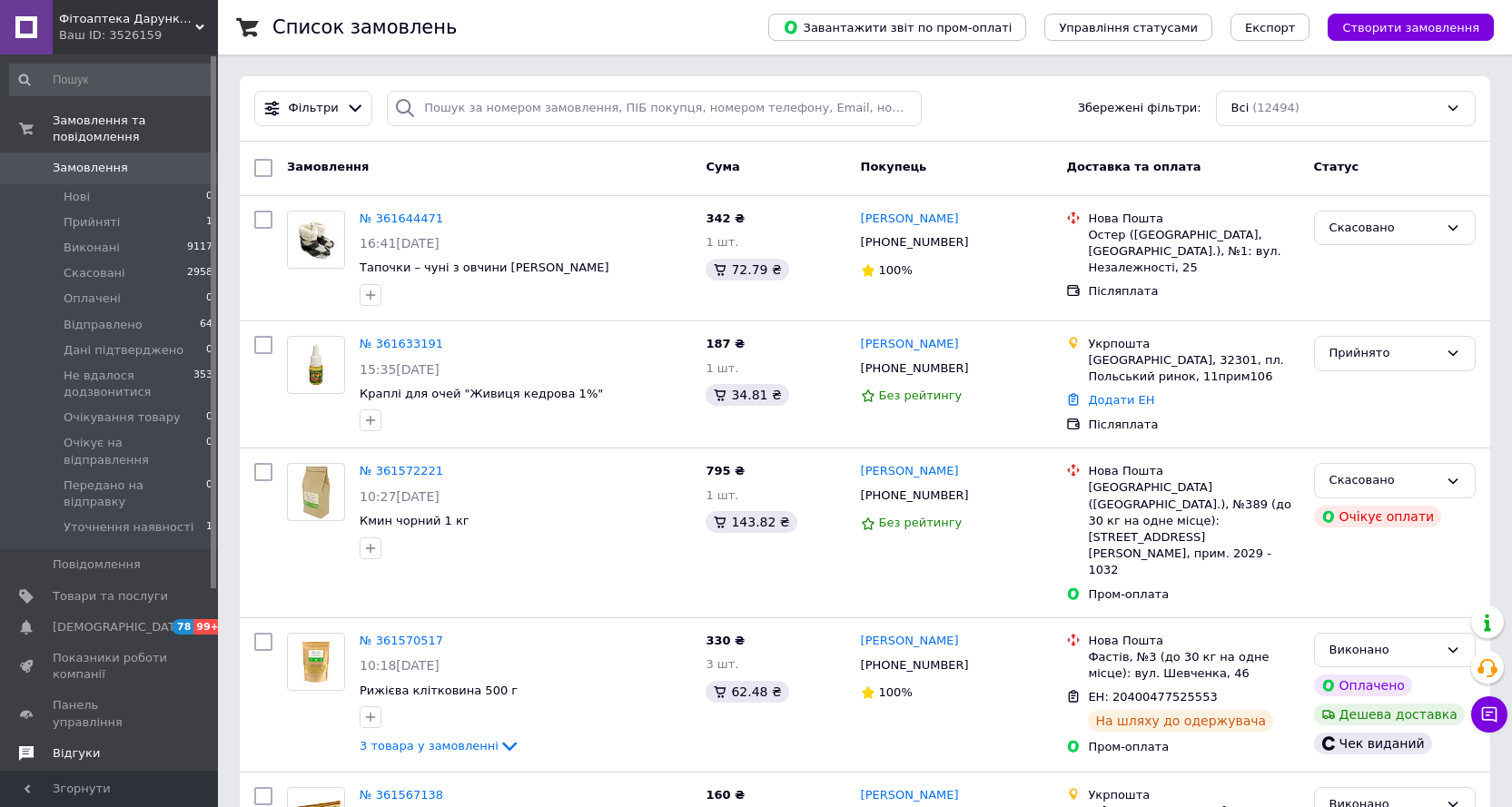
click at [84, 746] on span "Відгуки" at bounding box center [76, 754] width 47 height 16
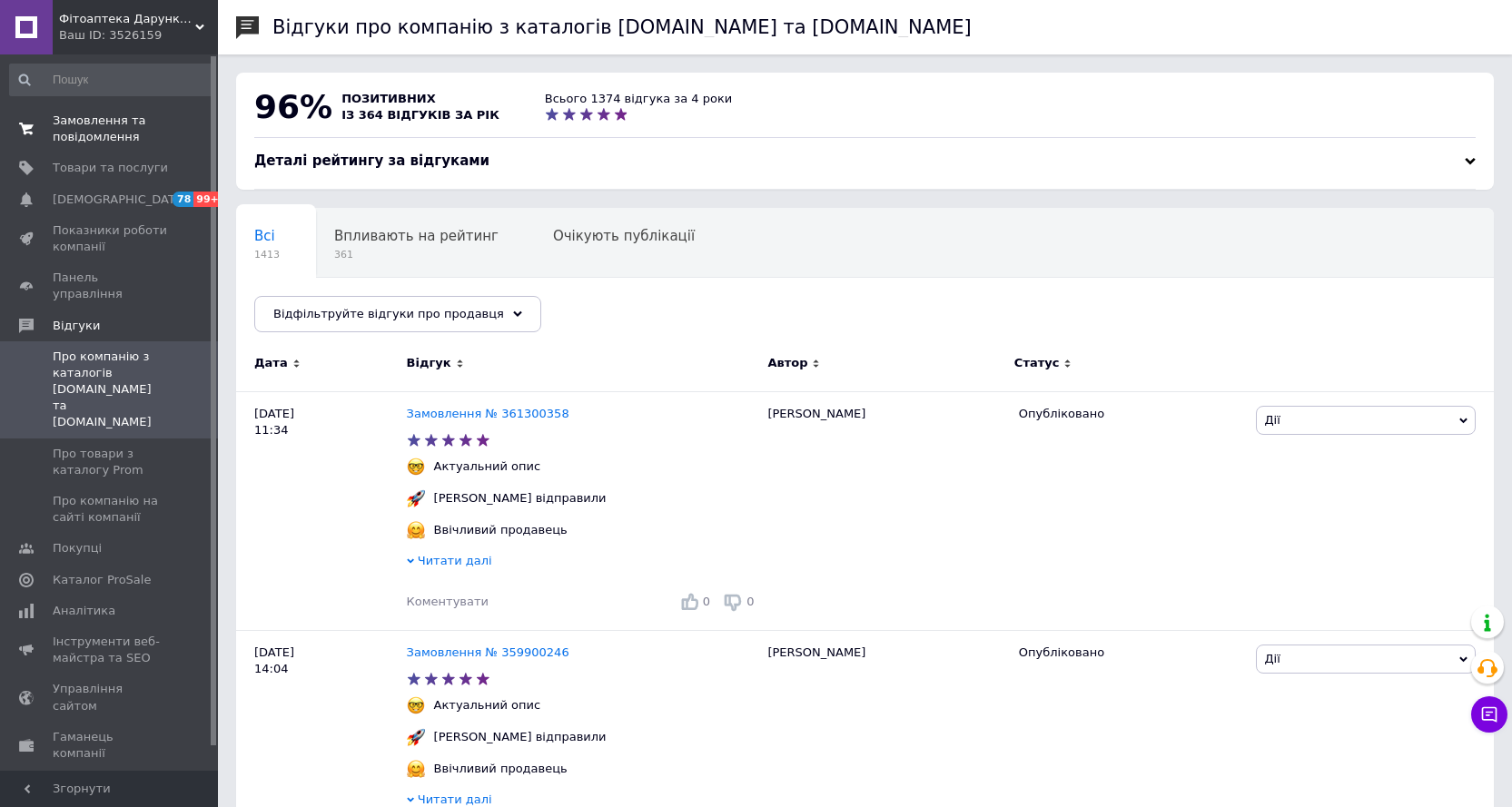
click at [88, 117] on span "Замовлення та повідомлення" at bounding box center [110, 129] width 115 height 33
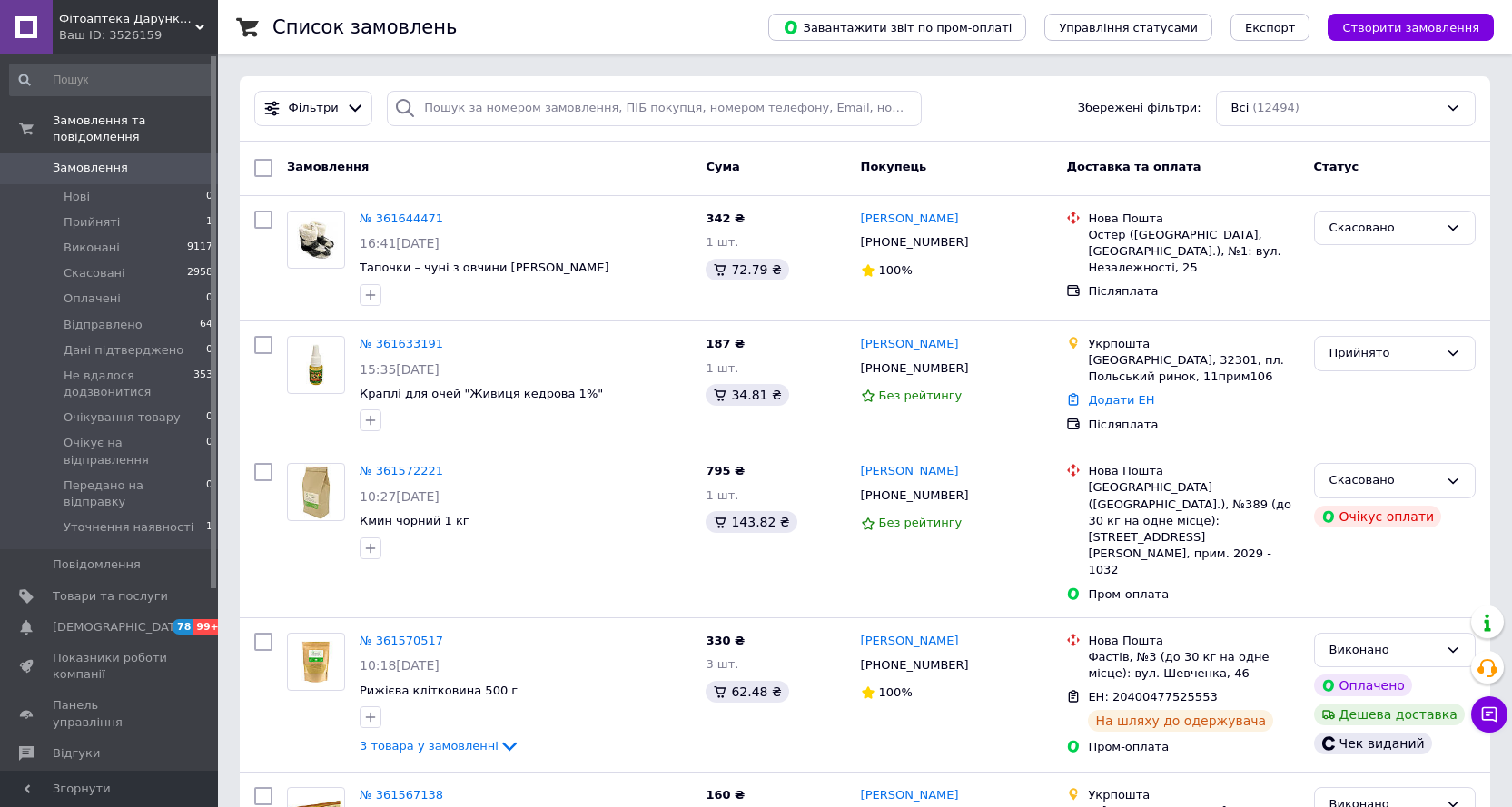
drag, startPoint x: 78, startPoint y: 705, endPoint x: 81, endPoint y: 694, distance: 11.2
click at [78, 769] on link "Покупці" at bounding box center [111, 784] width 223 height 31
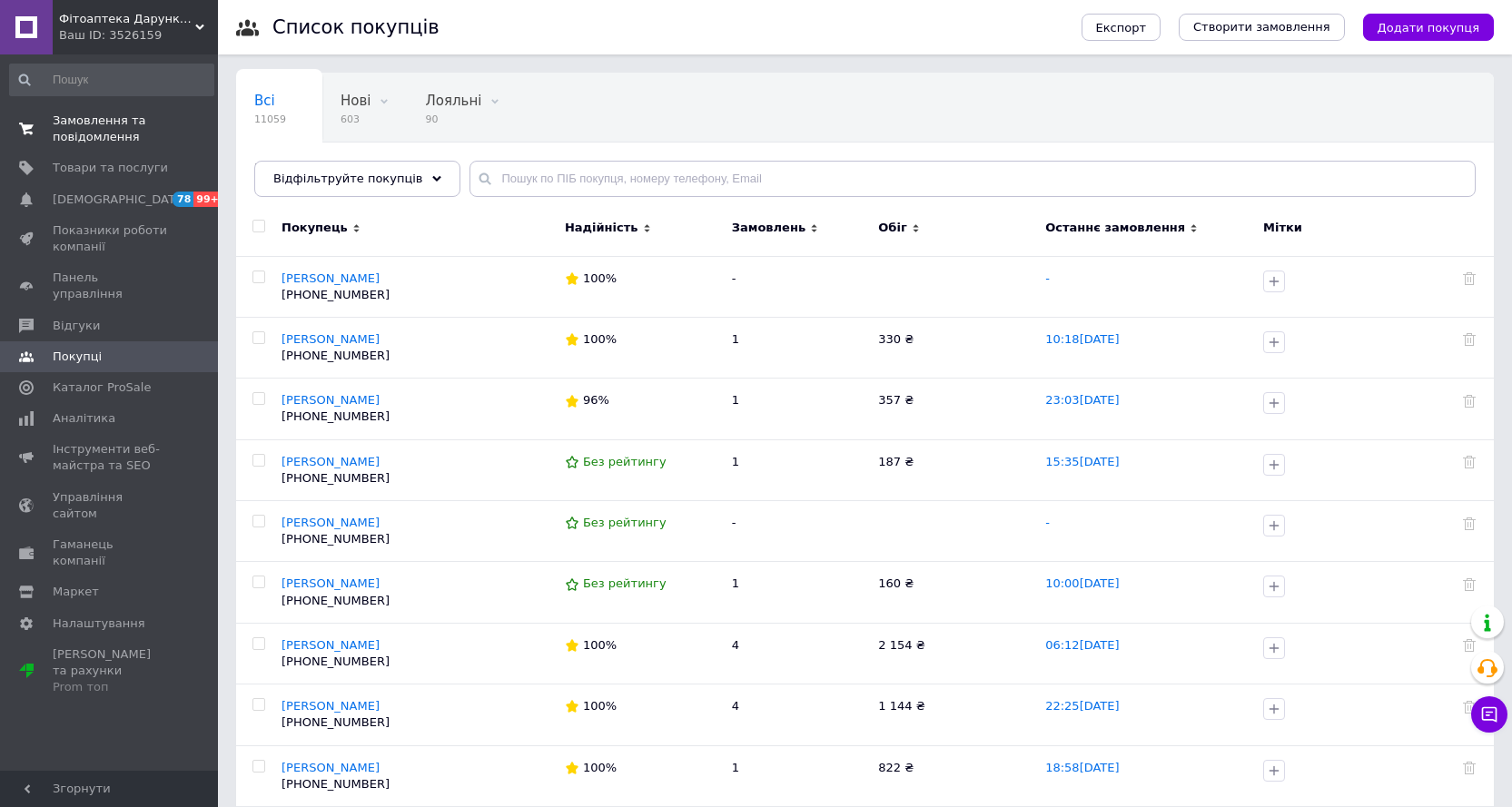
click at [104, 124] on span "Замовлення та повідомлення" at bounding box center [110, 129] width 115 height 33
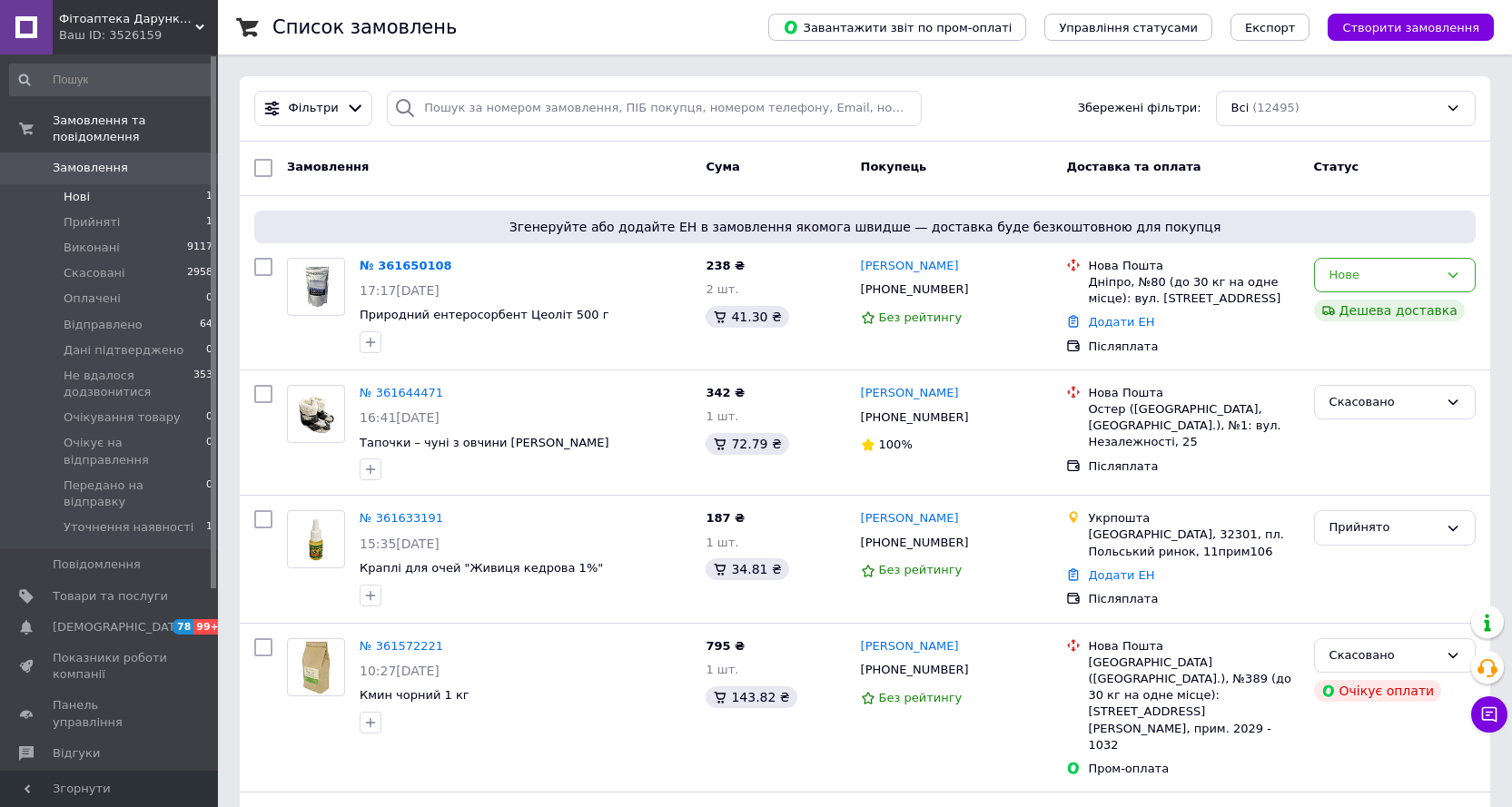
drag, startPoint x: 84, startPoint y: 186, endPoint x: 86, endPoint y: 177, distance: 9.5
click at [84, 189] on span "Нові" at bounding box center [77, 197] width 26 height 16
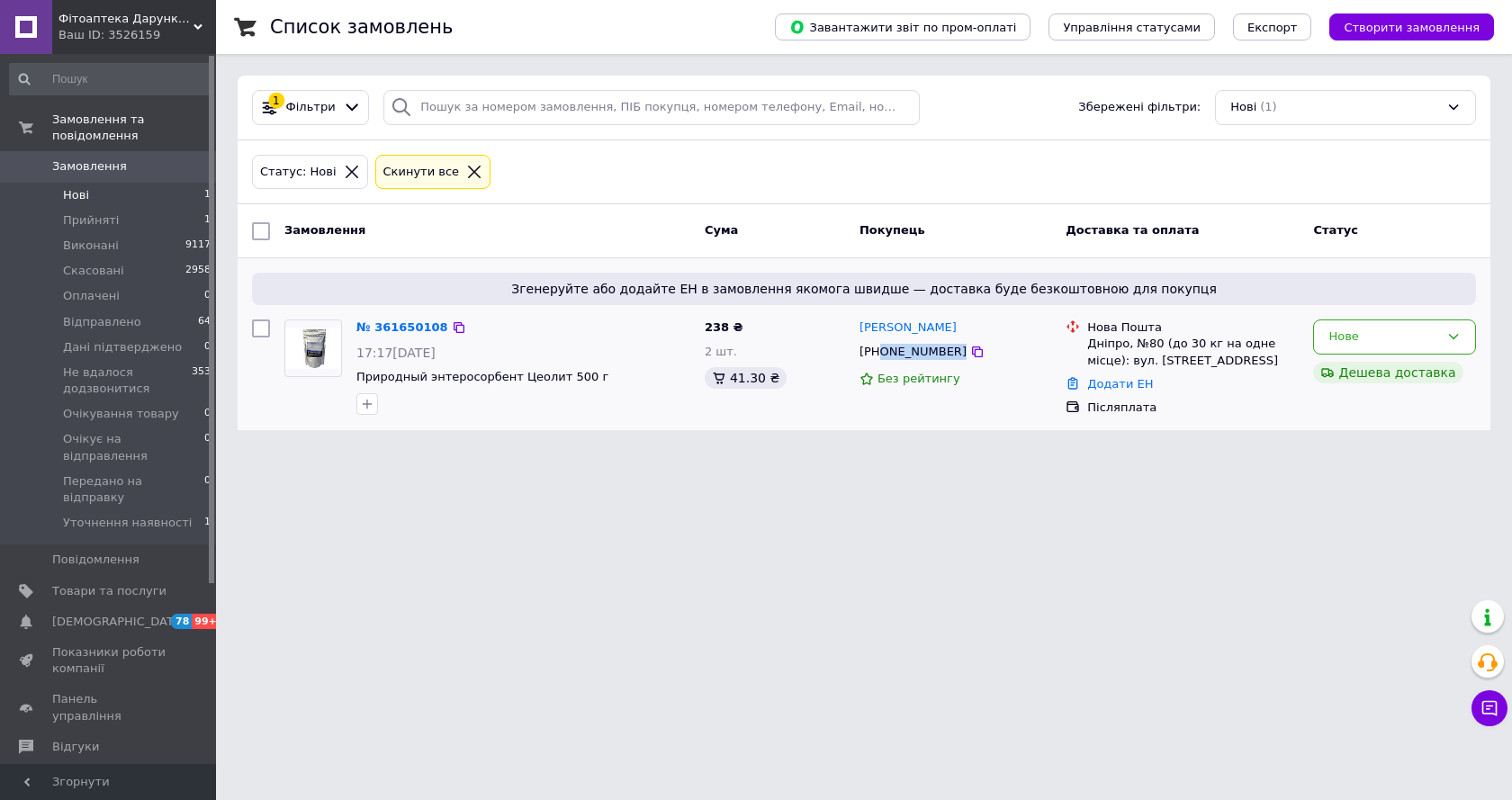
drag, startPoint x: 880, startPoint y: 350, endPoint x: 986, endPoint y: 345, distance: 106.1
click at [967, 350] on div "[PHONE_NUMBER]" at bounding box center [955, 352] width 195 height 20
copy div "0507360811"
click at [115, 233] on li "Виконані 9117" at bounding box center [110, 245] width 221 height 25
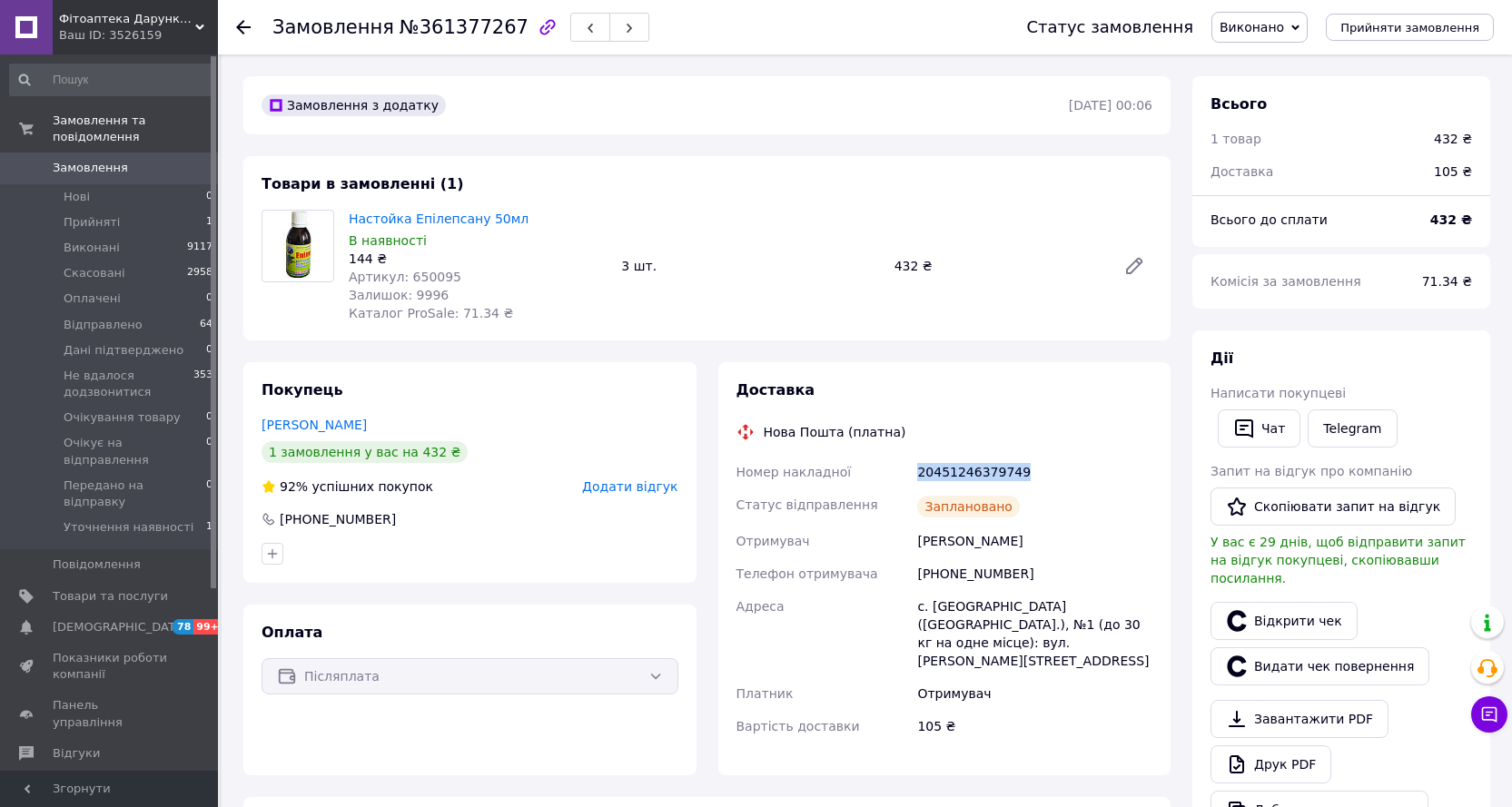
drag, startPoint x: 919, startPoint y: 471, endPoint x: 1043, endPoint y: 470, distance: 123.5
click at [1043, 470] on div "20451246379749" at bounding box center [1035, 472] width 243 height 33
click at [1070, 472] on div "20451246379749" at bounding box center [1035, 472] width 243 height 33
drag, startPoint x: 916, startPoint y: 472, endPoint x: 1022, endPoint y: 474, distance: 105.4
click at [1022, 474] on div "20451246379749" at bounding box center [1035, 472] width 243 height 33
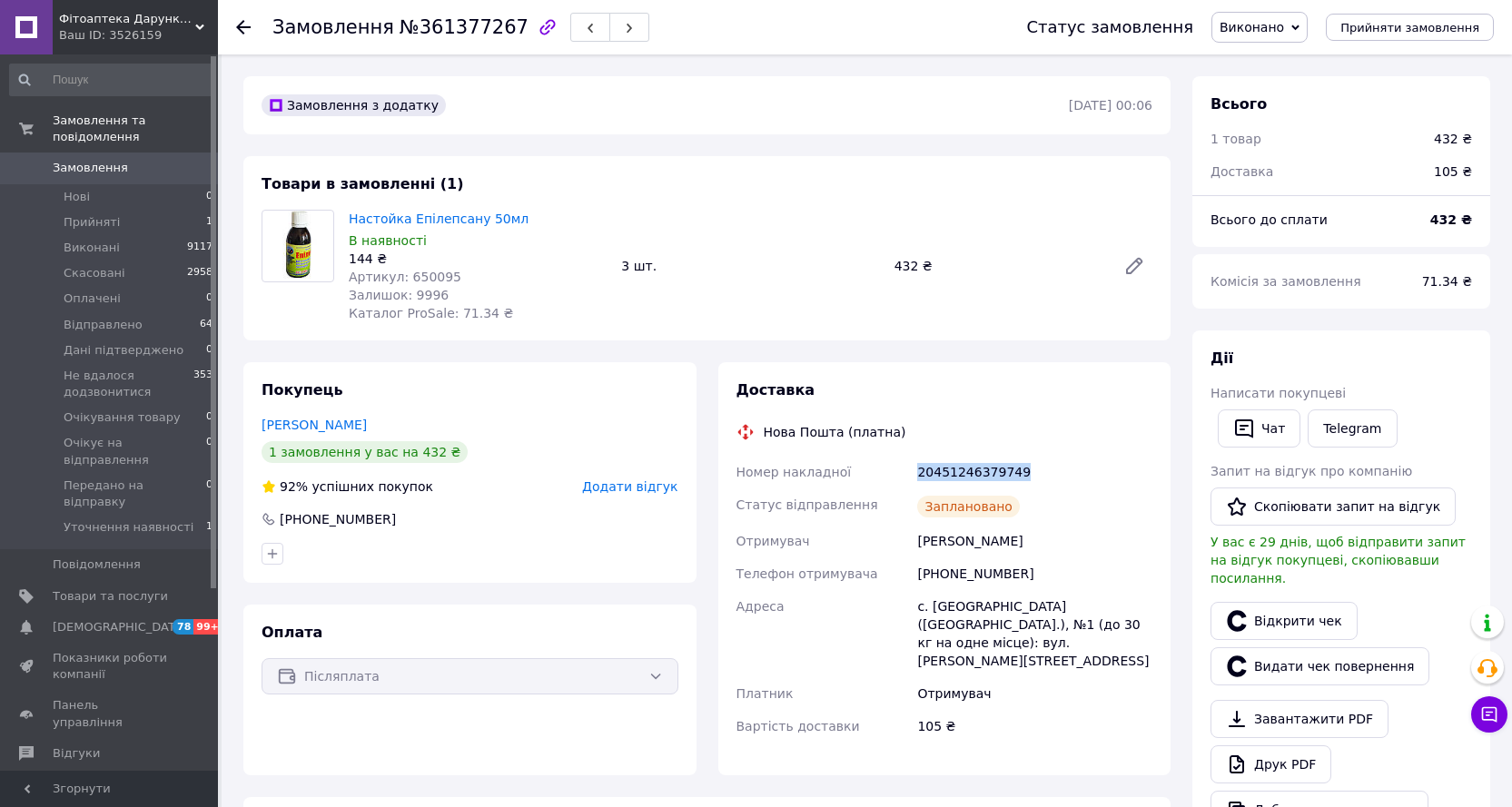
copy div "20451246379749"
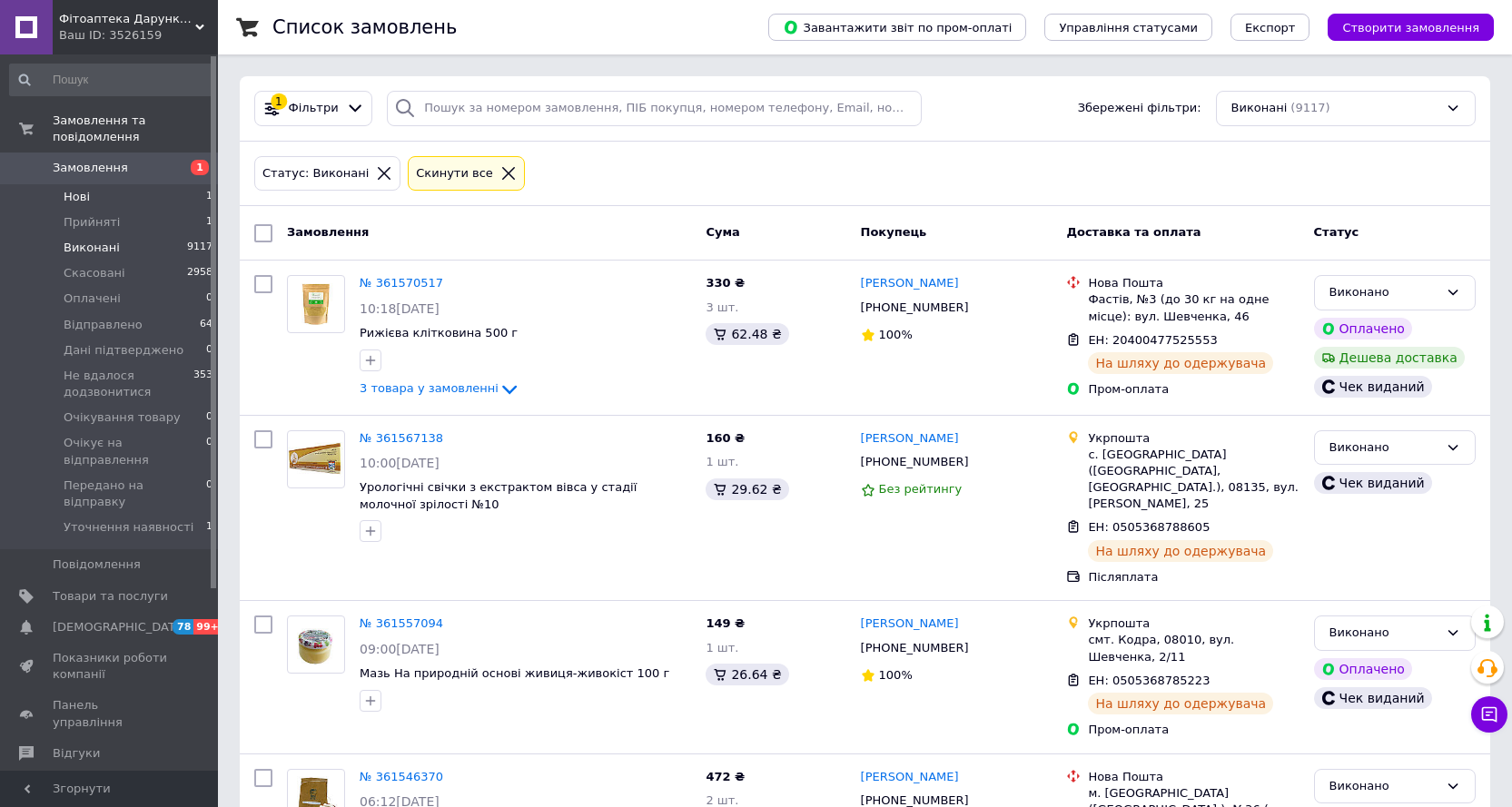
click at [93, 184] on li "Нові 1" at bounding box center [111, 196] width 223 height 25
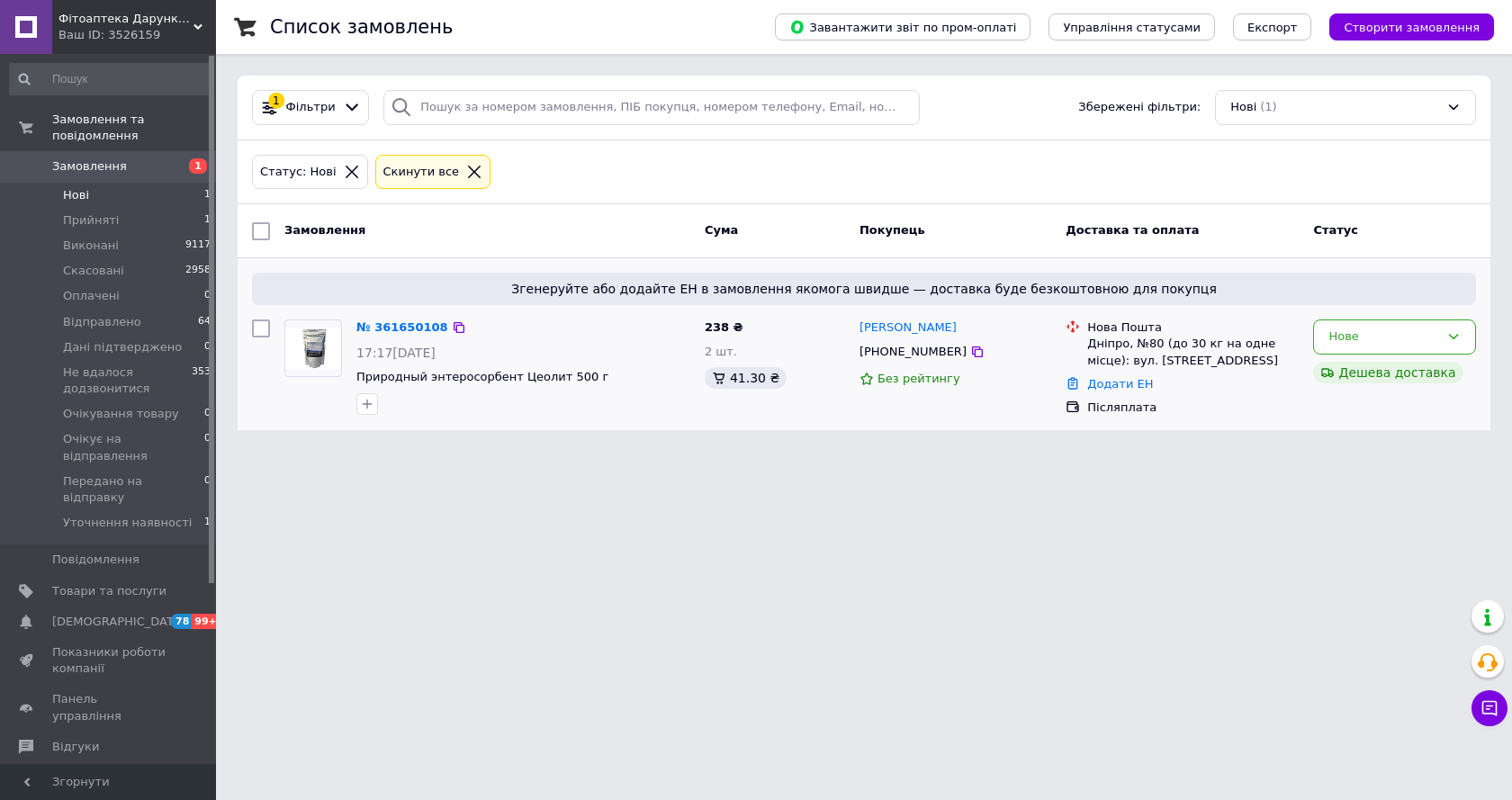
drag, startPoint x: 1374, startPoint y: 338, endPoint x: 1370, endPoint y: 356, distance: 18.4
click at [1374, 339] on div "Нове" at bounding box center [1384, 337] width 111 height 19
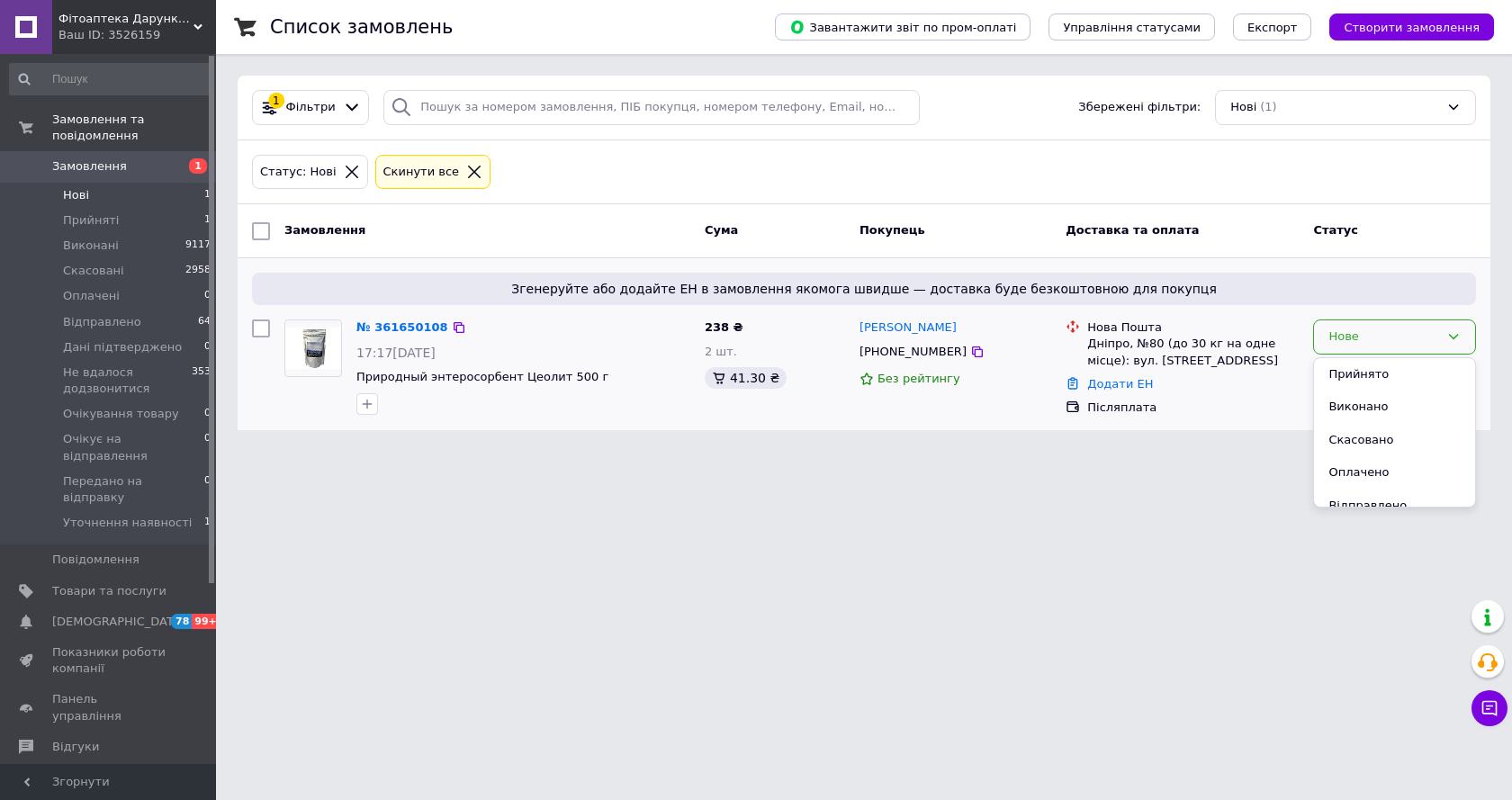
drag, startPoint x: 1371, startPoint y: 370, endPoint x: 1358, endPoint y: 369, distance: 13.0
click at [1368, 368] on li "Прийнято" at bounding box center [1394, 375] width 162 height 34
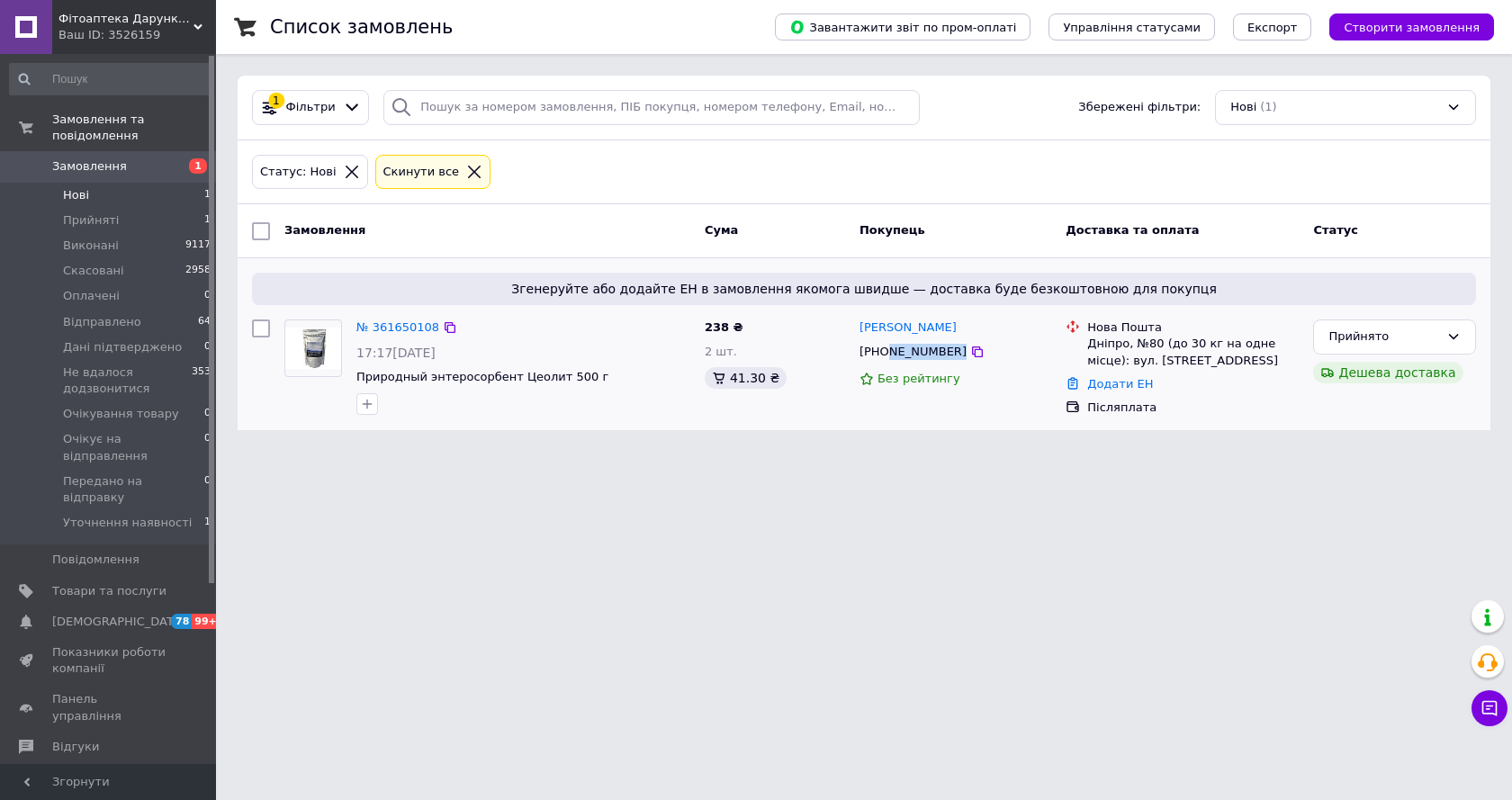
drag, startPoint x: 884, startPoint y: 349, endPoint x: 1006, endPoint y: 353, distance: 122.1
click at [1006, 353] on div "[PHONE_NUMBER]" at bounding box center [955, 352] width 195 height 20
drag, startPoint x: 1455, startPoint y: 330, endPoint x: 1432, endPoint y: 347, distance: 28.6
click at [1454, 330] on icon at bounding box center [1454, 336] width 15 height 15
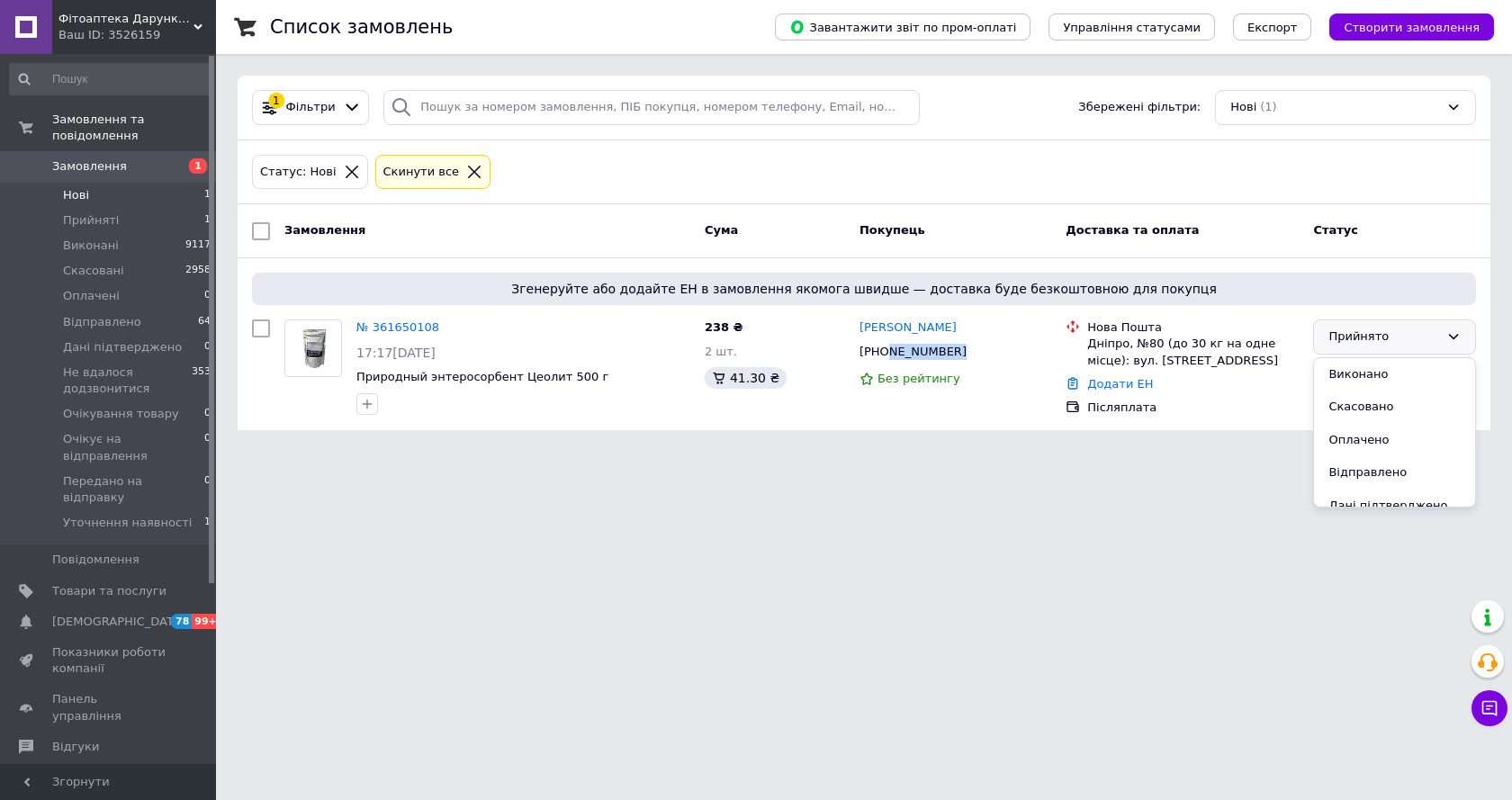
drag, startPoint x: 1371, startPoint y: 503, endPoint x: 1341, endPoint y: 496, distance: 30.8
click at [1370, 504] on li "Дані підтверджено" at bounding box center [1394, 507] width 162 height 34
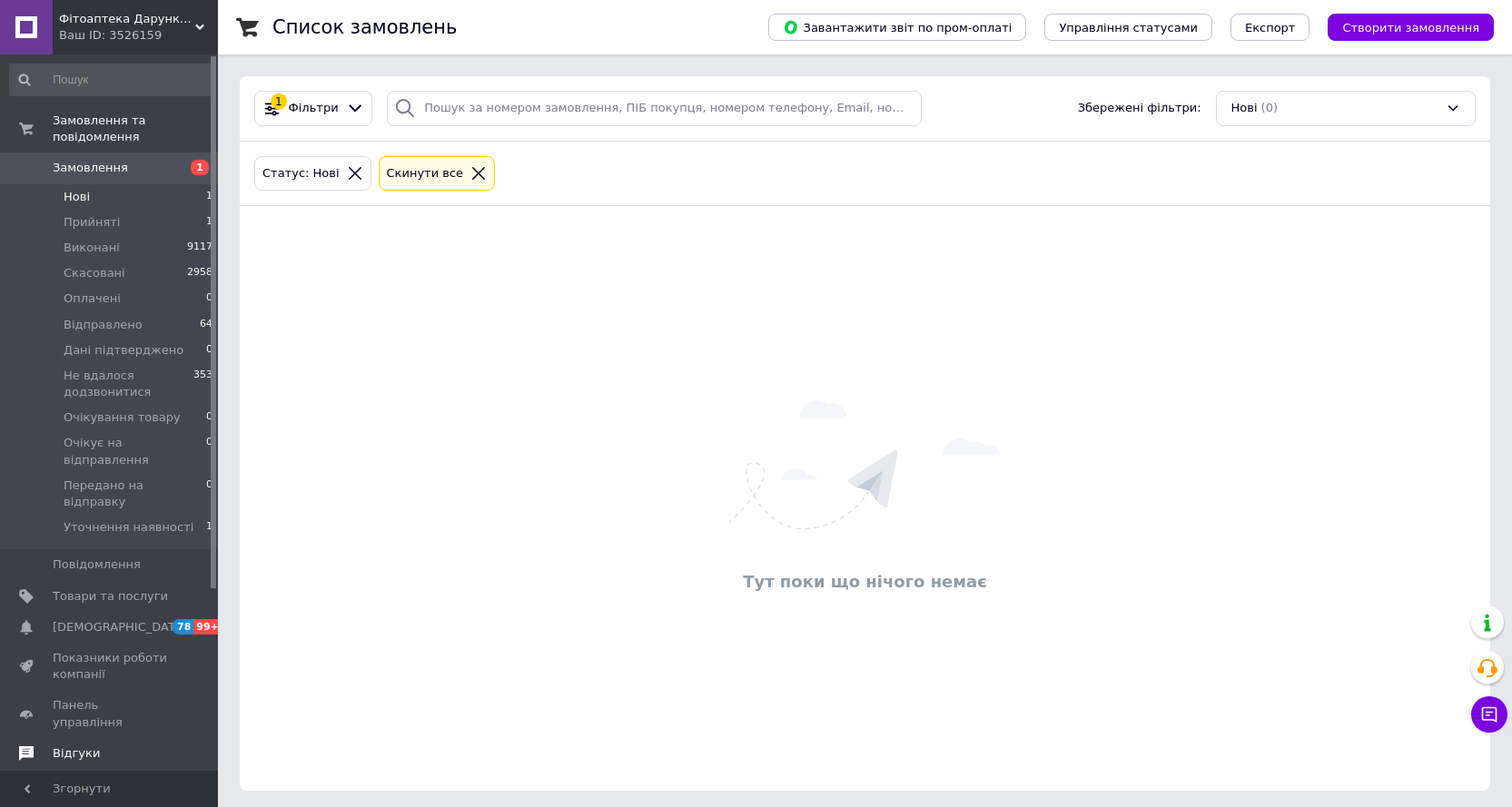
click at [54, 746] on span "Відгуки" at bounding box center [76, 754] width 47 height 16
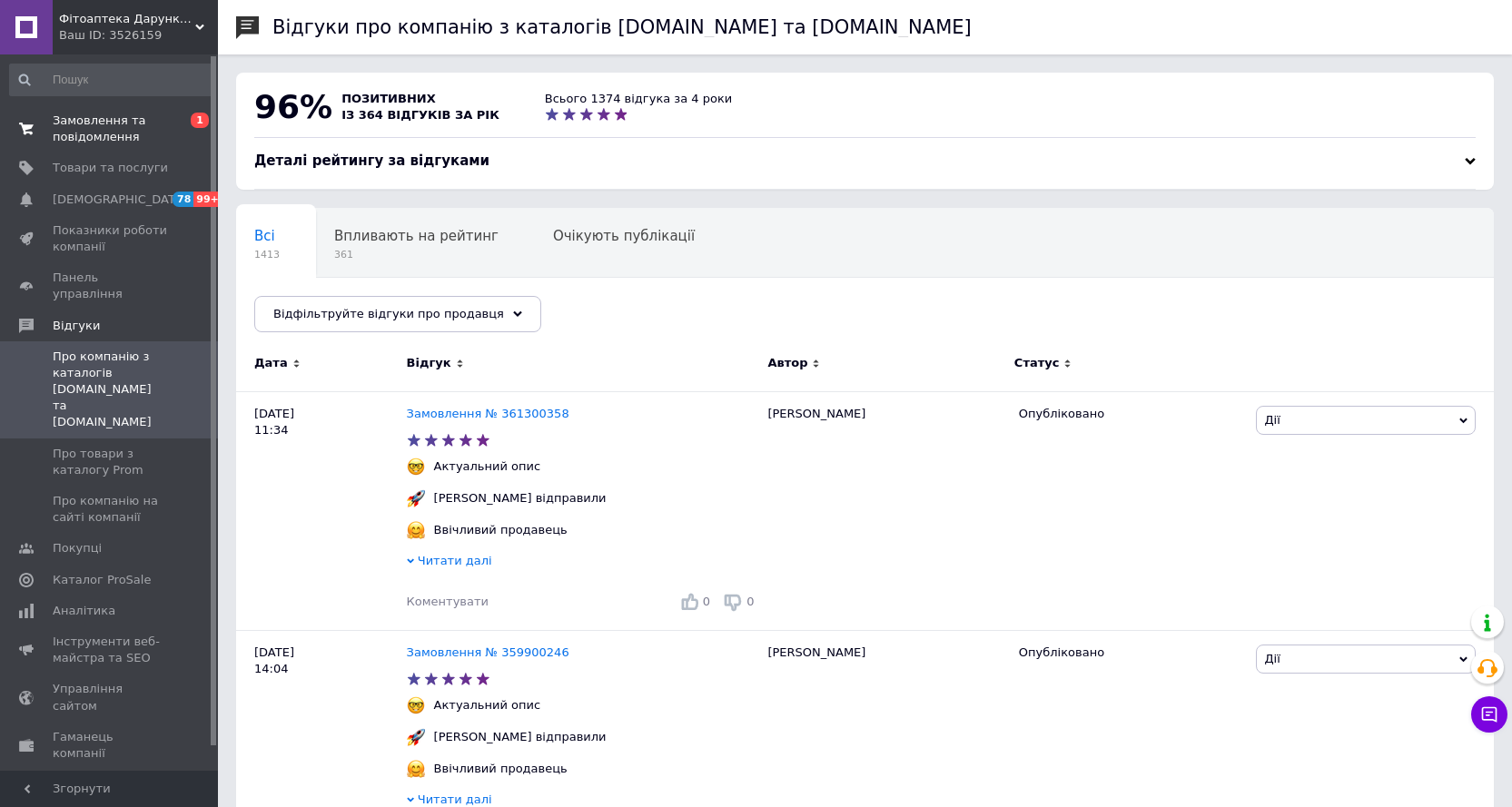
click at [97, 129] on span "Замовлення та повідомлення" at bounding box center [110, 129] width 115 height 33
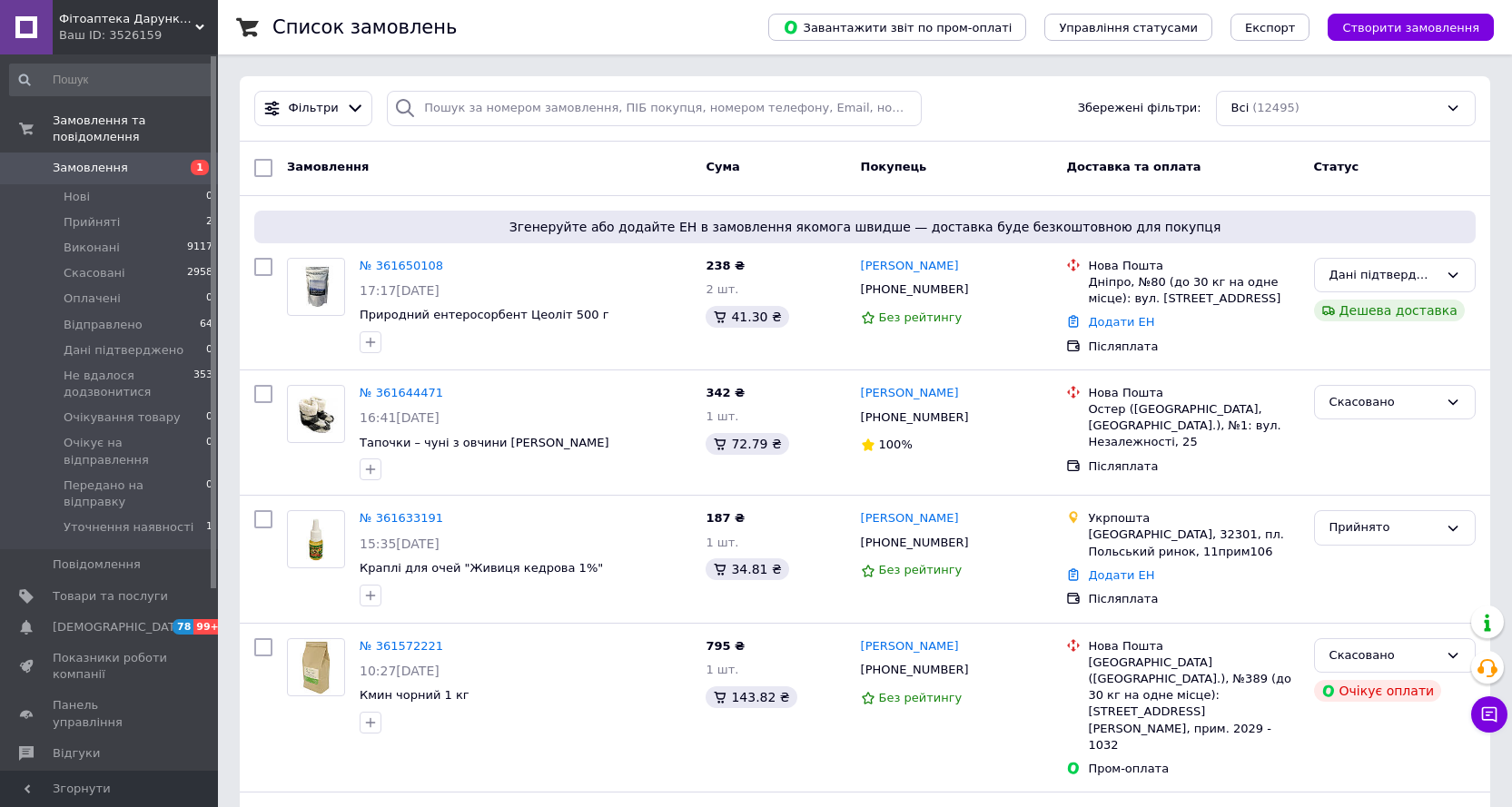
click at [966, 114] on div "Фільтри Збережені фільтри: Всі (12495)" at bounding box center [865, 108] width 1236 height 35
click at [74, 746] on span "Відгуки" at bounding box center [76, 754] width 47 height 16
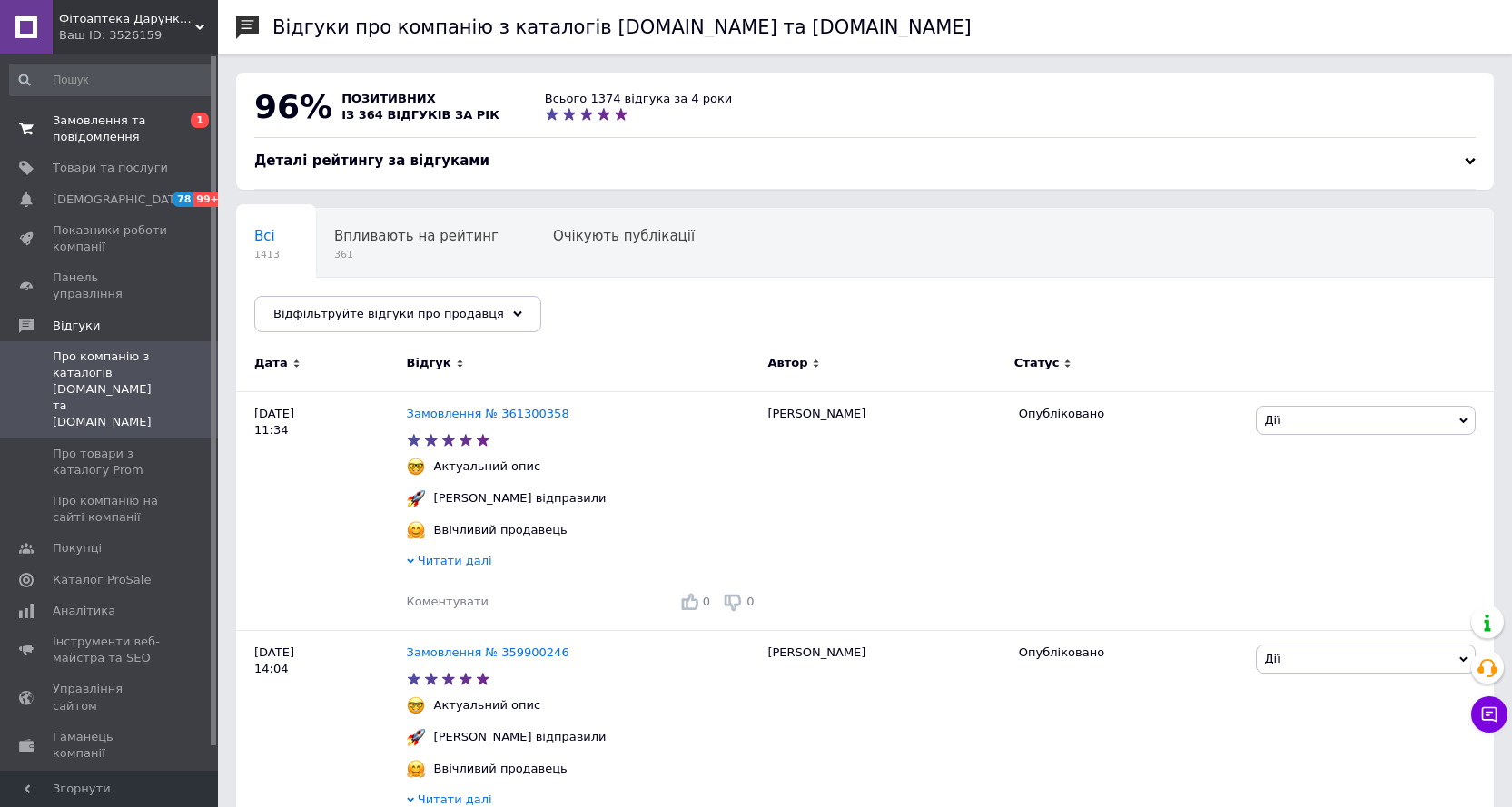
click at [85, 121] on span "Замовлення та повідомлення" at bounding box center [110, 129] width 115 height 33
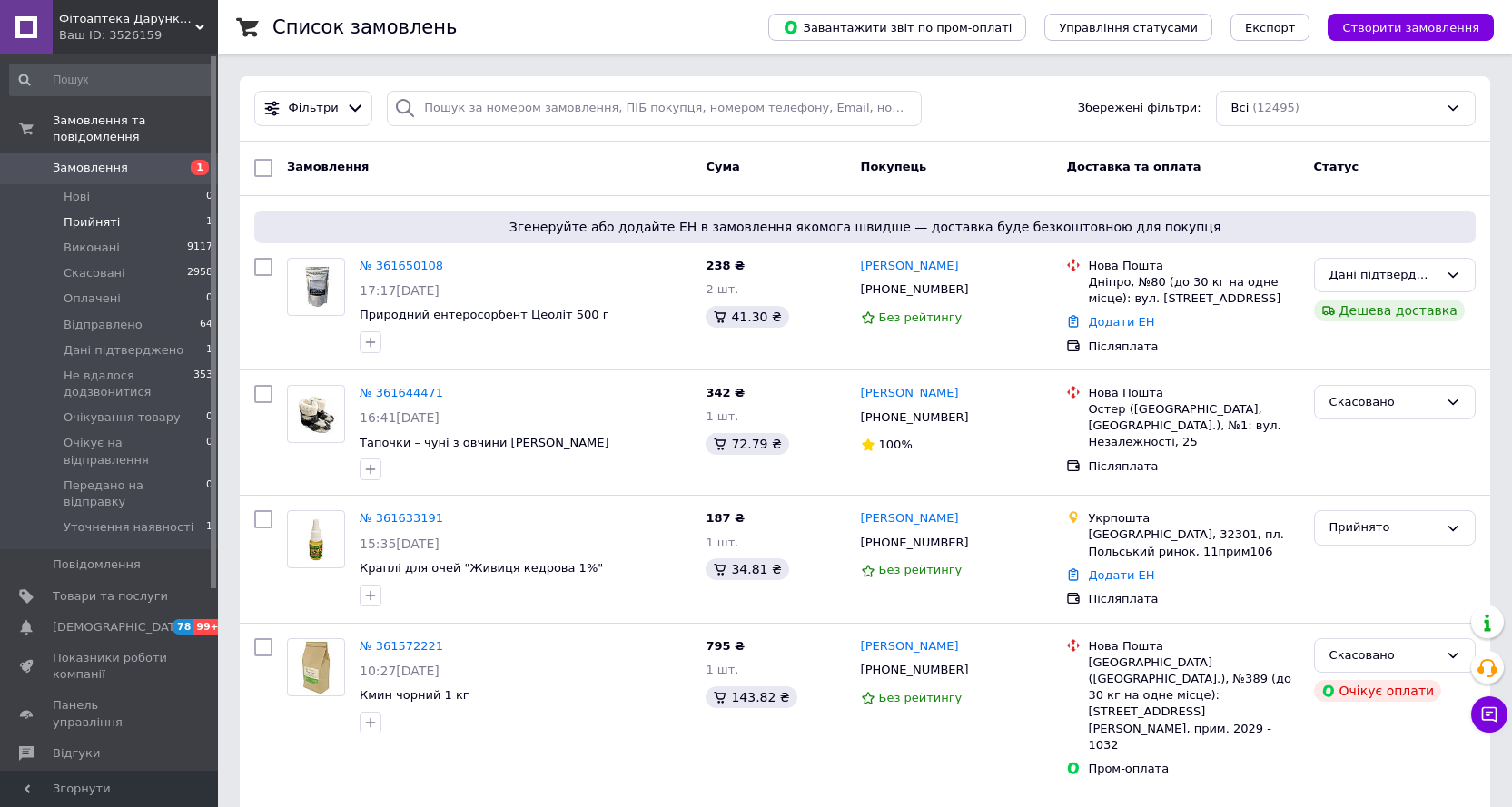
click at [88, 214] on span "Прийняті" at bounding box center [92, 222] width 56 height 16
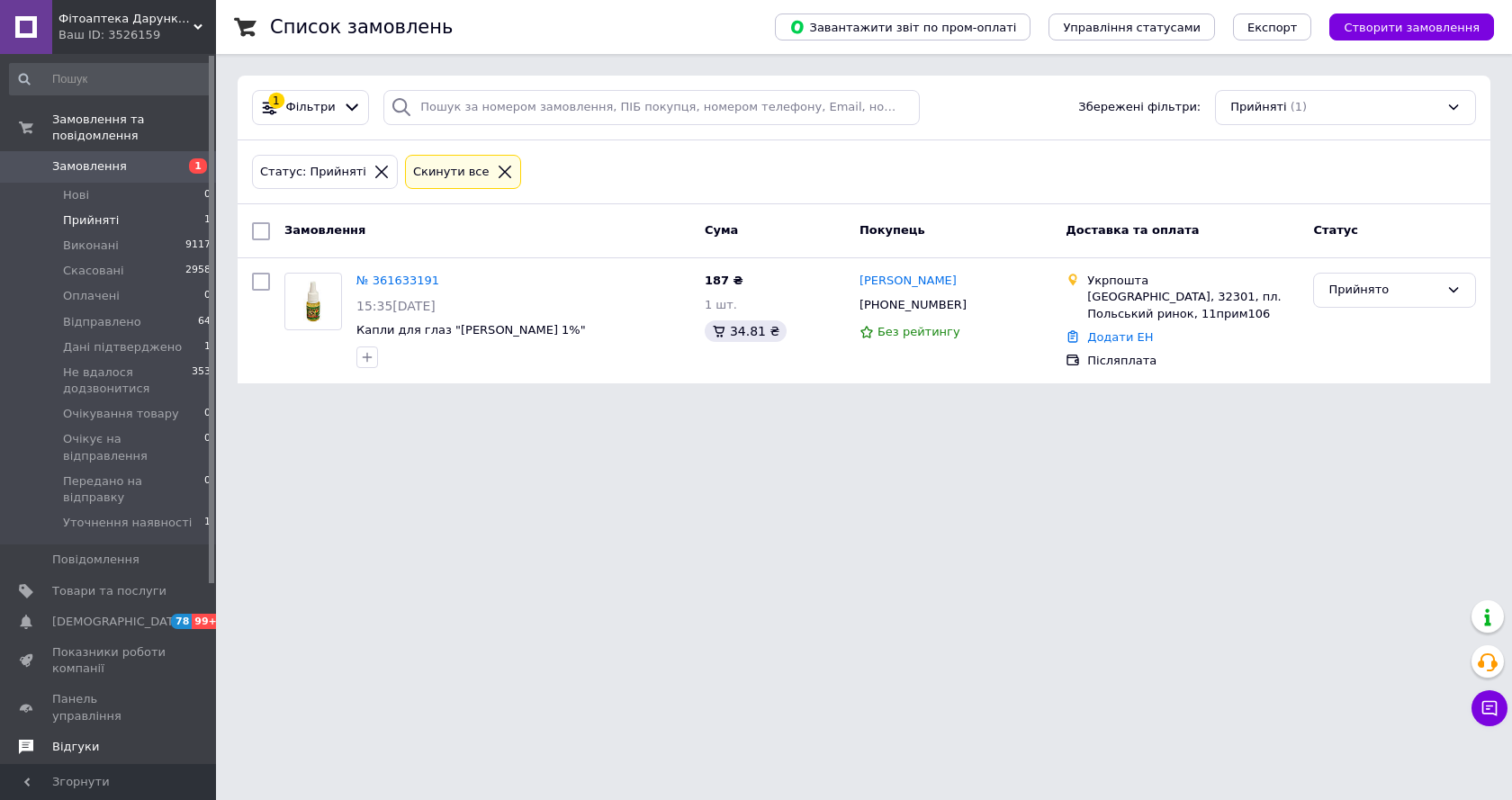
click at [75, 740] on span "Відгуки" at bounding box center [75, 747] width 47 height 16
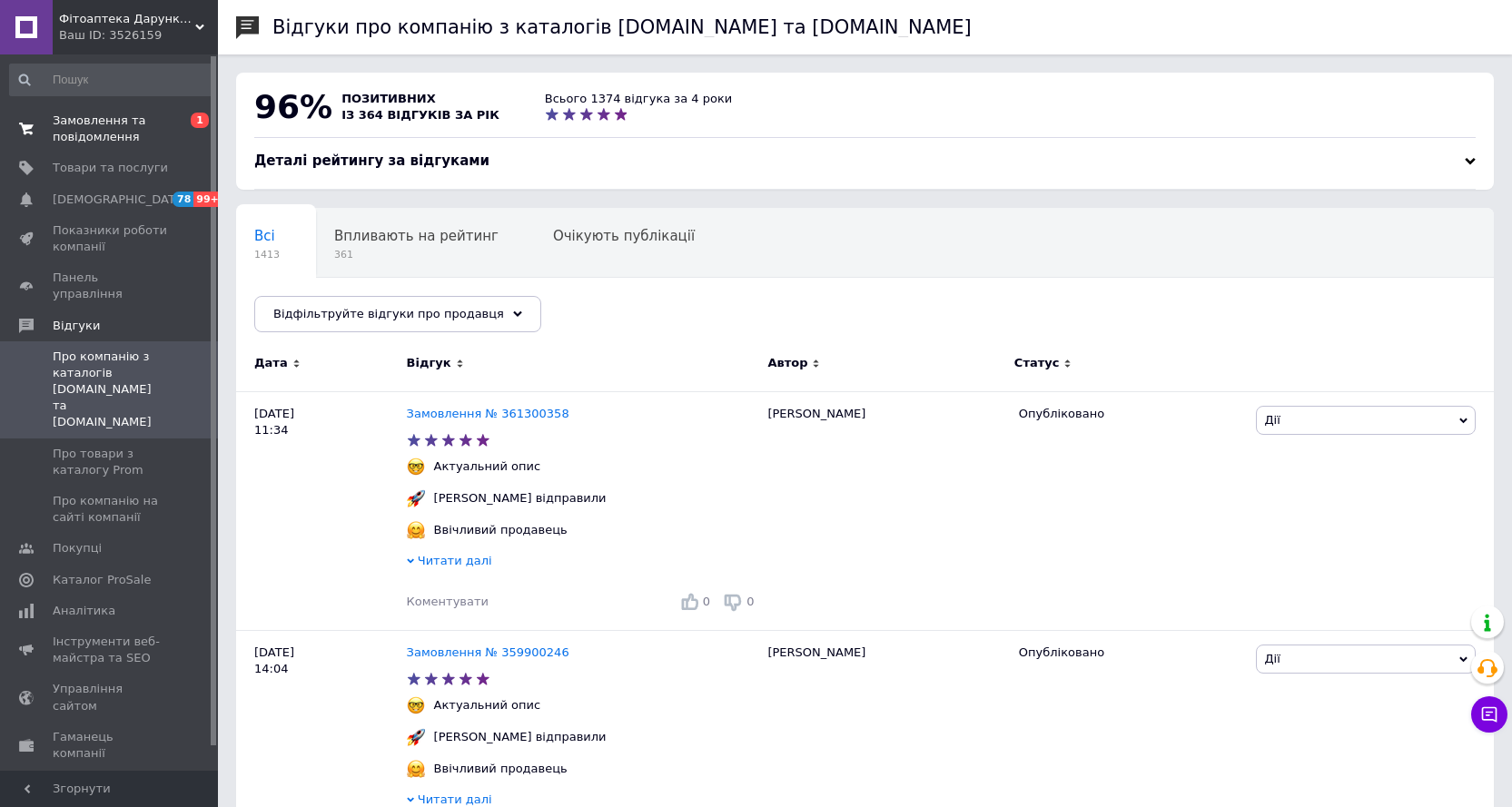
click at [71, 118] on span "Замовлення та повідомлення" at bounding box center [110, 129] width 115 height 33
